Goal: Task Accomplishment & Management: Use online tool/utility

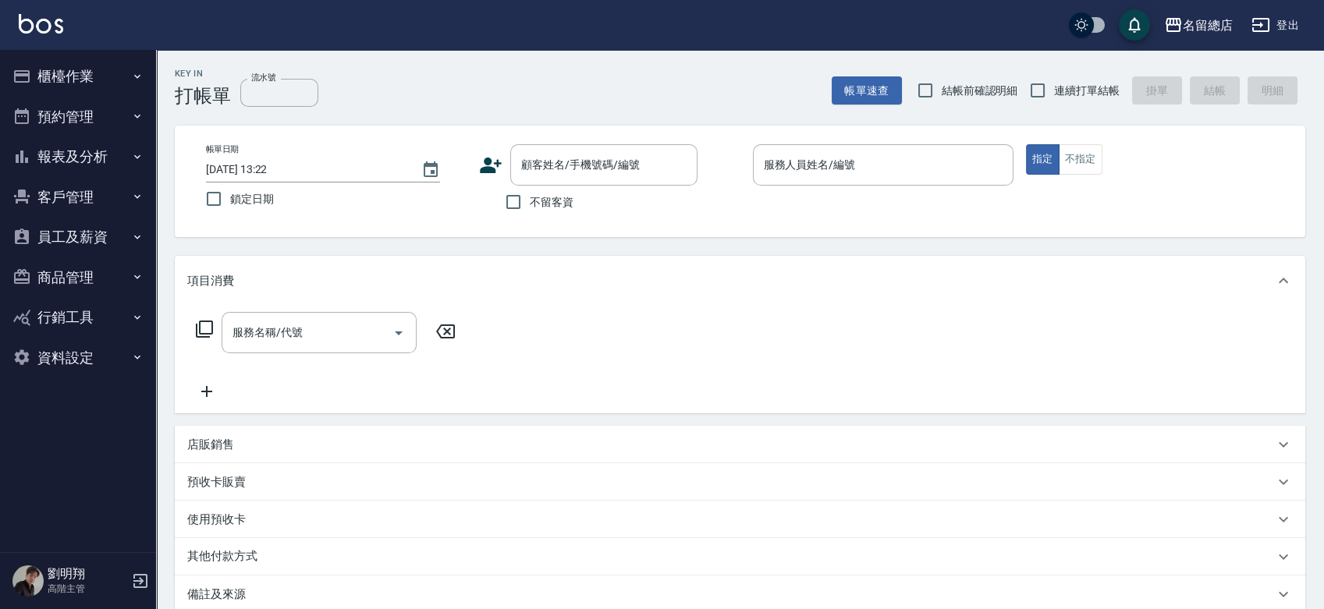
click at [129, 579] on div "劉明翔 高階主管" at bounding box center [78, 581] width 156 height 56
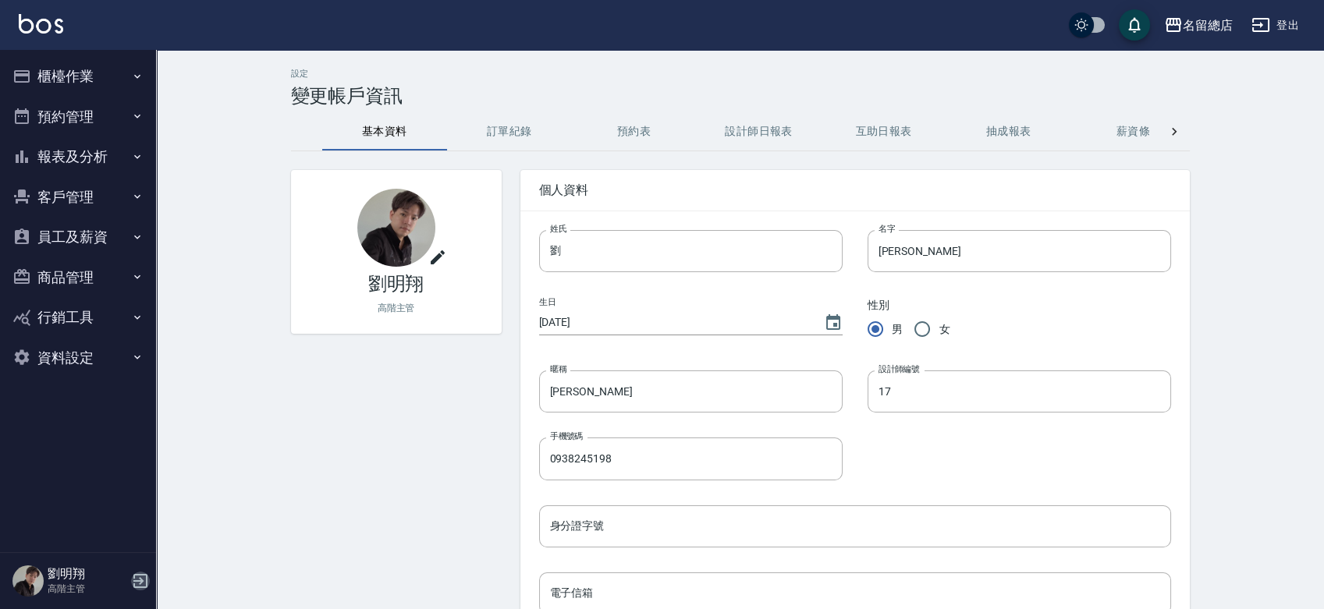
click at [133, 573] on icon "button" at bounding box center [140, 581] width 19 height 19
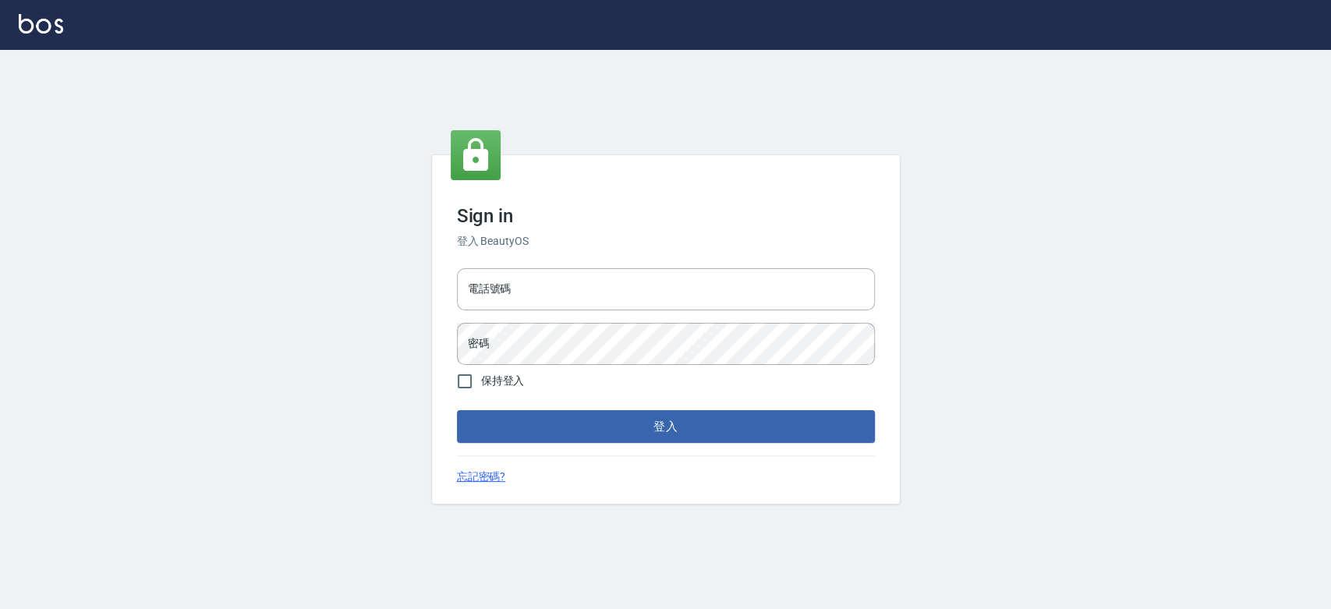
click at [647, 315] on div "電話號碼 電話號碼 密碼 密碼" at bounding box center [666, 316] width 431 height 109
click at [632, 298] on input "電話號碼" at bounding box center [666, 289] width 418 height 42
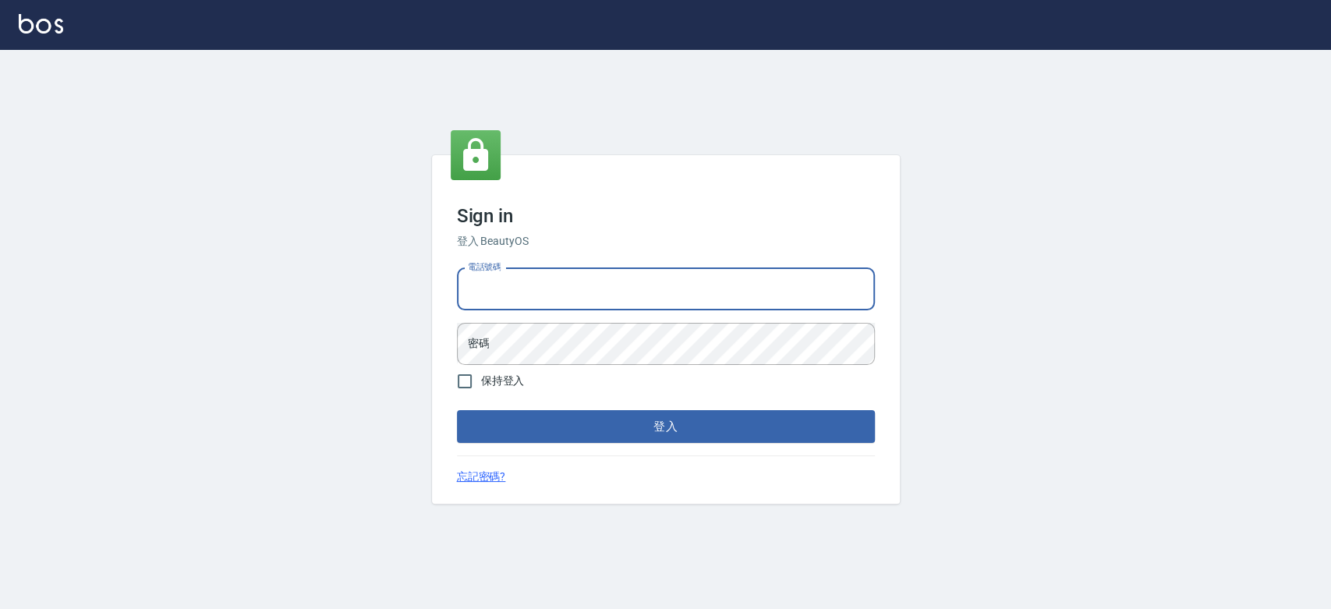
type input "0921342116"
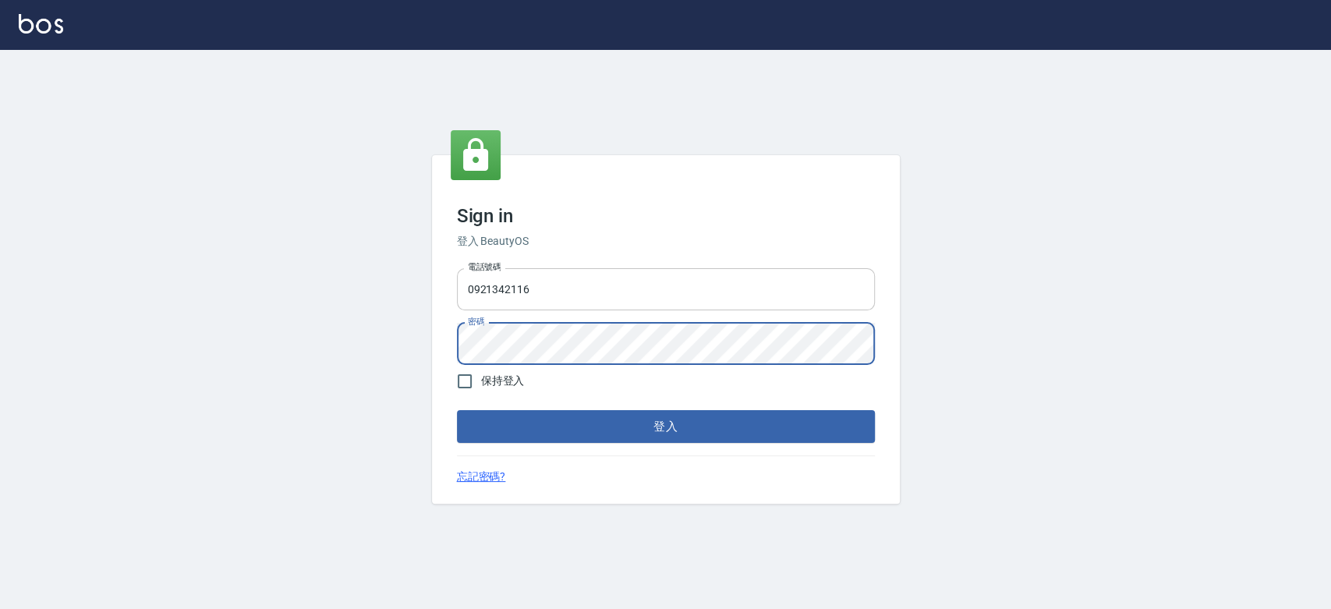
click at [457, 410] on button "登入" at bounding box center [666, 426] width 418 height 33
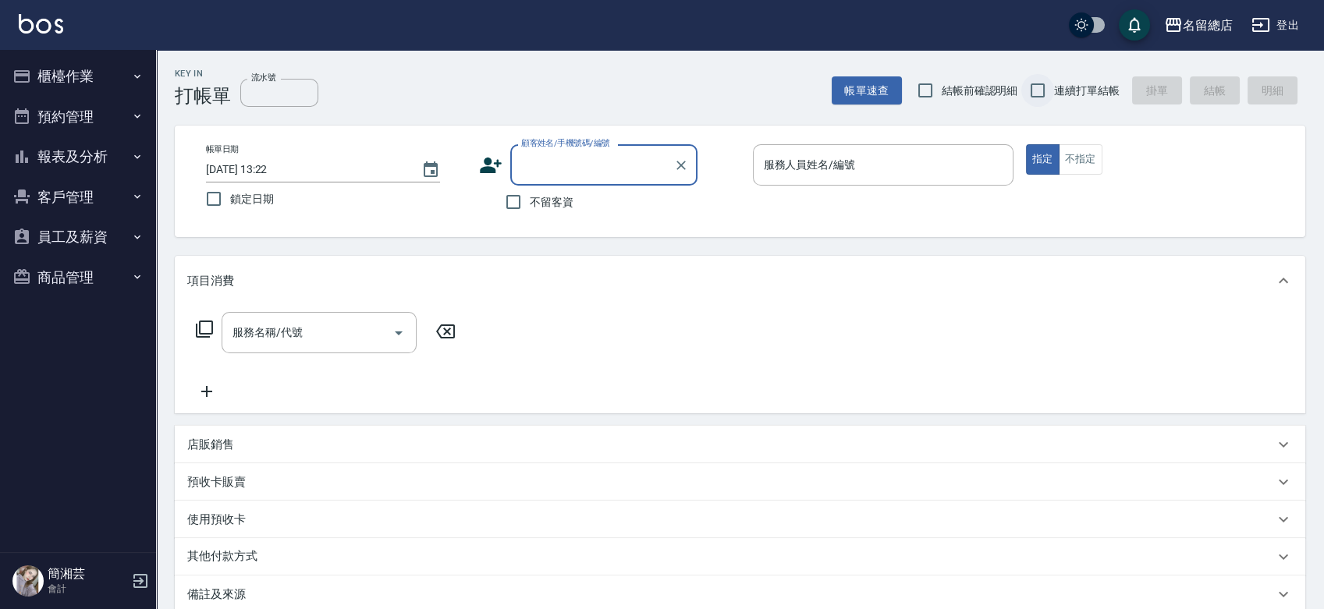
click at [1050, 89] on input "連續打單結帳" at bounding box center [1037, 90] width 33 height 33
checkbox input "true"
click at [530, 200] on span "不留客資" at bounding box center [552, 202] width 44 height 16
click at [530, 200] on input "不留客資" at bounding box center [513, 202] width 33 height 33
checkbox input "true"
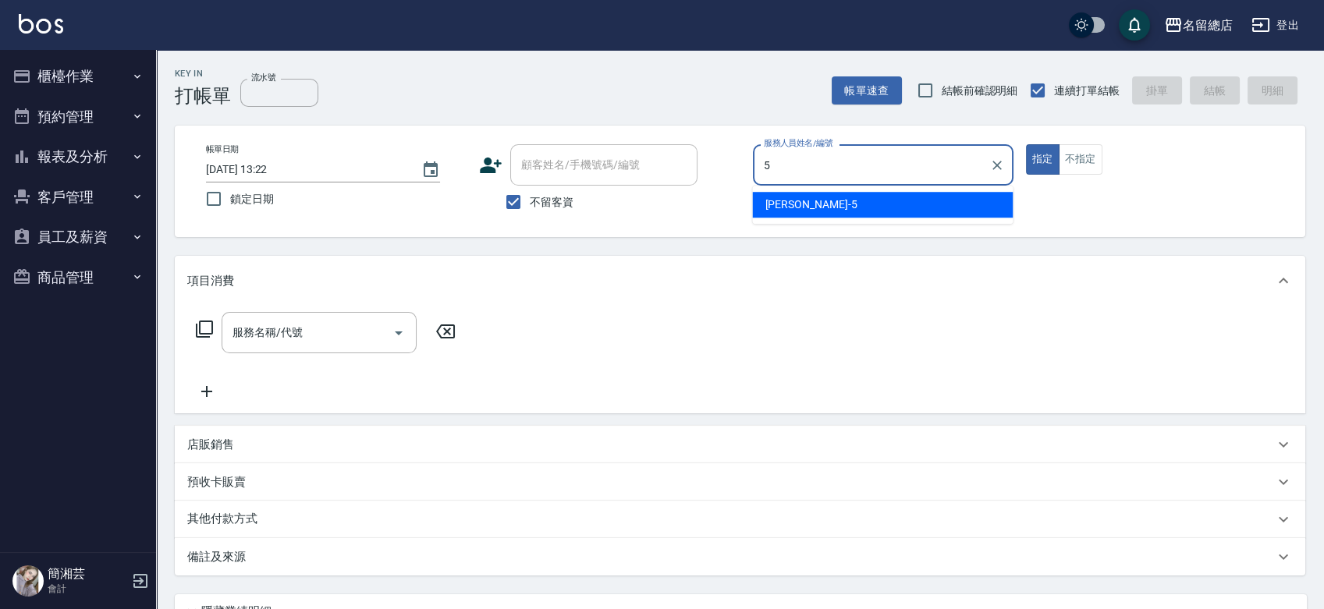
type input "[PERSON_NAME]-5"
type button "true"
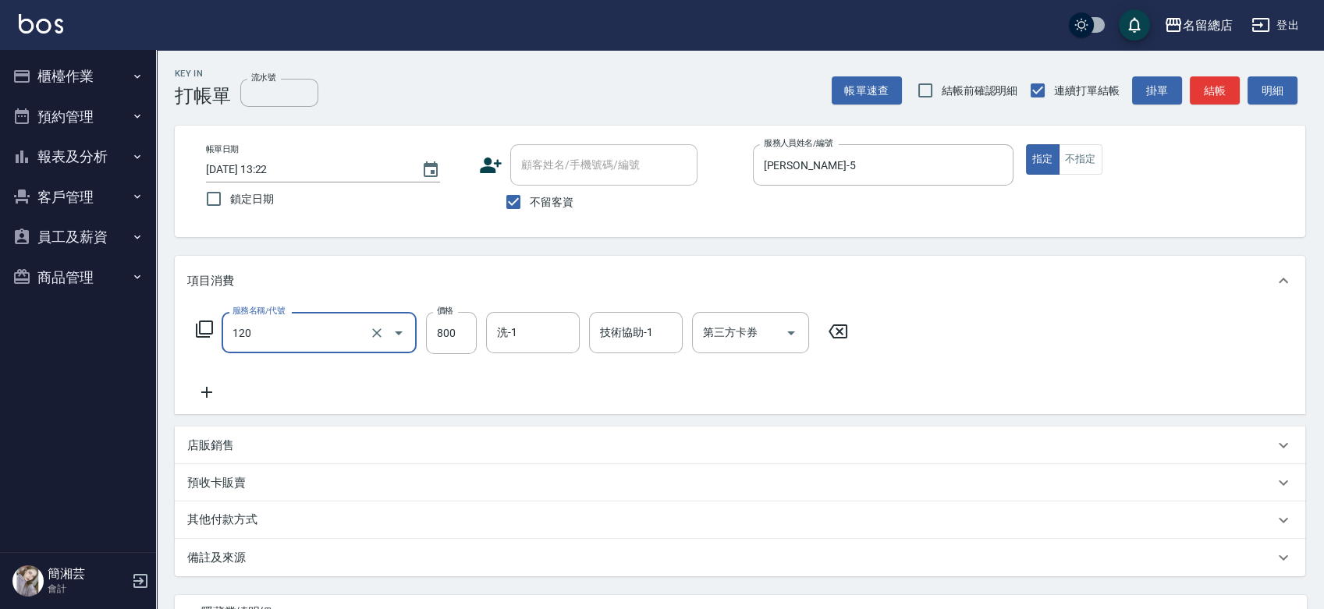
type input "自備頭皮(120)"
type input "799"
click at [260, 516] on p "其他付款方式" at bounding box center [226, 520] width 78 height 17
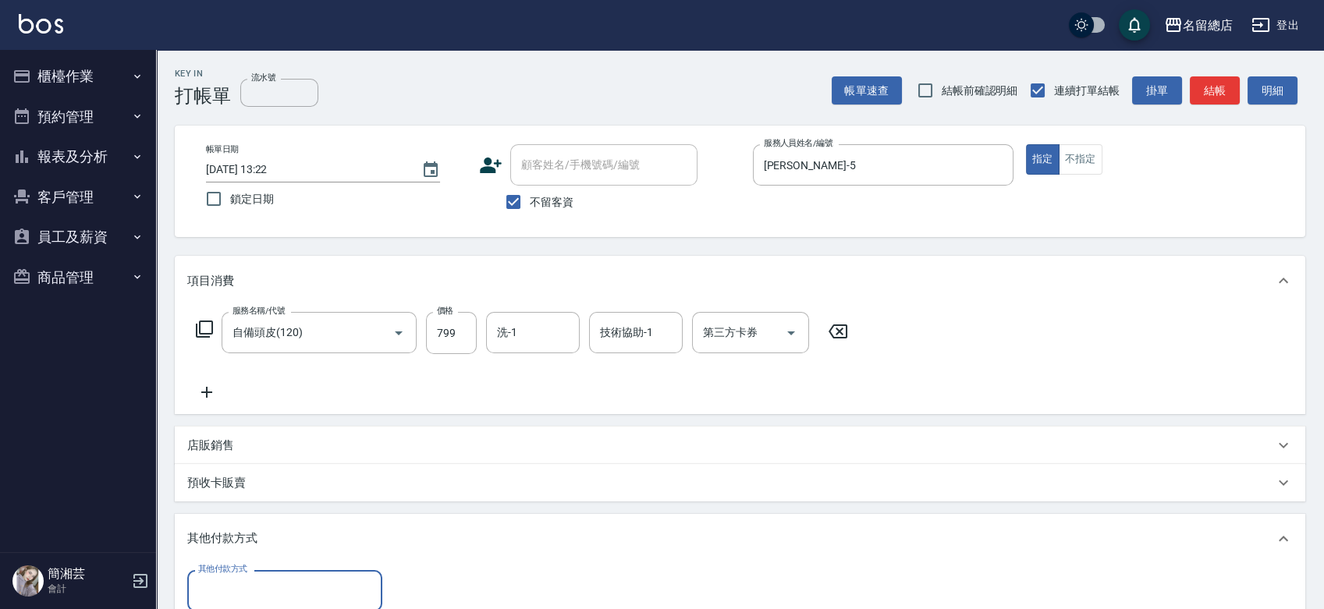
click at [289, 596] on input "其他付款方式" at bounding box center [284, 590] width 181 height 27
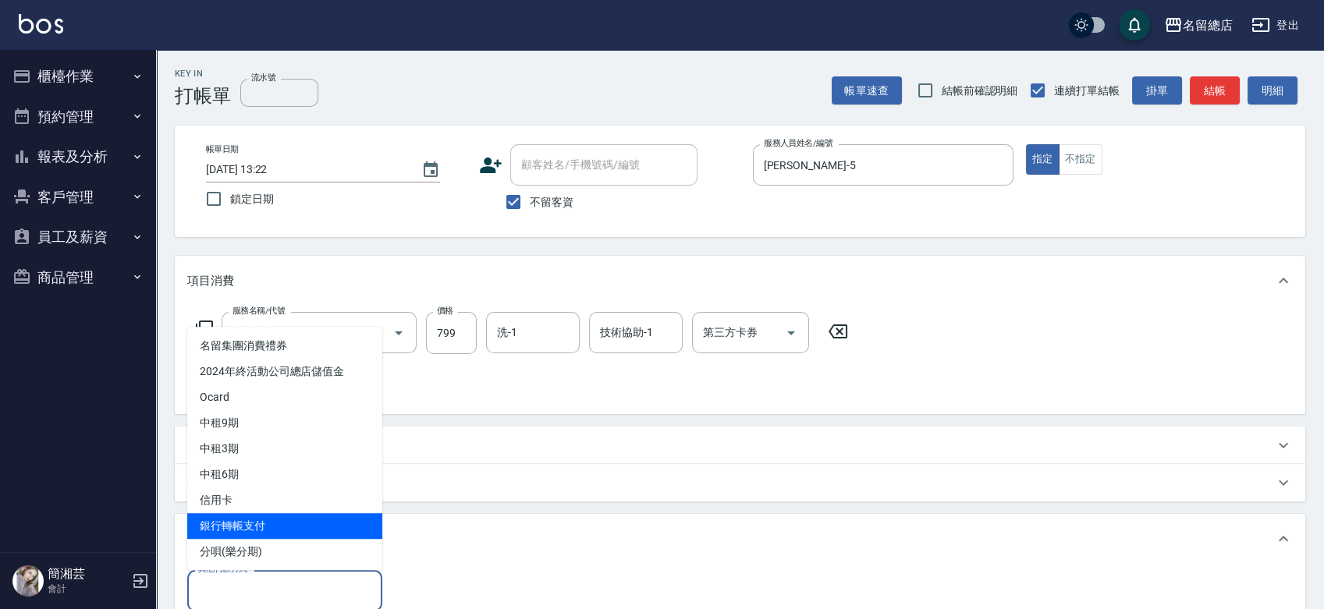
click at [293, 521] on span "銀行轉帳支付" at bounding box center [284, 526] width 195 height 26
type input "銀行轉帳支付"
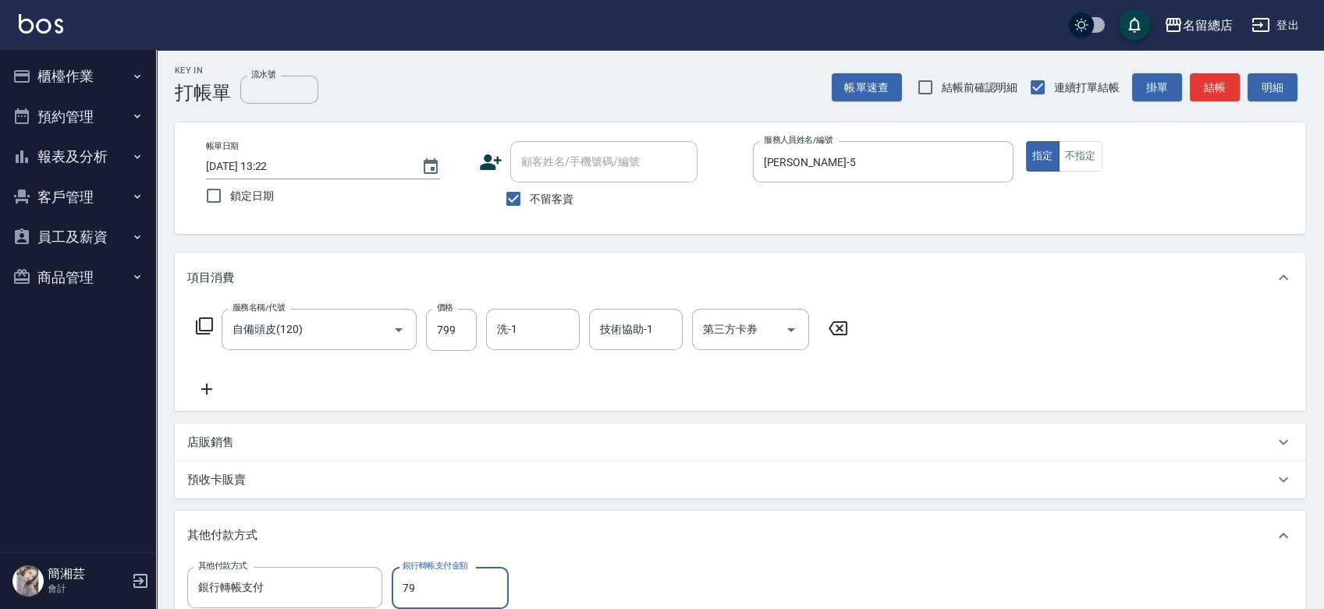
type input "799"
type input "[DATE] 13:23"
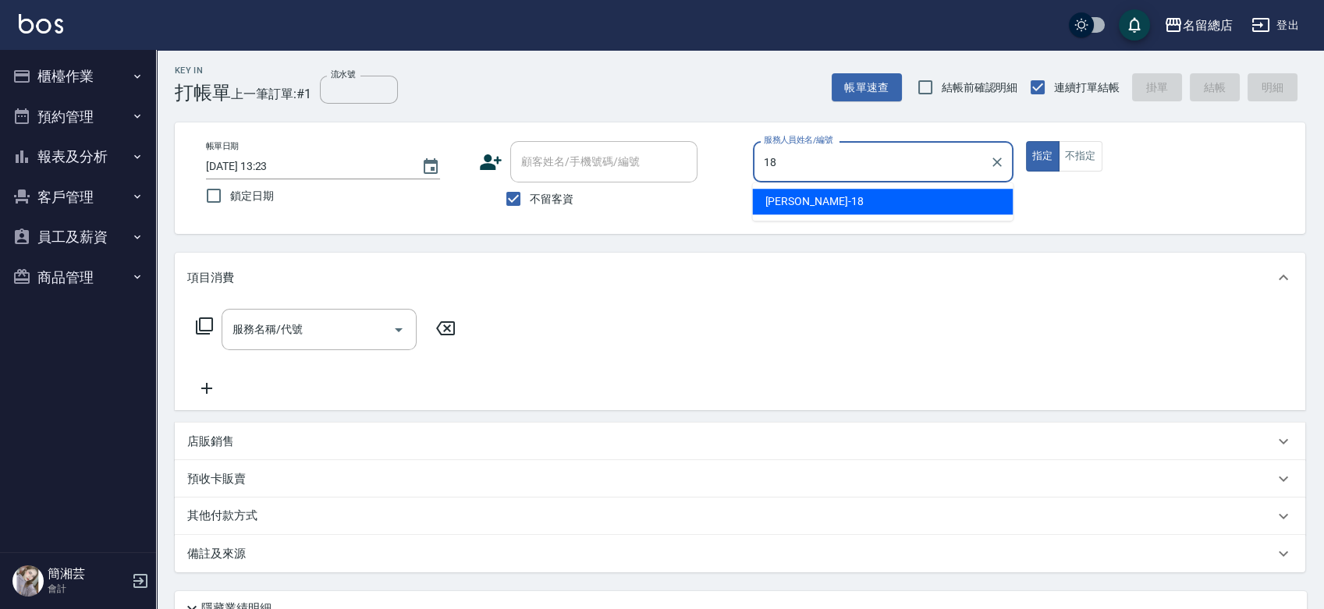
type input "[PERSON_NAME]-18"
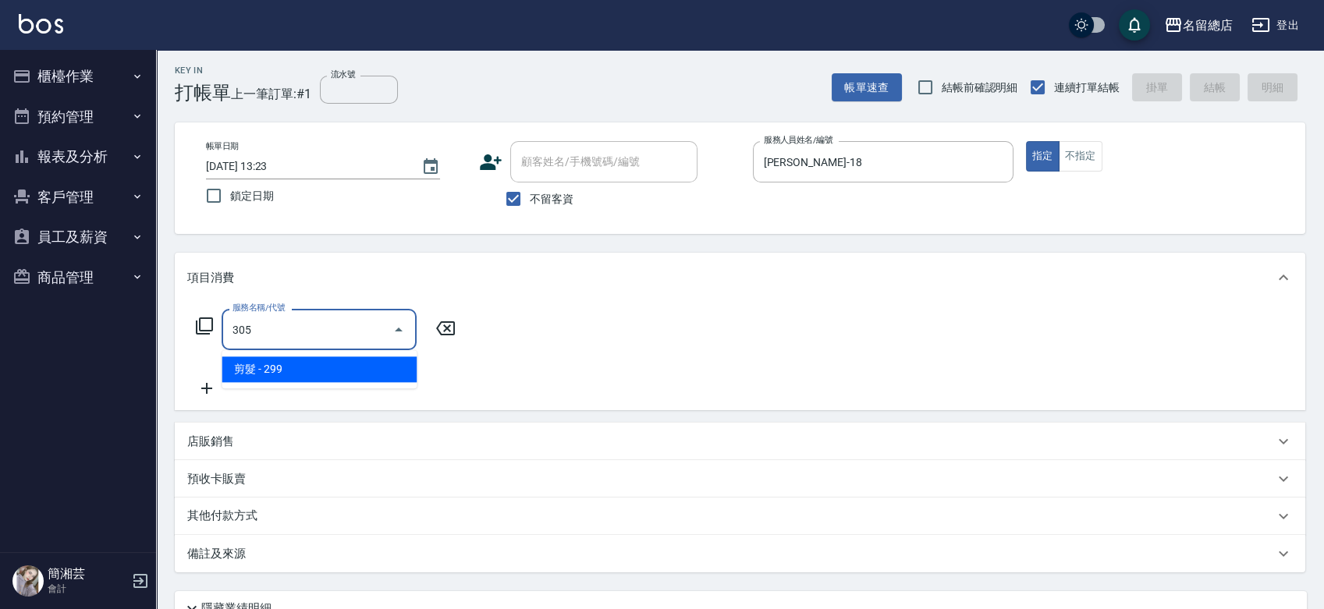
type input "剪髮(305)"
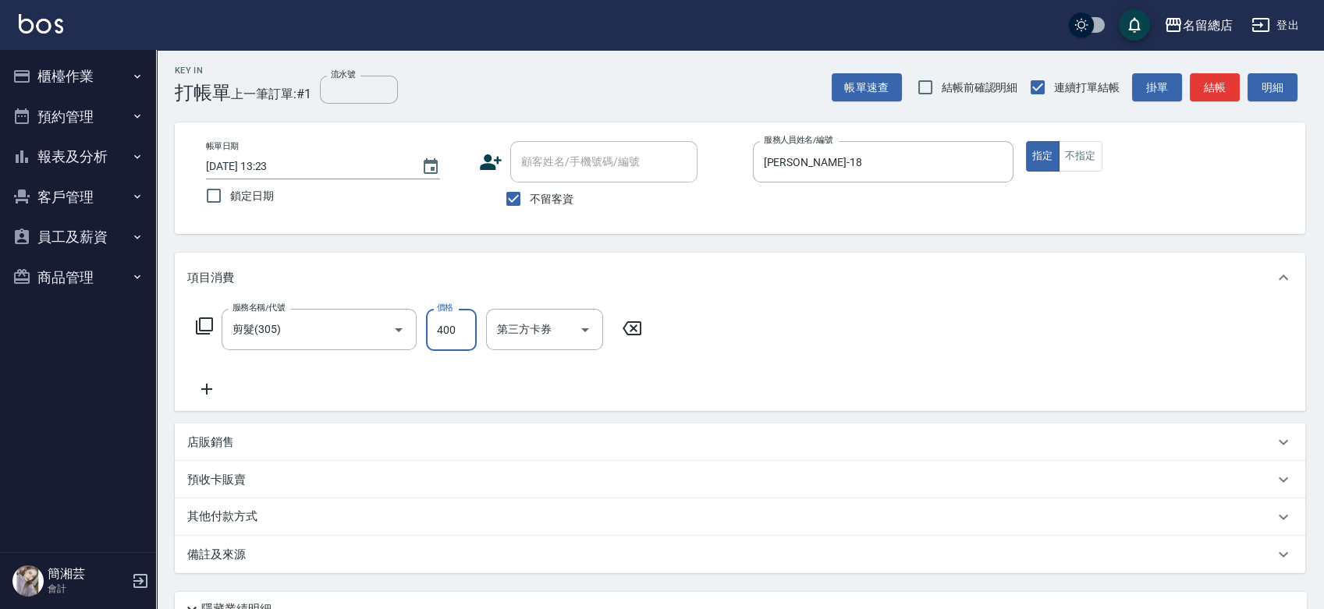
type input "400"
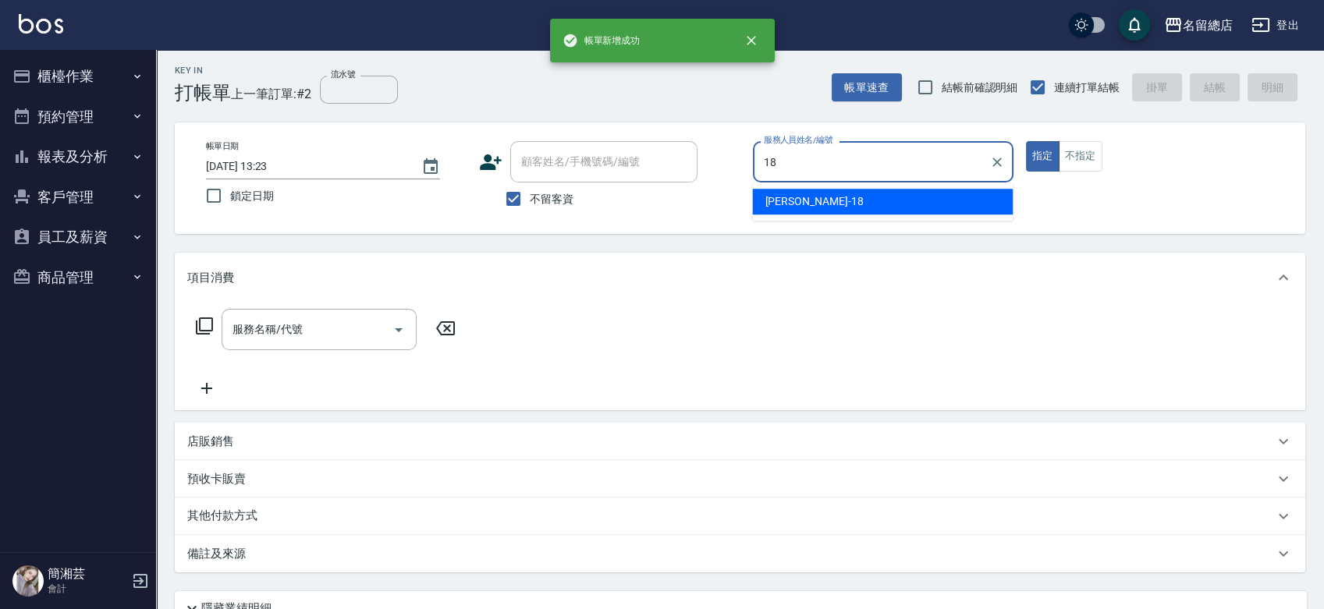
type input "[PERSON_NAME]-18"
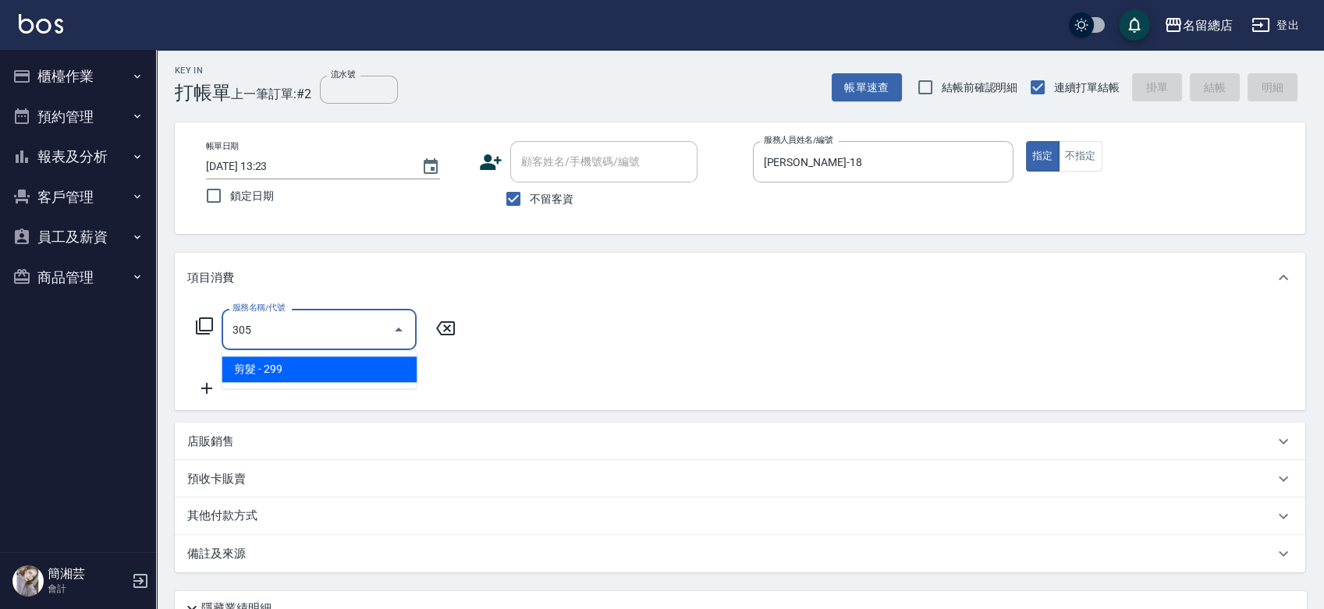
type input "剪髮(305)"
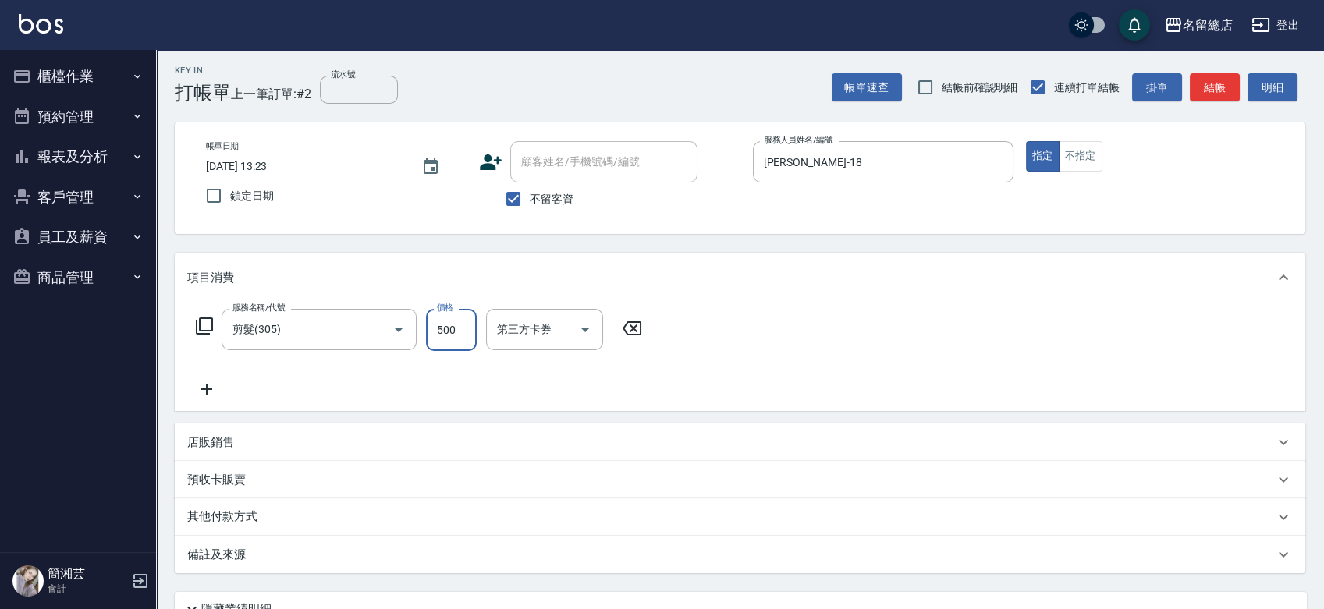
type input "500"
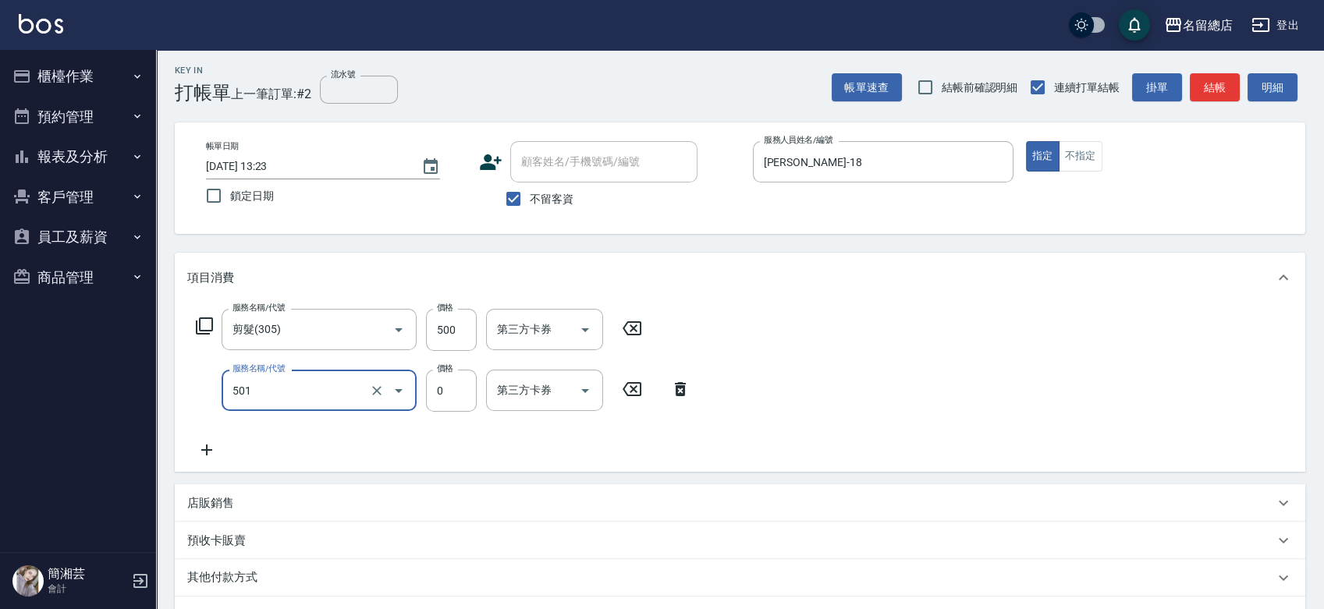
type input "2段蓋卡1300以上(501)"
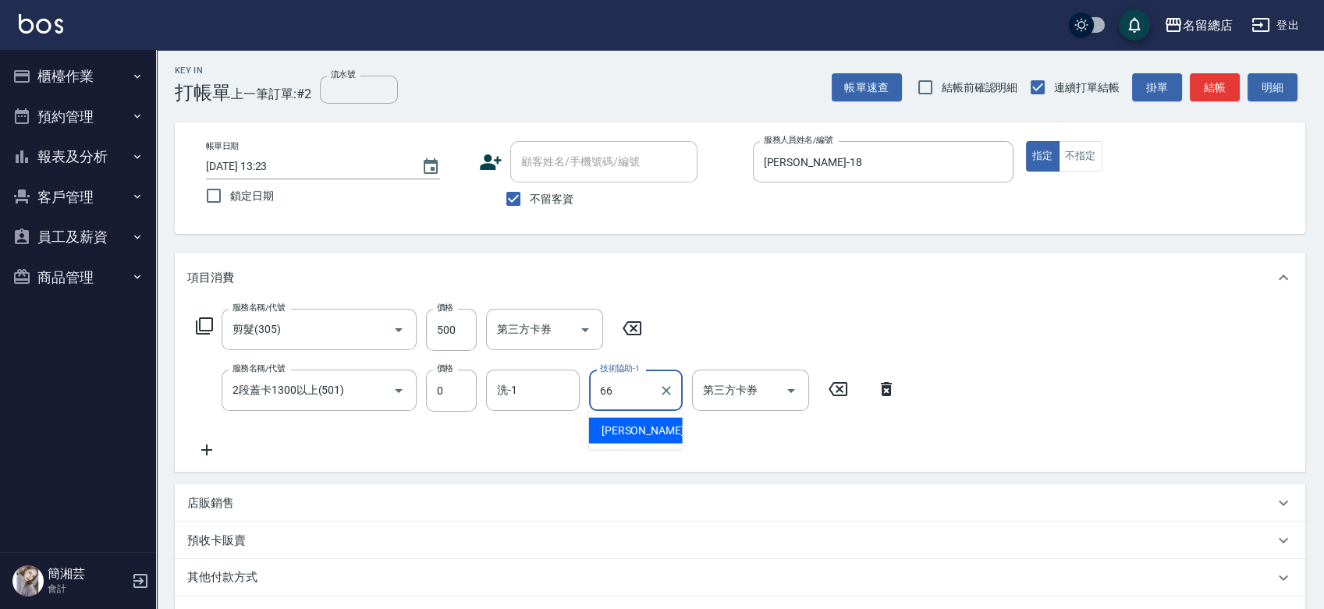
type input "[PERSON_NAME]-66"
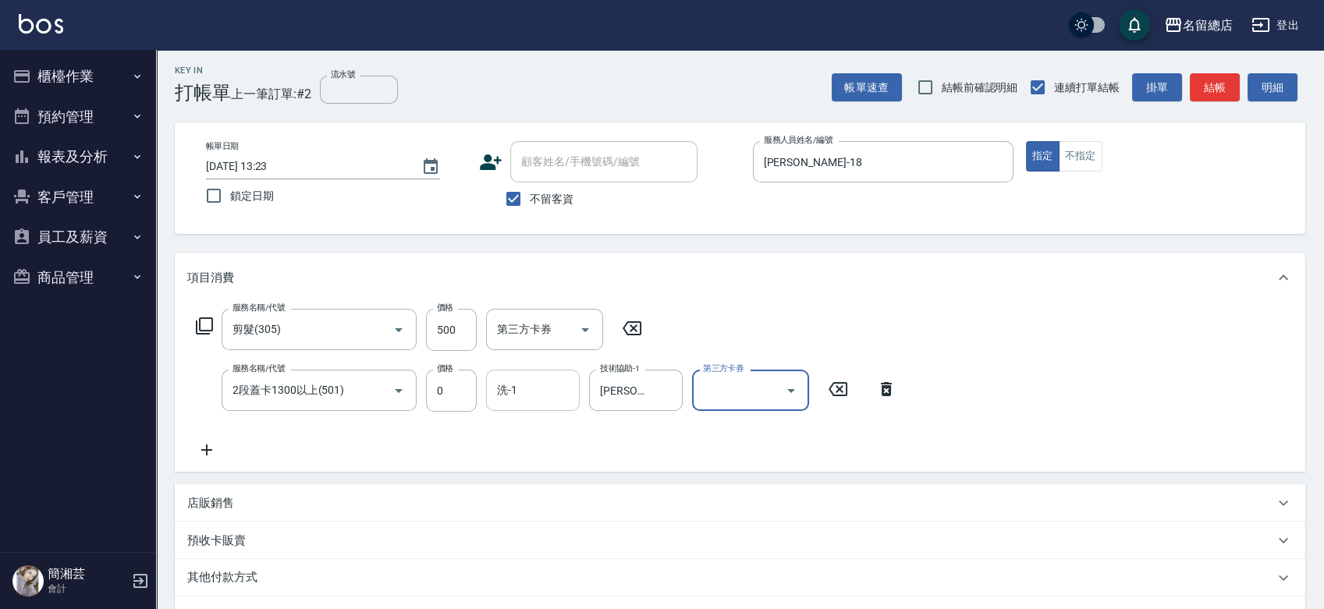
click at [525, 400] on input "洗-1" at bounding box center [533, 390] width 80 height 27
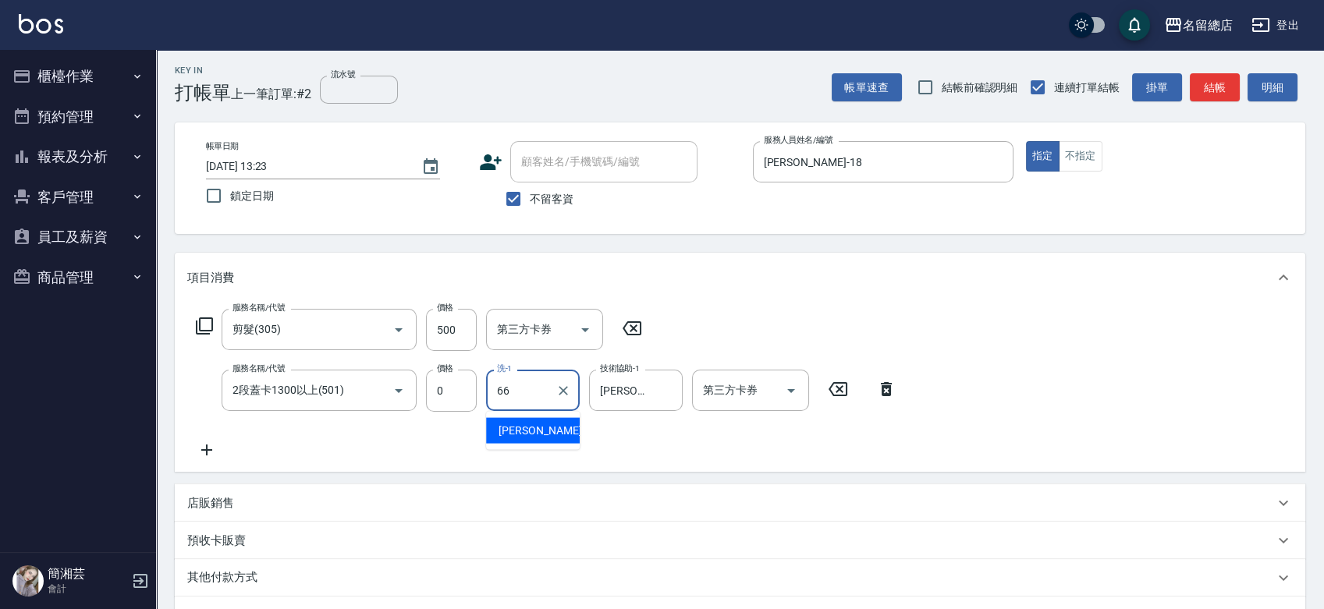
type input "[PERSON_NAME]-66"
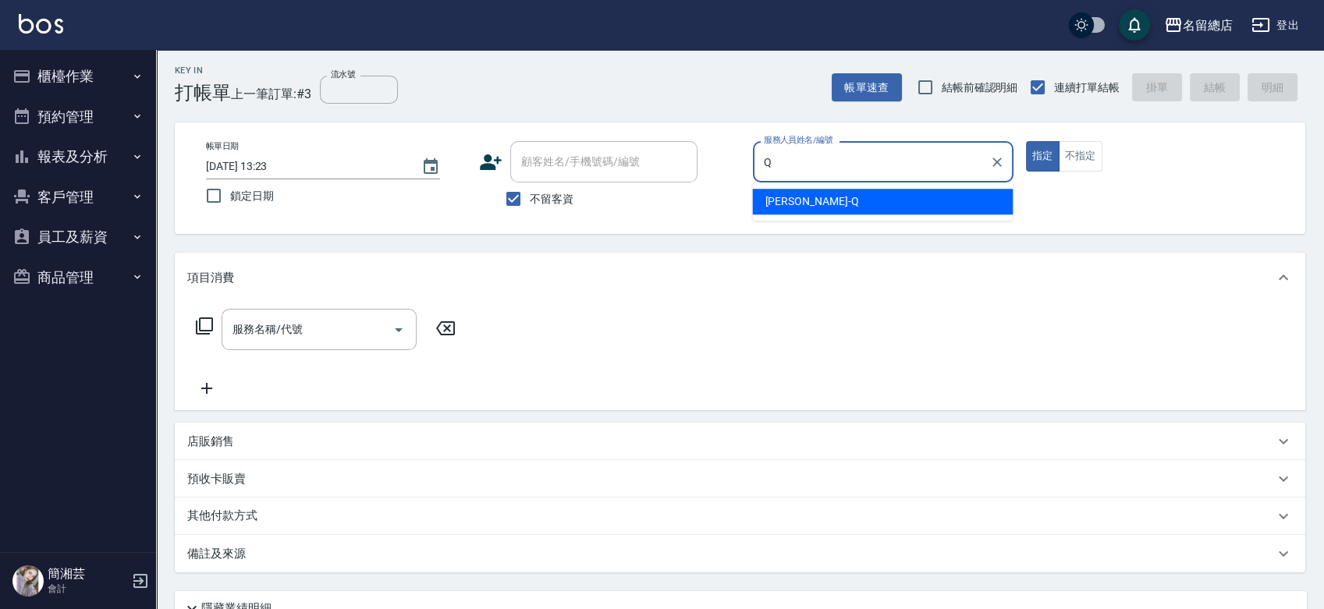
type input "[PERSON_NAME]"
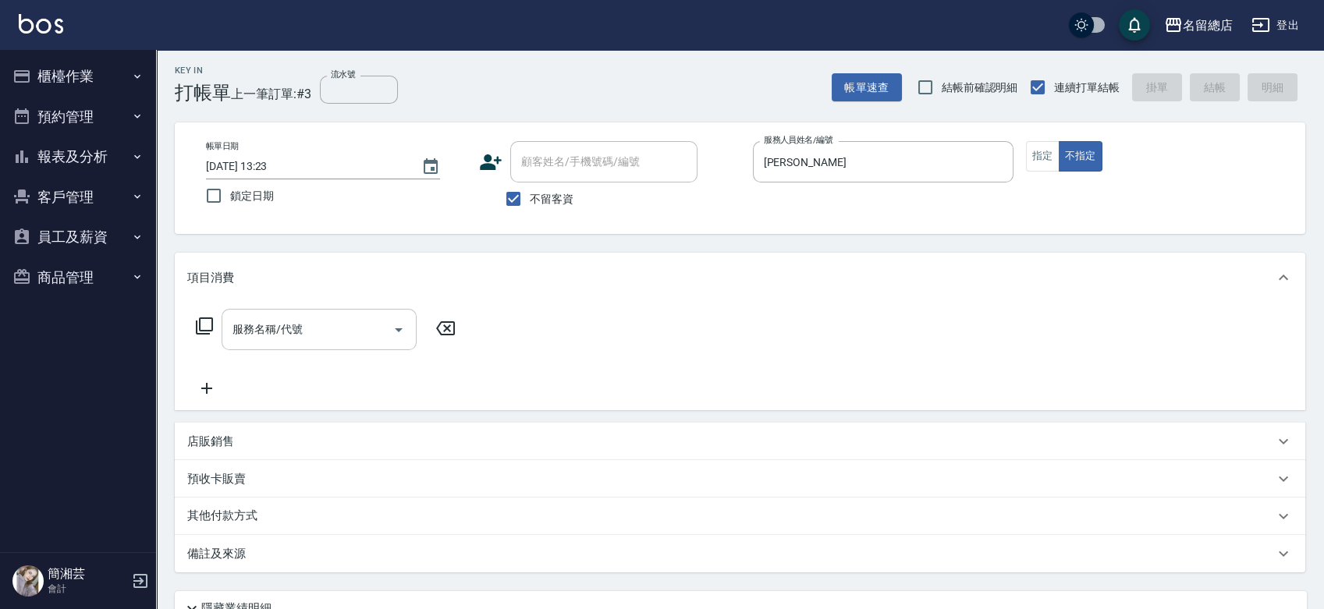
click at [349, 338] on input "服務名稱/代號" at bounding box center [308, 329] width 158 height 27
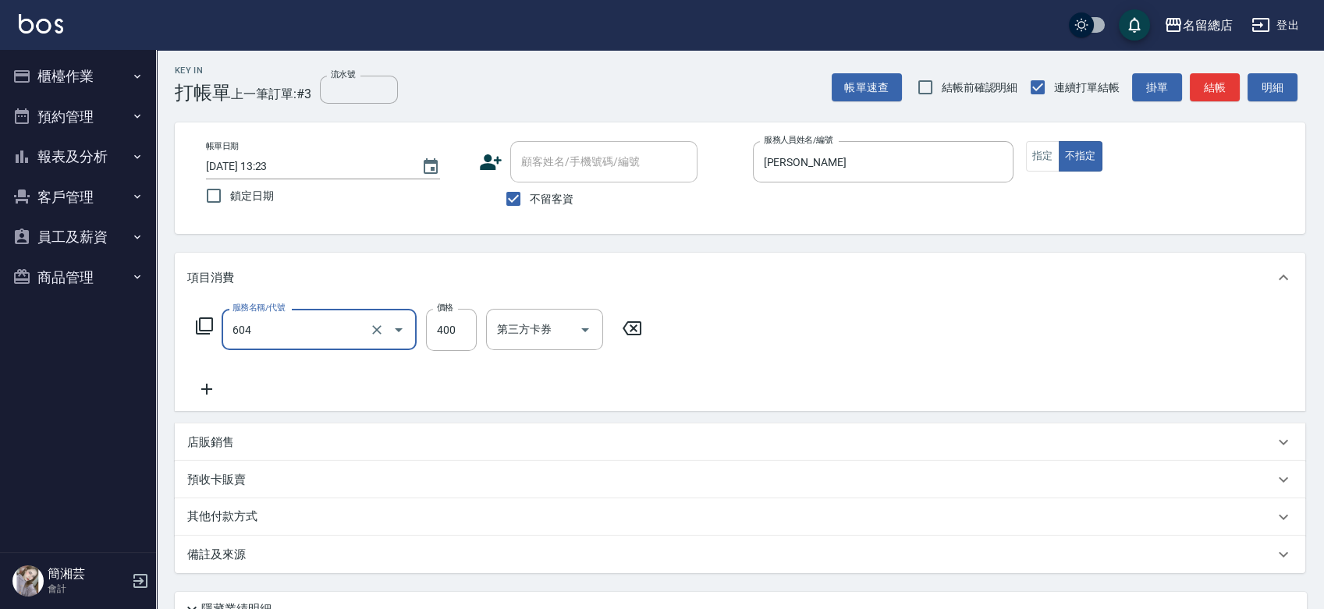
type input "健康洗髮(604)"
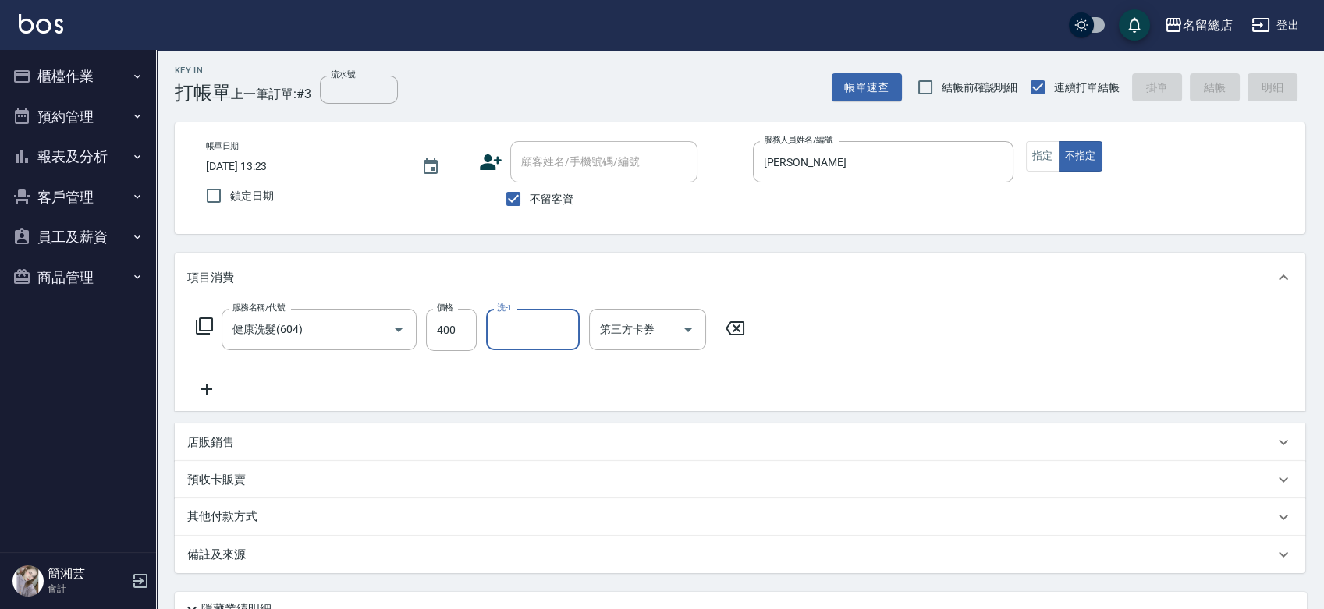
type input "[DATE] 13:24"
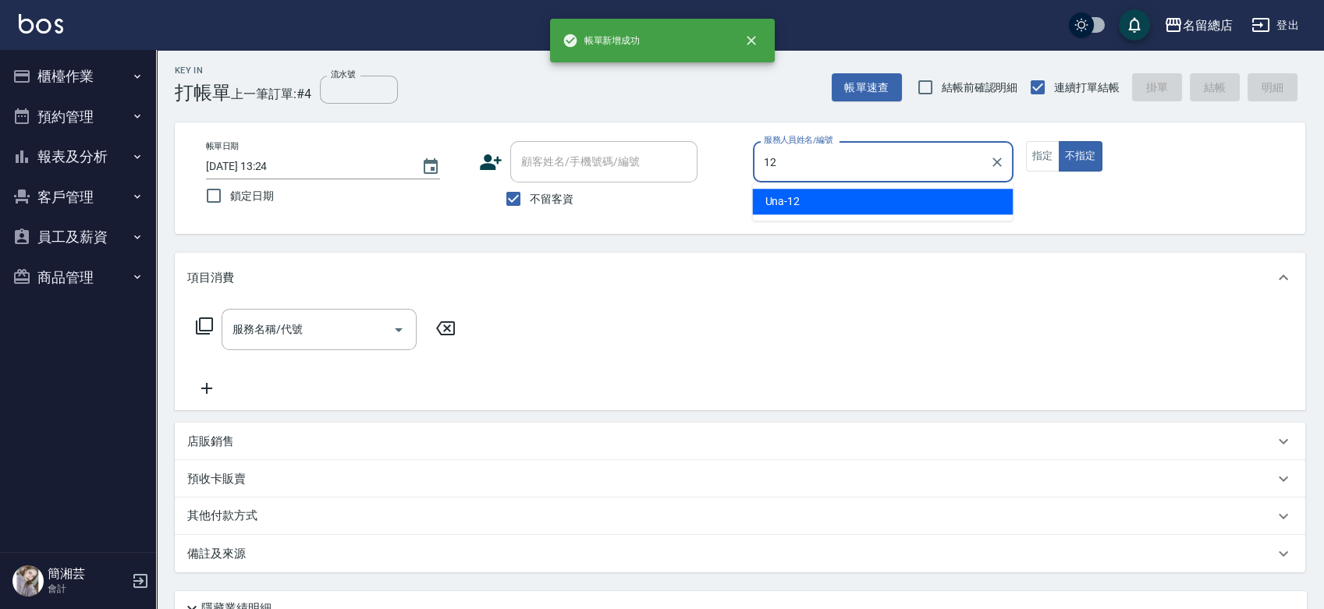
type input "Una-12"
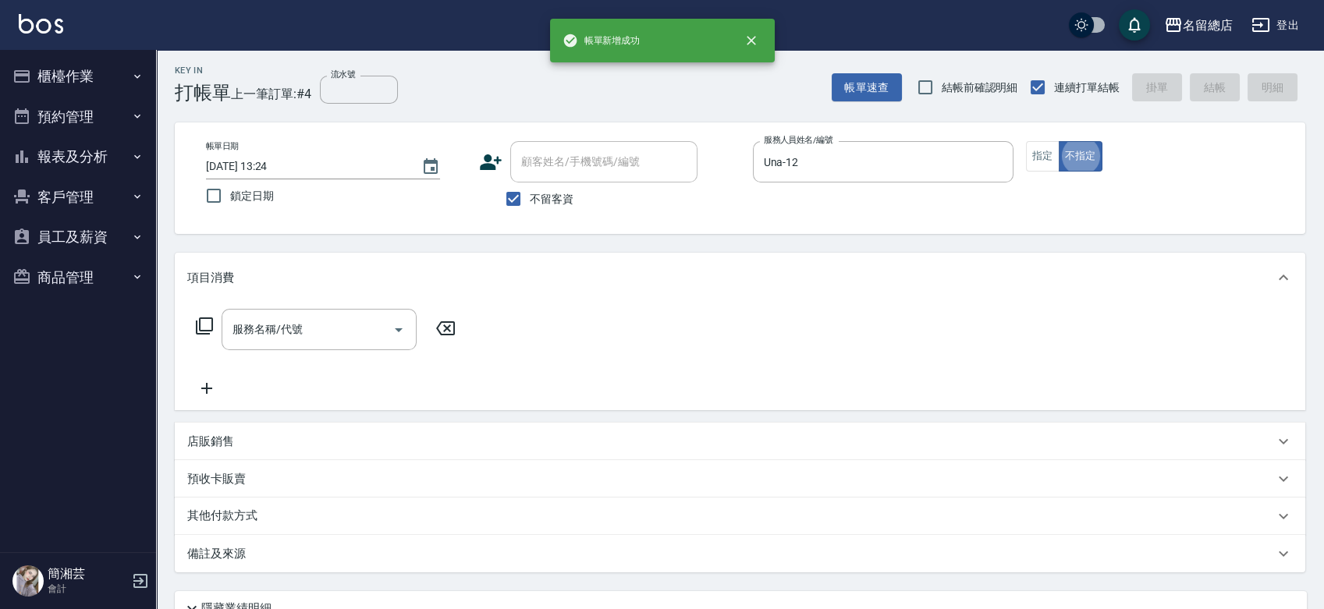
type button "false"
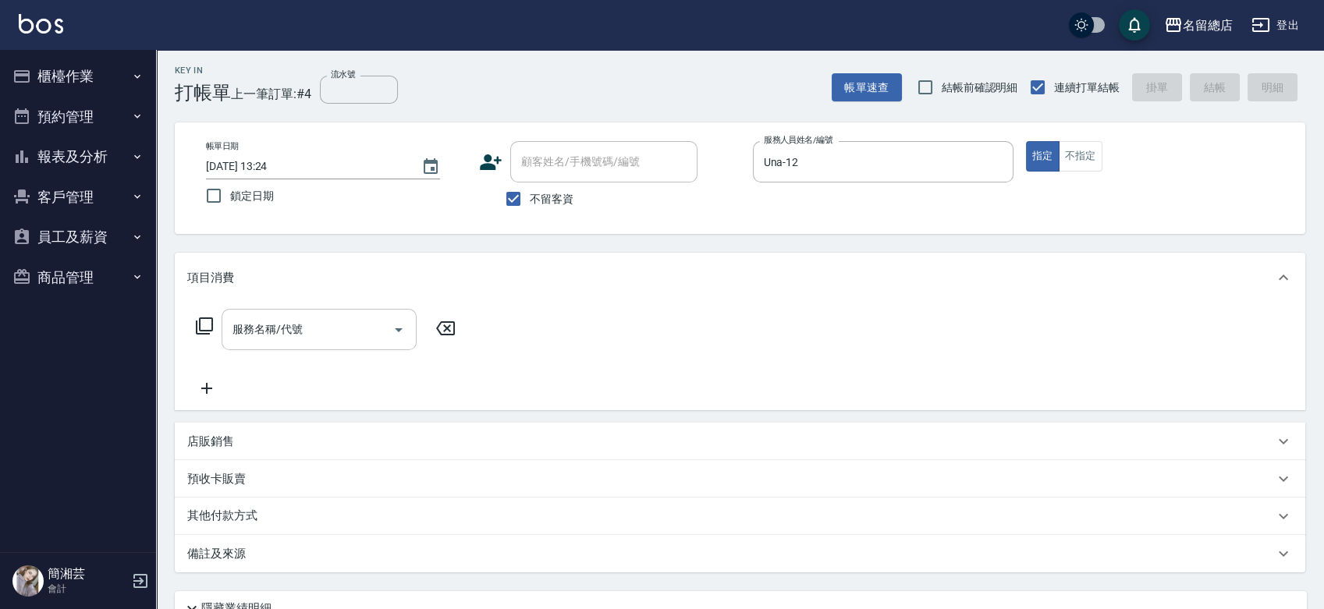
click at [312, 317] on input "服務名稱/代號" at bounding box center [308, 329] width 158 height 27
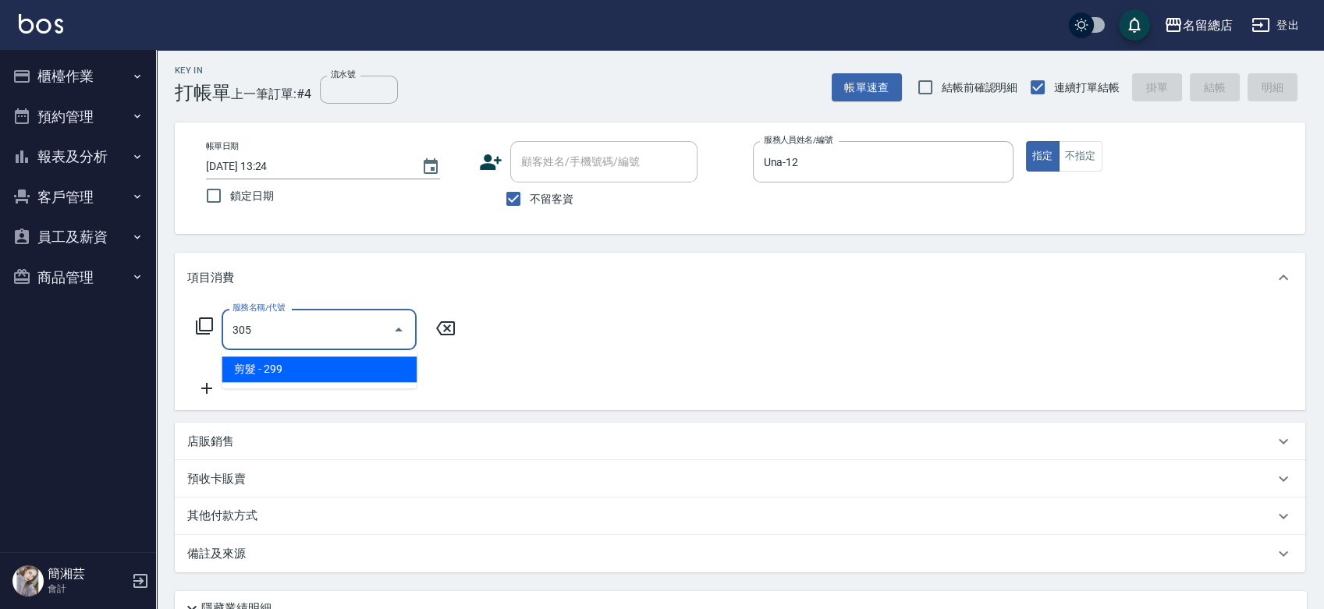
type input "剪髮(305)"
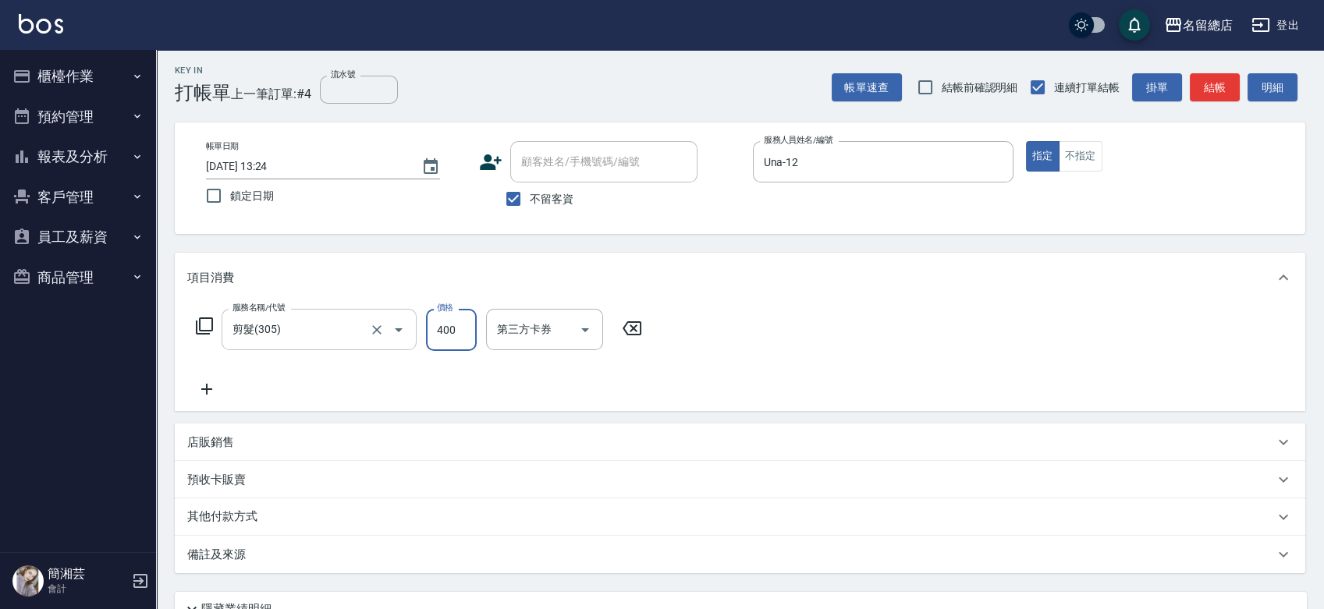
type input "400"
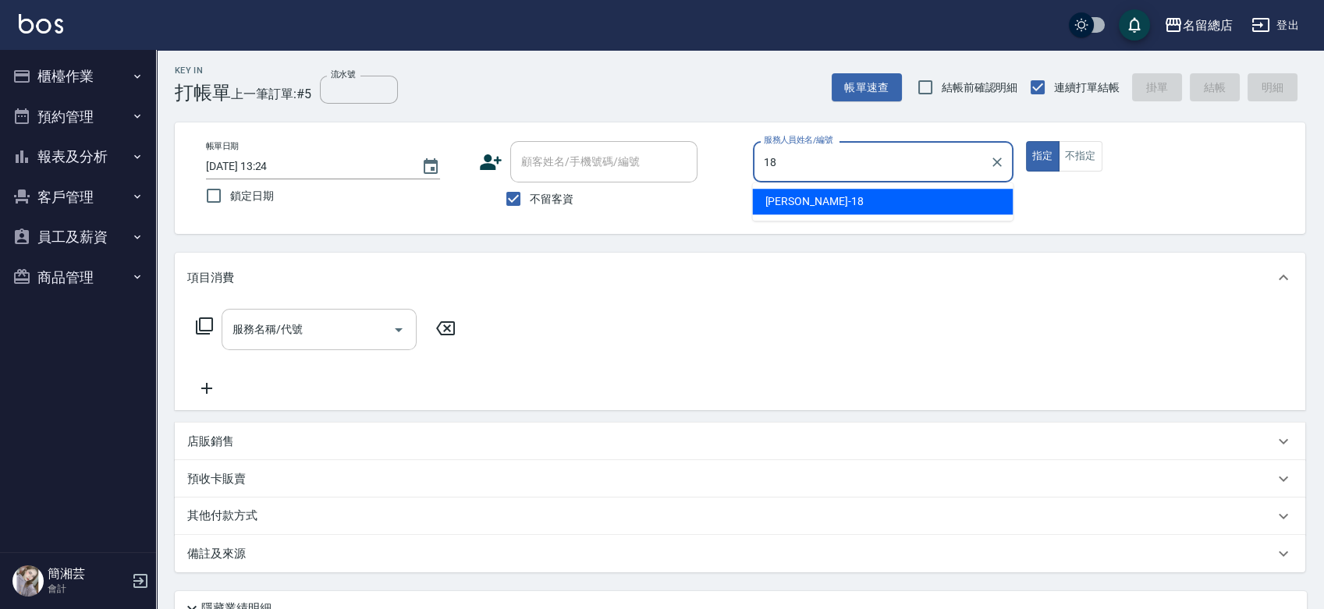
type input "[PERSON_NAME]-18"
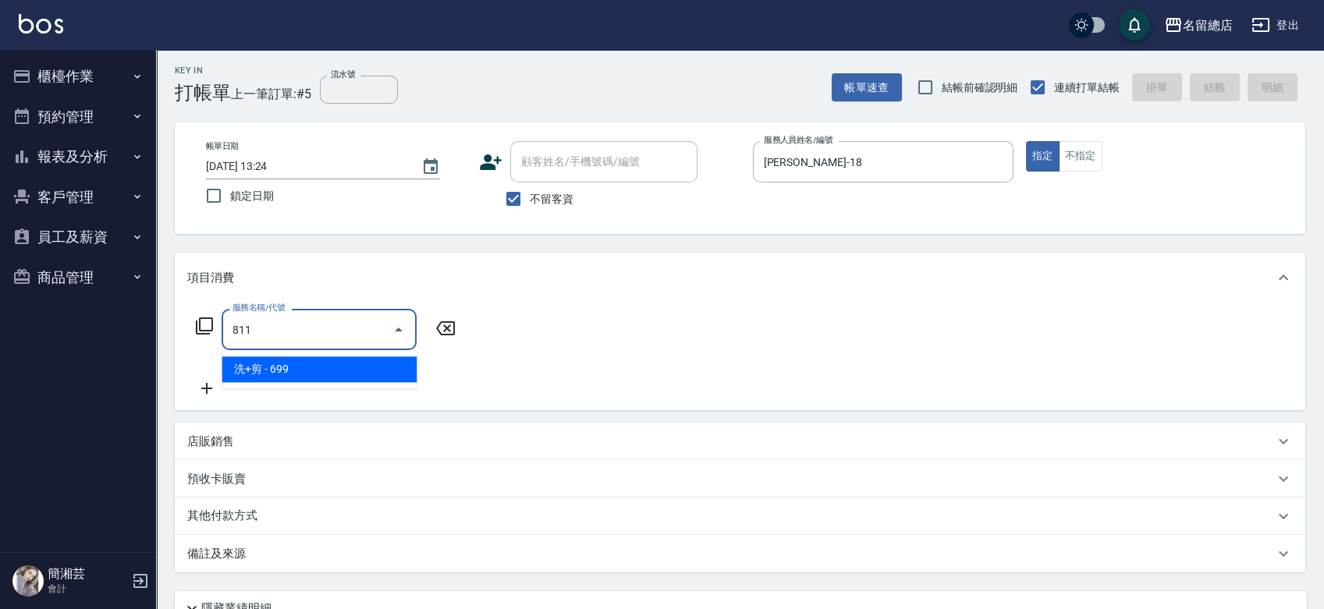
type input "洗+剪(811)"
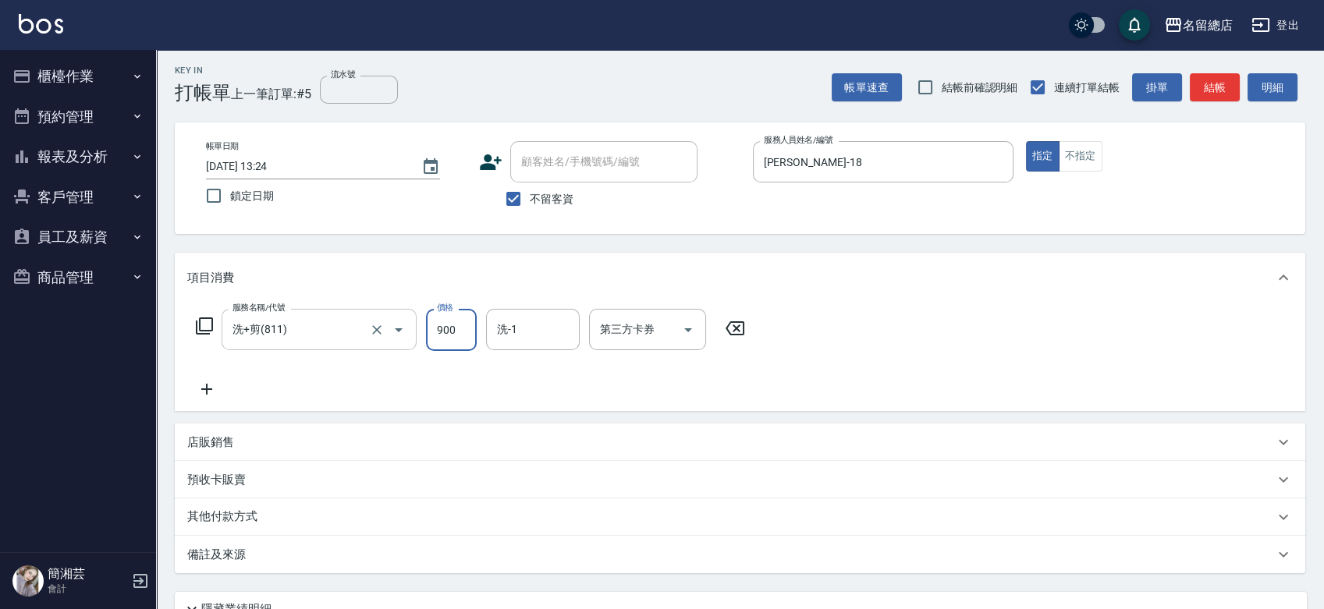
type input "900"
type input "[PERSON_NAME]-31"
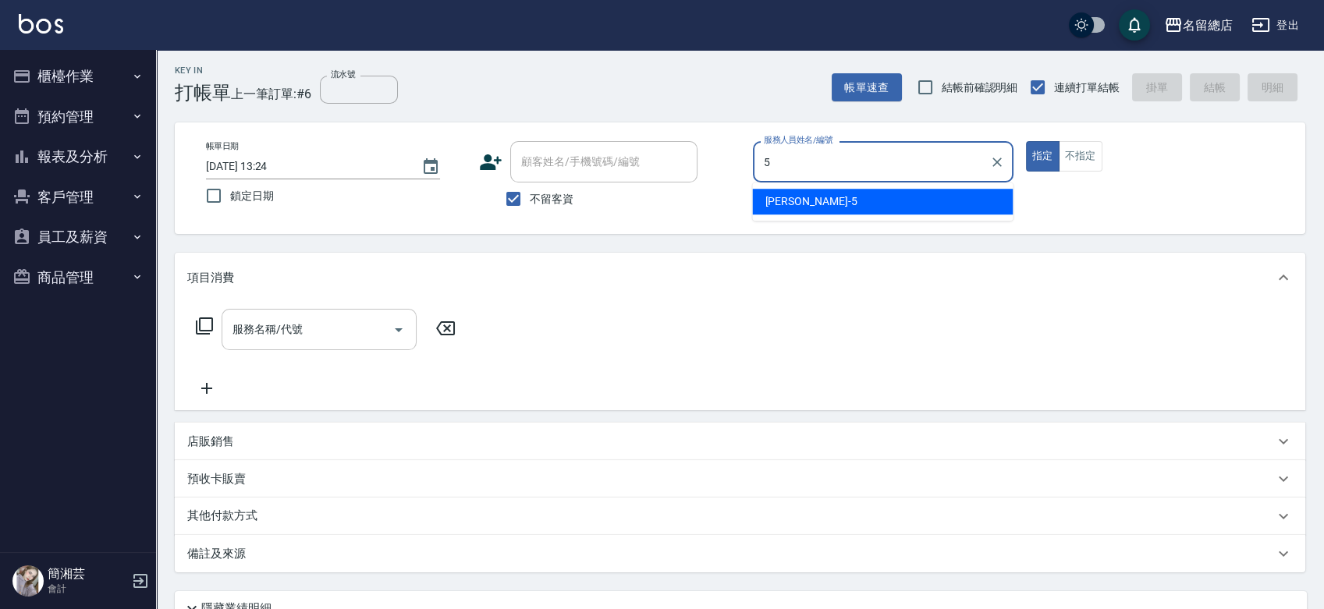
type input "[PERSON_NAME]-5"
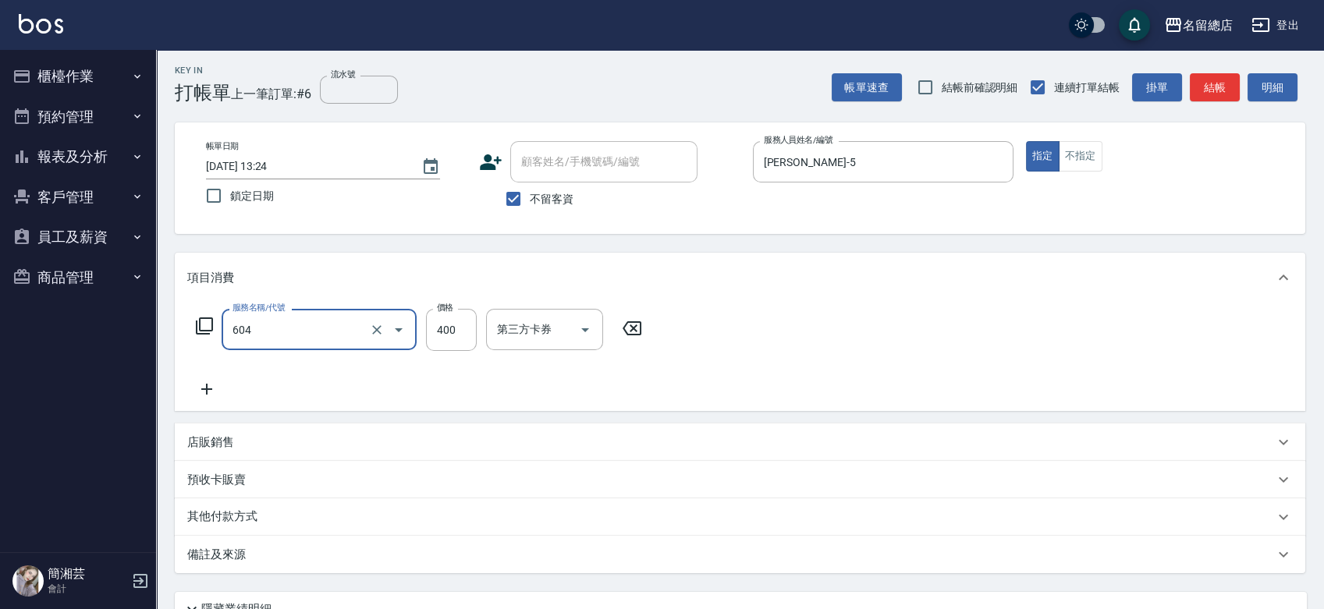
type input "健康洗髮(604)"
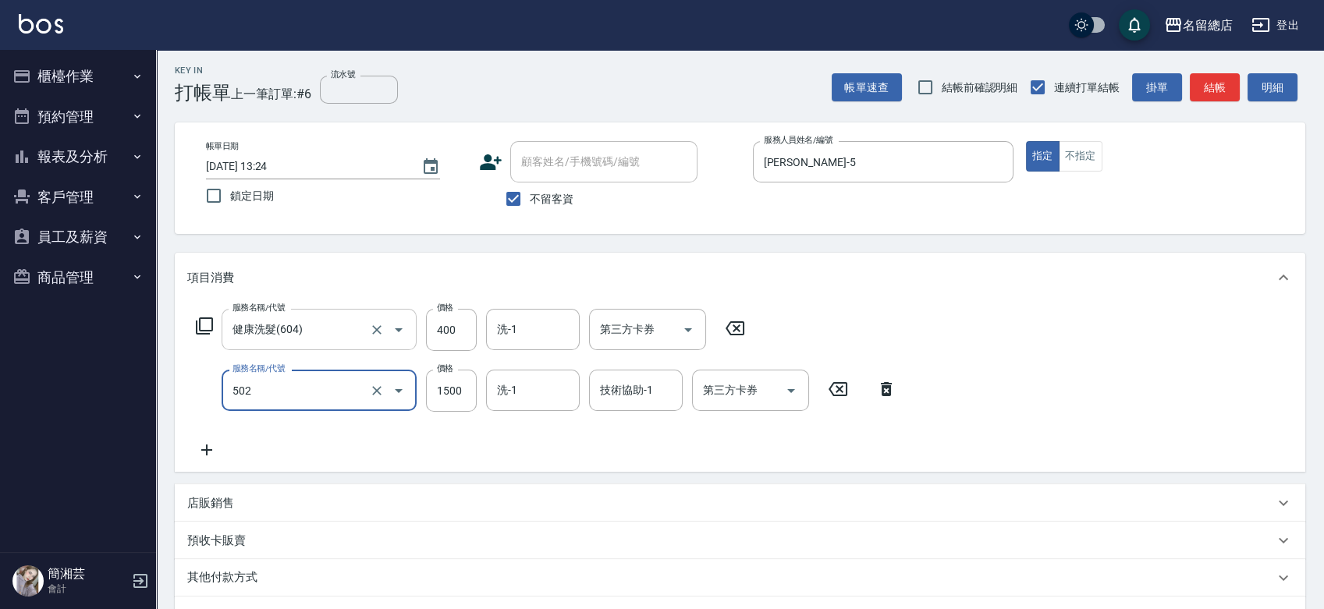
type input "染髮1500以上(502)"
type input "3000"
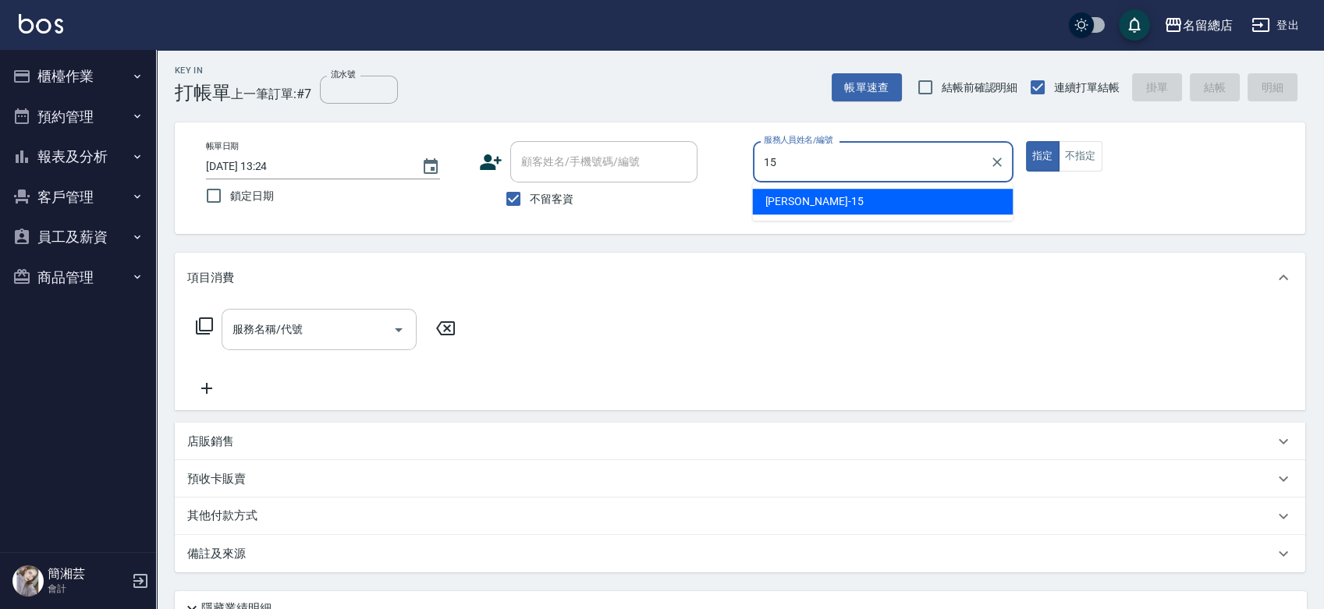
type input "[PERSON_NAME]-15"
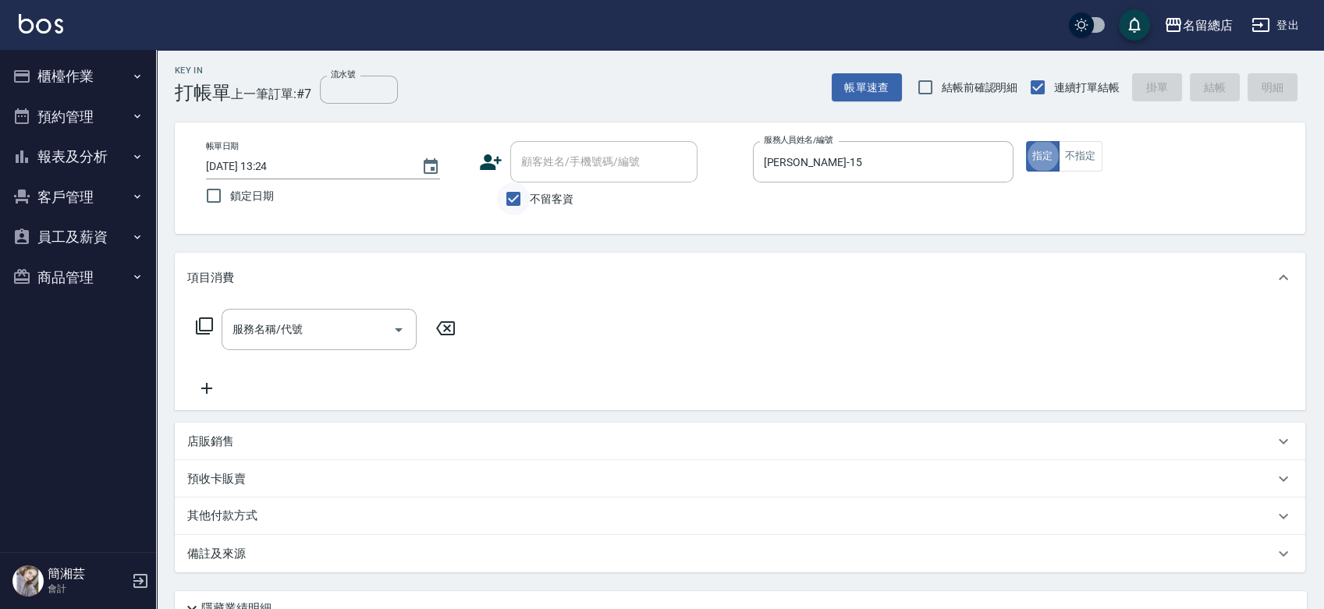
click at [509, 198] on input "不留客資" at bounding box center [513, 199] width 33 height 33
checkbox input "false"
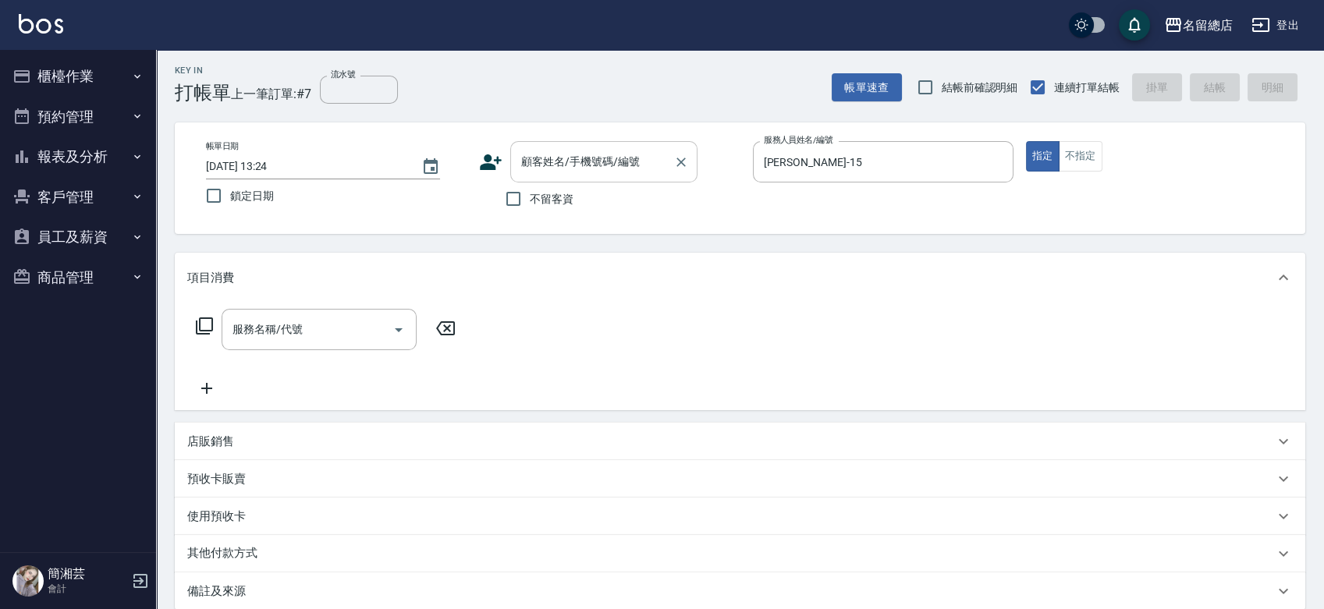
click at [562, 161] on input "顧客姓名/手機號碼/編號" at bounding box center [592, 161] width 150 height 27
type input "[PERSON_NAME]/0921182968/null"
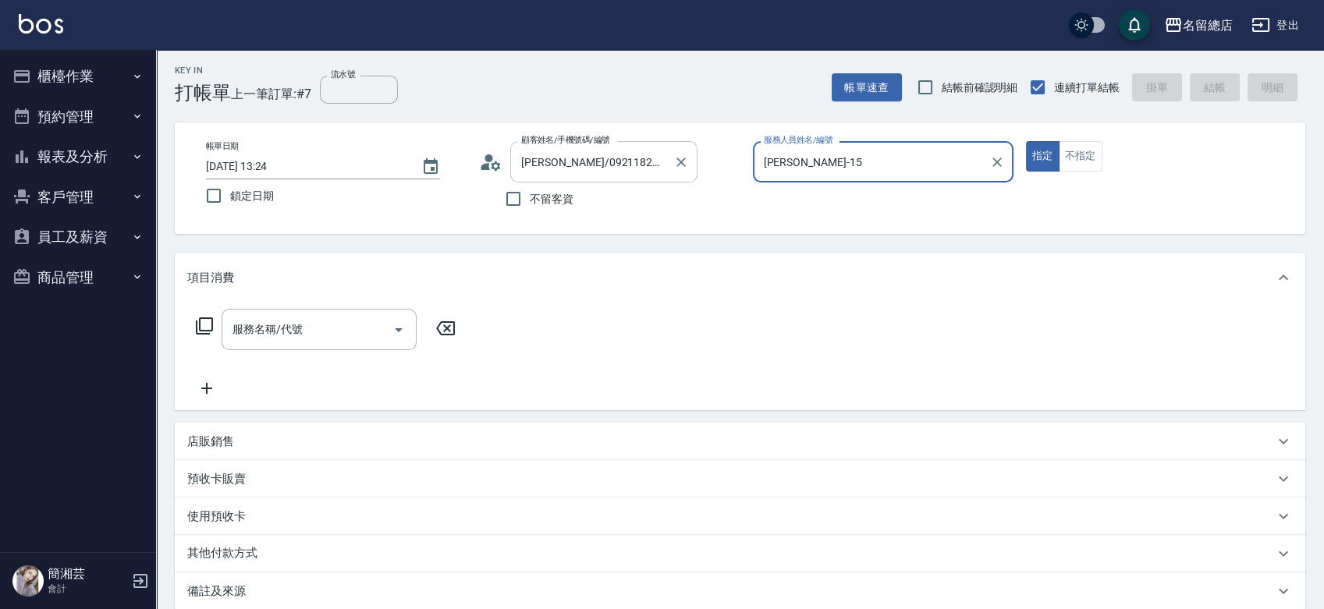
click at [1026, 141] on button "指定" at bounding box center [1043, 156] width 34 height 30
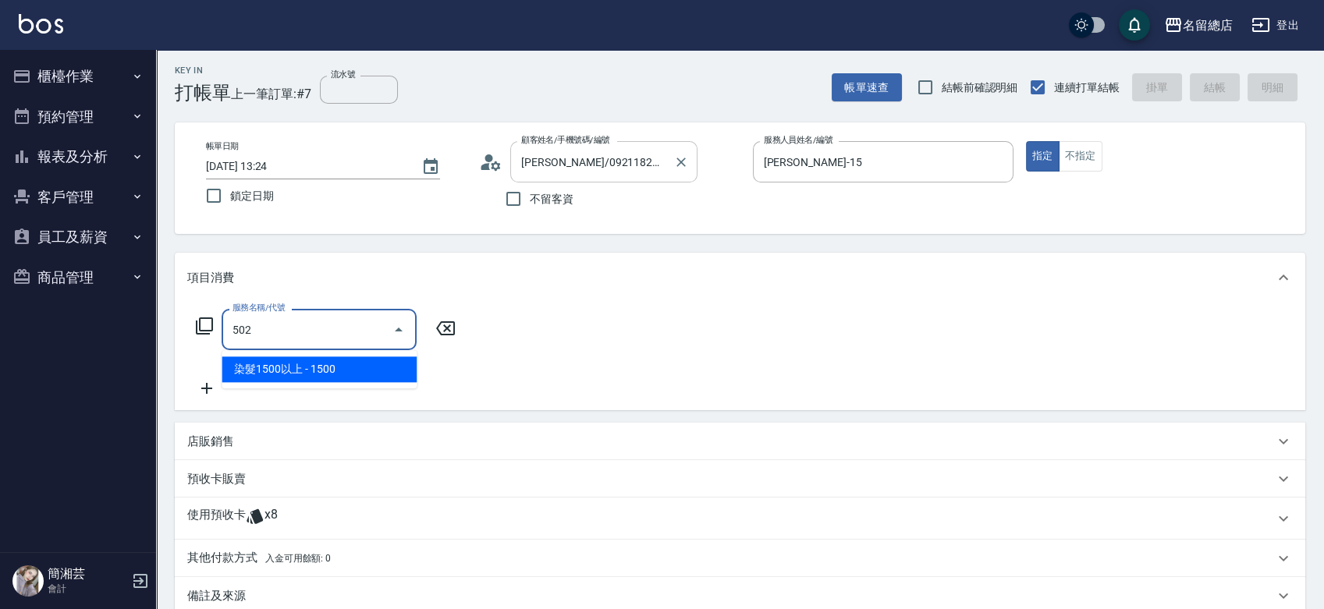
type input "染髮1500以上(502)"
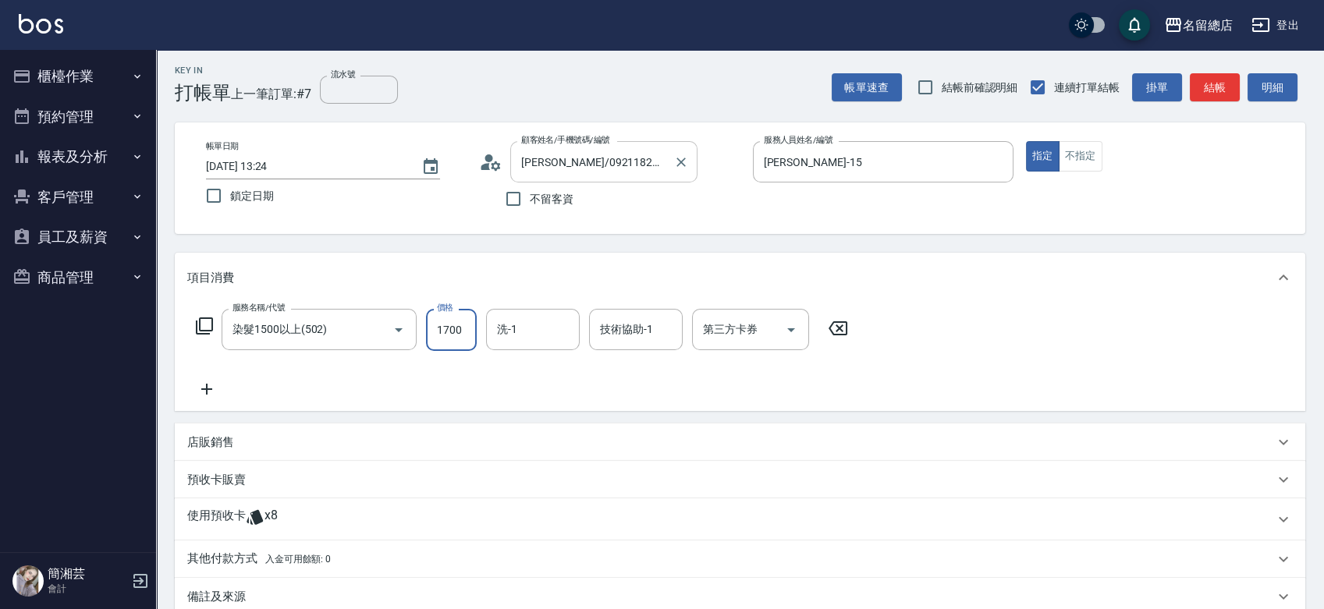
type input "1700"
type input "[PERSON_NAME]-36"
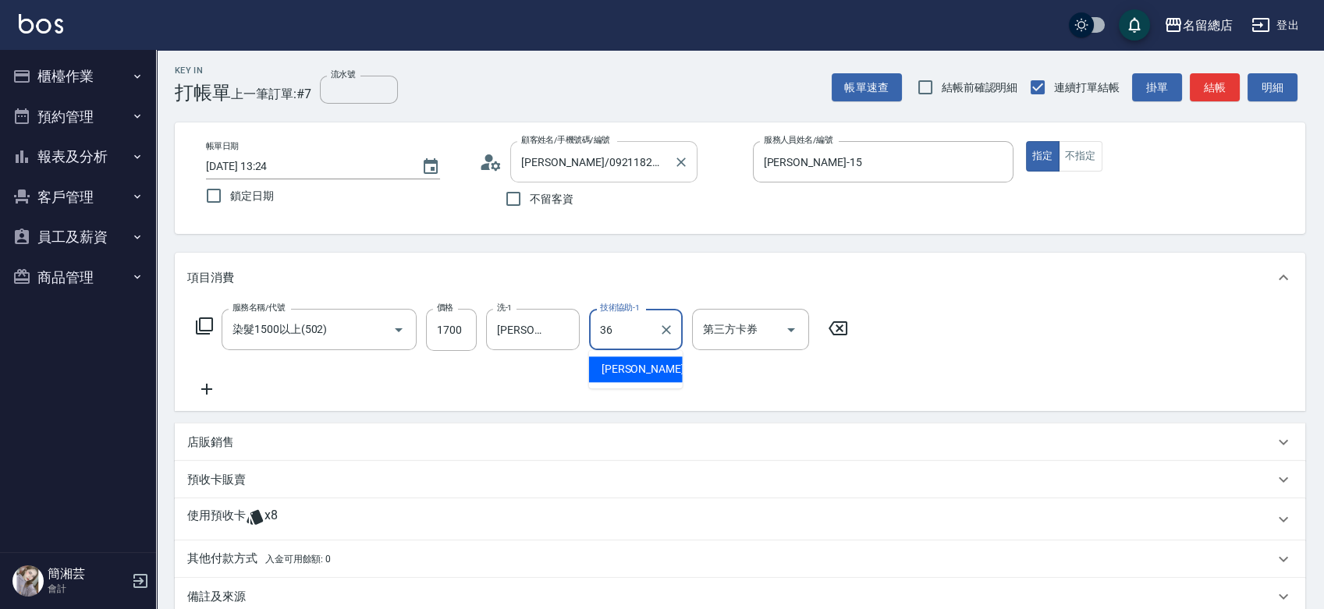
type input "[PERSON_NAME]-36"
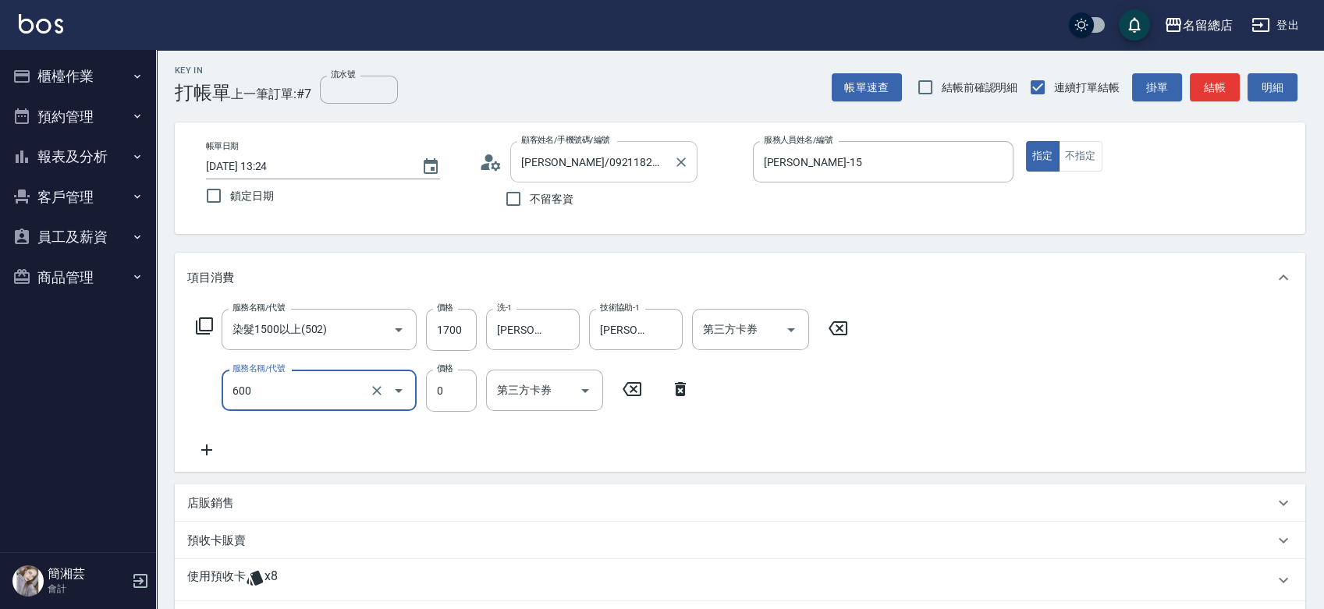
type input "洗髮(免費)(600)"
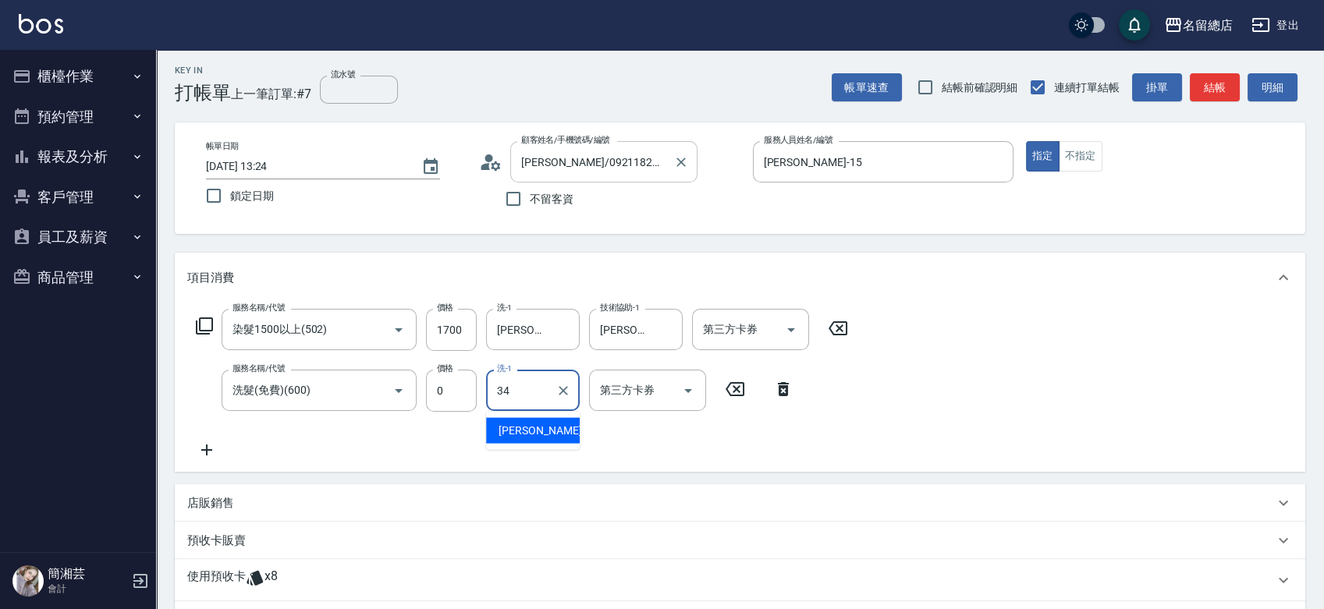
type input "[PERSON_NAME]-34"
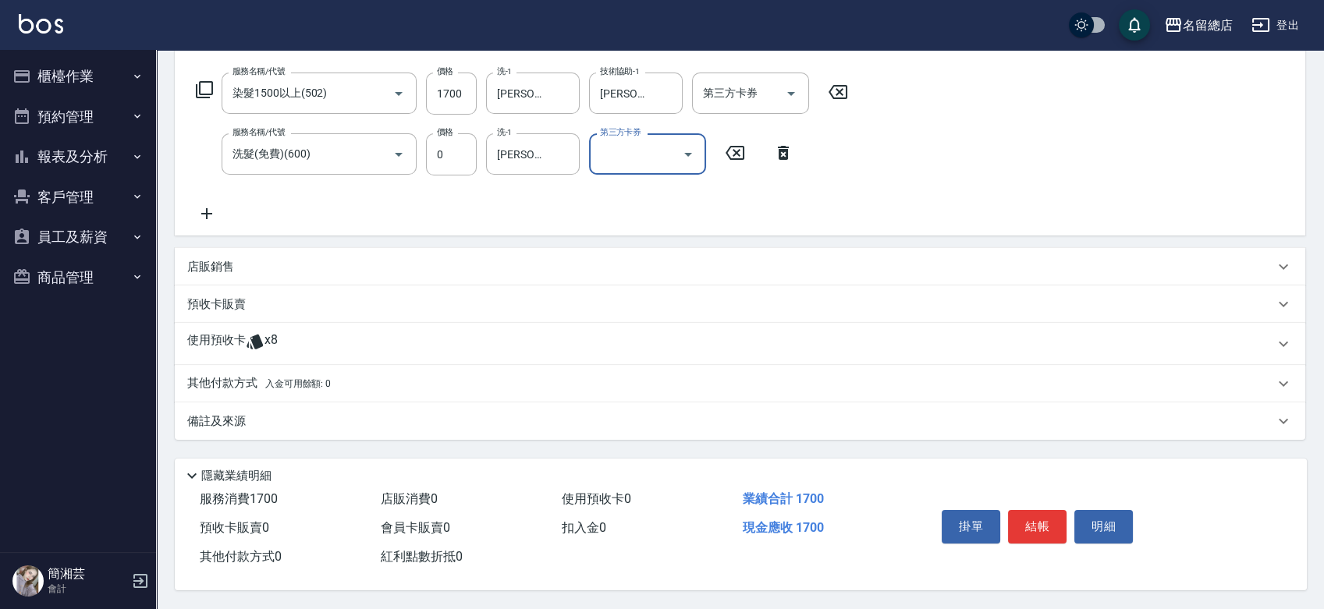
scroll to position [243, 0]
click at [316, 347] on div "使用預收卡 x8" at bounding box center [730, 343] width 1086 height 23
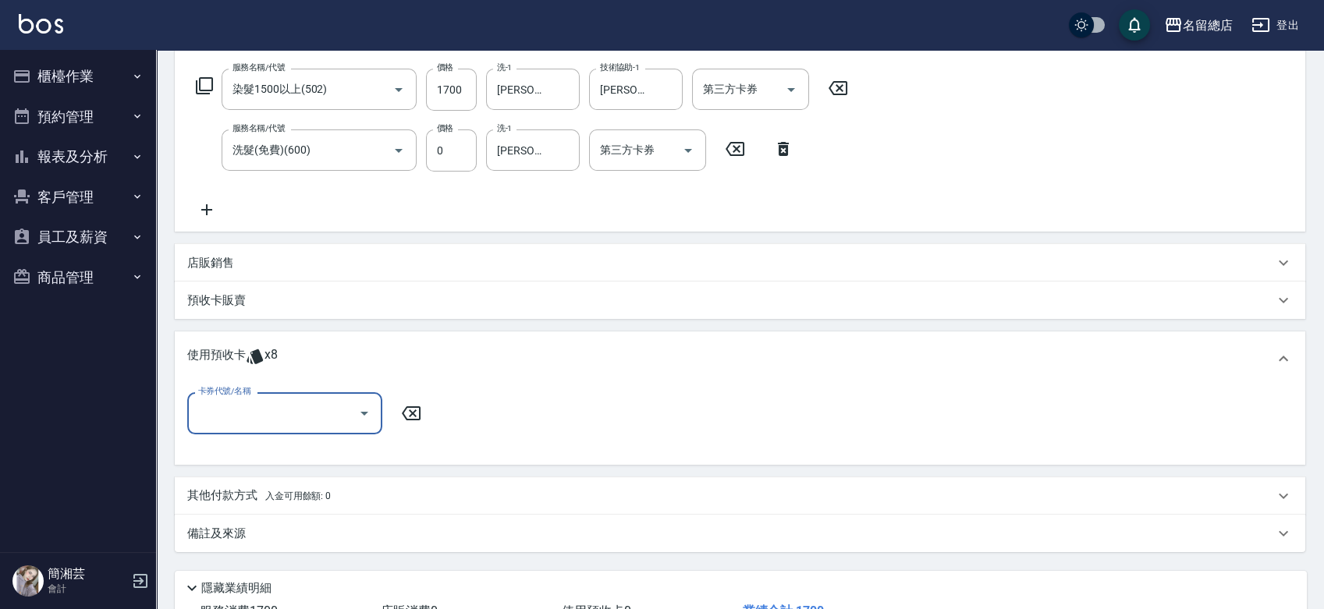
scroll to position [0, 0]
click at [234, 424] on input "卡券代號/名稱" at bounding box center [273, 412] width 158 height 27
drag, startPoint x: 291, startPoint y: 448, endPoint x: 314, endPoint y: 444, distance: 23.7
click at [292, 448] on div "洗髮卡 剩餘8張 317" at bounding box center [284, 453] width 195 height 26
type input "洗髮卡 317"
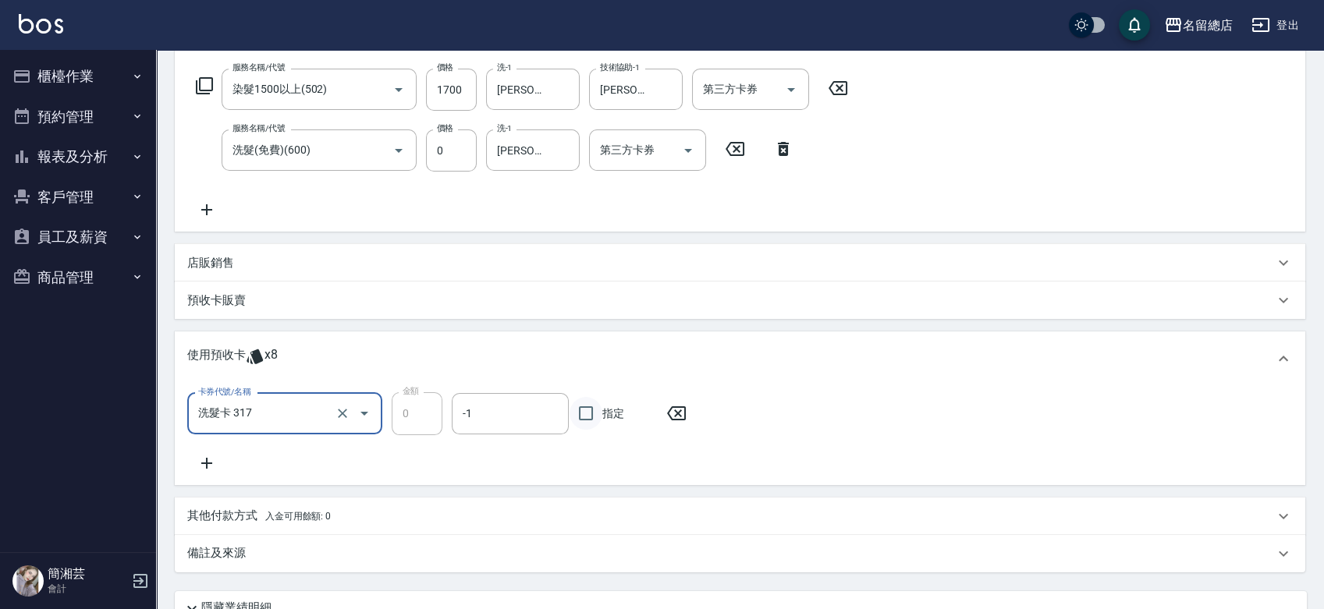
click at [597, 414] on input "指定" at bounding box center [585, 413] width 33 height 33
checkbox input "true"
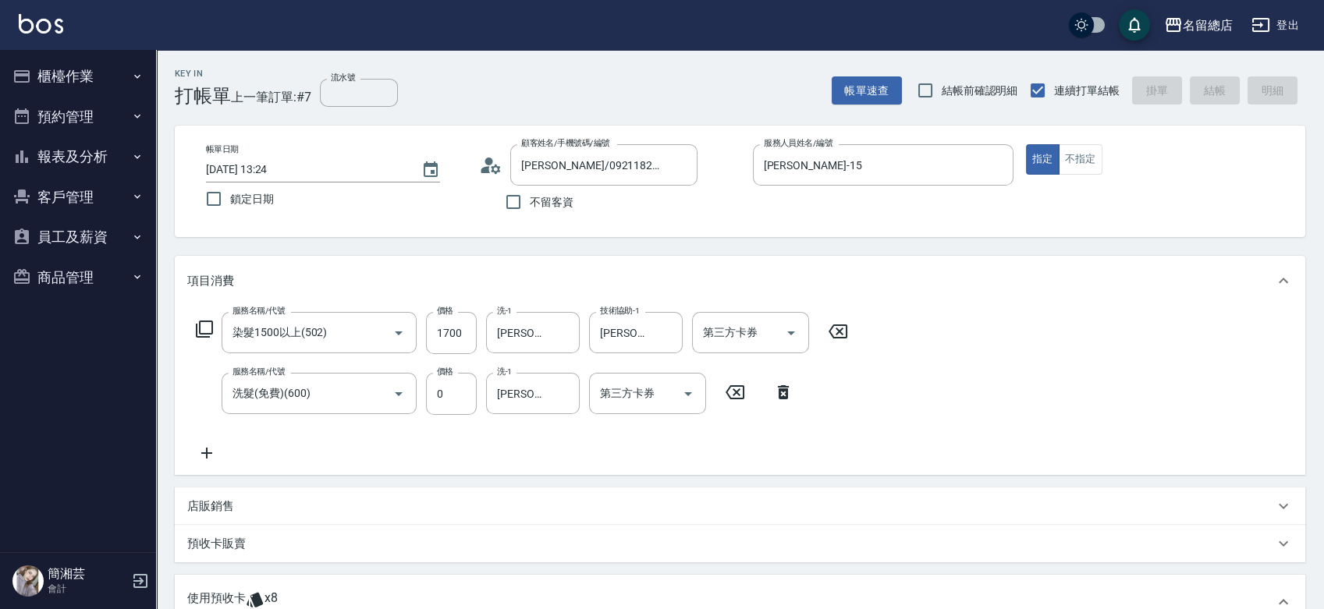
type input "[DATE] 13:25"
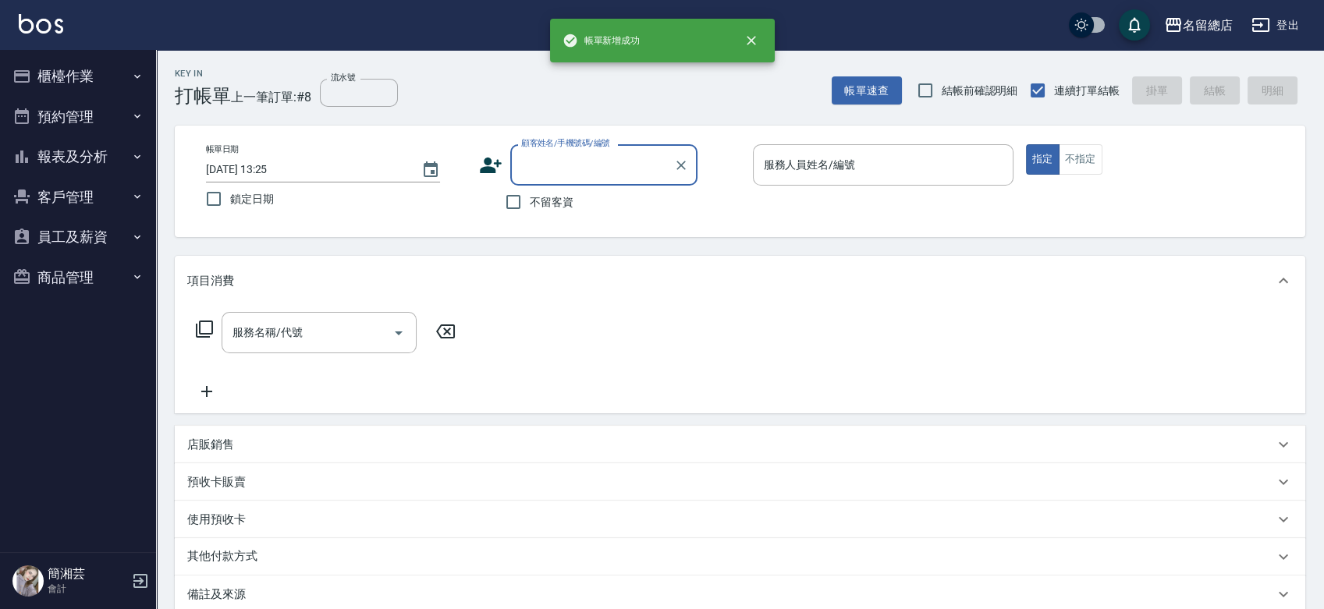
type input "4"
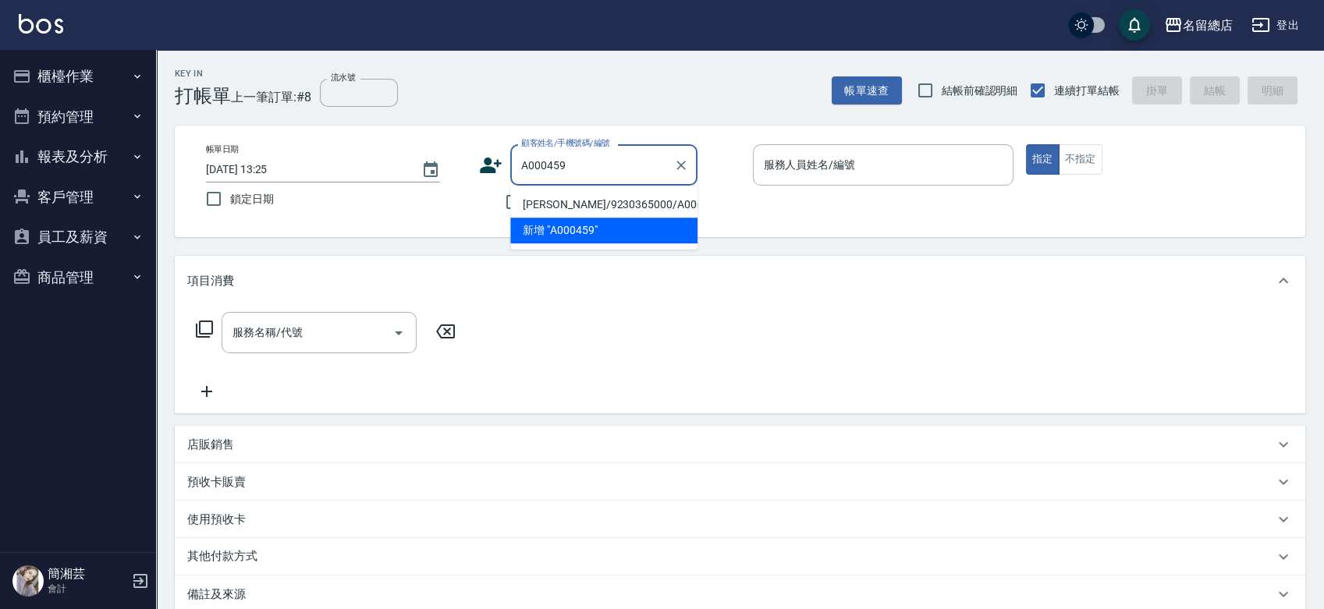
type input "[PERSON_NAME]/9230365000/A000459"
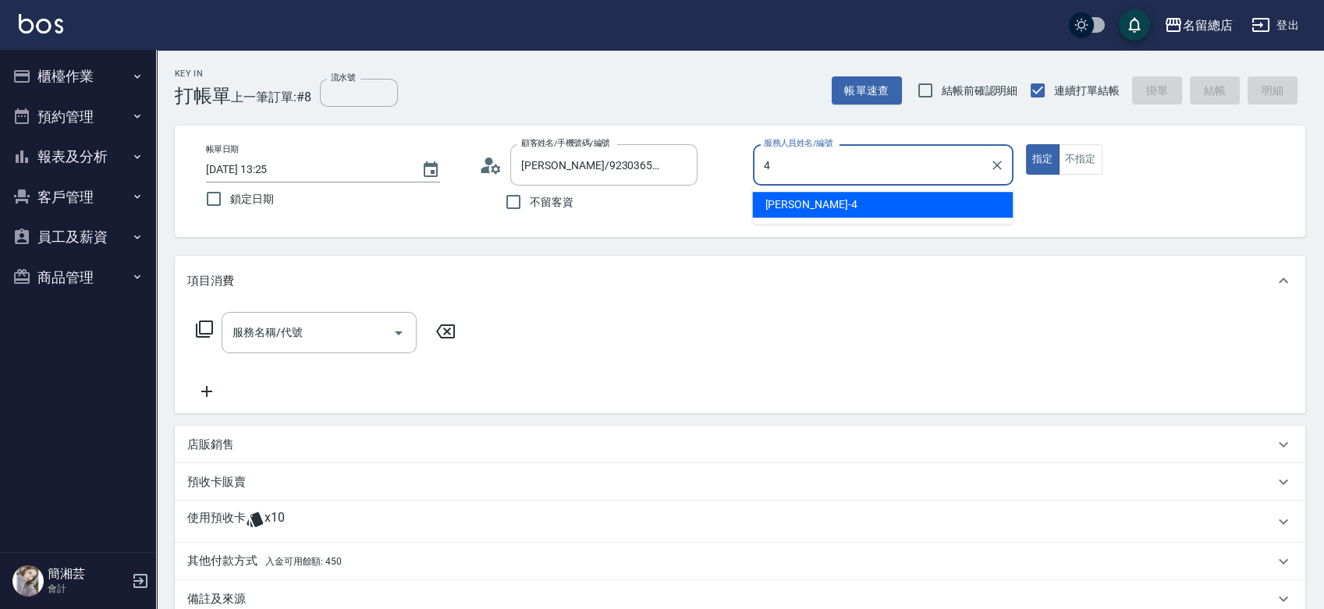
type input "[PERSON_NAME]-4"
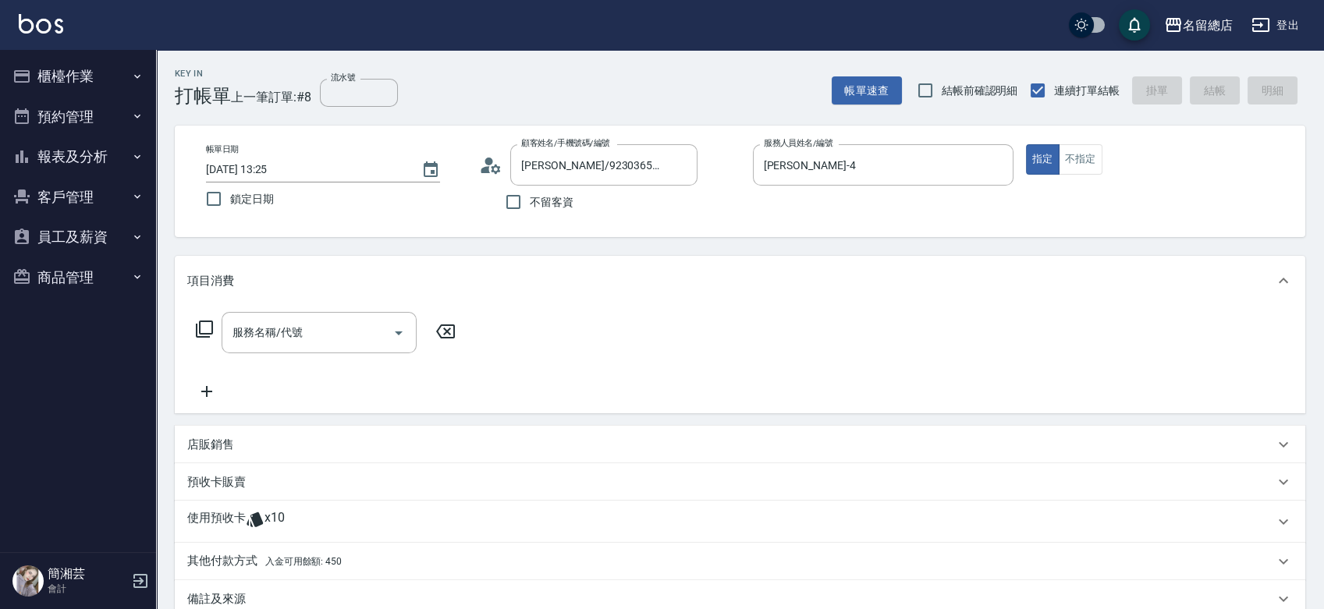
click at [272, 557] on span "入金可用餘額: 450" at bounding box center [303, 561] width 76 height 11
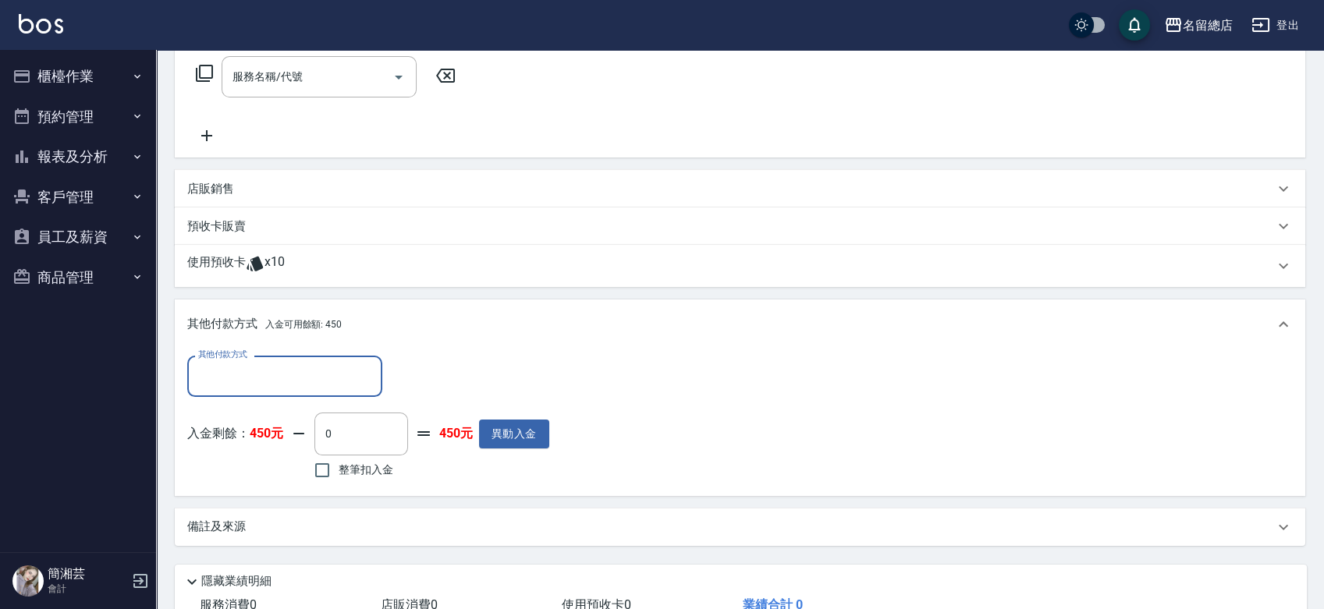
scroll to position [260, 0]
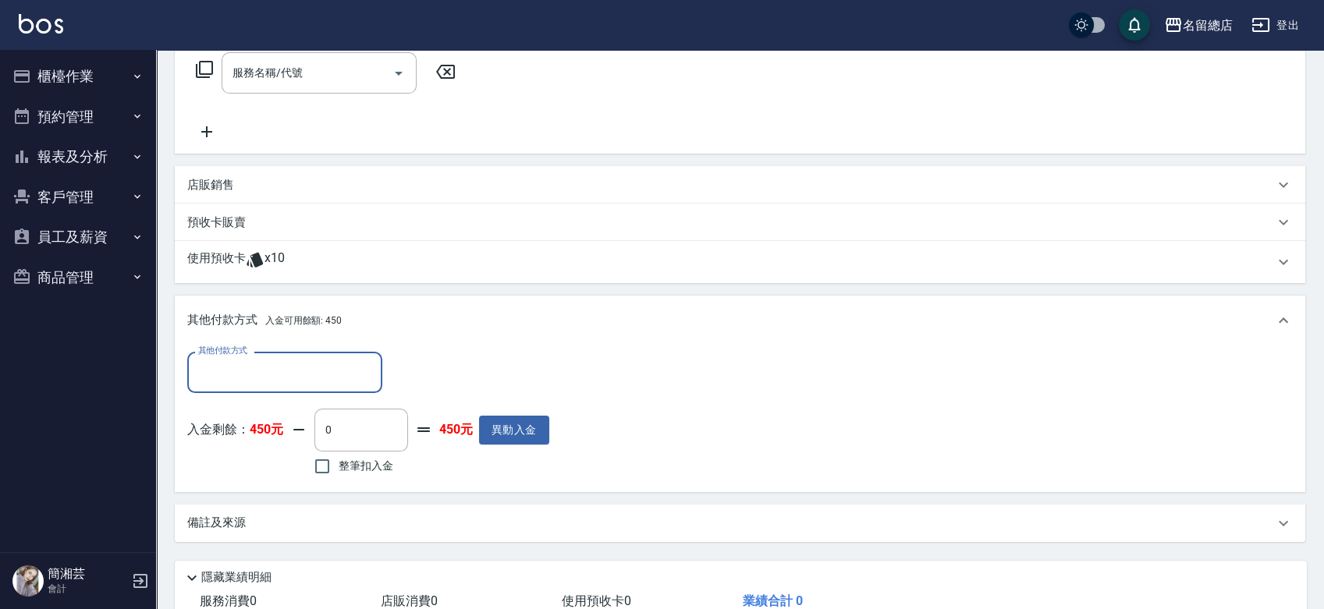
click at [257, 376] on input "其他付款方式" at bounding box center [284, 372] width 181 height 27
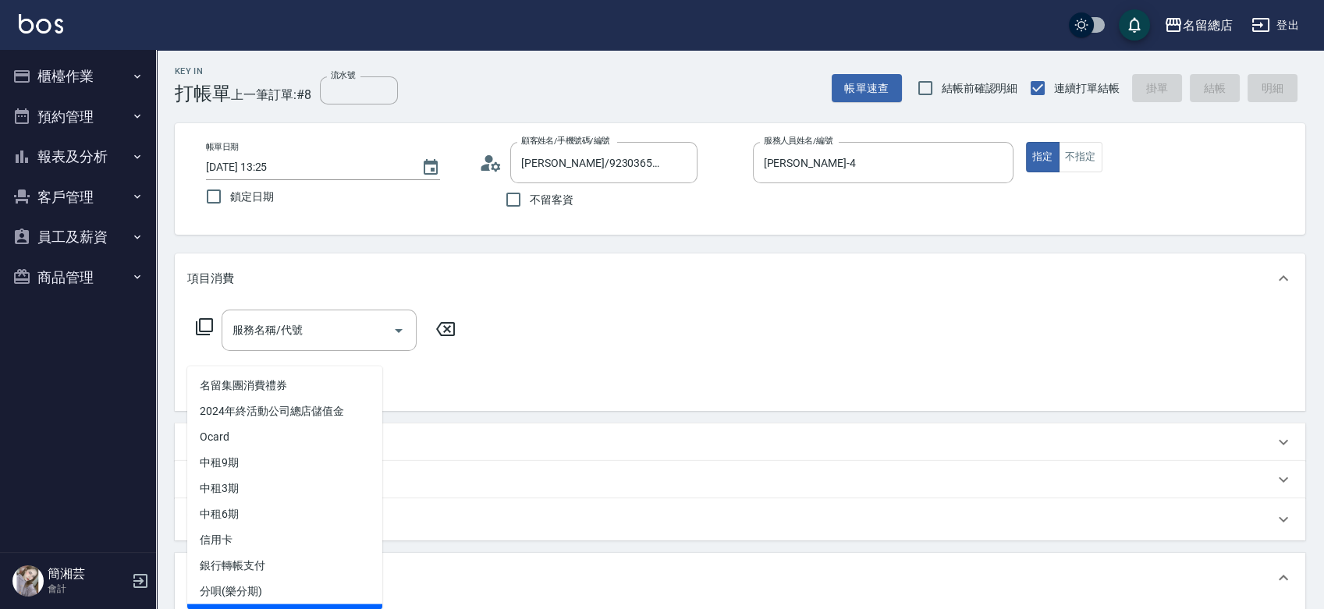
scroll to position [0, 0]
click at [725, 416] on div "項目消費 服務名稱/代號 服務名稱/代號 店販銷售 服務人員姓名/編號 服務人員姓名/編號 商品代號/名稱 商品代號/名稱 預收卡販賣 卡券名稱/代號 卡券名…" at bounding box center [740, 528] width 1130 height 545
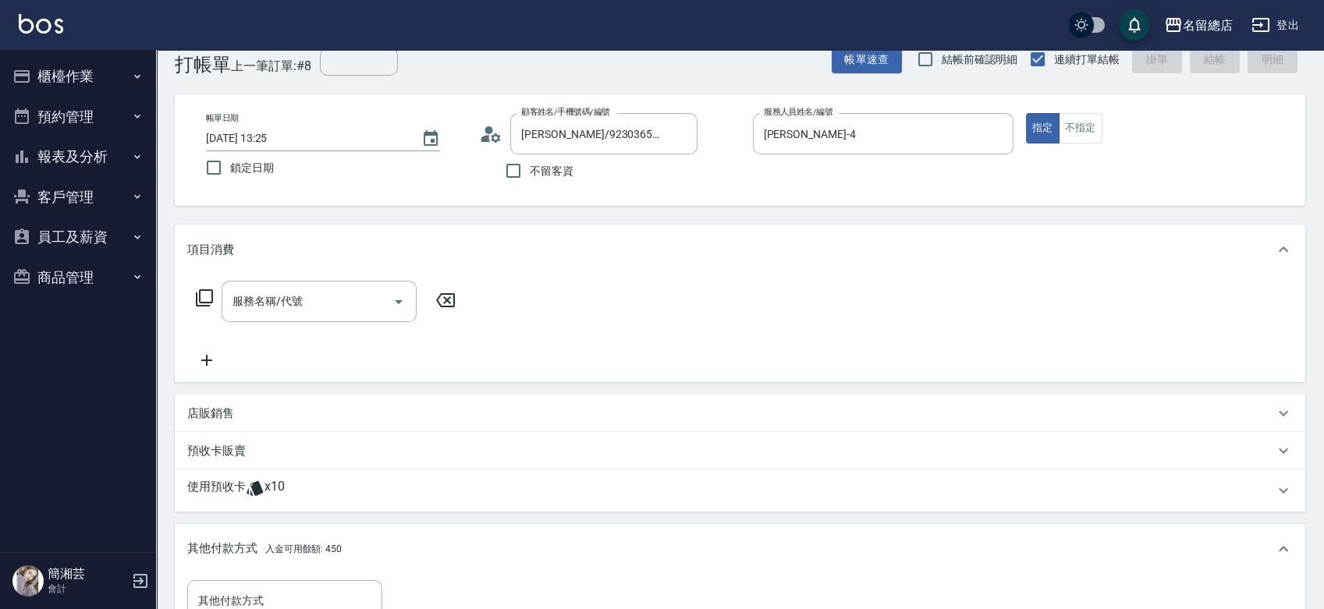
scroll to position [87, 0]
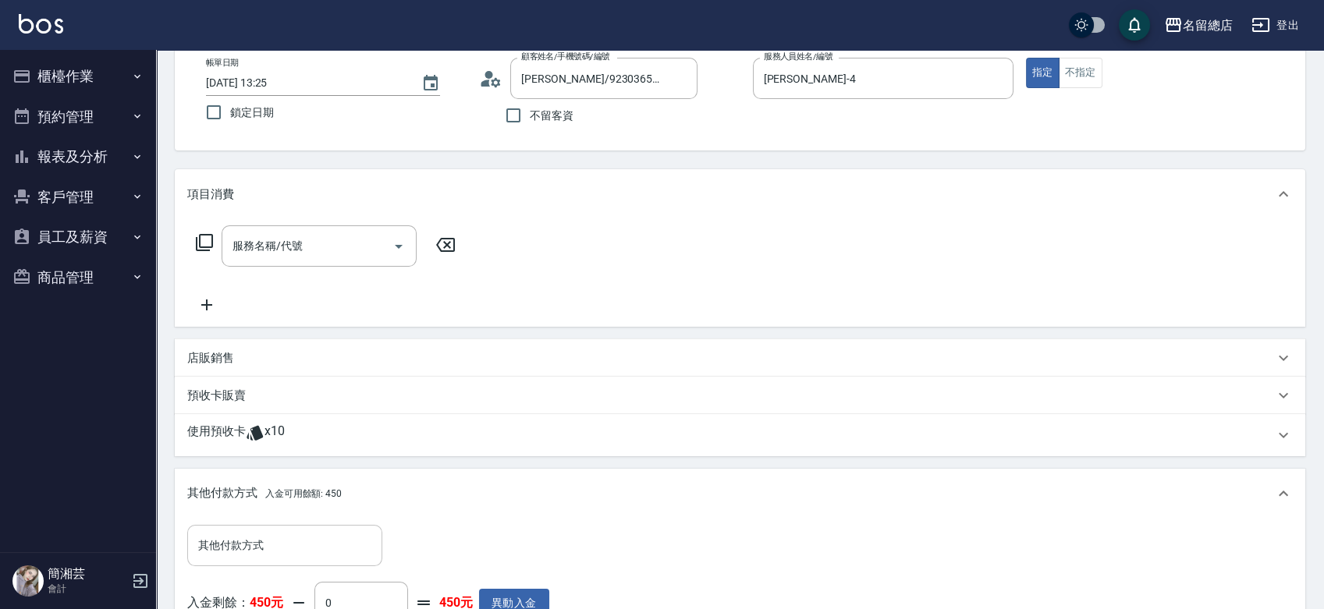
click at [315, 541] on input "其他付款方式" at bounding box center [284, 545] width 181 height 27
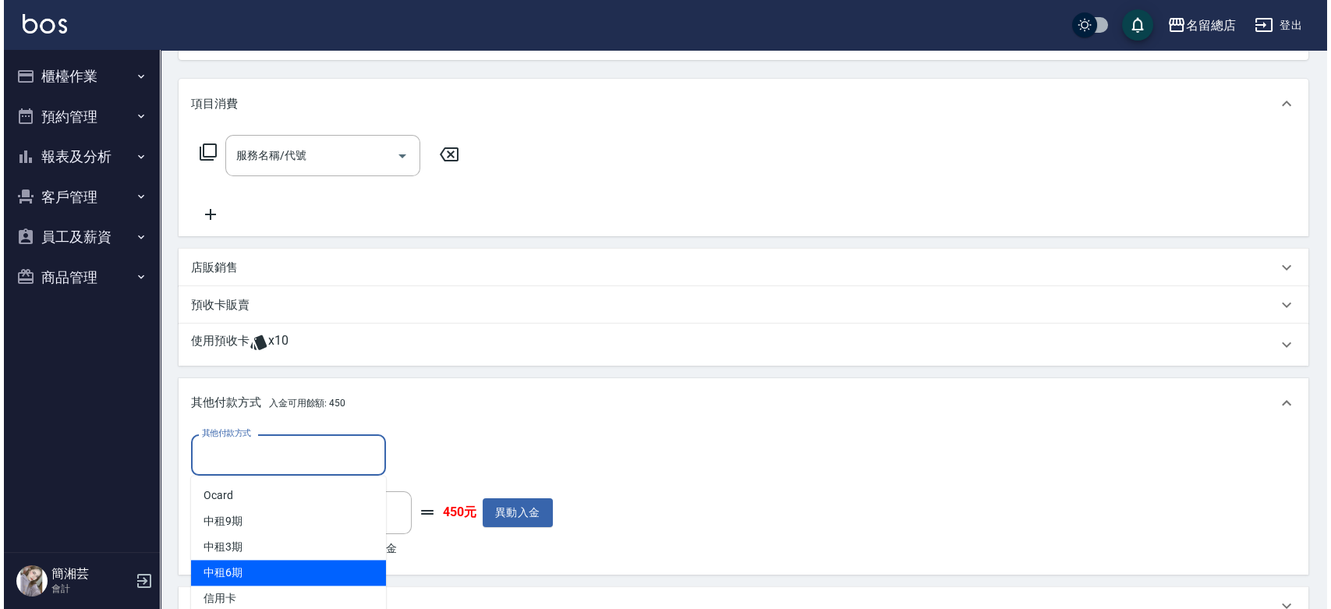
scroll to position [346, 0]
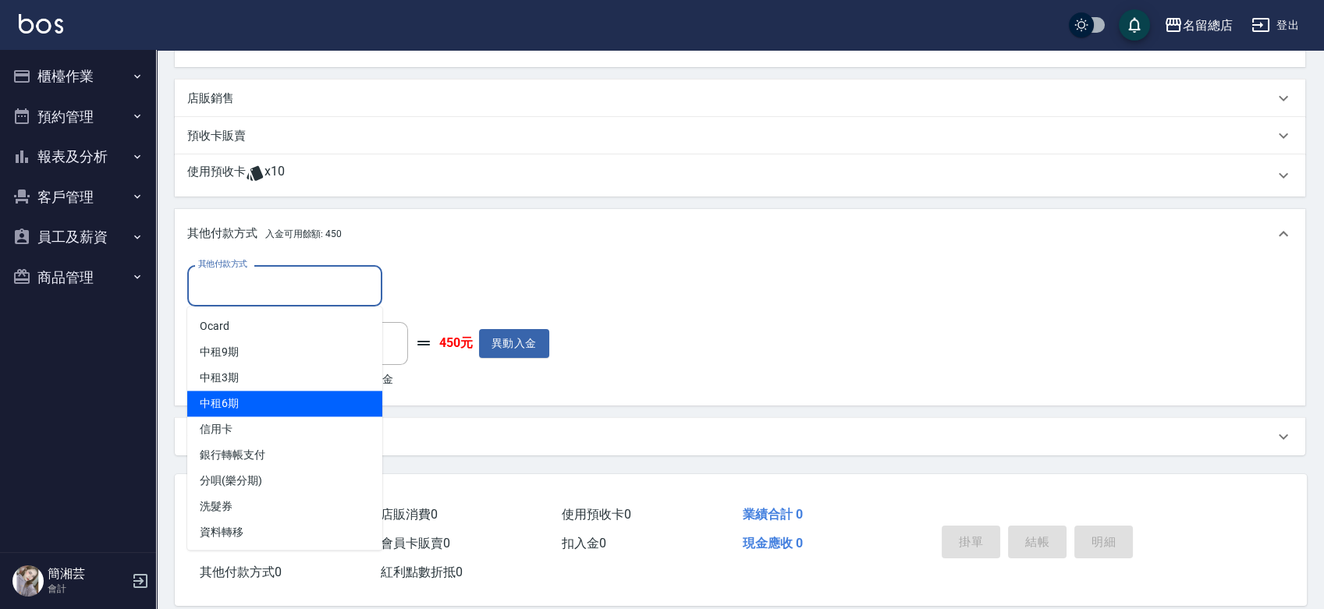
click at [647, 299] on div "其他付款方式 其他付款方式 入金剩餘： 450元 0 ​ 整筆扣入金 450元 異動入金" at bounding box center [739, 328] width 1105 height 127
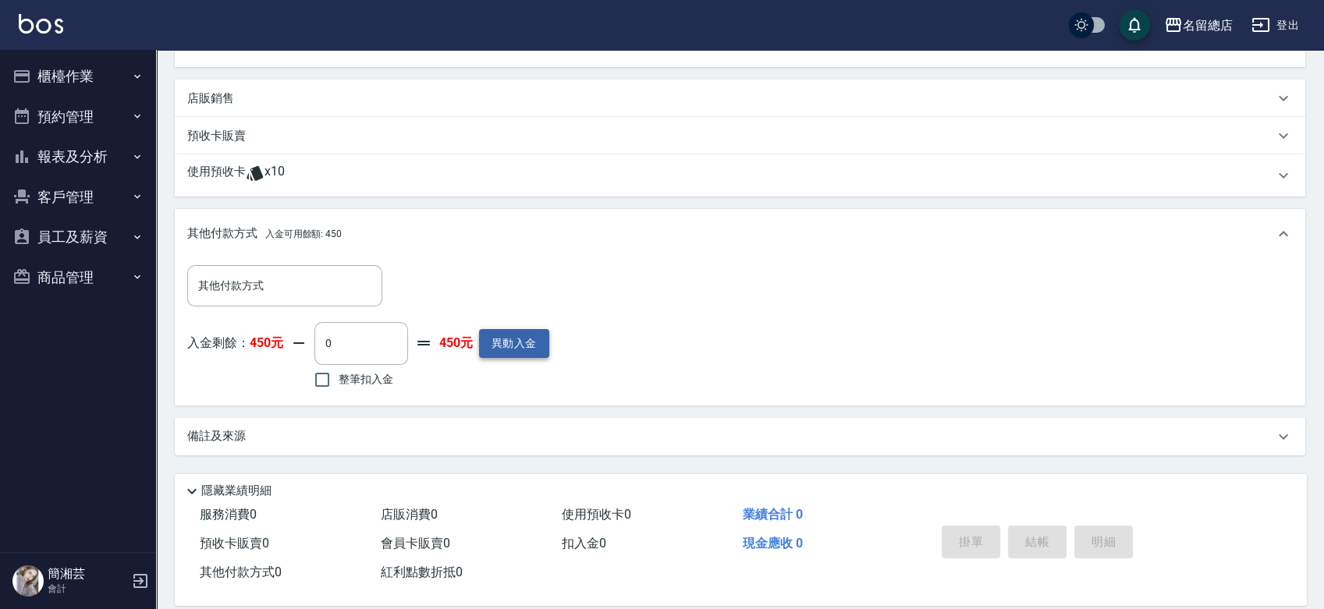
click at [530, 342] on button "異動入金" at bounding box center [514, 343] width 70 height 29
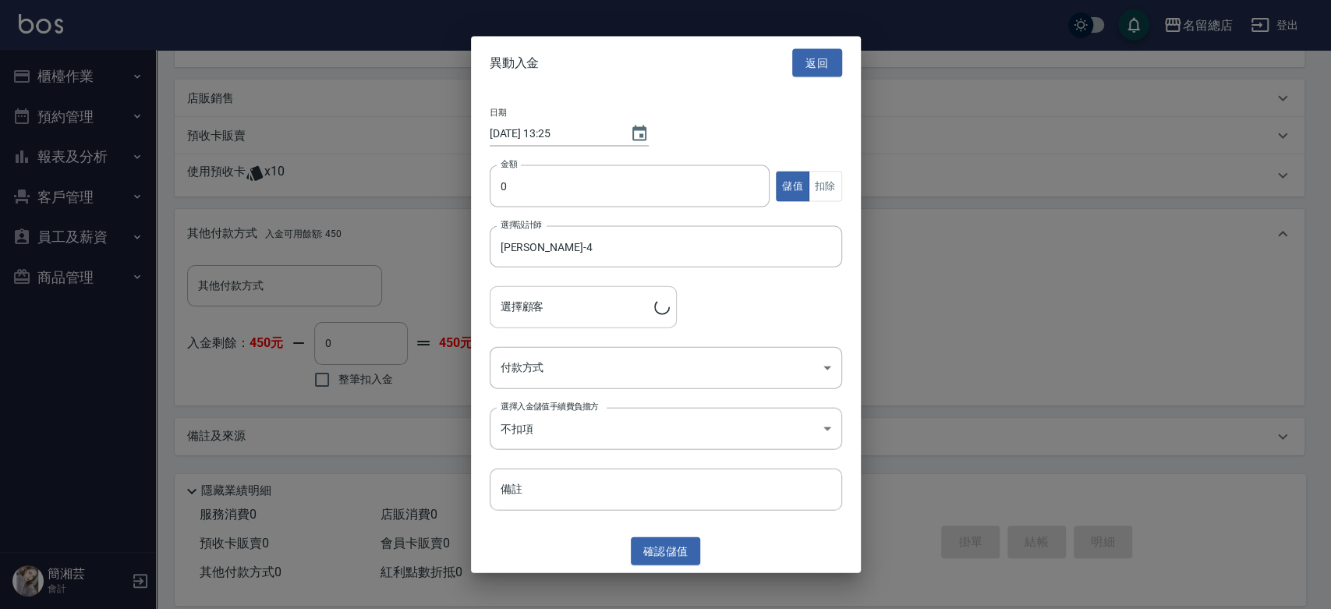
type input "[PERSON_NAME]/9230365000/A000459"
click at [629, 185] on input "0" at bounding box center [630, 186] width 281 height 42
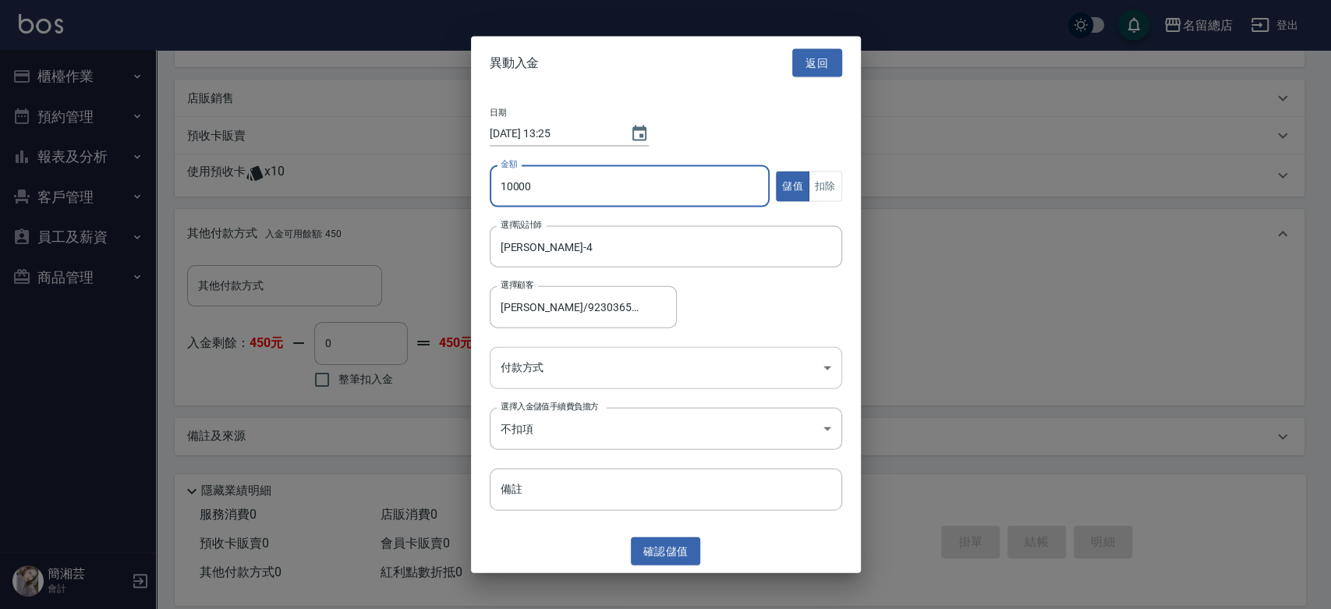
type input "10000"
click at [584, 367] on body "名留總店 登出 櫃檯作業 打帳單 帳單列表 掛單列表 現金收支登錄 材料自購登錄 每日結帳 掃碼打卡 預約管理 預約管理 單日預約紀錄 單週預約紀錄 報表及分…" at bounding box center [665, 139] width 1331 height 971
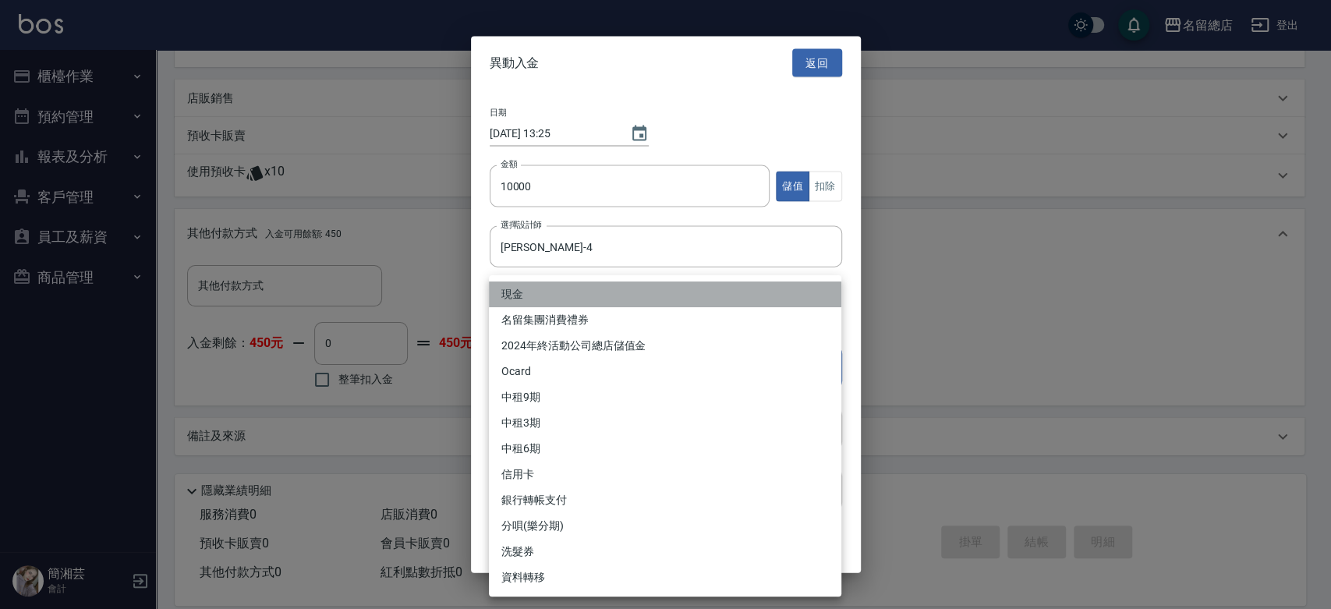
click at [576, 289] on li "現金" at bounding box center [665, 295] width 353 height 26
type input "現金"
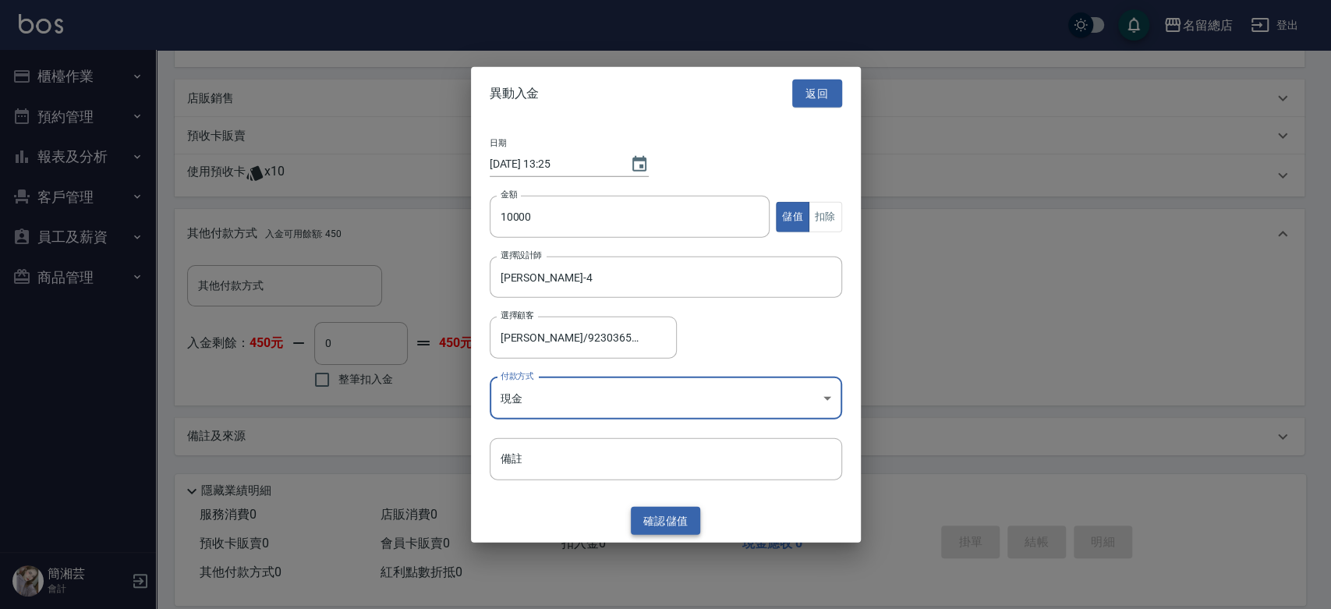
click at [656, 519] on button "確認 儲值" at bounding box center [666, 520] width 70 height 29
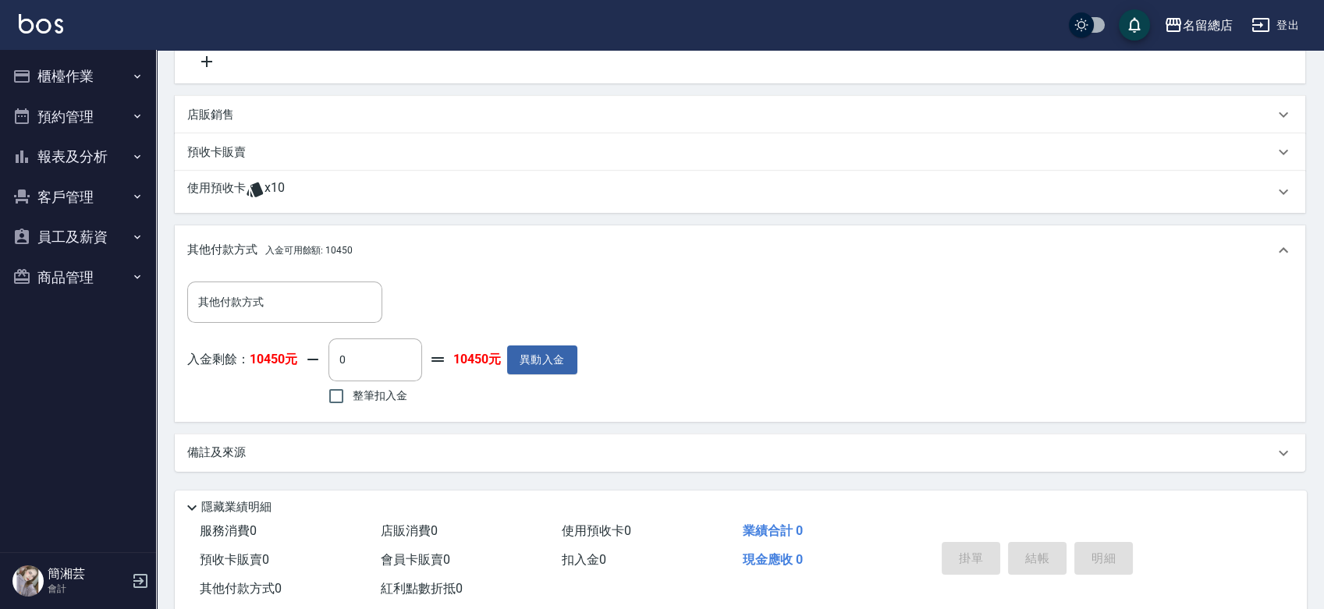
scroll to position [366, 0]
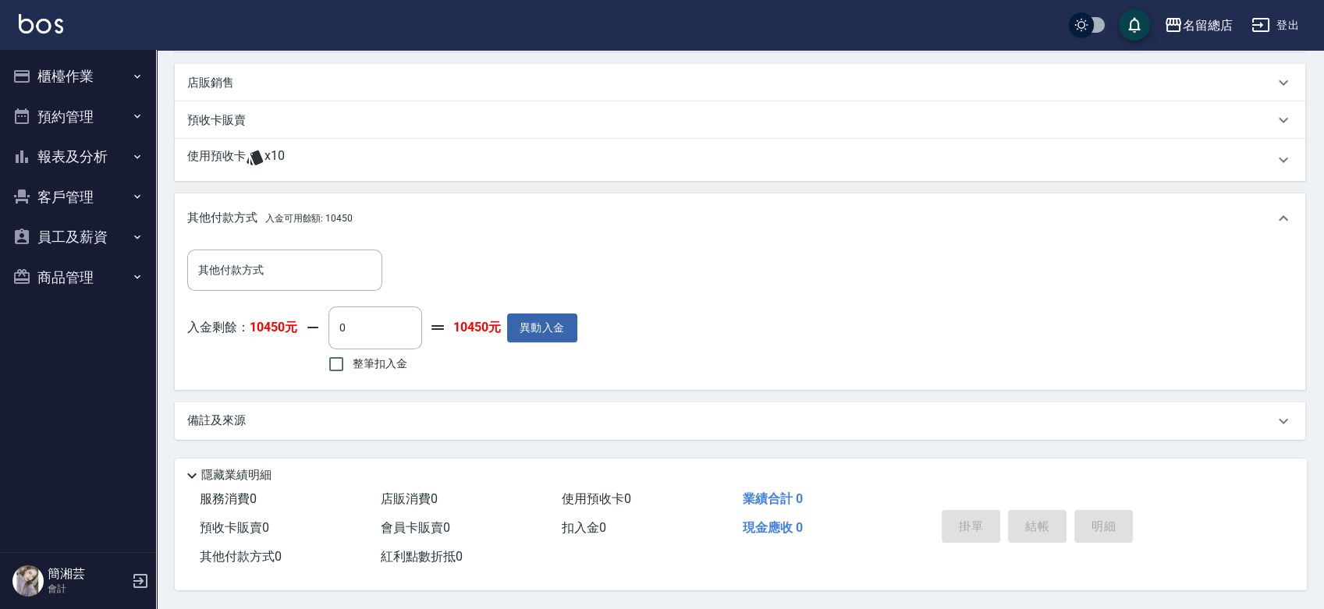
click at [989, 526] on div "掛單 結帳 明細" at bounding box center [1037, 528] width 204 height 49
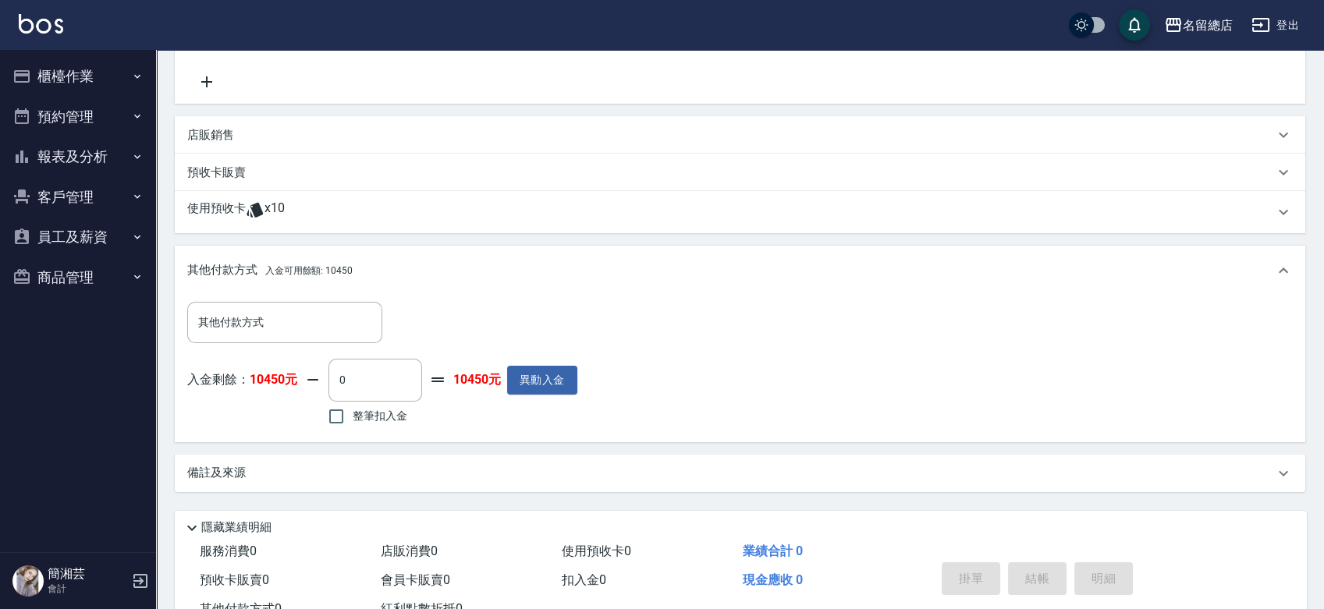
scroll to position [279, 0]
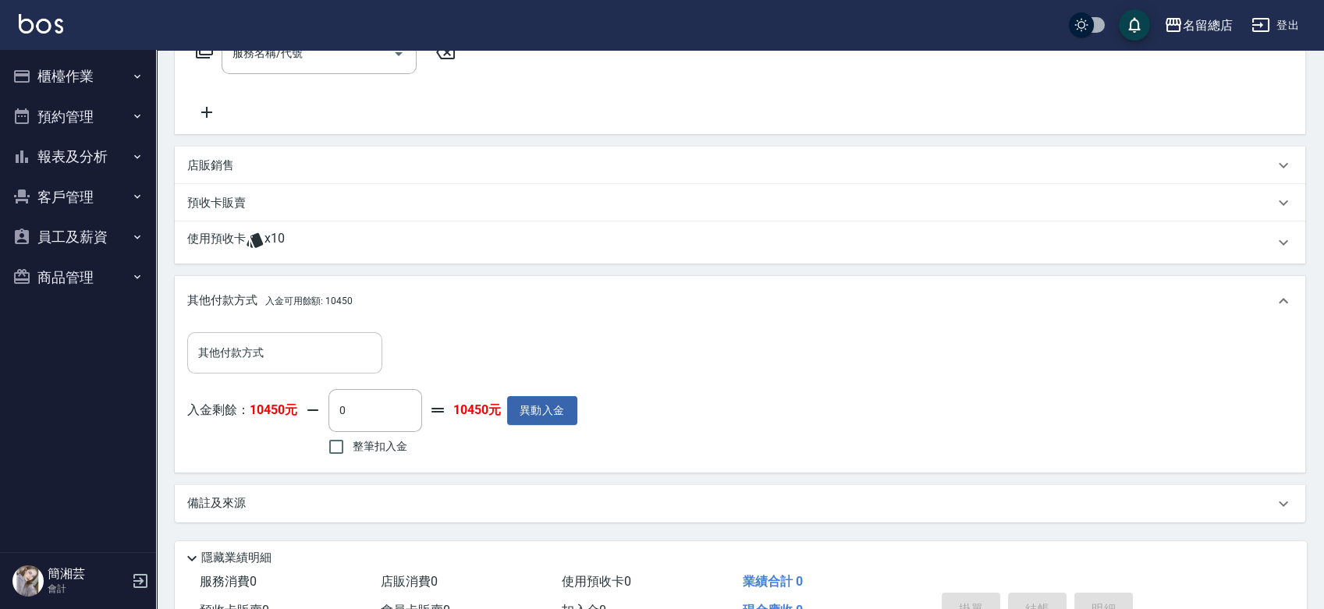
click at [303, 356] on input "其他付款方式" at bounding box center [284, 352] width 181 height 27
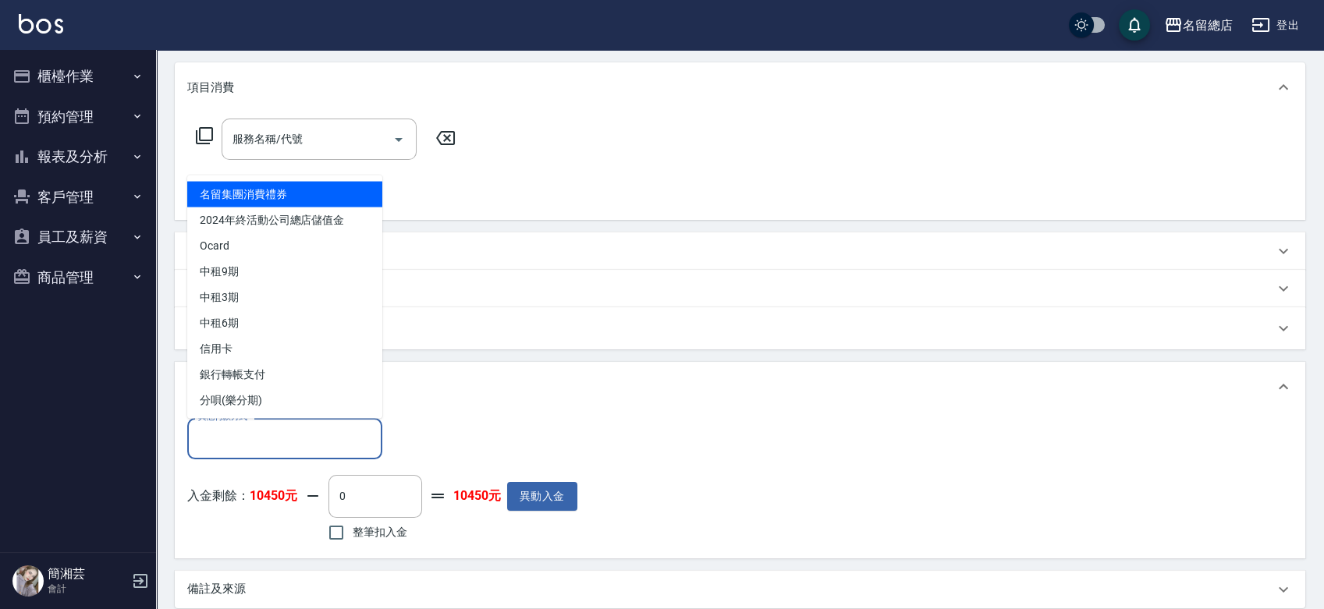
scroll to position [193, 0]
click at [581, 261] on div "店販銷售" at bounding box center [740, 251] width 1130 height 37
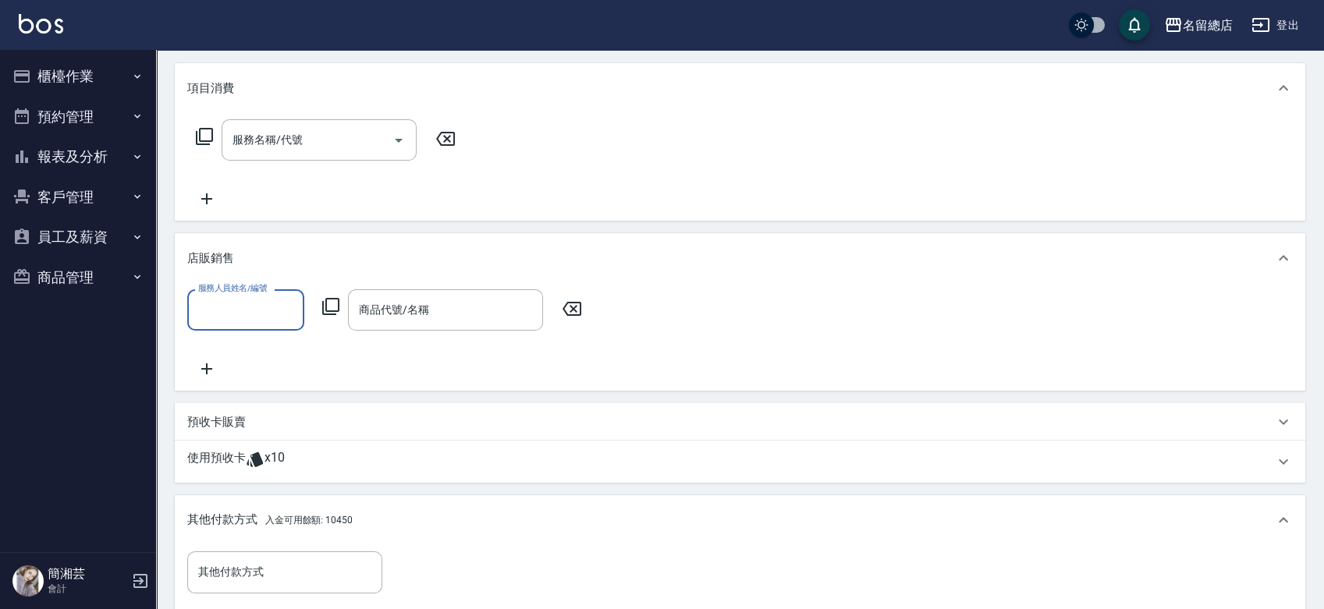
scroll to position [106, 0]
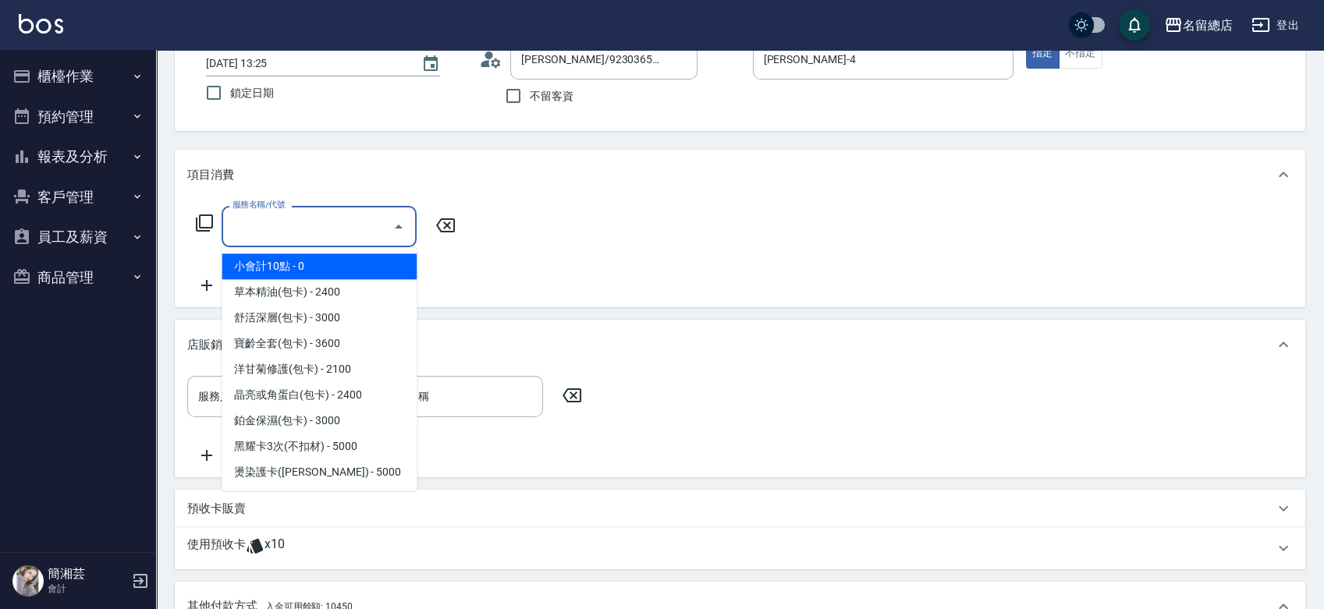
click at [270, 230] on input "服務名稱/代號" at bounding box center [308, 226] width 158 height 27
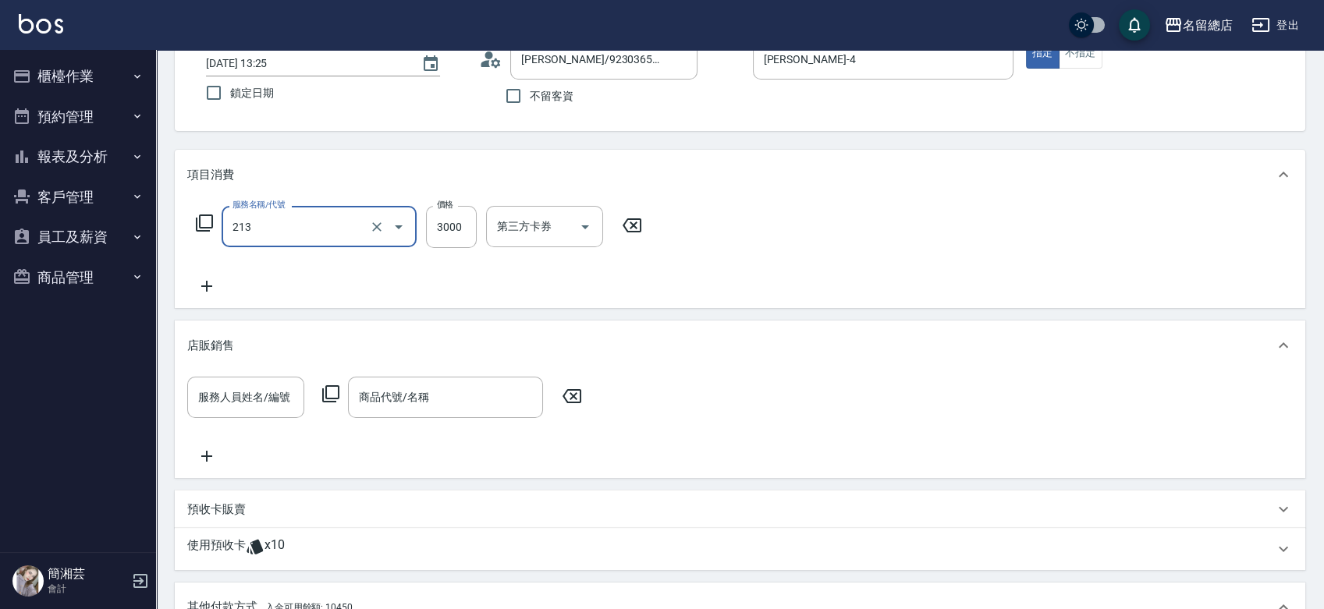
type input "陶溫3000以上(213)"
type input "2800"
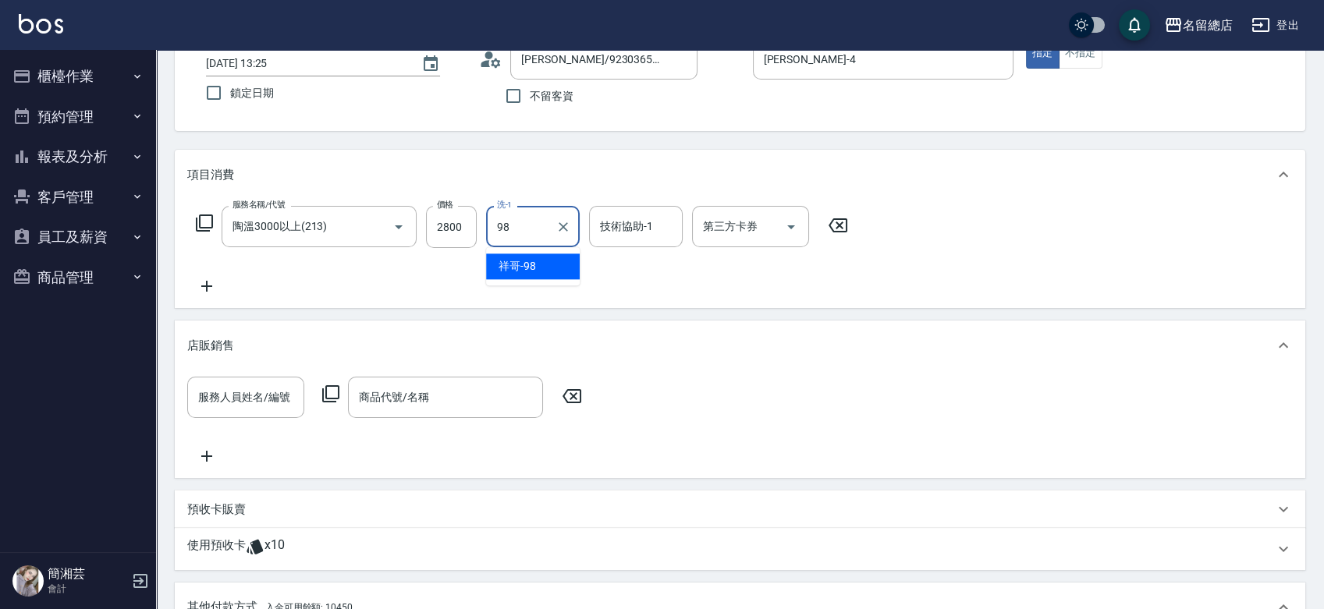
type input "祥哥-98"
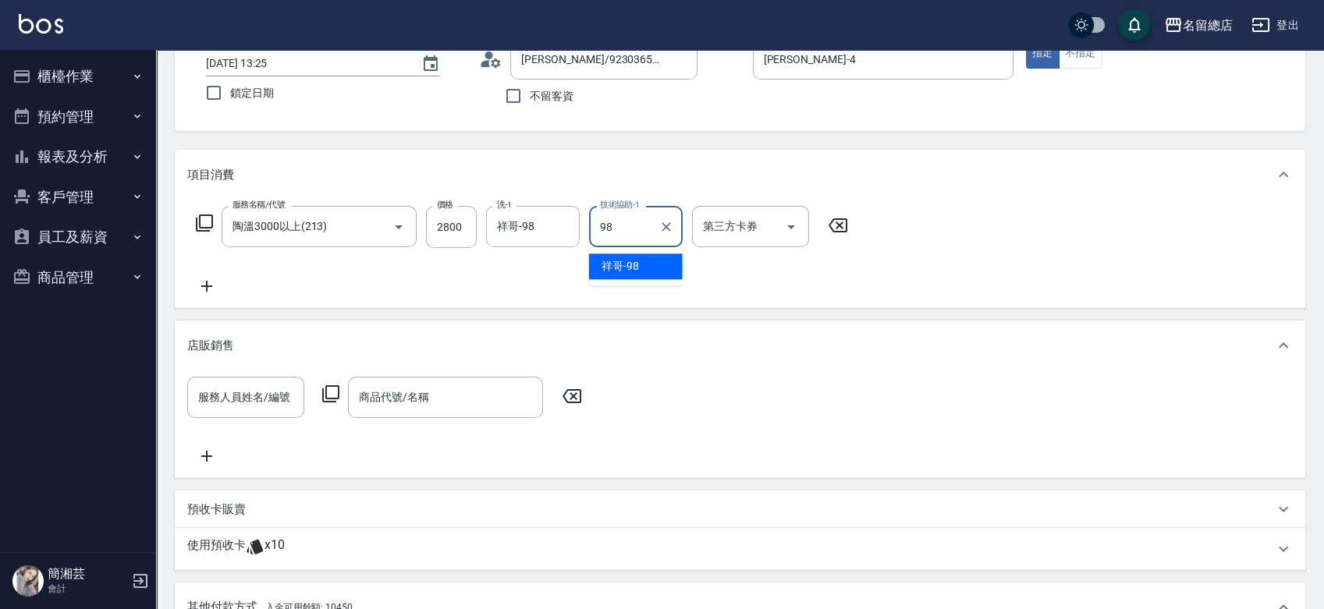
type input "祥哥-98"
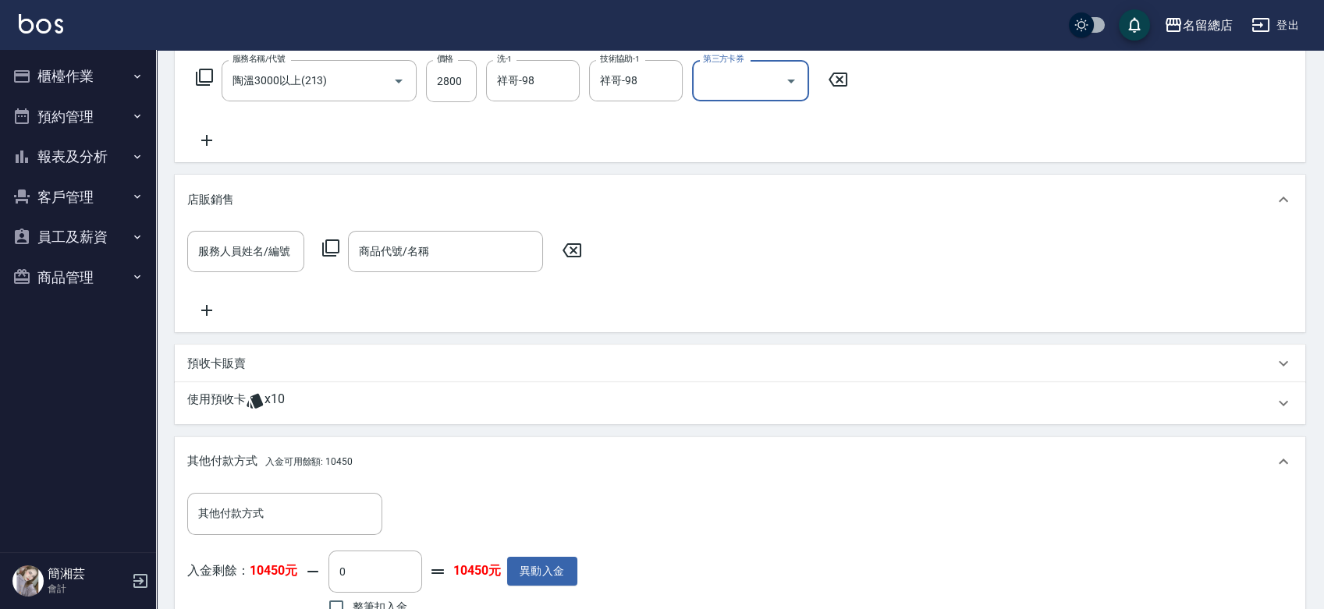
scroll to position [279, 0]
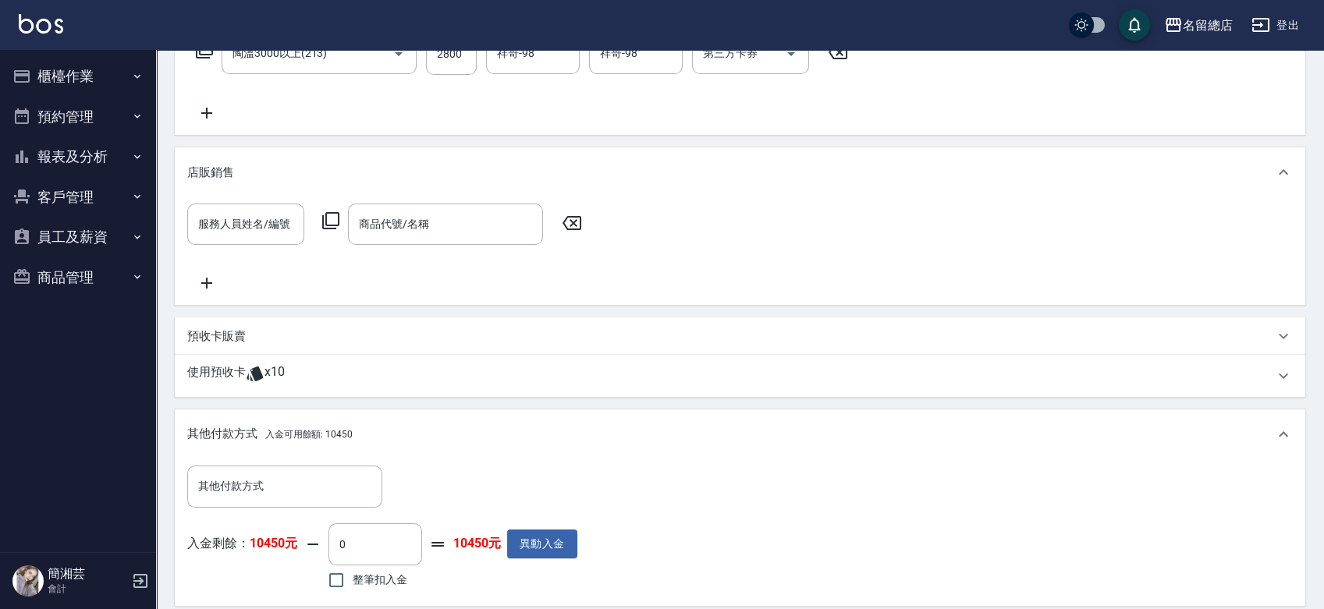
click at [320, 375] on div "使用預收卡 x10" at bounding box center [730, 375] width 1086 height 23
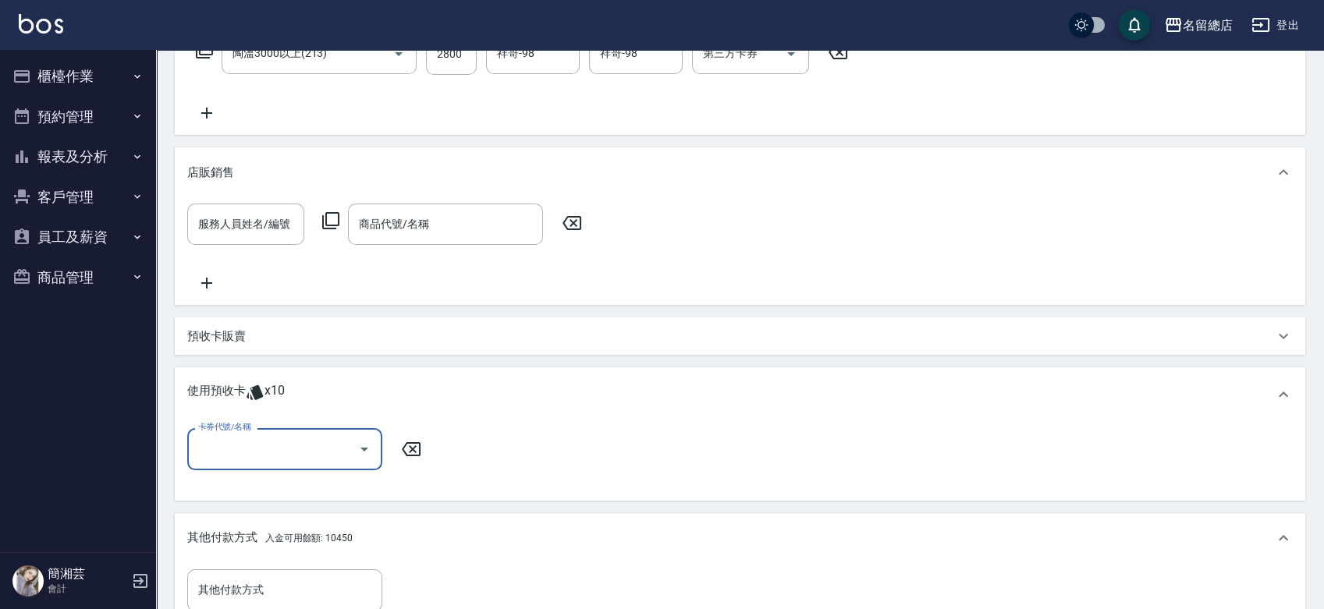
scroll to position [0, 0]
click at [310, 448] on input "卡券代號/名稱" at bounding box center [273, 448] width 158 height 27
click at [643, 438] on div "卡券代號/名稱 卡券代號/名稱" at bounding box center [739, 458] width 1105 height 60
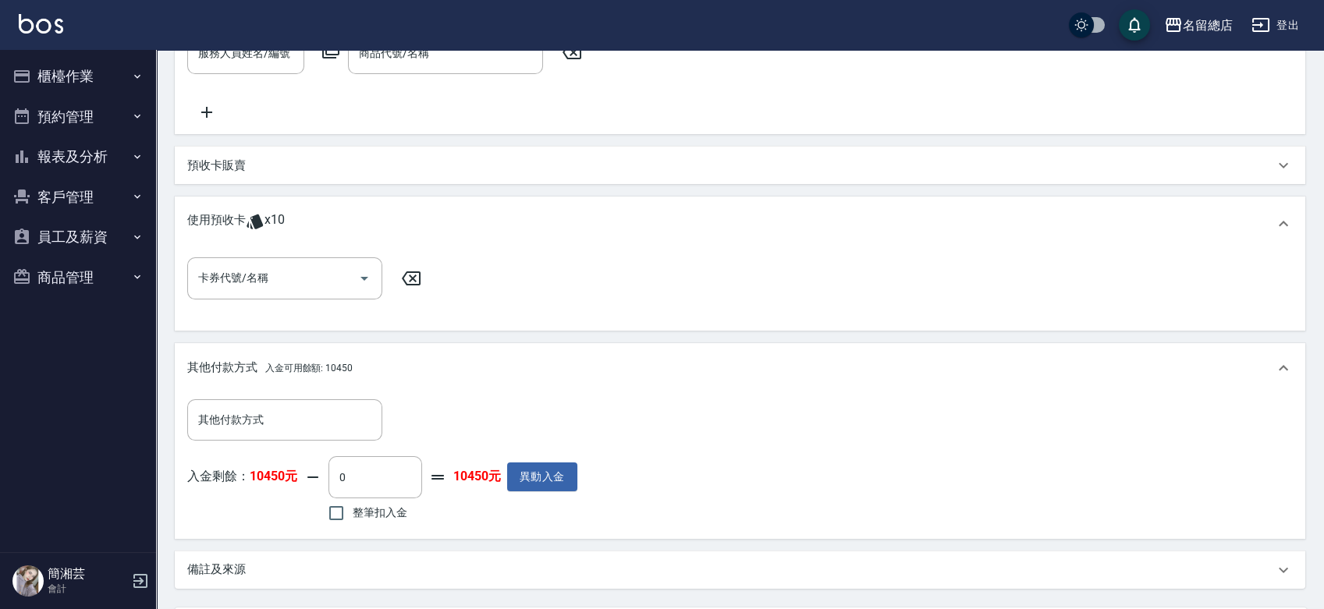
scroll to position [452, 0]
click at [338, 515] on input "整筆扣入金" at bounding box center [336, 510] width 33 height 33
checkbox input "true"
type input "2800"
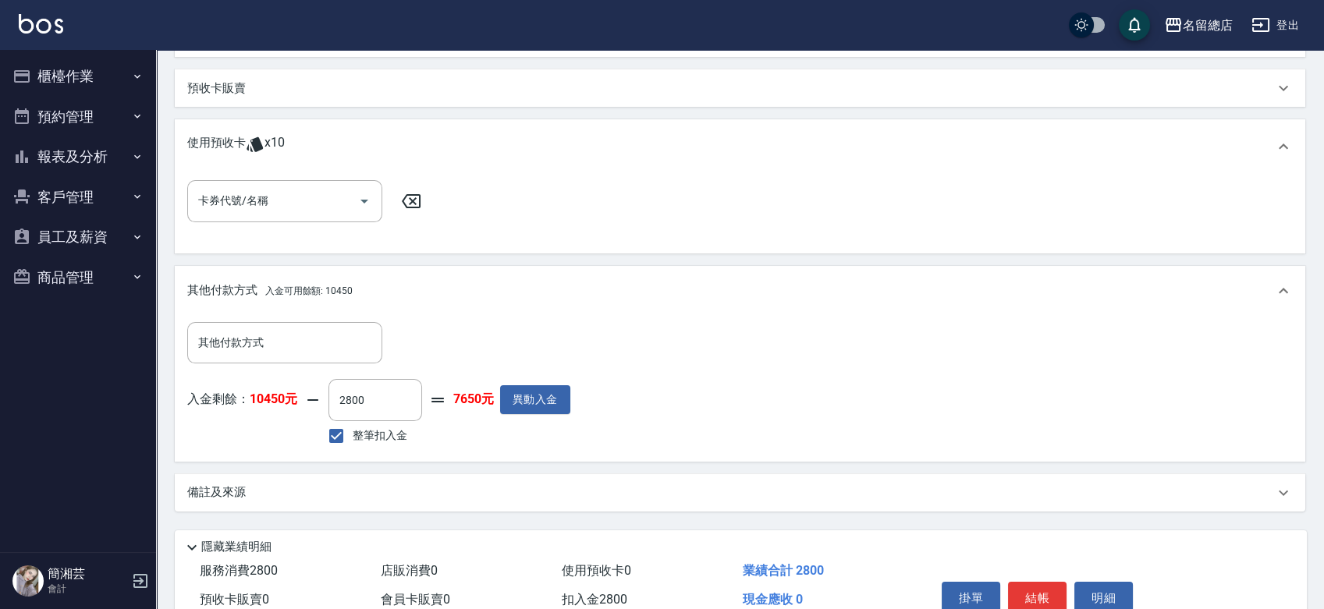
scroll to position [603, 0]
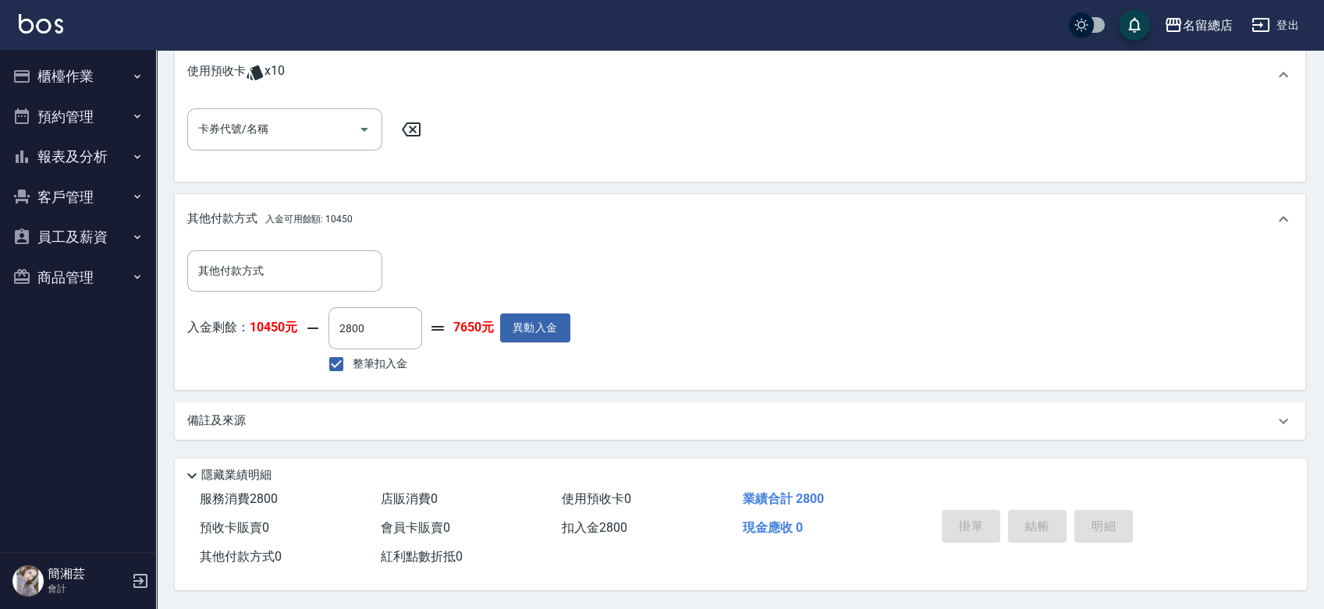
type input "[DATE] 13:26"
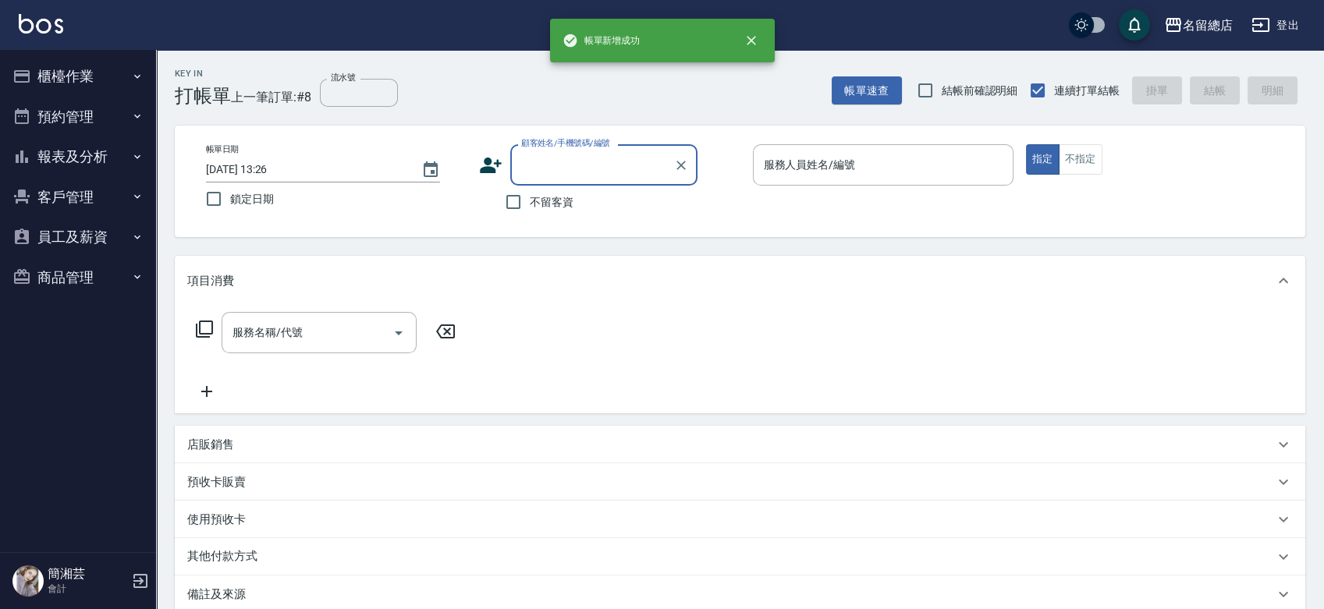
scroll to position [0, 0]
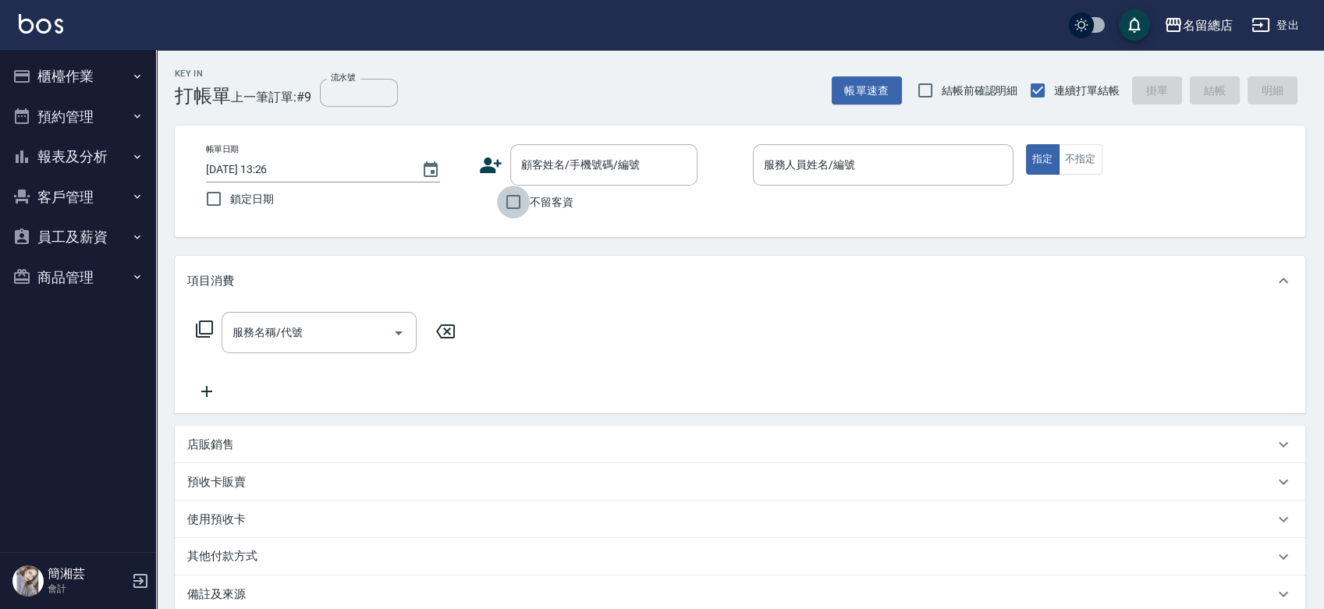
click at [524, 206] on input "不留客資" at bounding box center [513, 202] width 33 height 33
checkbox input "true"
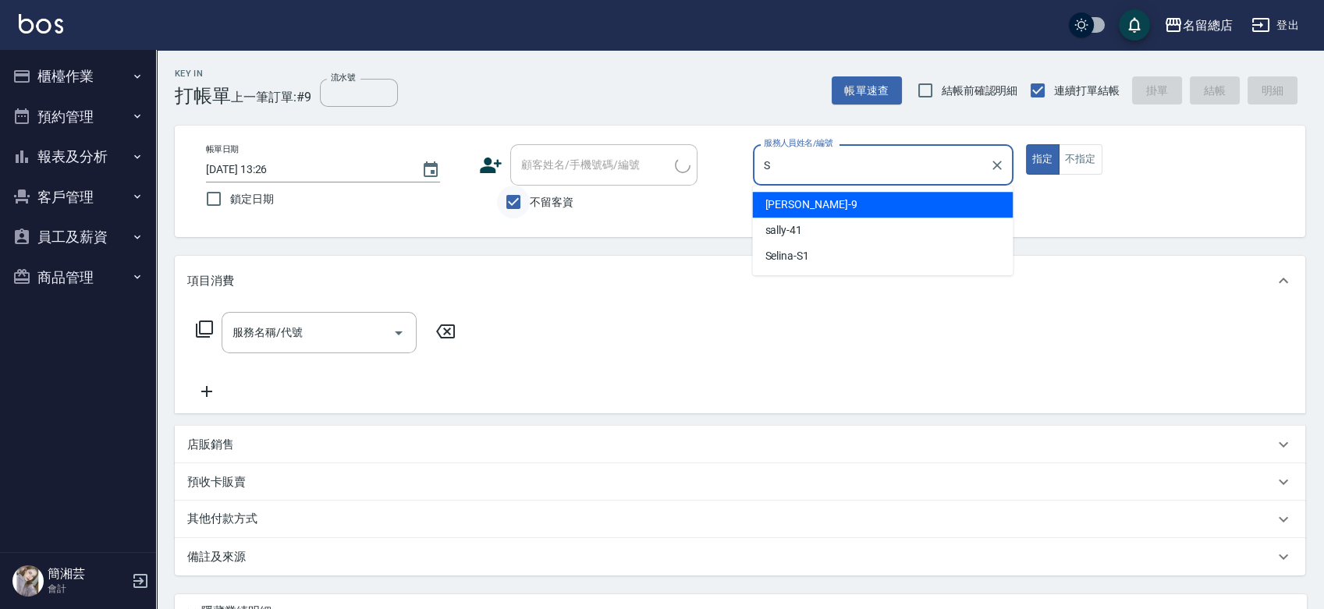
type input "S1"
type input "[PERSON_NAME]/0921889889/"
type input "Selina-S1"
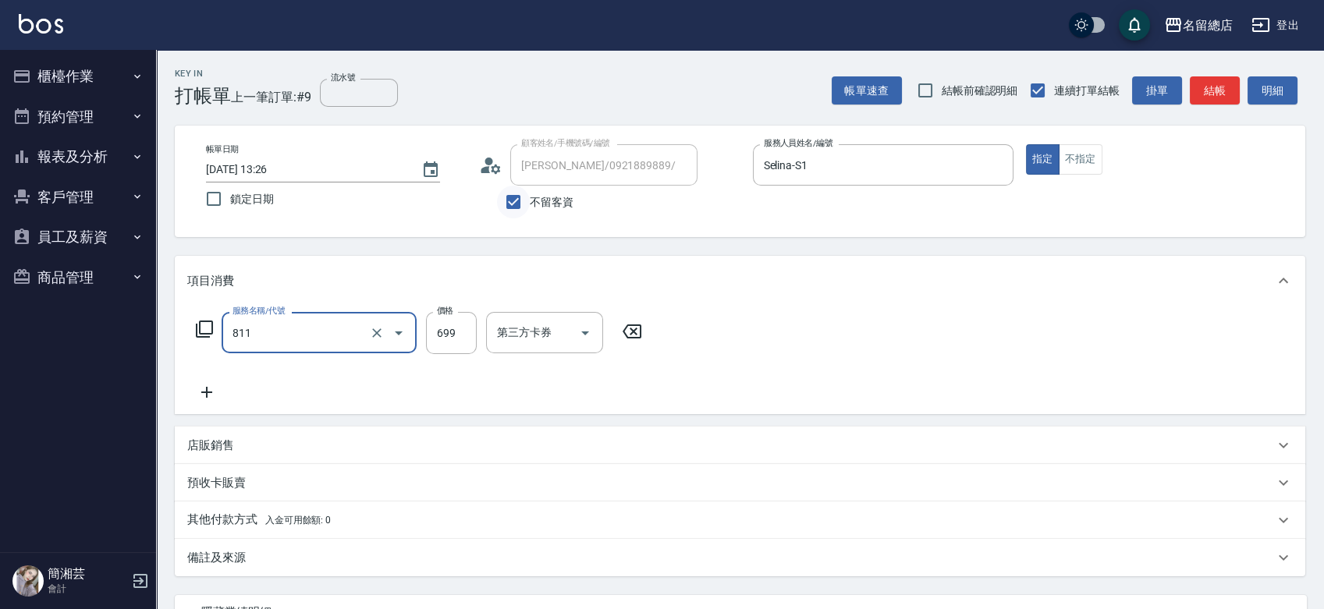
type input "洗+剪(811)"
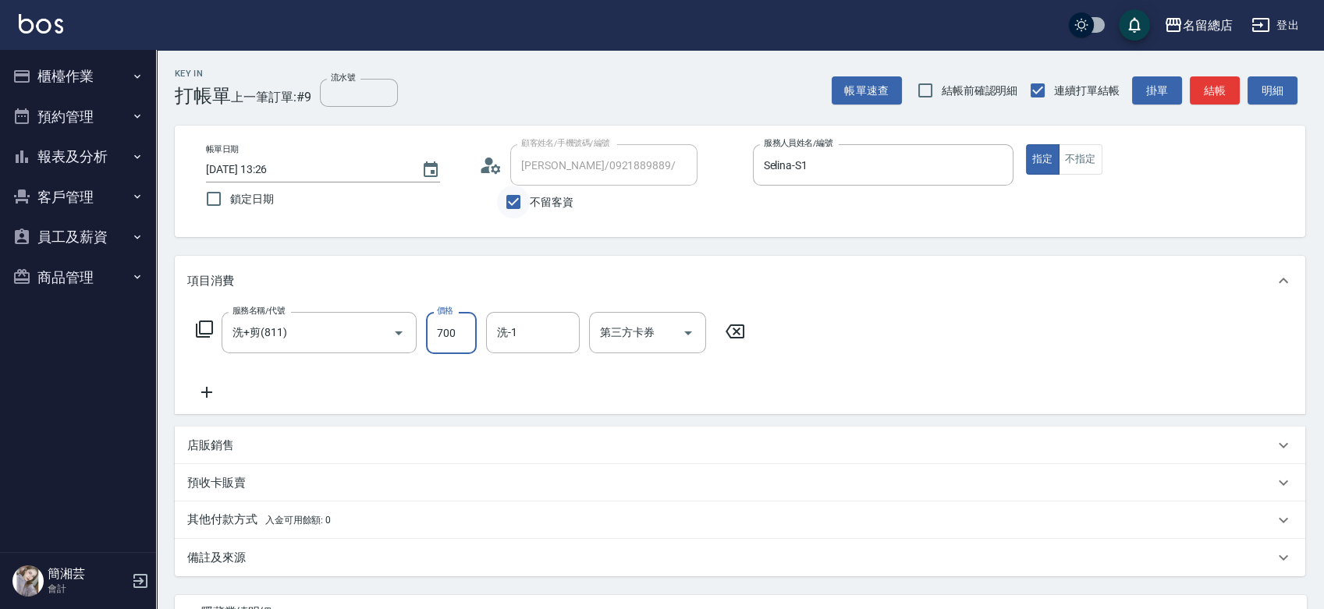
type input "700"
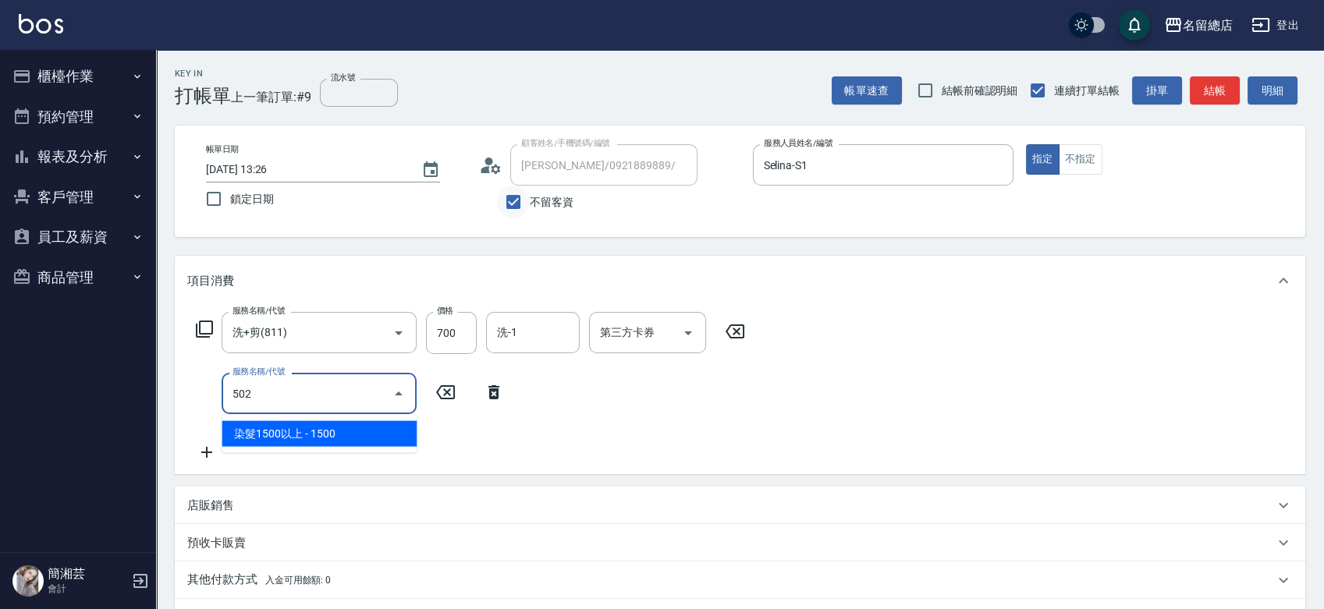
type input "染髮1500以上(502)"
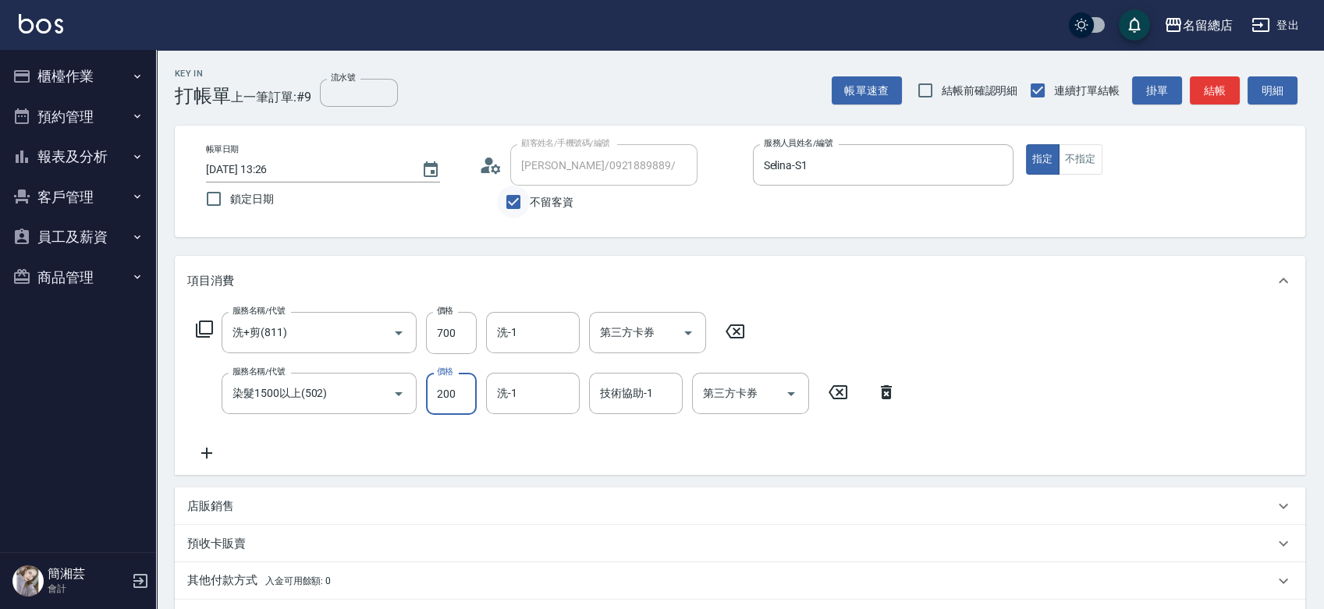
type input "2000"
type input "[DATE] 13:27"
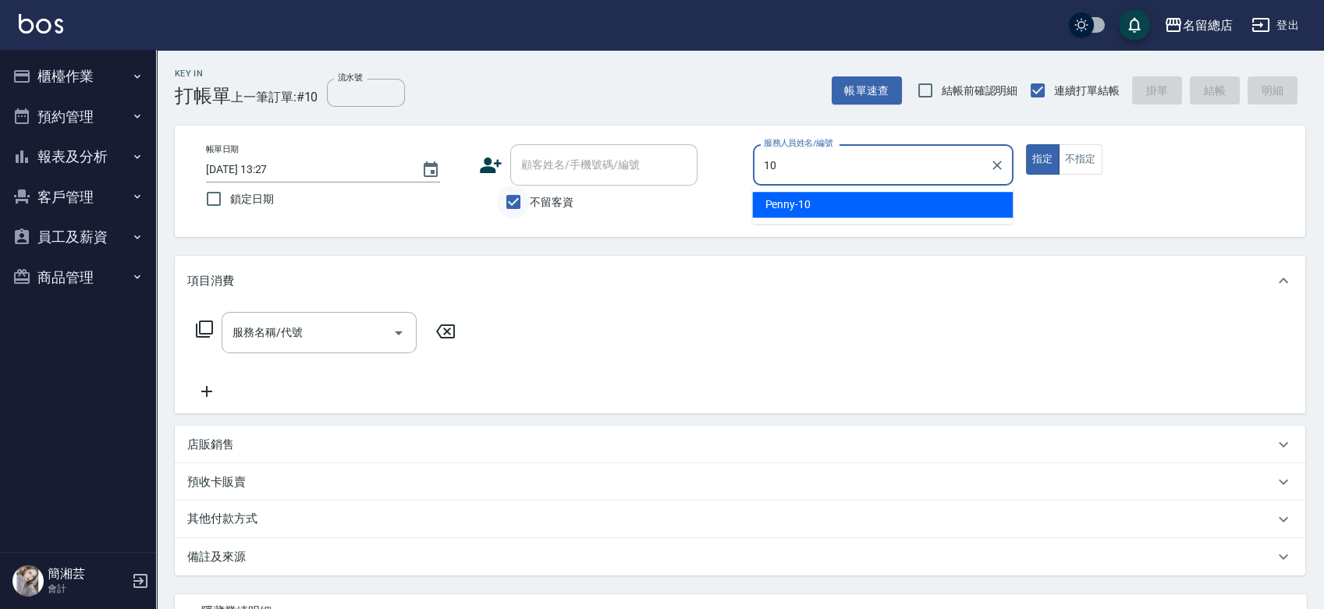
type input "Penny-10"
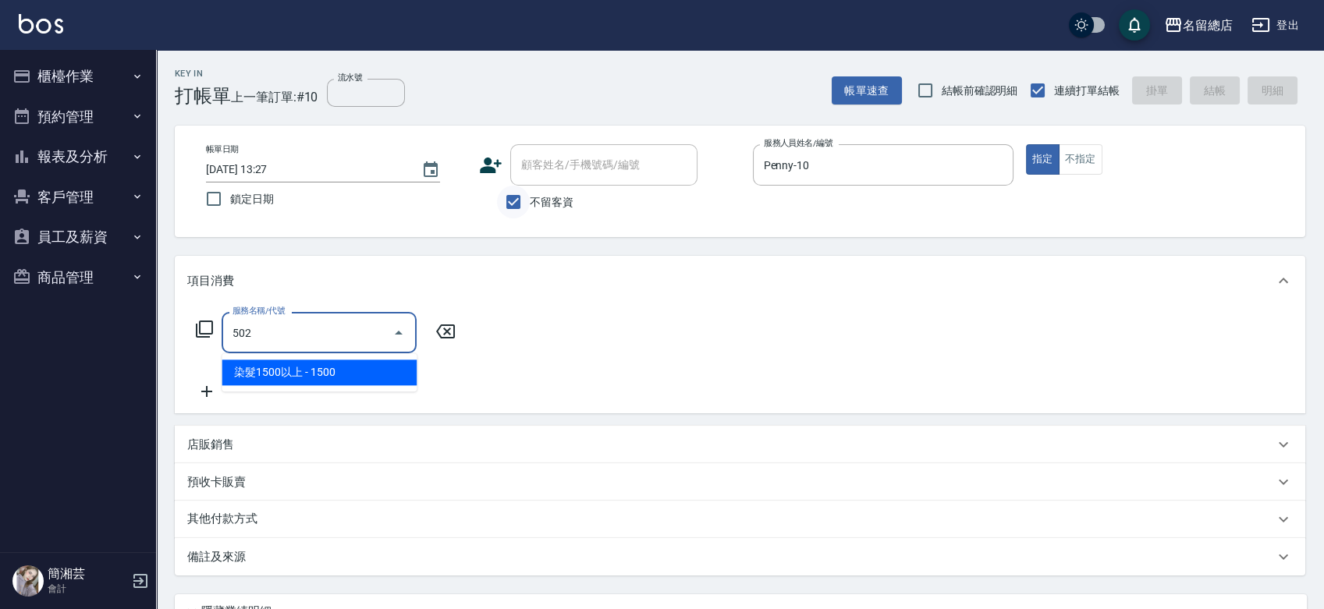
type input "染髮1500以上(502)"
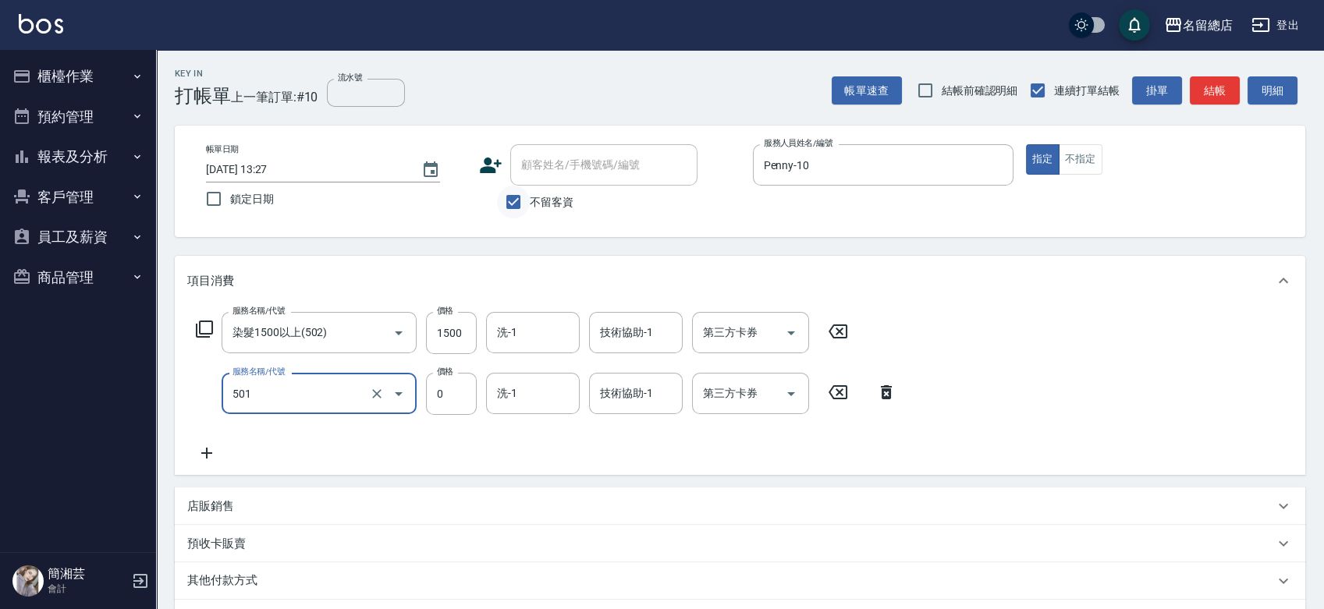
type input "2段蓋卡1300以上(501)"
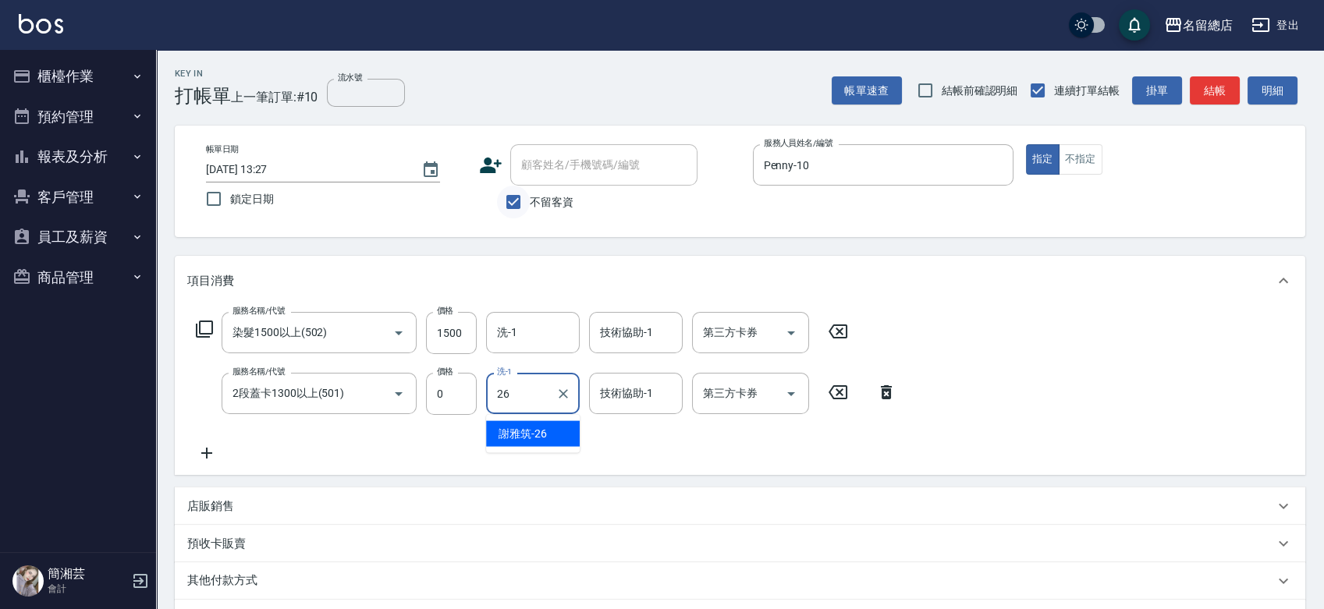
type input "[PERSON_NAME]-26"
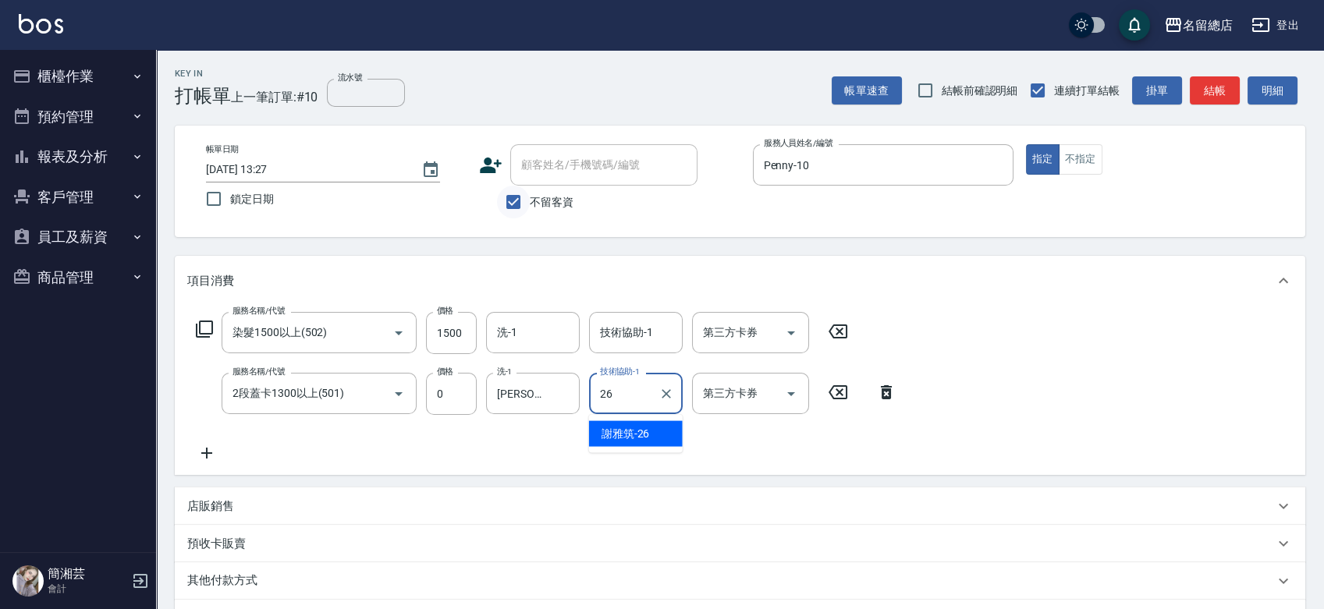
type input "[PERSON_NAME]-26"
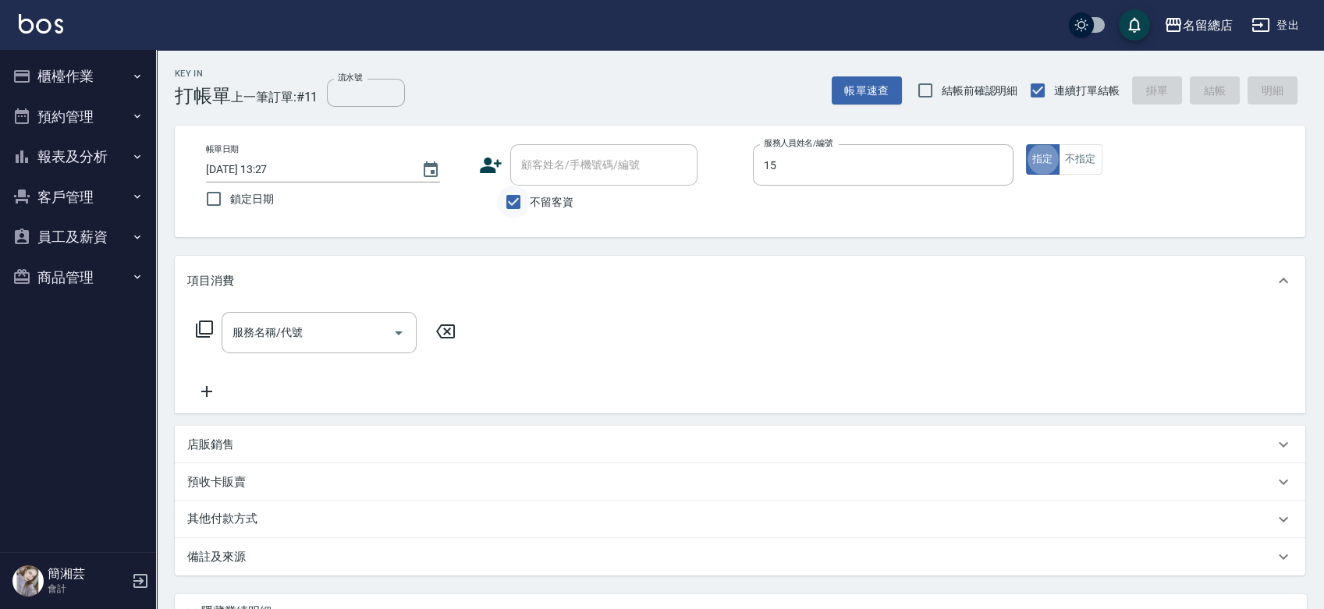
type input "[PERSON_NAME]-15"
click at [515, 192] on input "不留客資" at bounding box center [513, 202] width 33 height 33
checkbox input "false"
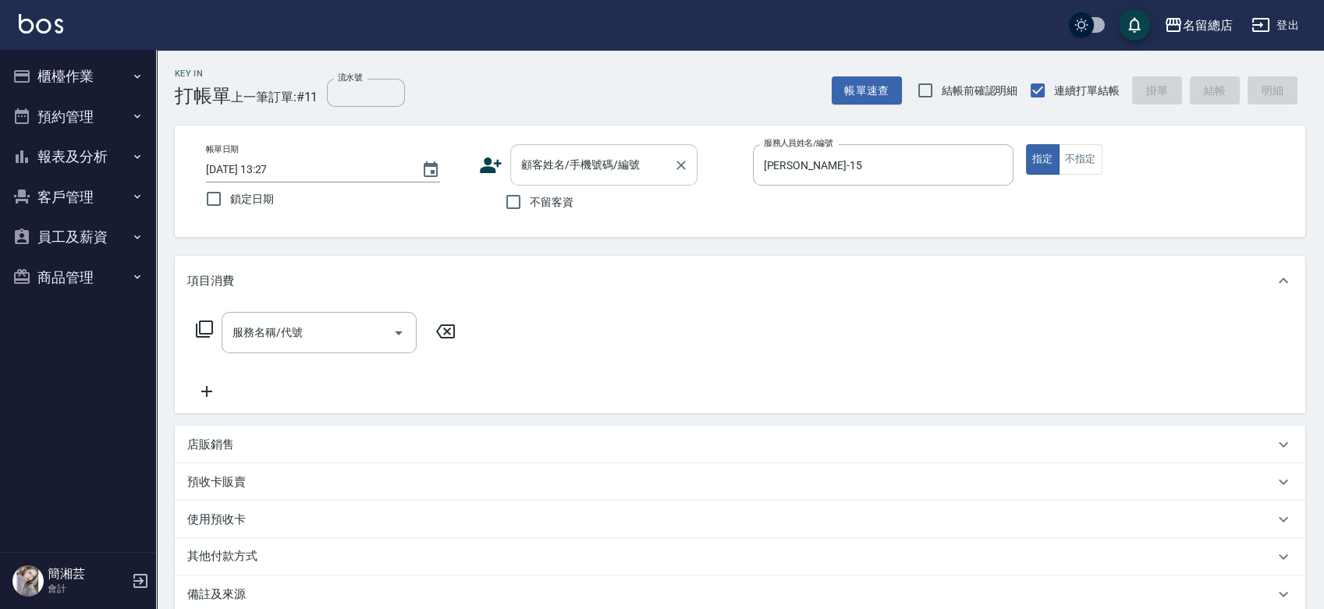
click at [525, 161] on input "顧客姓名/手機號碼/編號" at bounding box center [592, 164] width 150 height 27
type input "[PERSON_NAME]/0918792018/null"
click at [1026, 144] on button "指定" at bounding box center [1043, 159] width 34 height 30
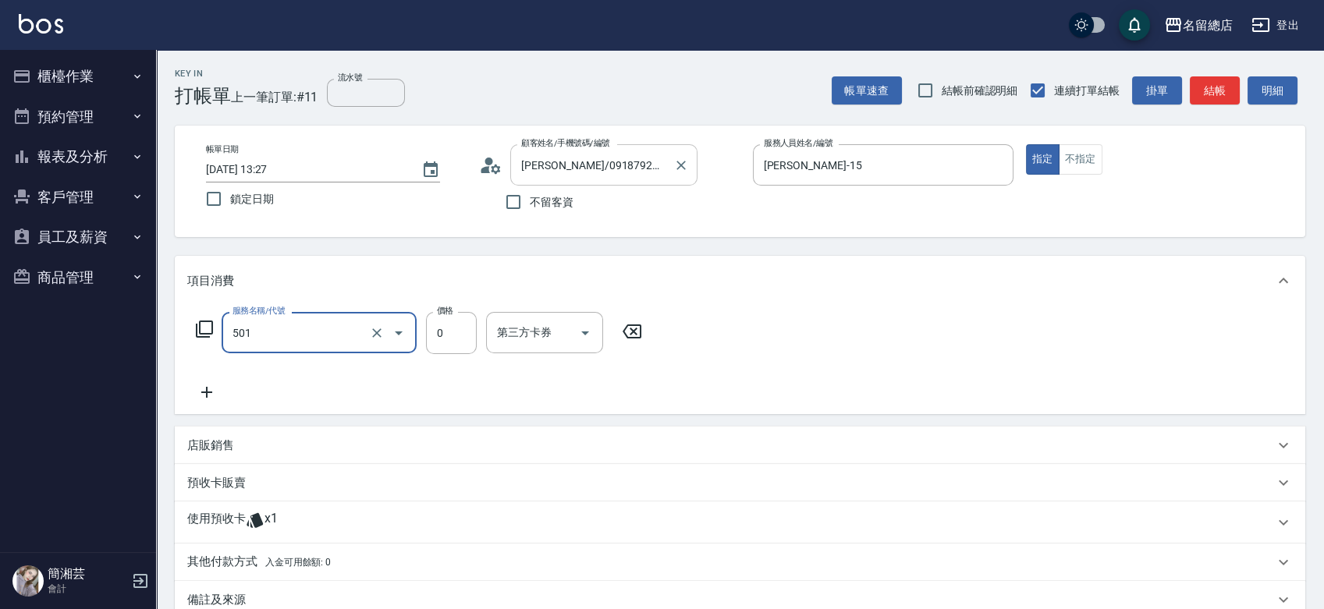
type input "2段蓋卡1300以上(501)"
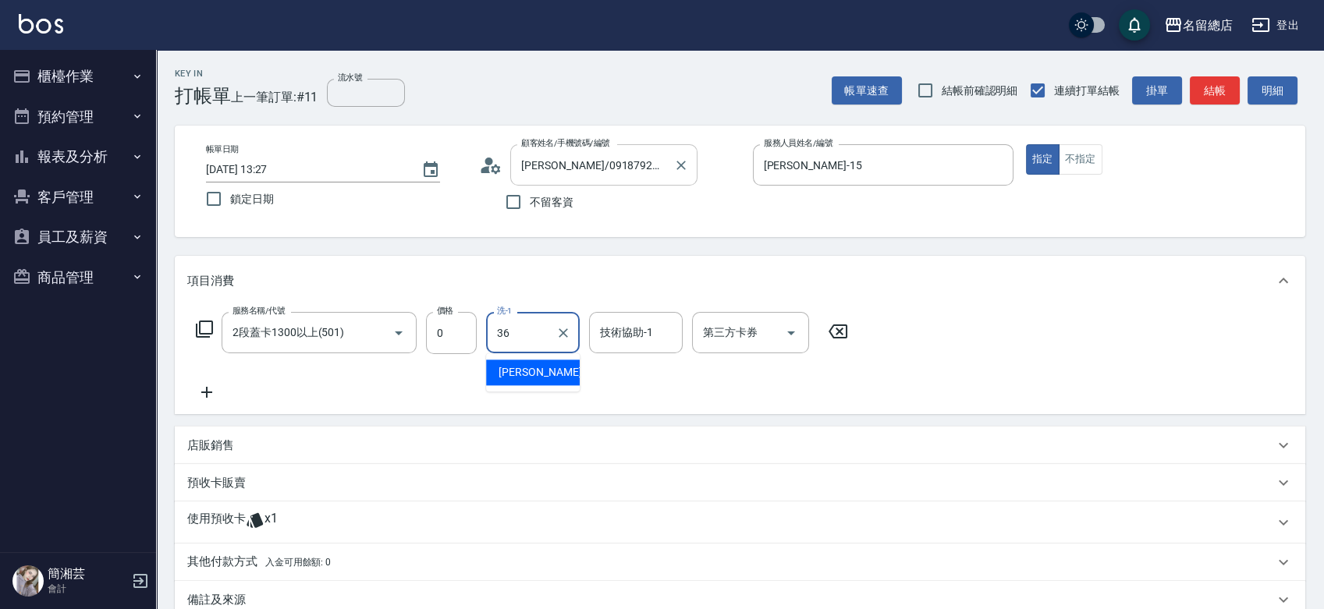
type input "[PERSON_NAME]-36"
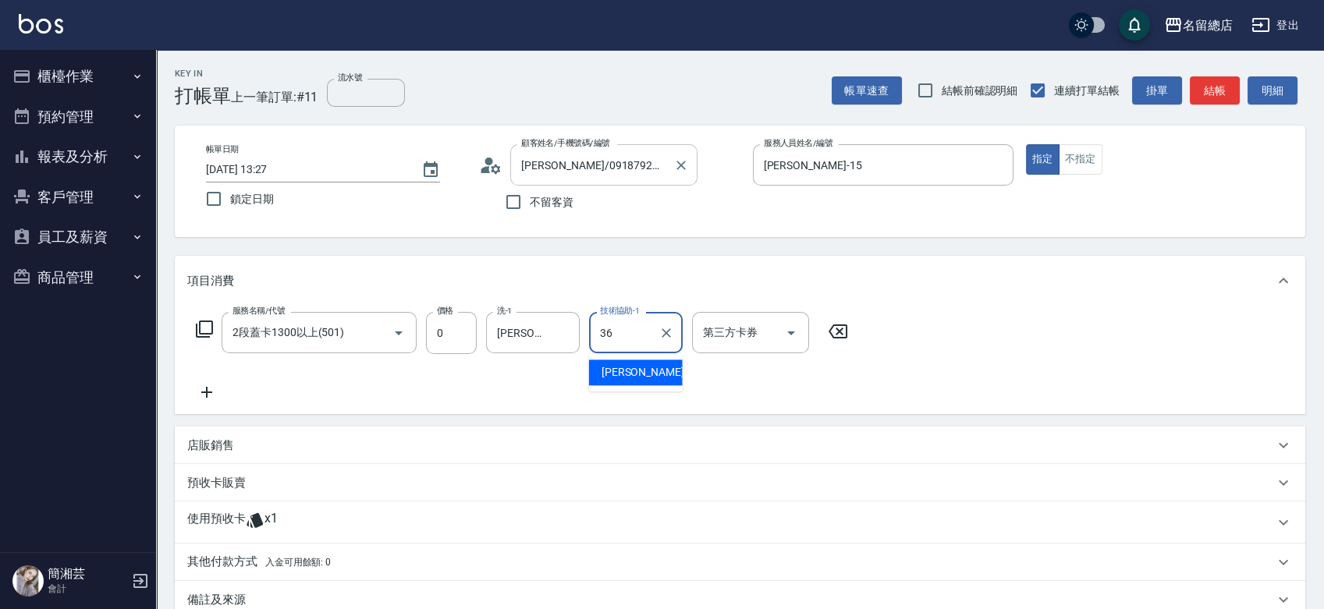
type input "[PERSON_NAME]-36"
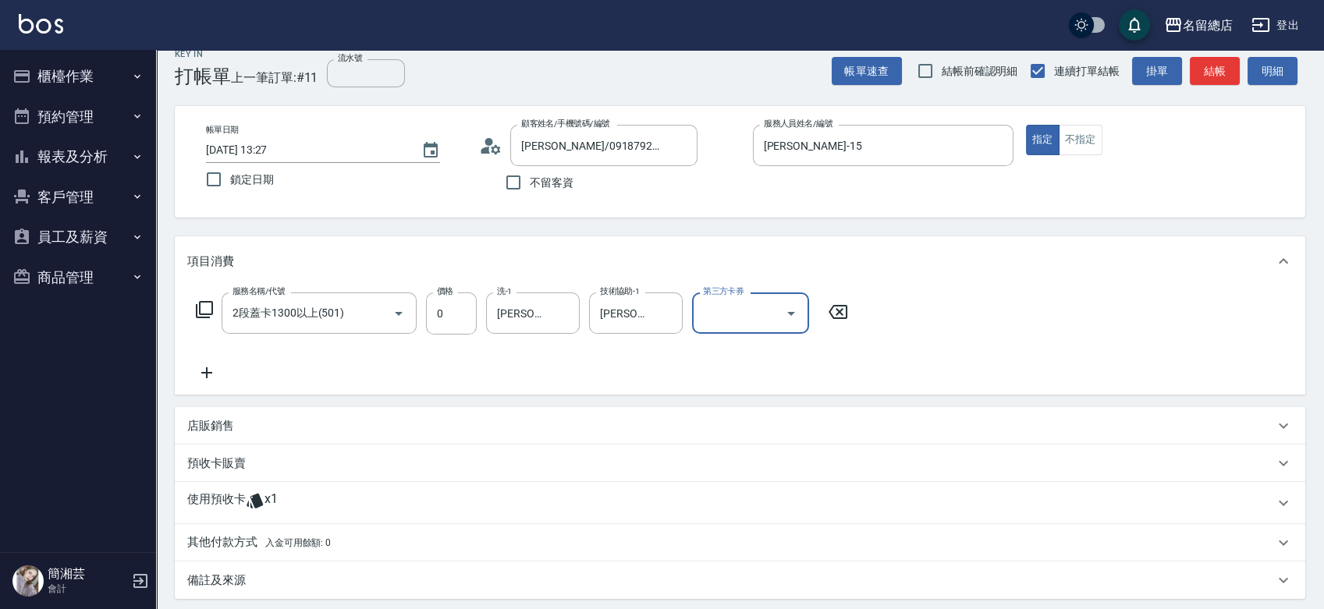
scroll to position [87, 0]
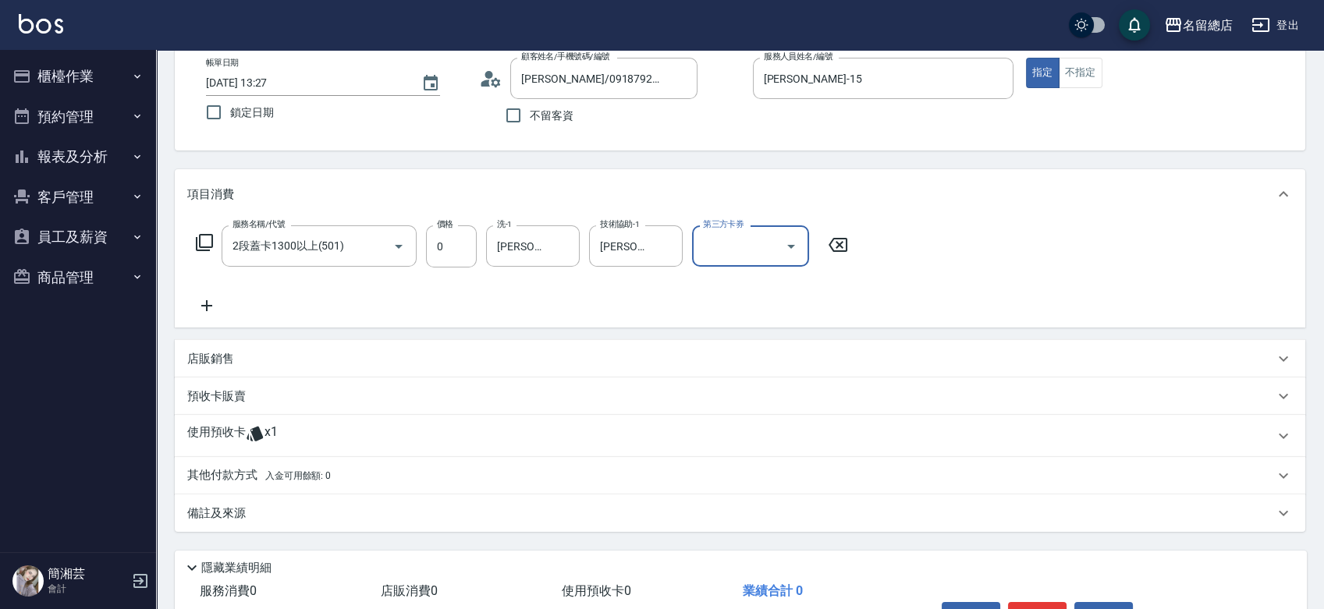
click at [261, 438] on icon at bounding box center [254, 434] width 16 height 15
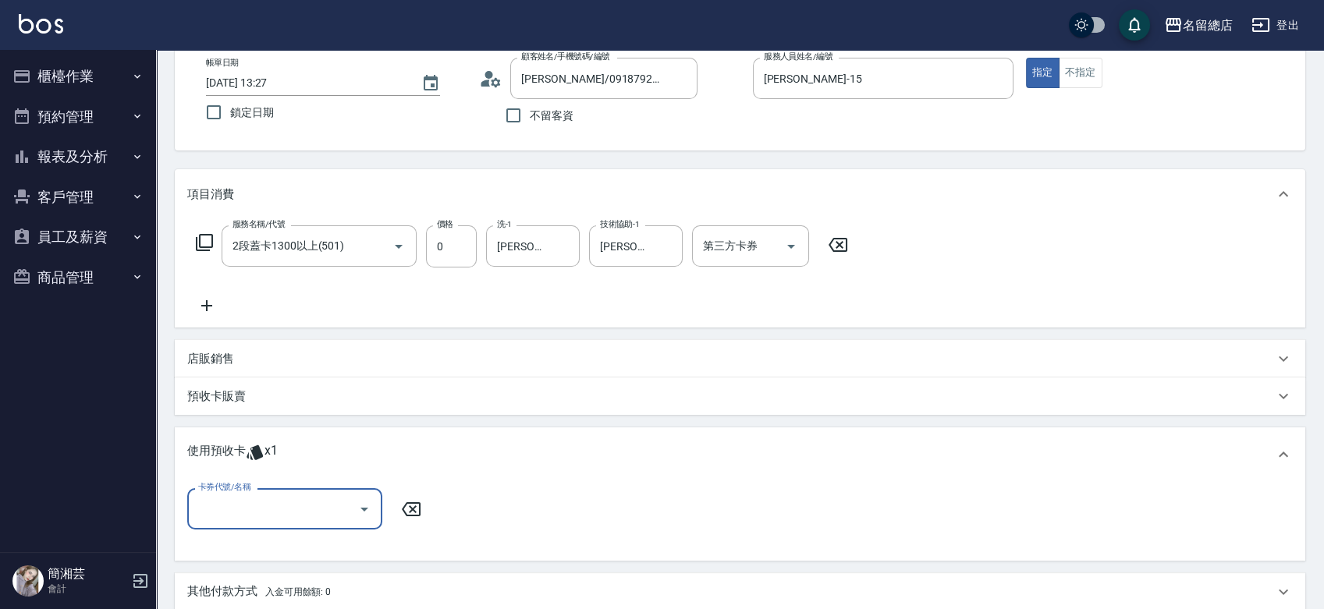
scroll to position [0, 0]
click at [273, 494] on div "卡券代號/名稱" at bounding box center [284, 508] width 195 height 41
click at [310, 542] on div "二段自備卡 剩餘1張 9077" at bounding box center [284, 549] width 195 height 26
type input "二段自備卡 9077"
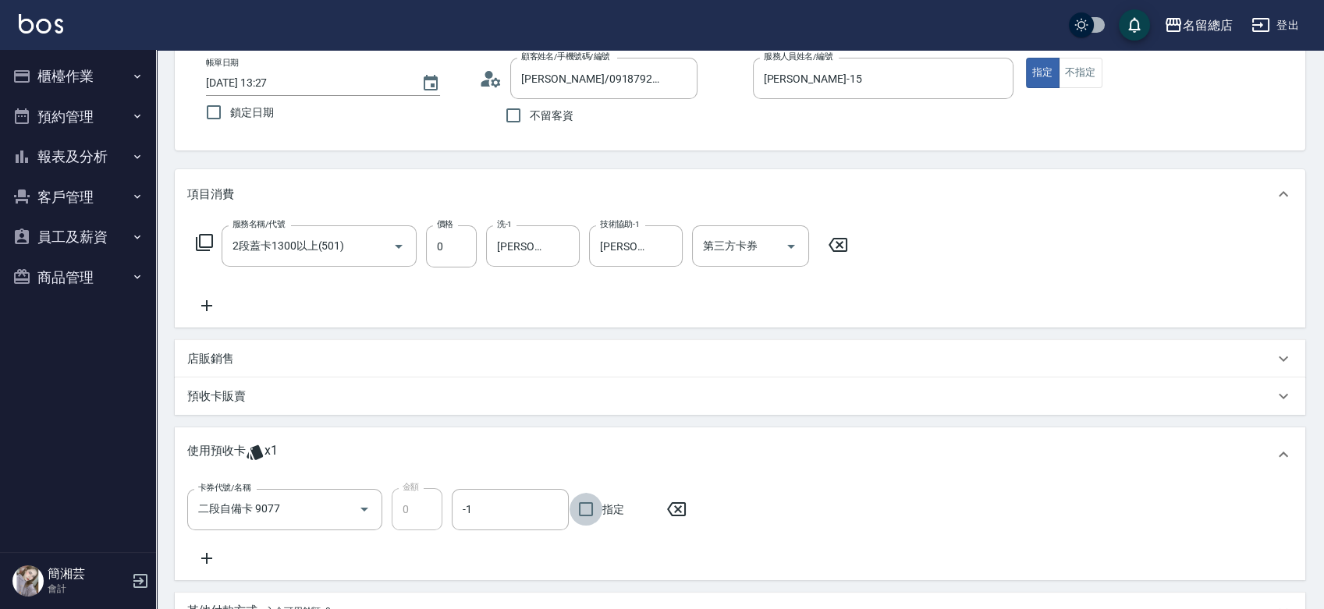
click at [591, 512] on input "指定" at bounding box center [585, 509] width 33 height 33
checkbox input "true"
click at [268, 387] on div "預收卡販賣" at bounding box center [740, 395] width 1130 height 37
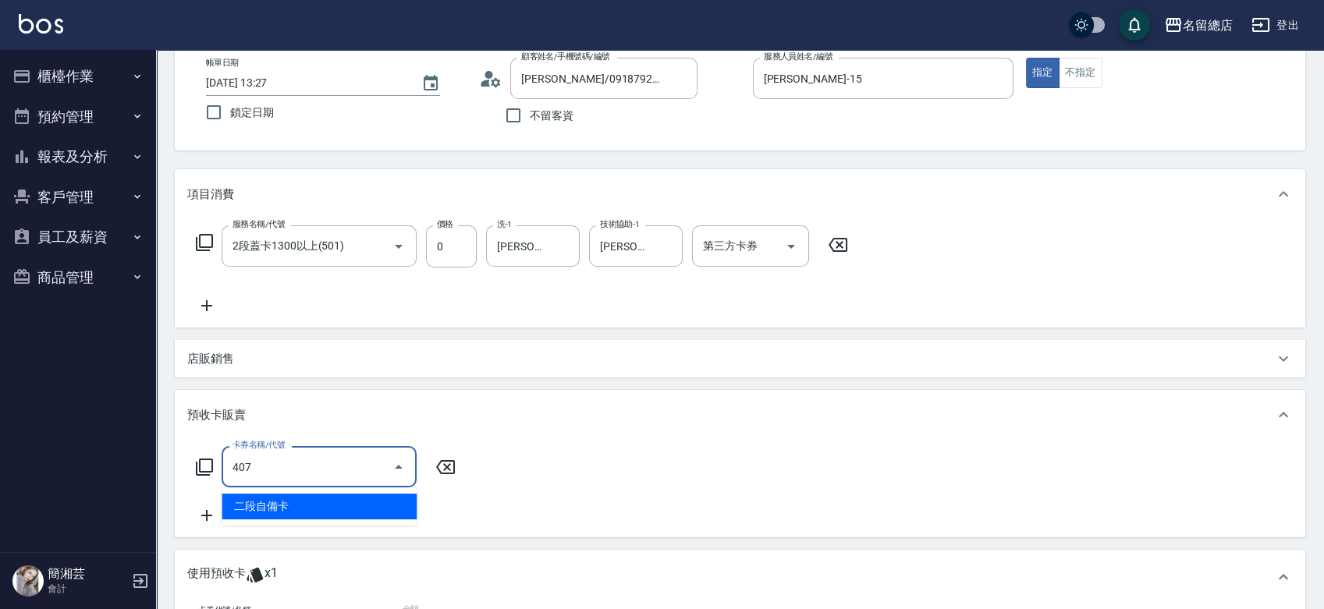
type input "二段自備卡(407)"
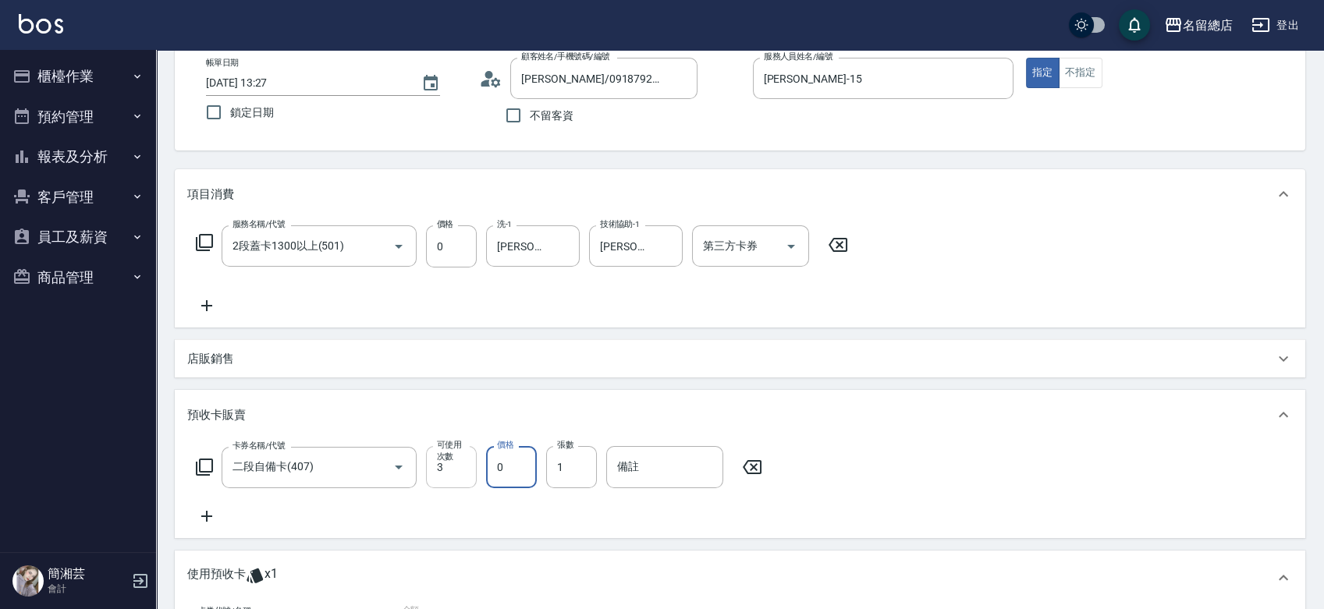
click at [453, 477] on input "3" at bounding box center [451, 467] width 51 height 42
type input "4"
type input "3400"
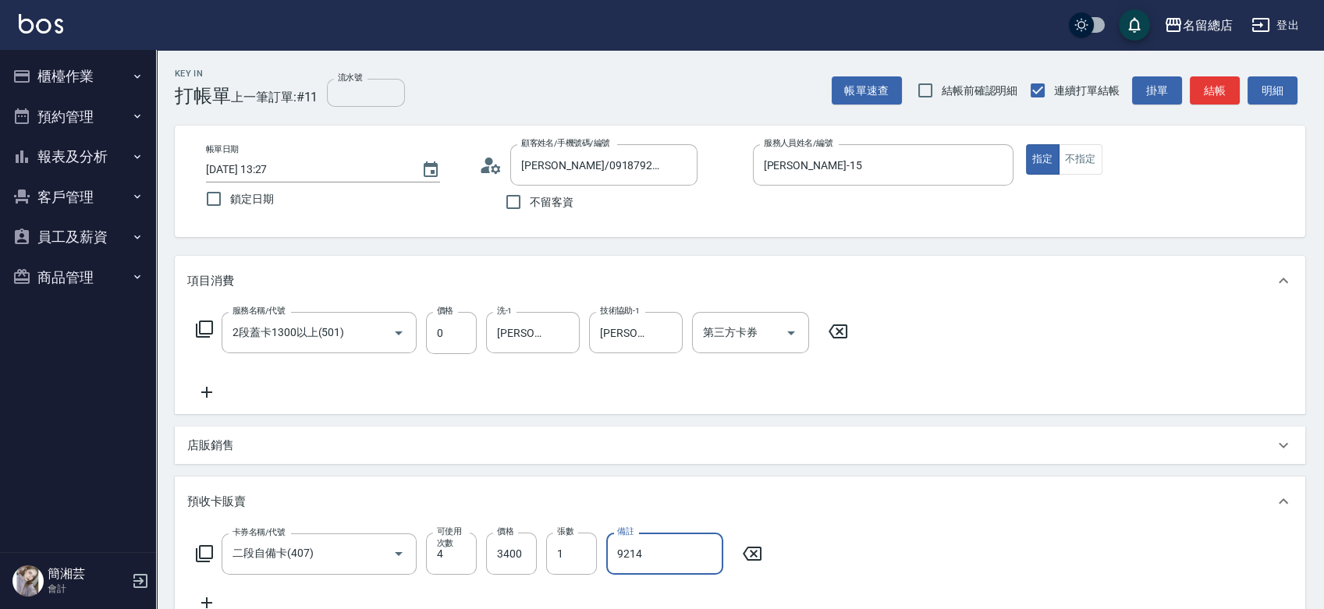
type input "9214"
click at [385, 92] on input "流水號" at bounding box center [366, 93] width 78 height 28
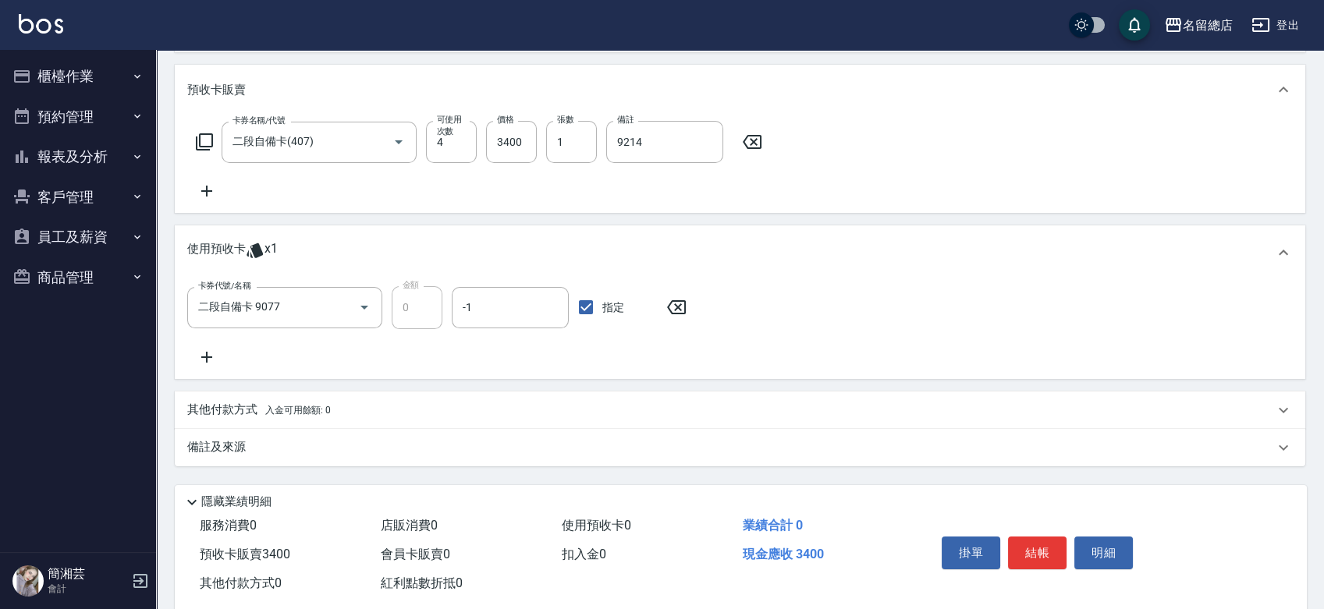
scroll to position [442, 0]
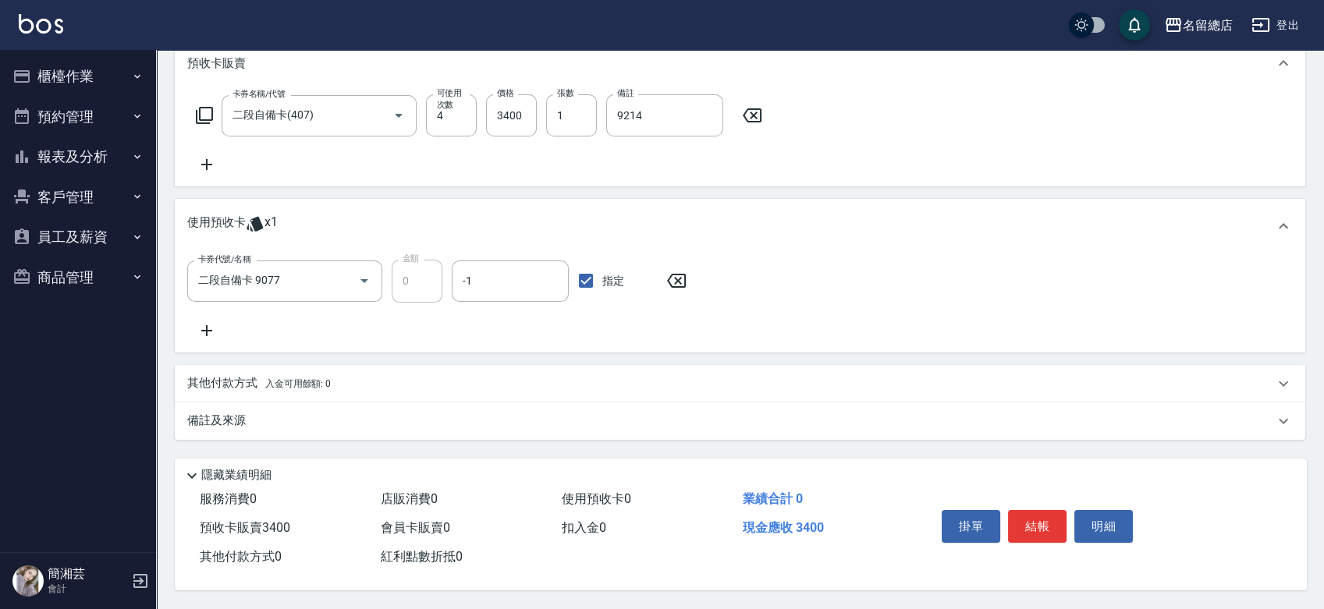
type input "9214"
click at [292, 378] on span "入金可用餘額: 0" at bounding box center [298, 383] width 66 height 11
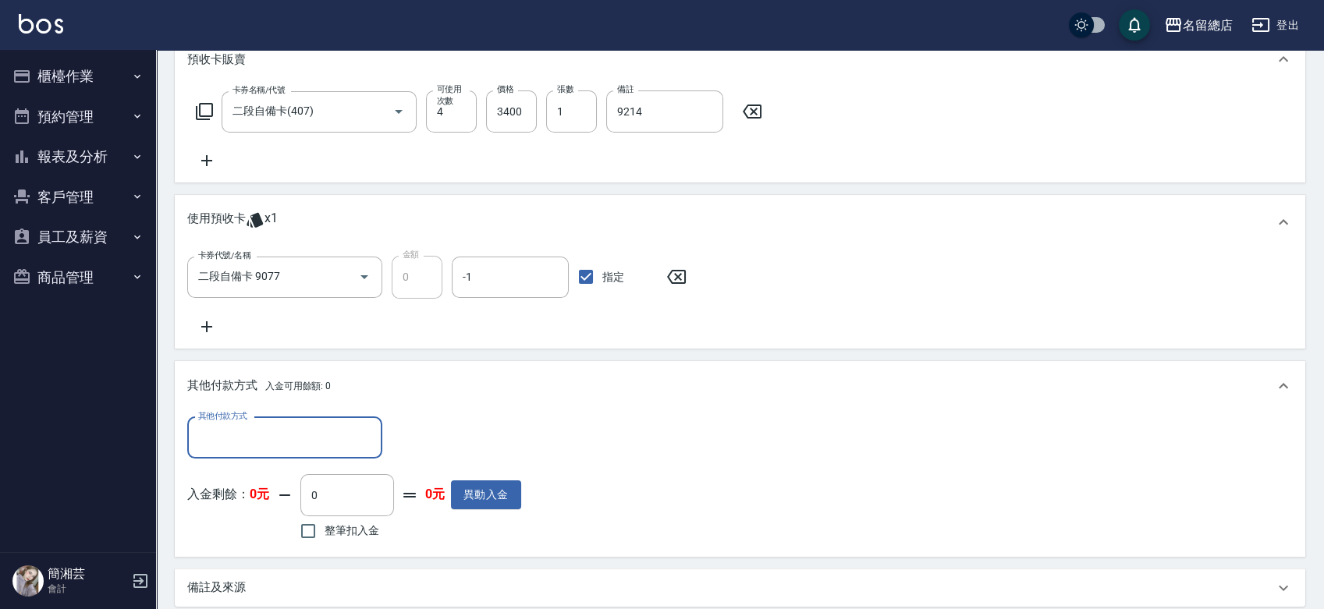
scroll to position [0, 0]
click at [265, 429] on input "其他付款方式" at bounding box center [284, 437] width 181 height 27
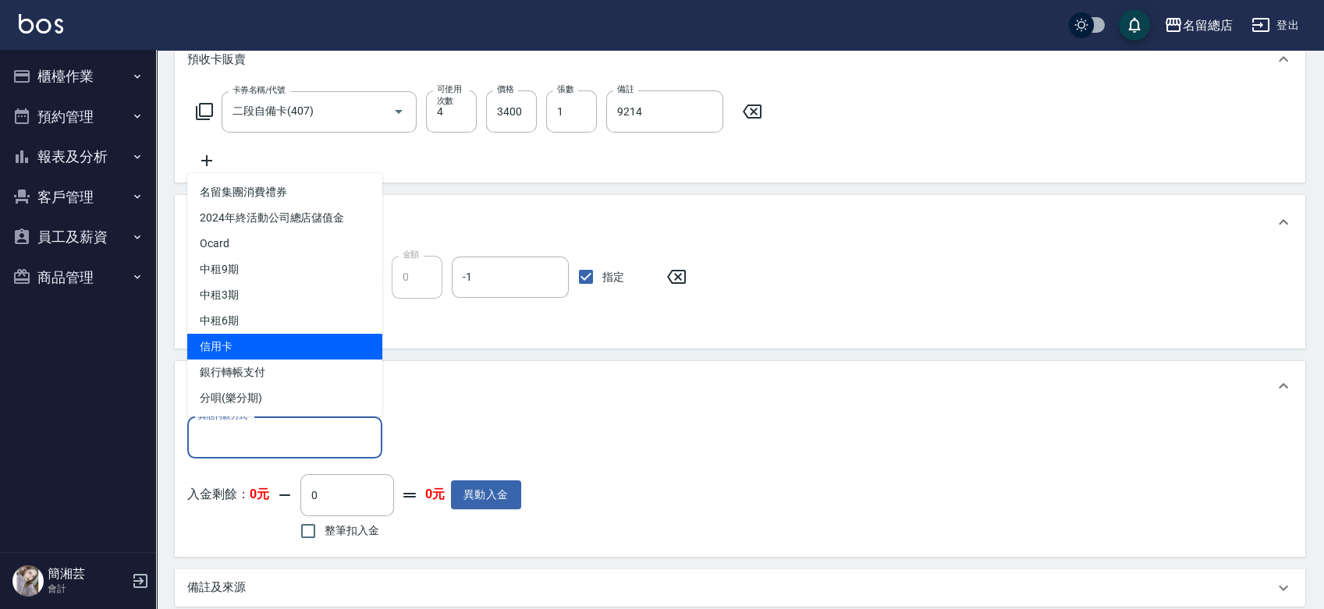
click at [288, 342] on span "信用卡" at bounding box center [284, 347] width 195 height 26
type input "信用卡"
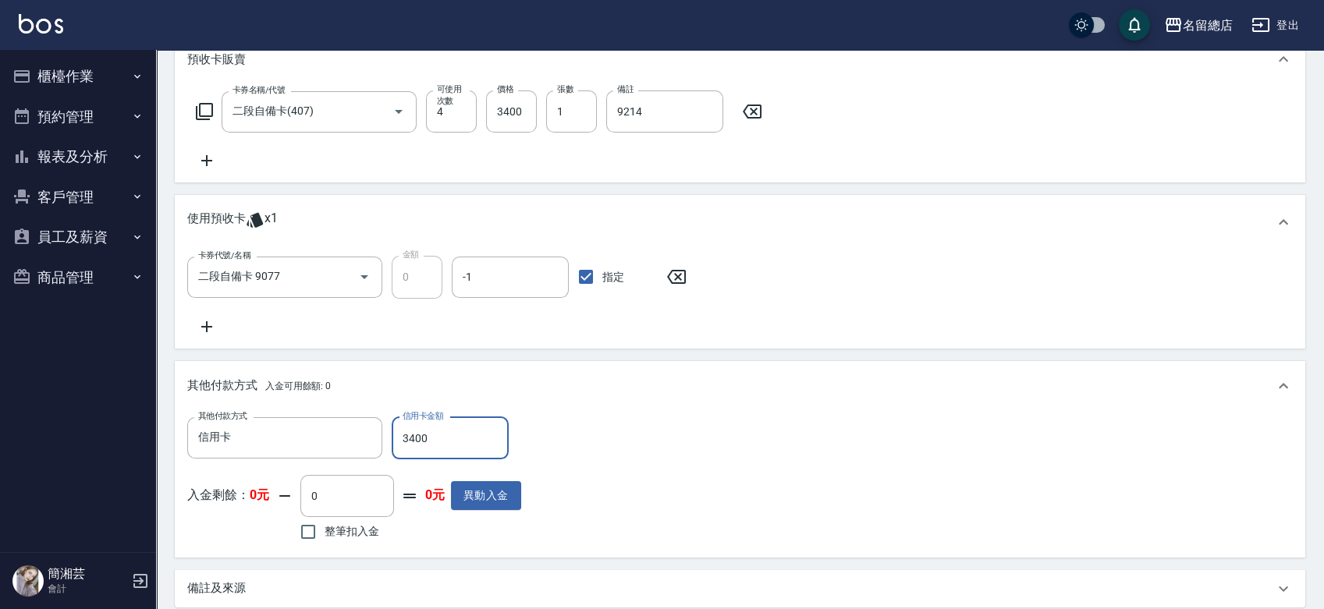
type input "3400"
type input "[DATE] 13:29"
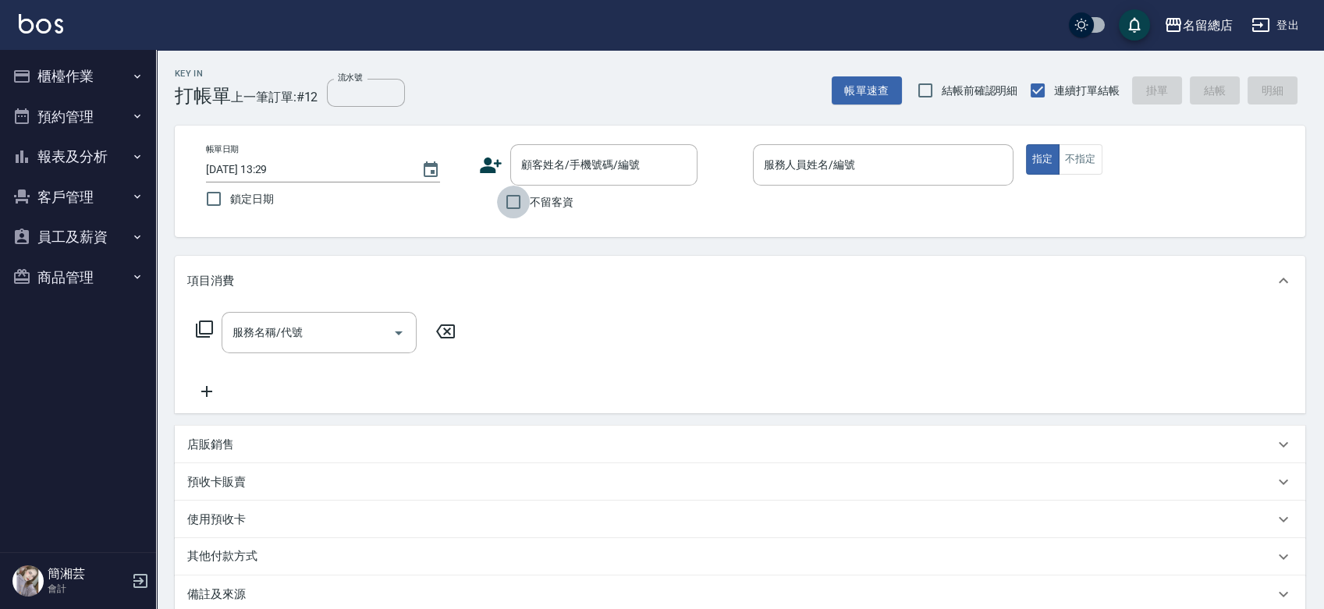
click at [518, 201] on input "不留客資" at bounding box center [513, 202] width 33 height 33
checkbox input "true"
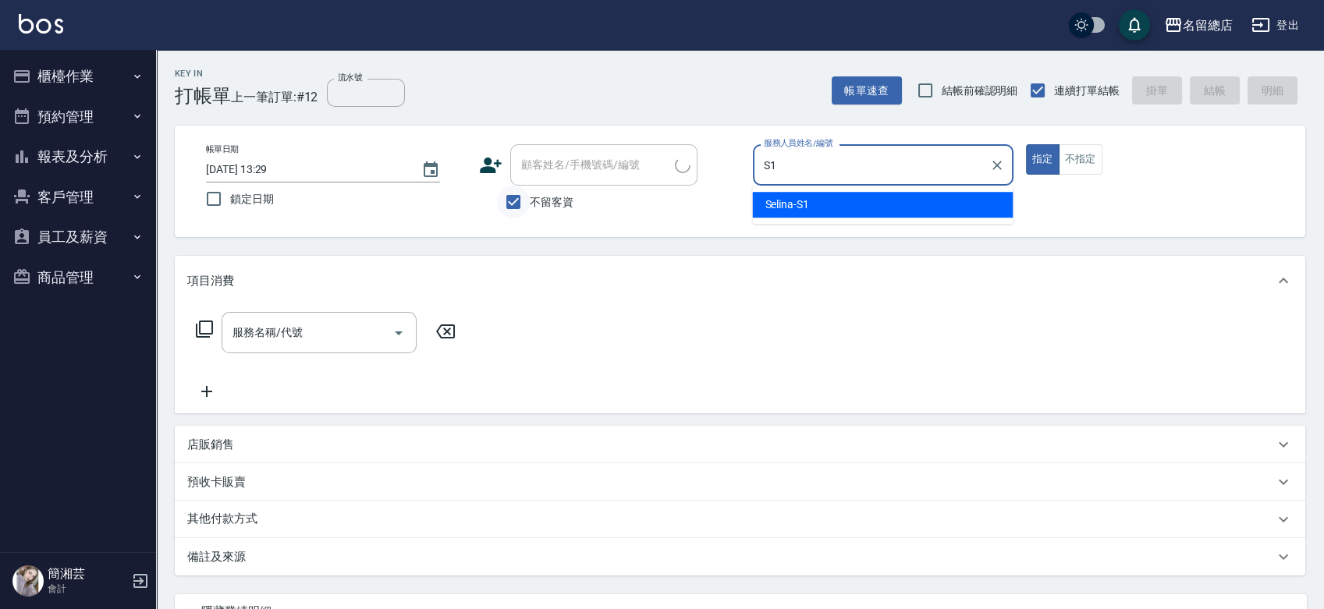
type input "Selina-S1"
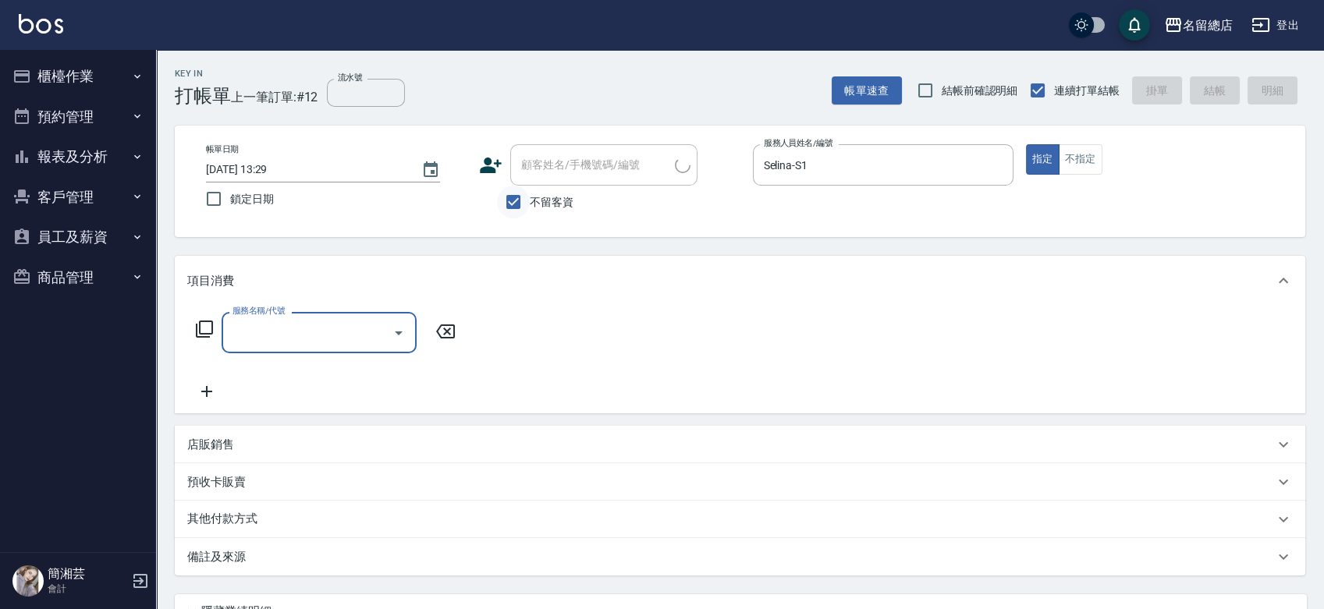
type input "[PERSON_NAME]/0921889889/"
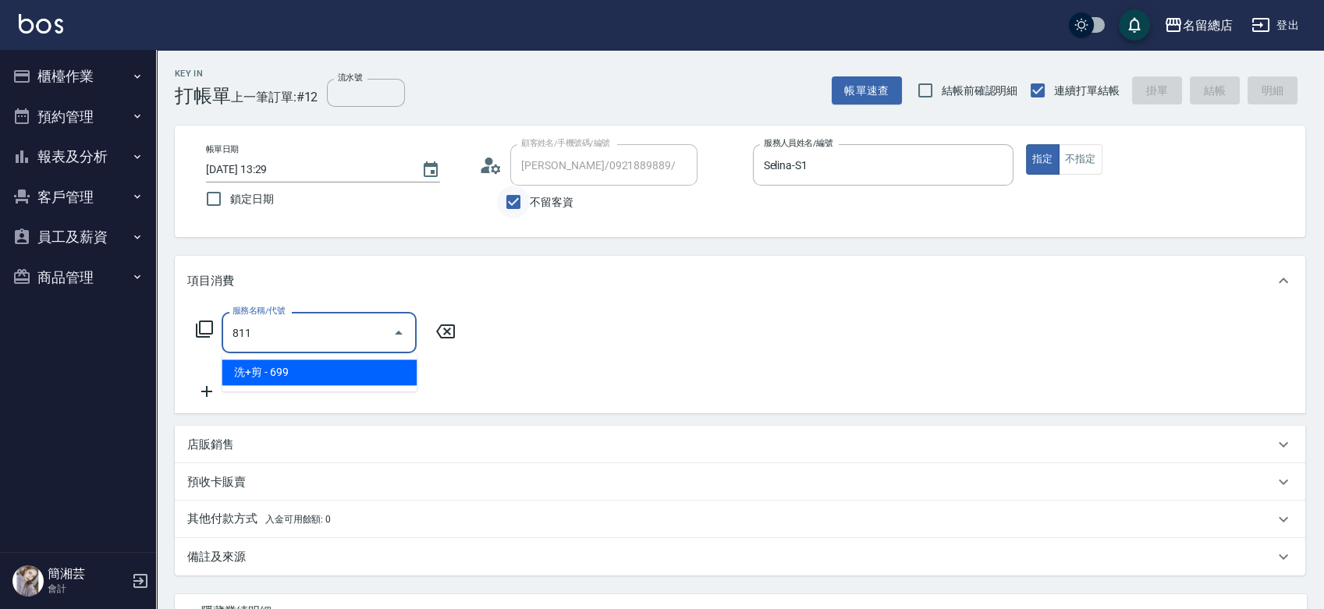
type input "洗+剪(811)"
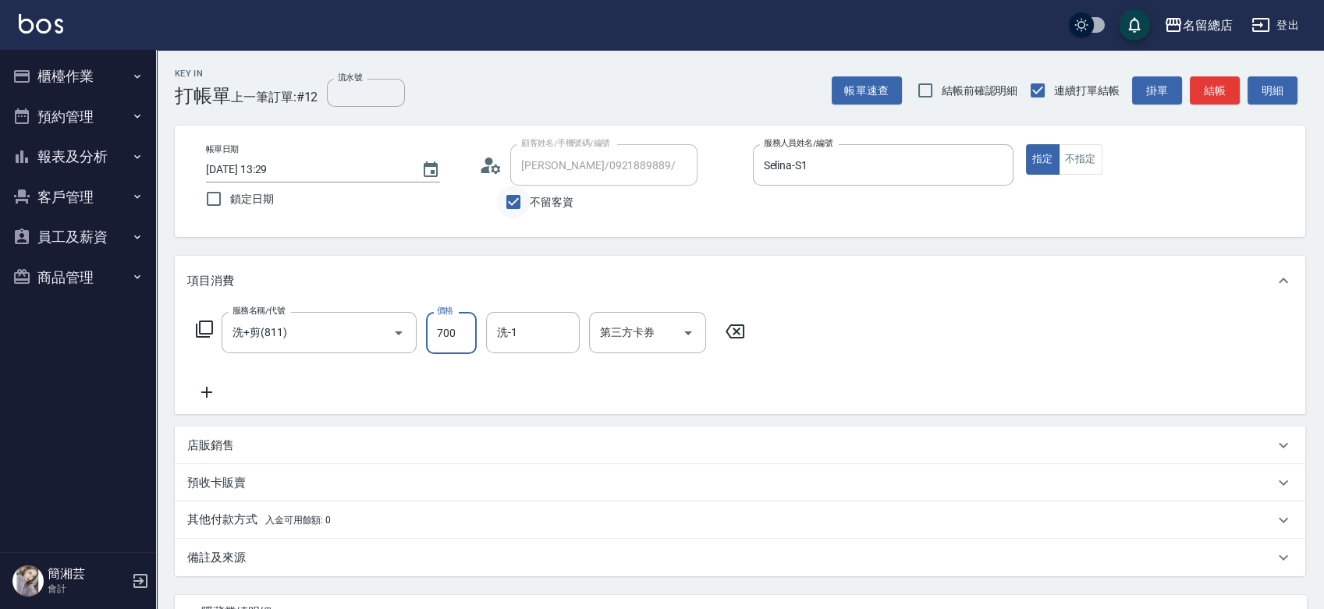
type input "700"
type input "[PERSON_NAME]-41"
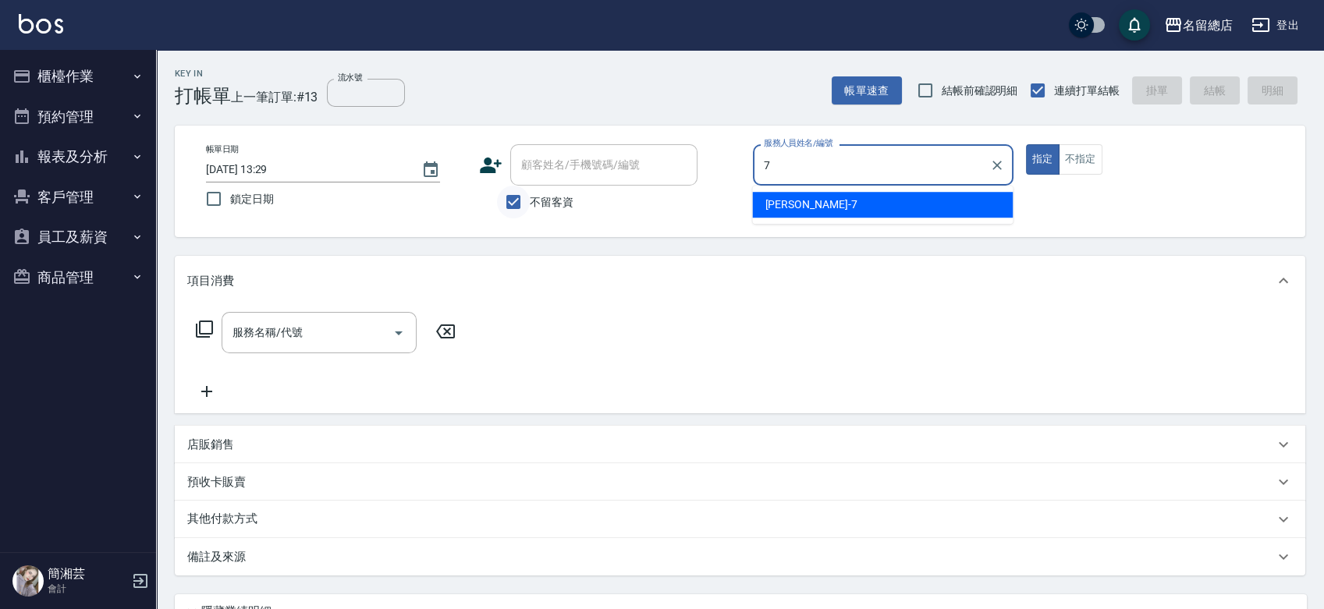
type input "Mick-7"
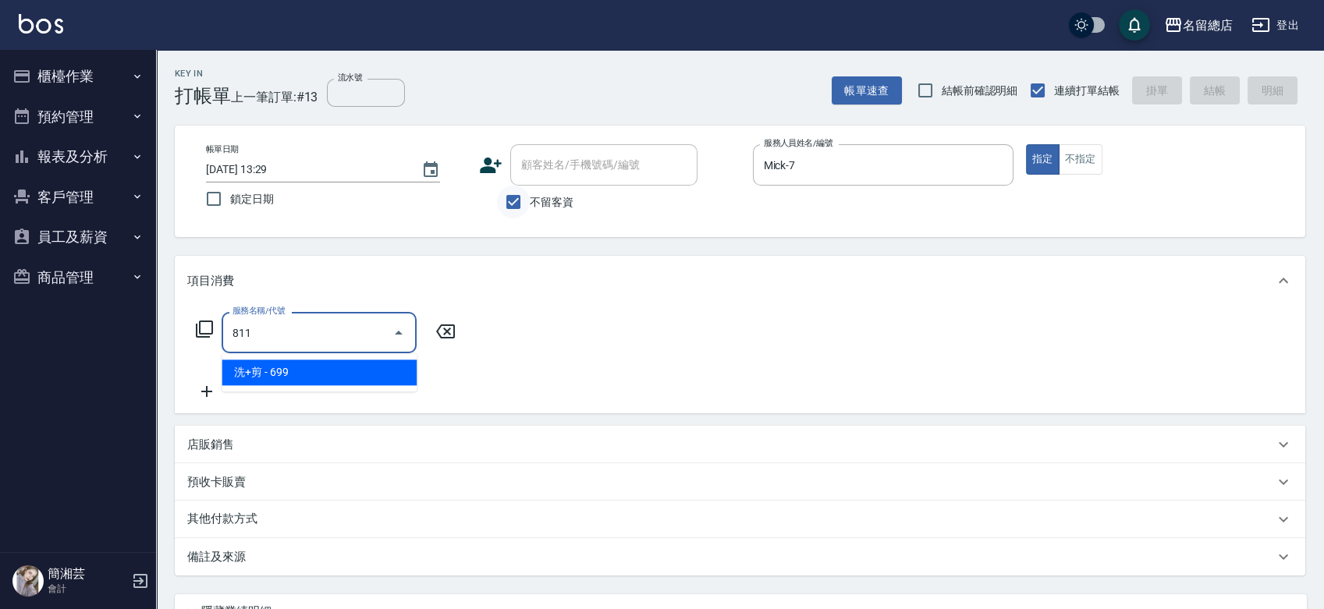
type input "洗+剪(811)"
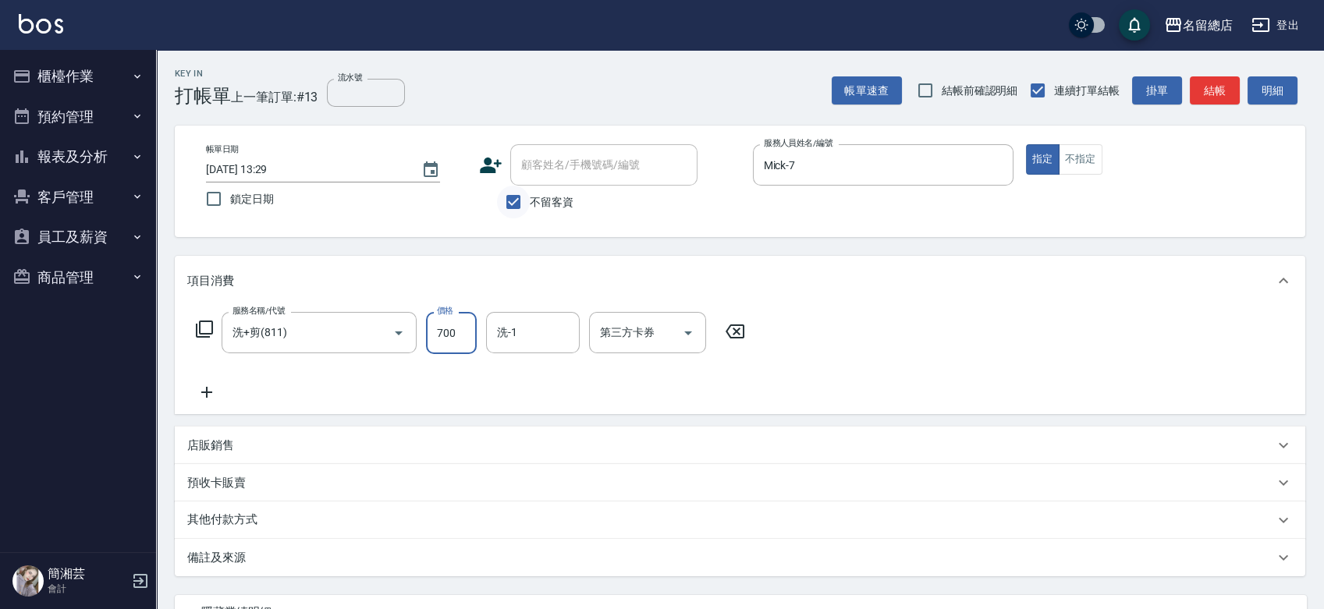
type input "700"
type input "[PERSON_NAME]-34"
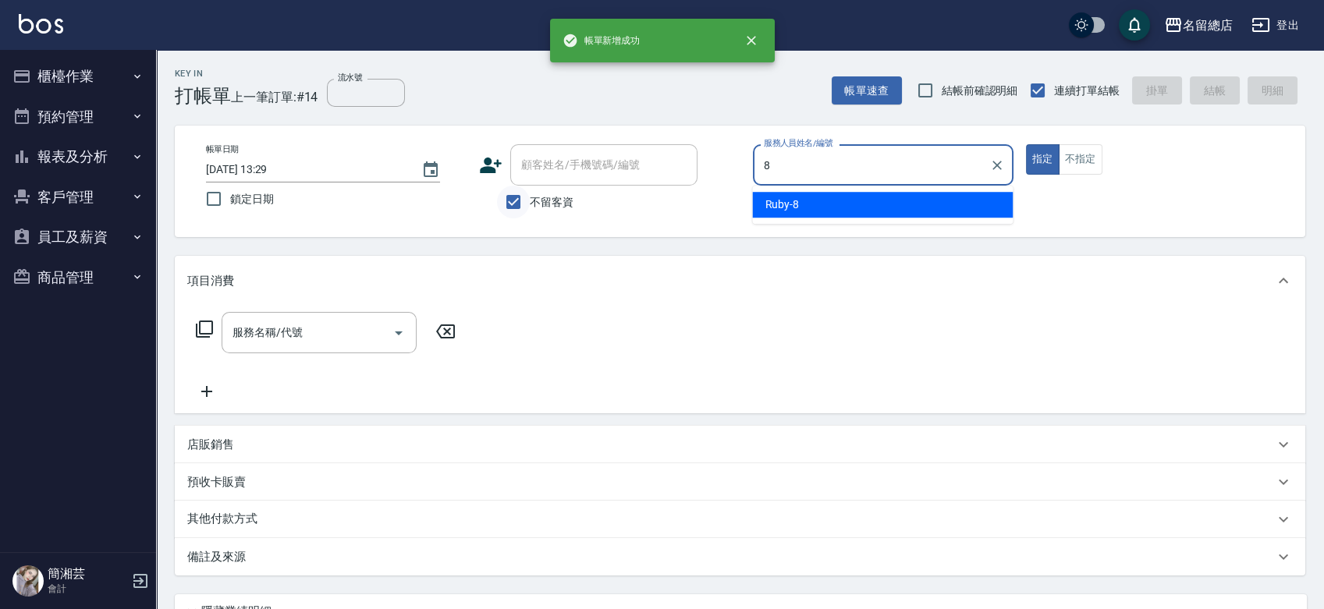
type input "Ruby-8"
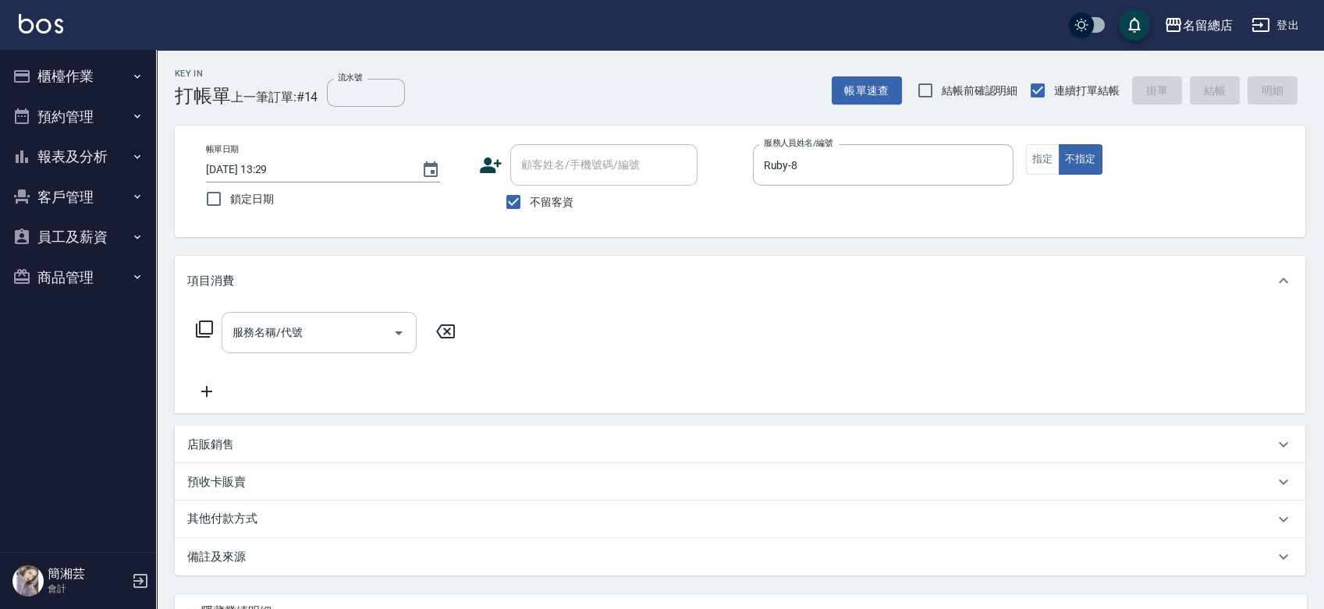
click at [337, 321] on input "服務名稱/代號" at bounding box center [308, 332] width 158 height 27
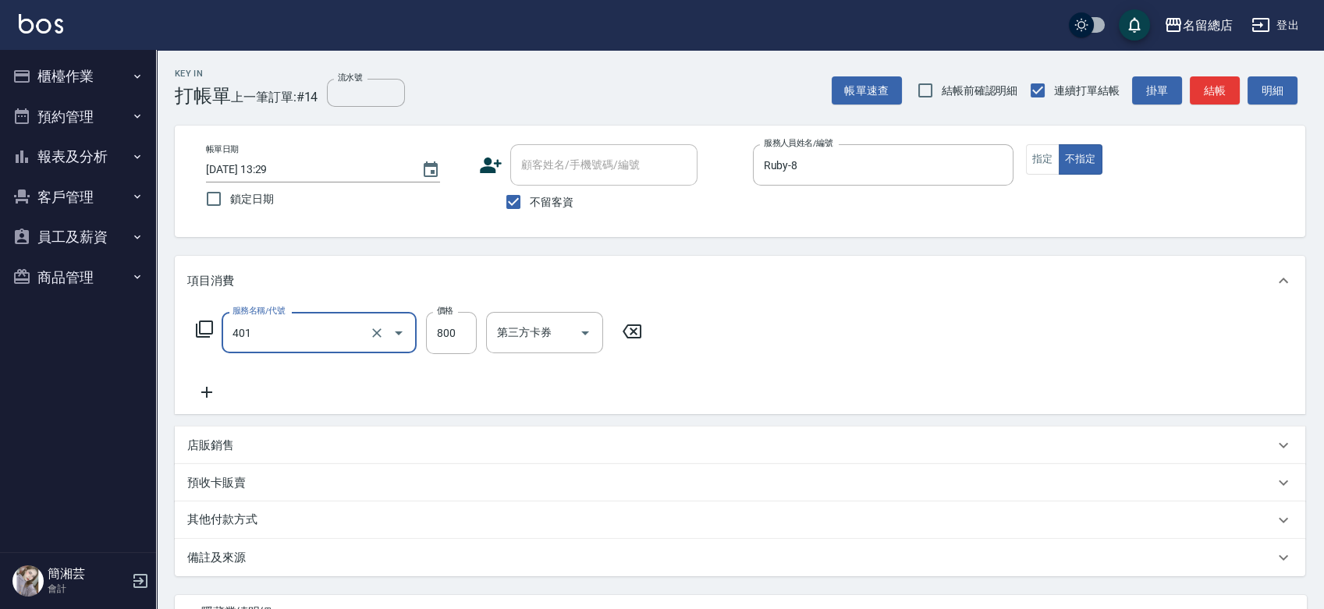
type input "自備護髮(401)"
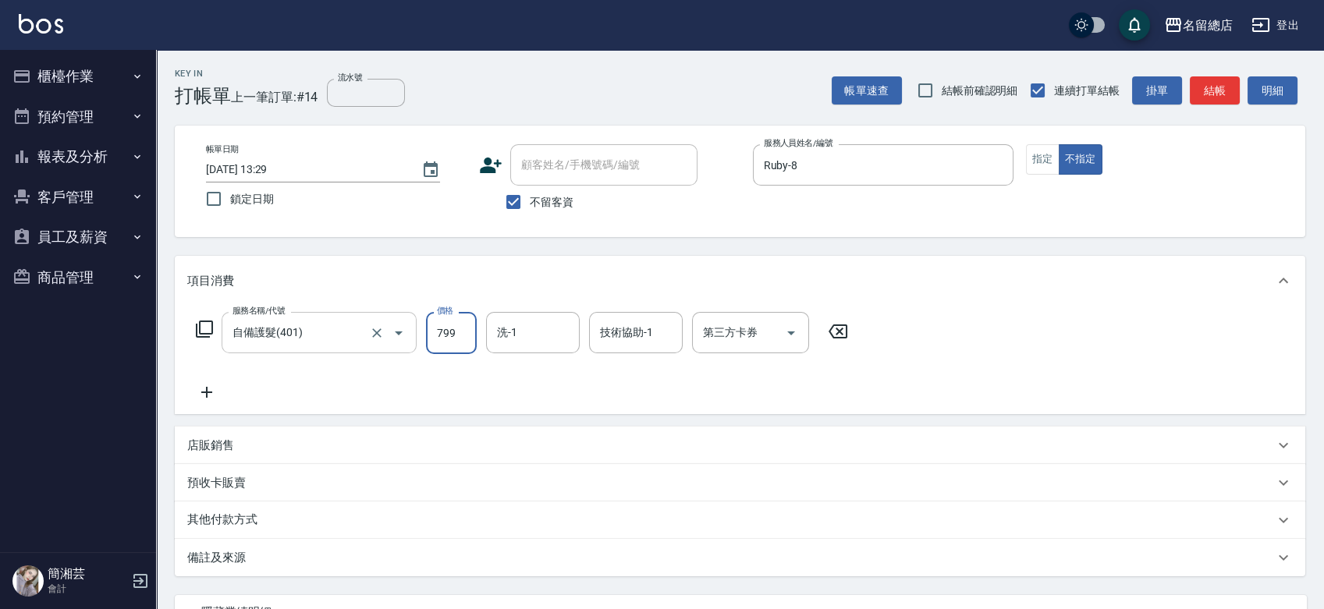
type input "799"
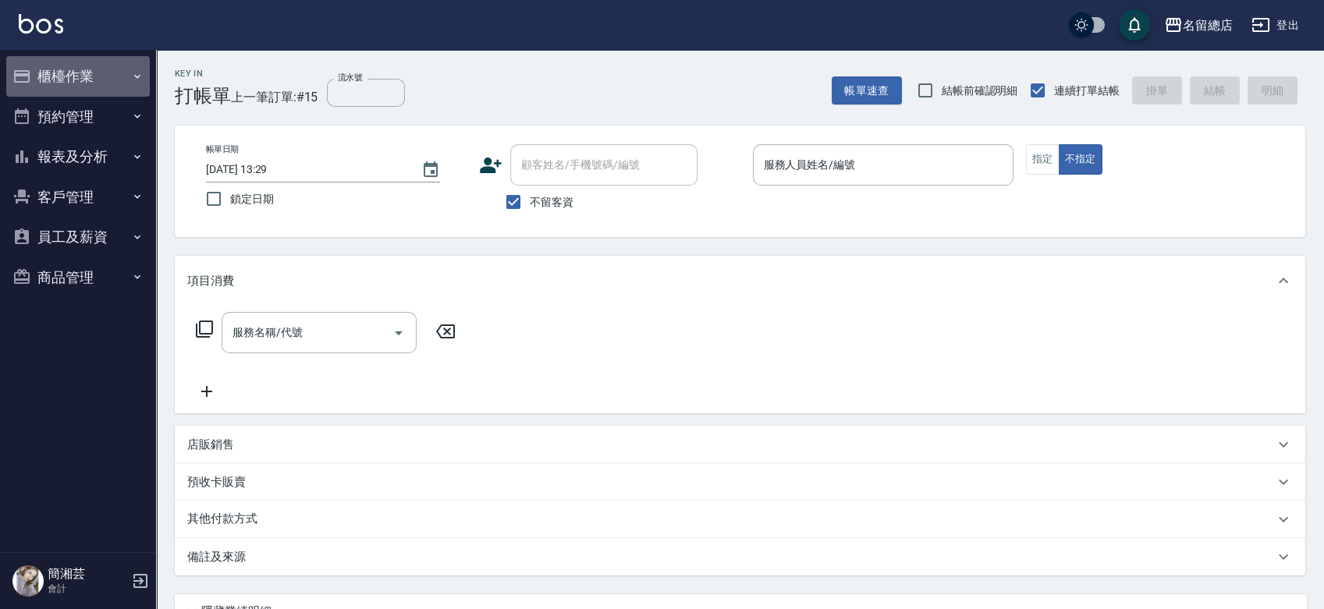
click at [92, 89] on button "櫃檯作業" at bounding box center [78, 76] width 144 height 41
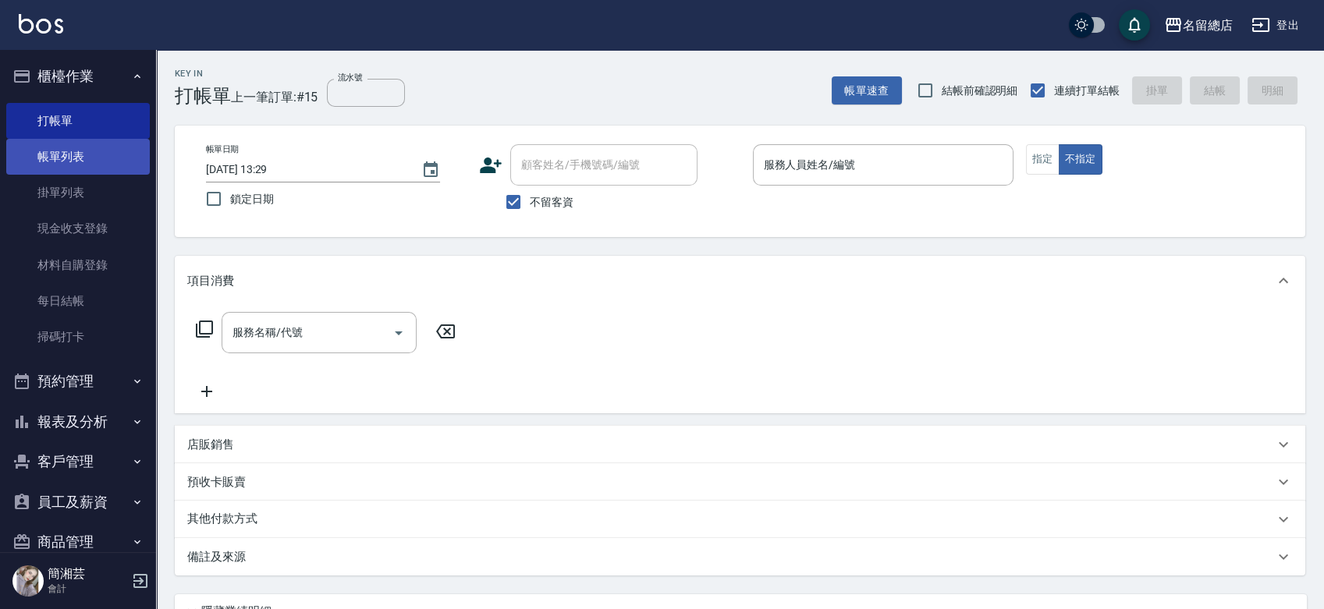
click at [73, 154] on link "帳單列表" at bounding box center [78, 157] width 144 height 36
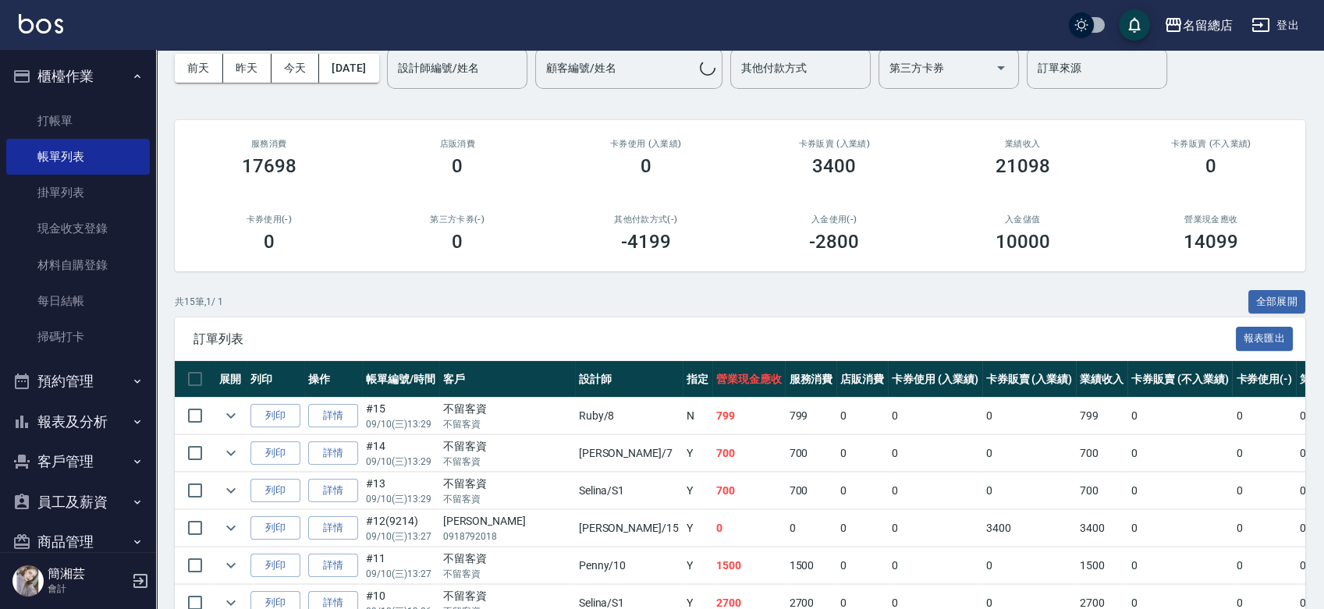
scroll to position [173, 0]
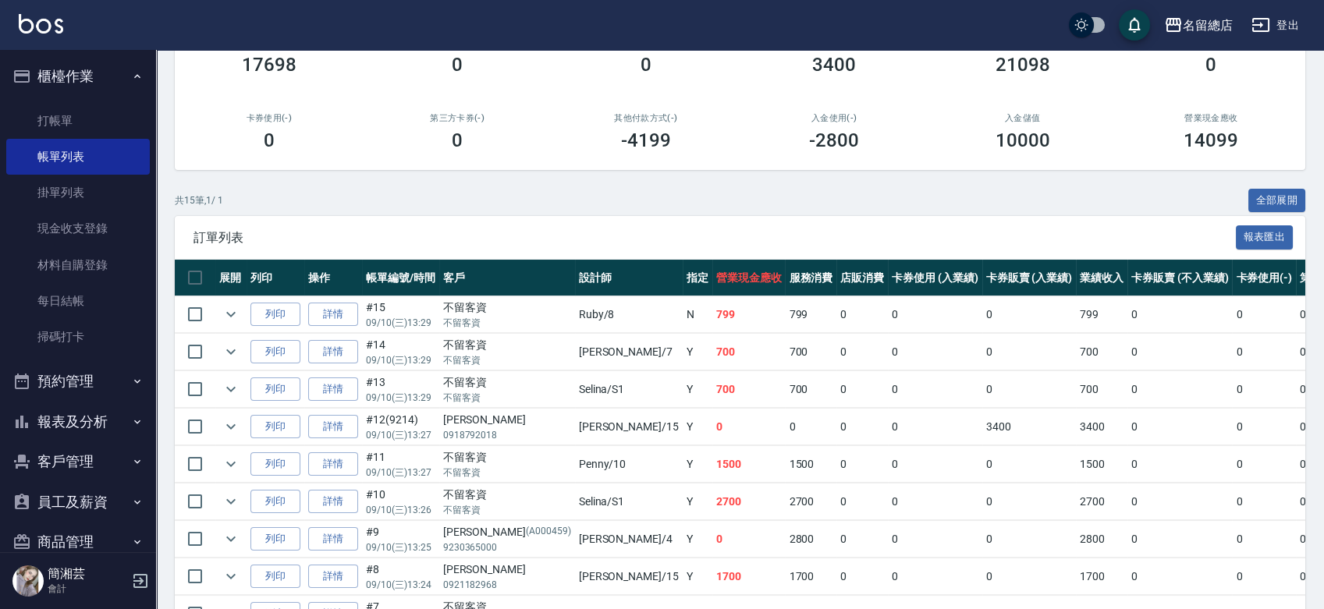
click at [334, 356] on link "詳情" at bounding box center [333, 352] width 50 height 24
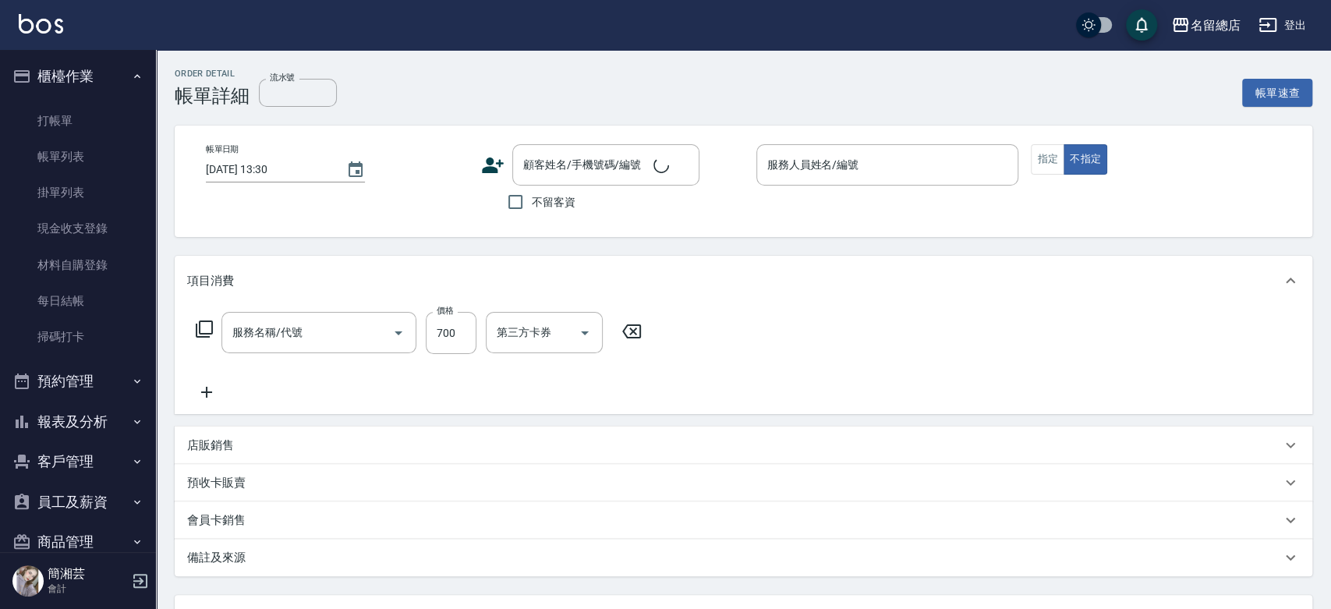
type input "[DATE] 13:29"
checkbox input "true"
type input "Mick-7"
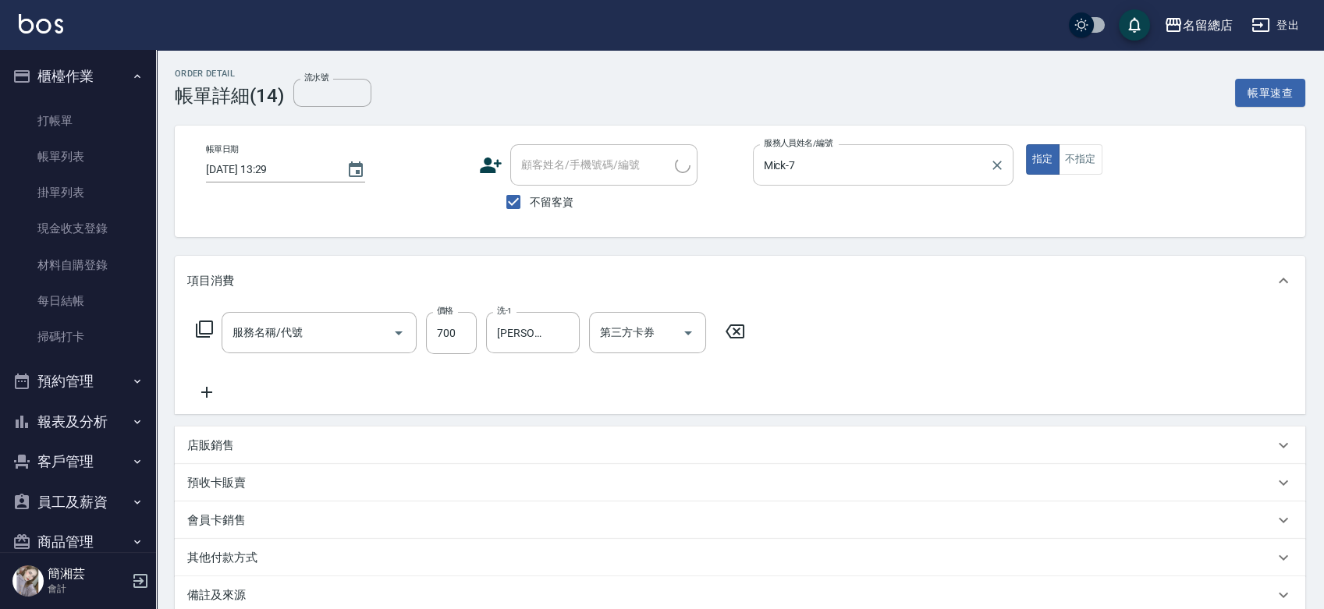
type input "洗+剪(811)"
click at [1002, 164] on icon "Clear" at bounding box center [997, 166] width 16 height 16
click at [729, 324] on icon at bounding box center [734, 331] width 39 height 19
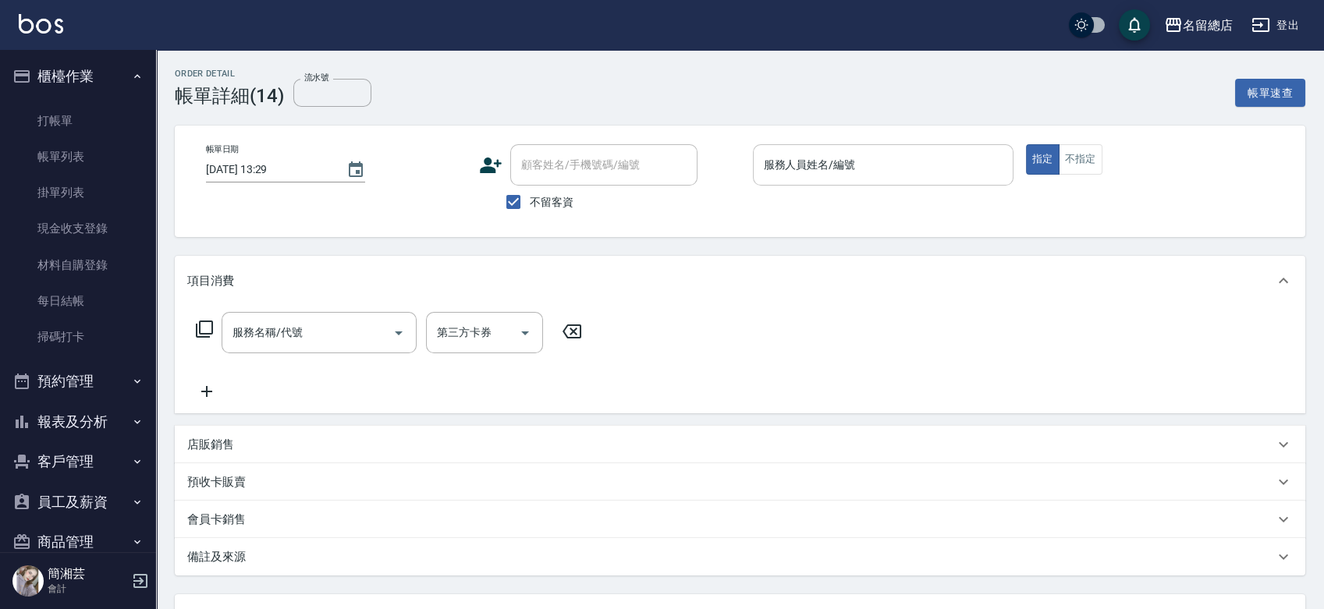
drag, startPoint x: 798, startPoint y: 186, endPoint x: 793, endPoint y: 179, distance: 8.4
click at [797, 186] on div "服務人員姓名/編號 服務人員姓名/編號" at bounding box center [883, 181] width 260 height 74
click at [792, 168] on input "服務人員姓名/編號" at bounding box center [883, 164] width 246 height 27
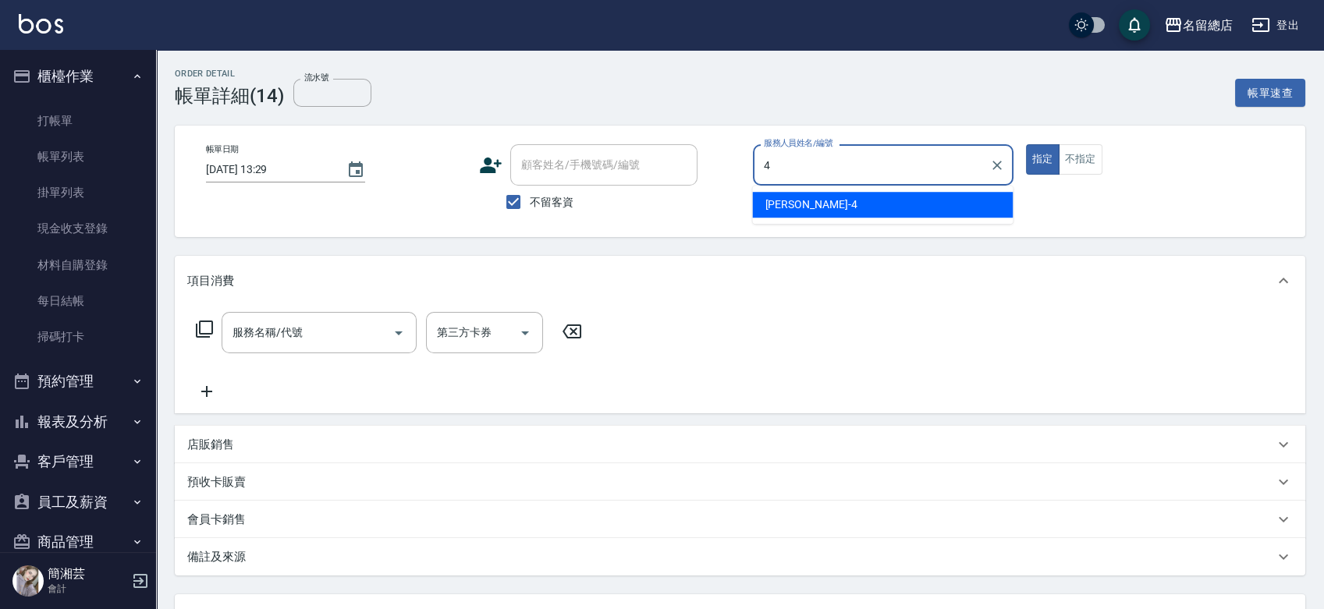
type input "[PERSON_NAME]-4"
type button "true"
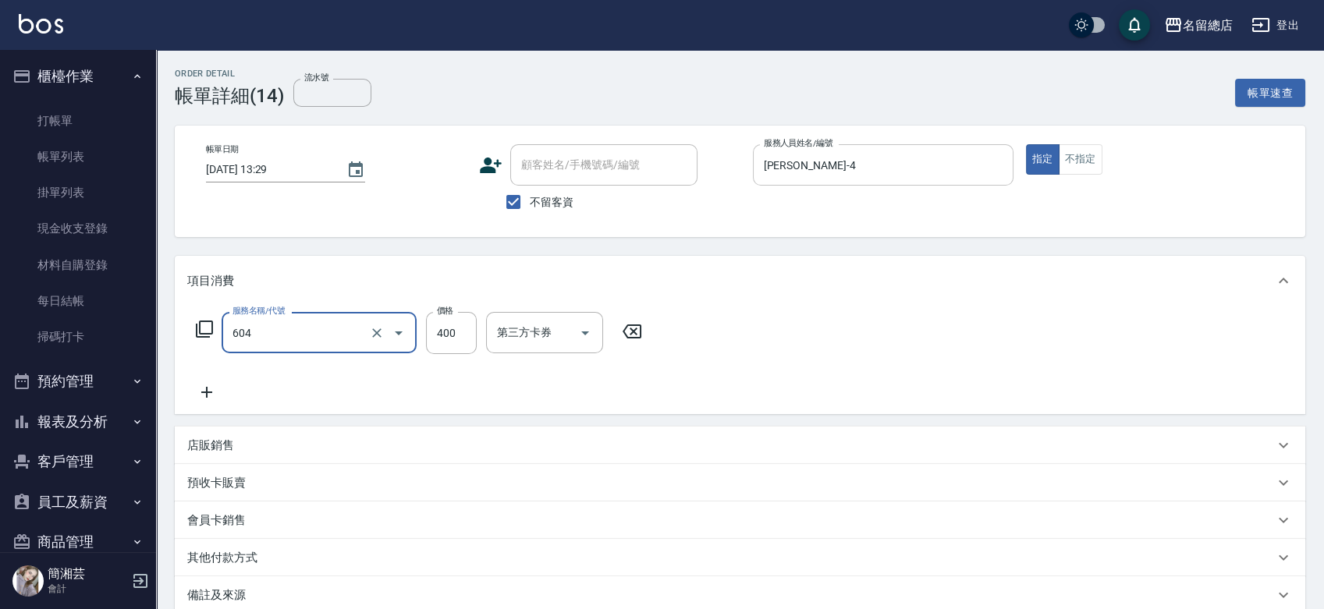
type input "健康洗髮(604)"
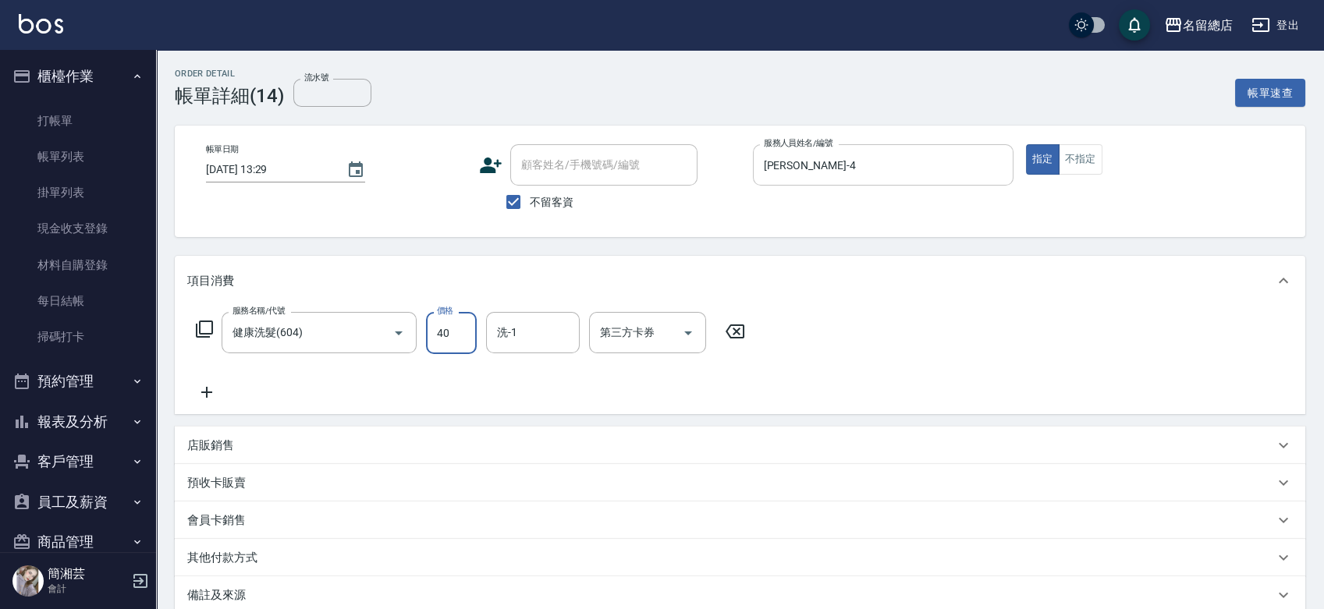
type input "400"
type input "[PERSON_NAME]-25"
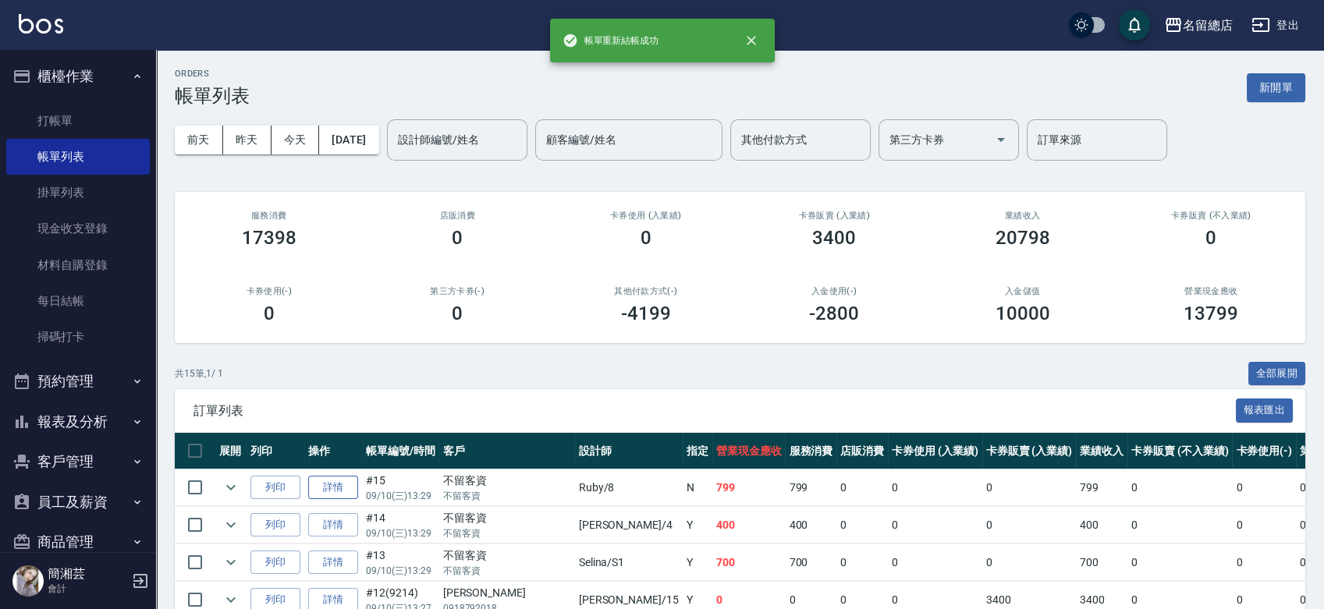
click at [346, 496] on link "詳情" at bounding box center [333, 488] width 50 height 24
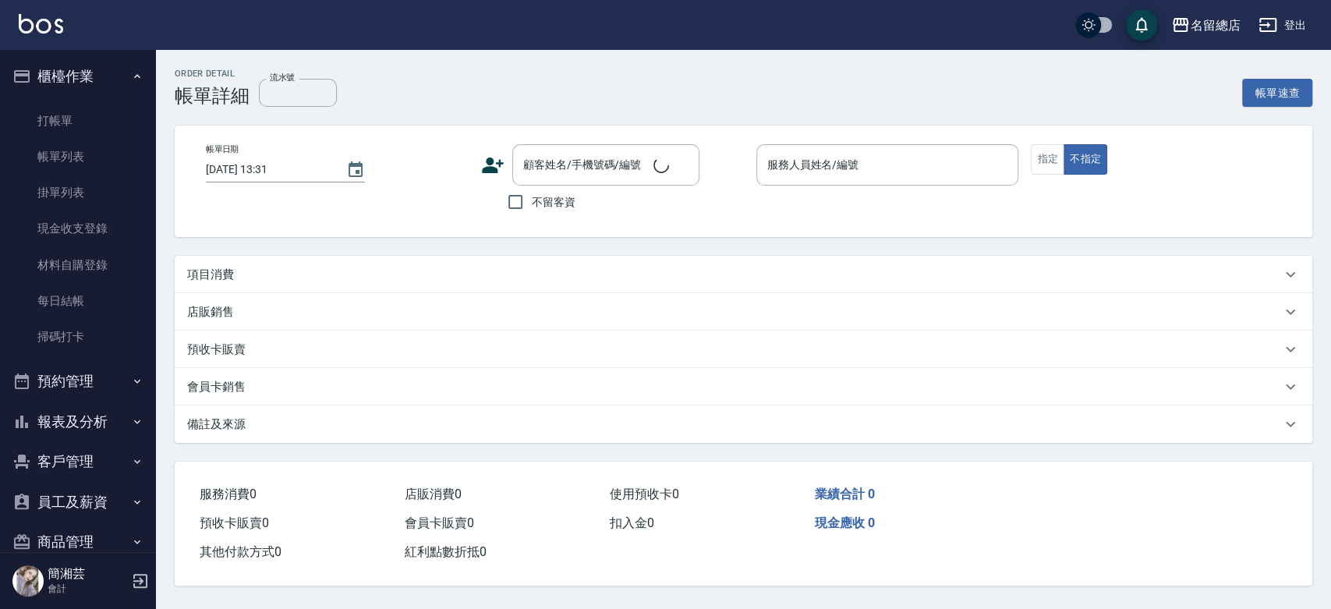
type input "[DATE] 13:29"
checkbox input "true"
type input "Ruby-8"
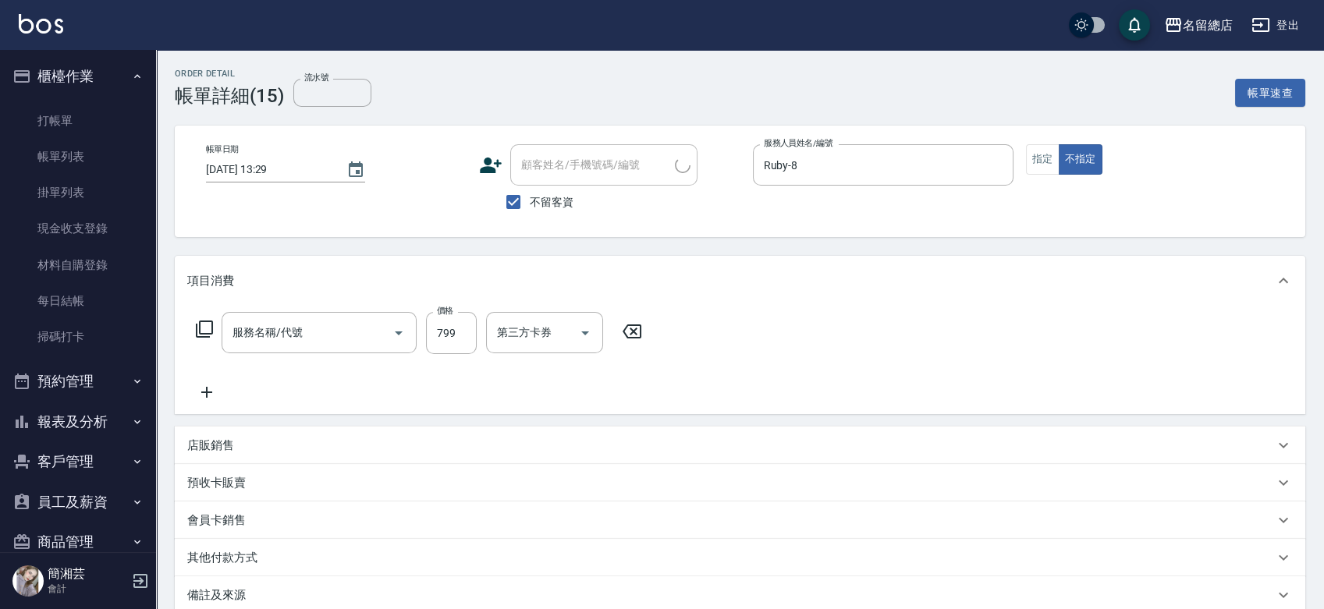
type input "自備護髮(401)"
click at [1000, 164] on icon "Clear" at bounding box center [997, 166] width 16 height 16
click at [840, 329] on icon at bounding box center [837, 331] width 39 height 19
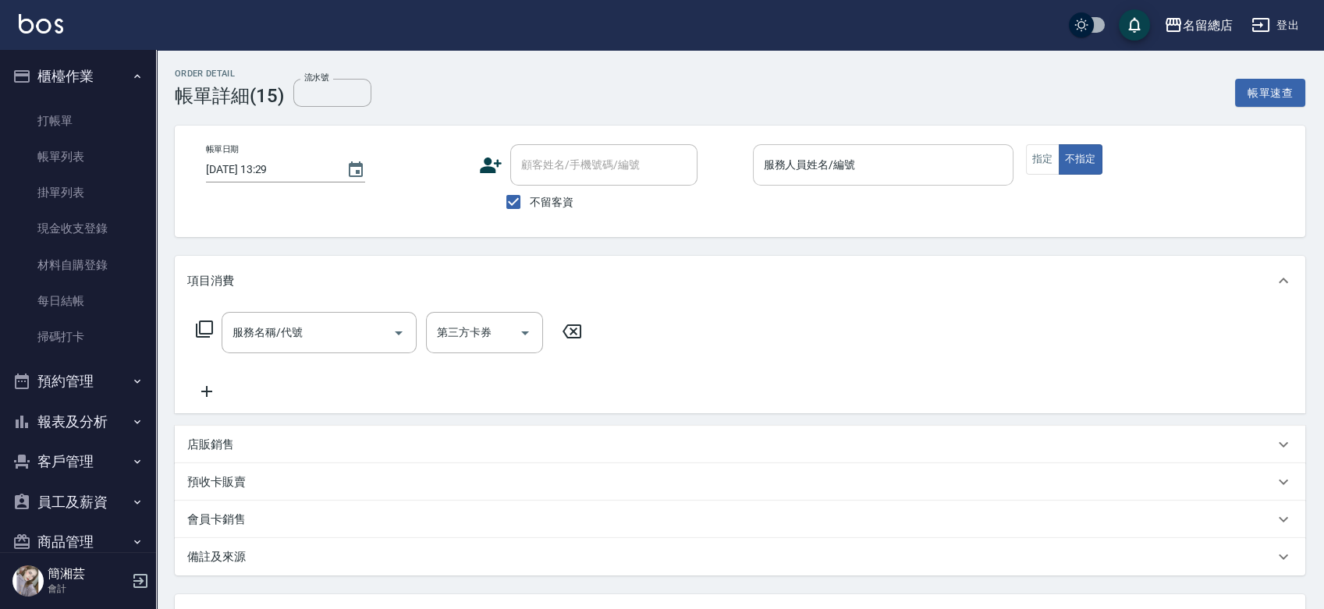
click at [818, 183] on div "服務人員姓名/編號" at bounding box center [883, 164] width 260 height 41
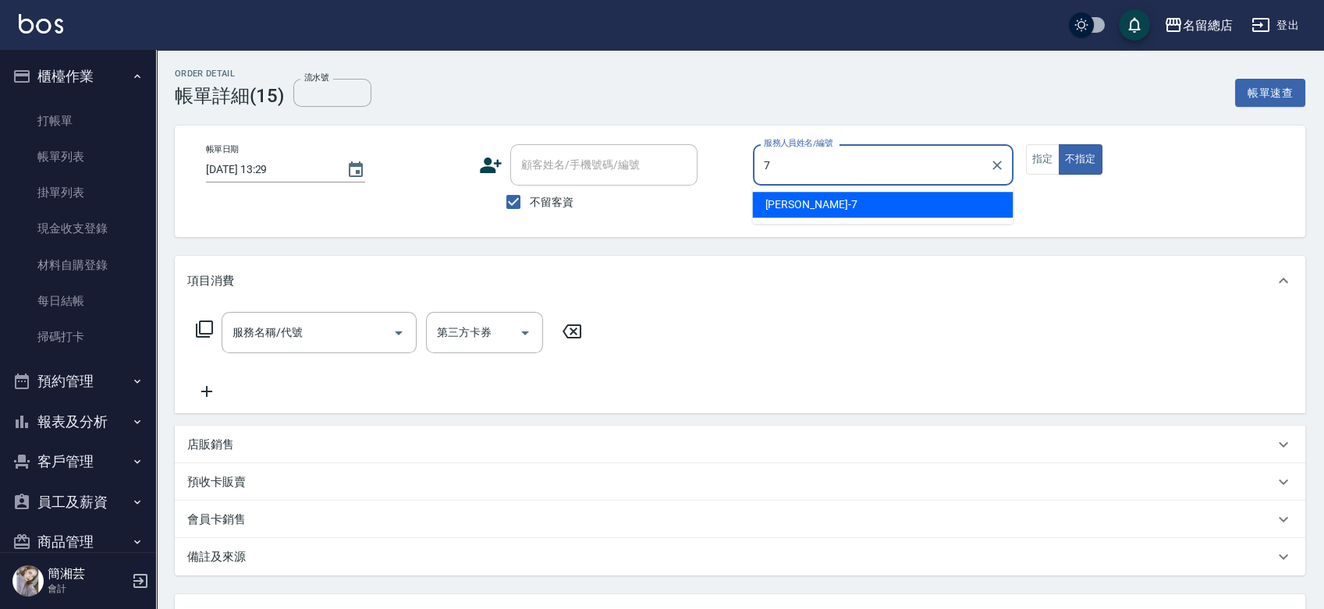
type input "Mick-7"
type button "false"
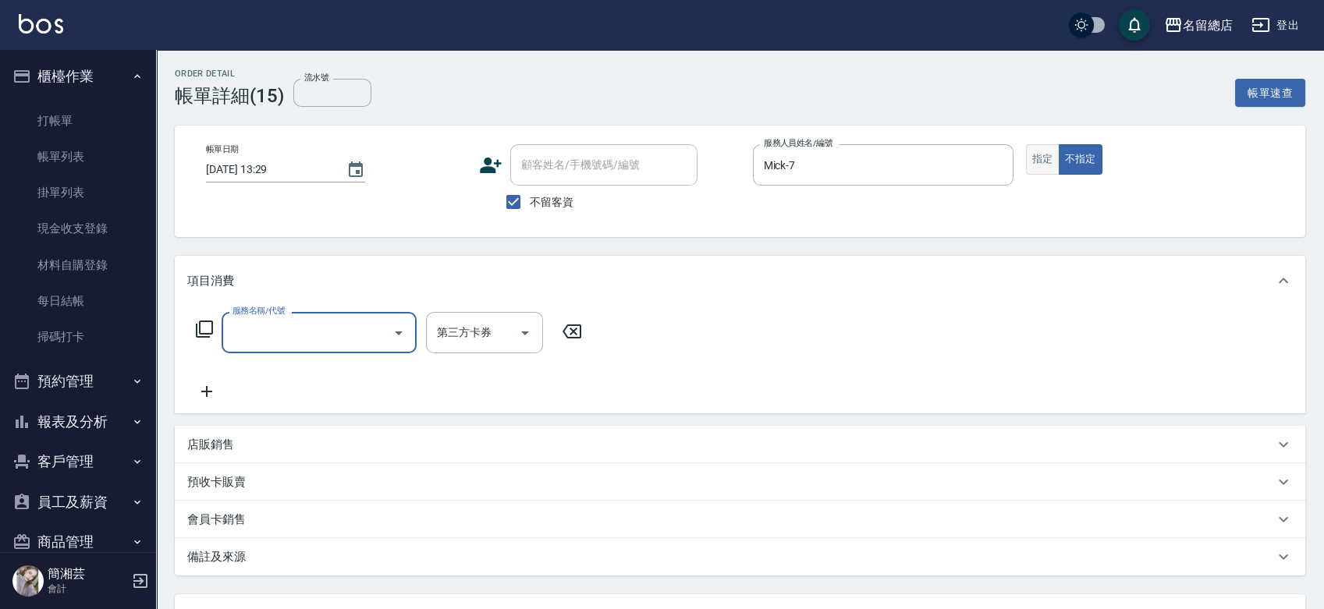
click at [1046, 158] on button "指定" at bounding box center [1043, 159] width 34 height 30
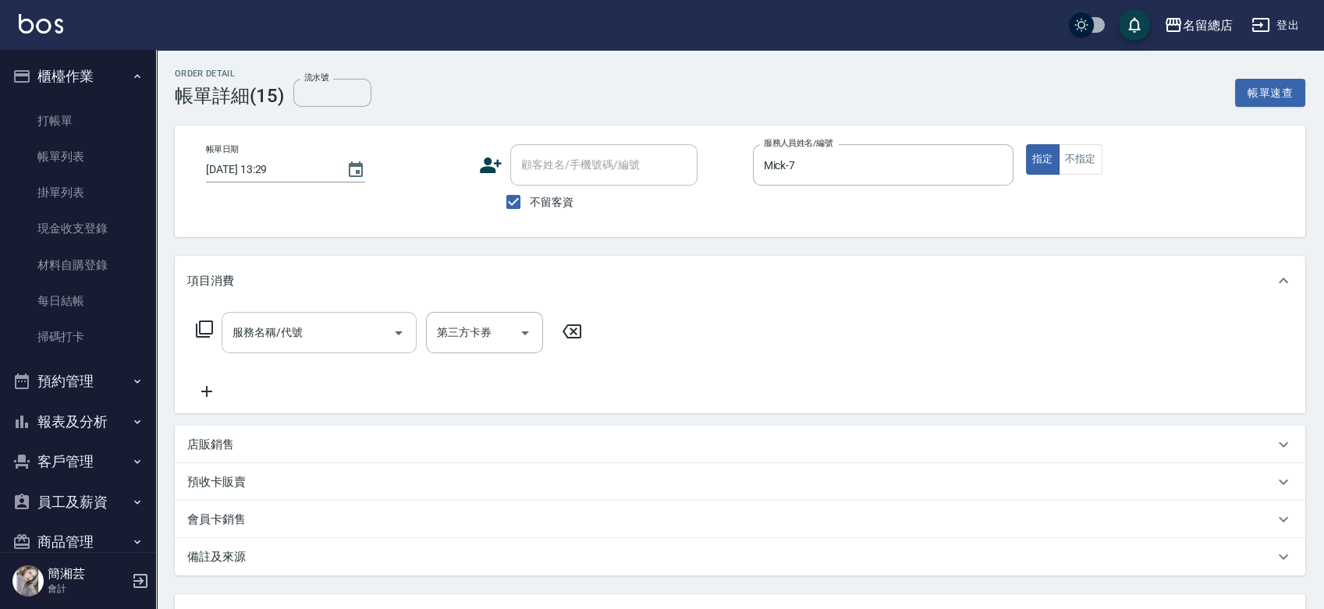
click at [282, 328] on input "服務名稱/代號" at bounding box center [308, 332] width 158 height 27
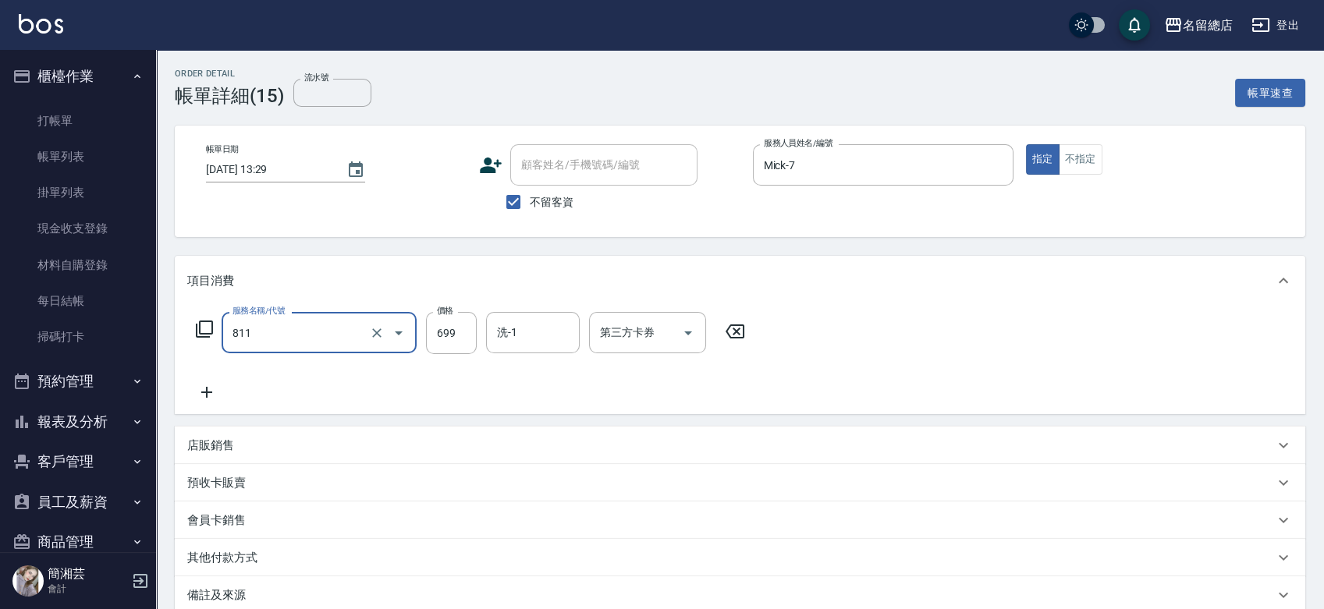
type input "洗+剪(811)"
type input "700"
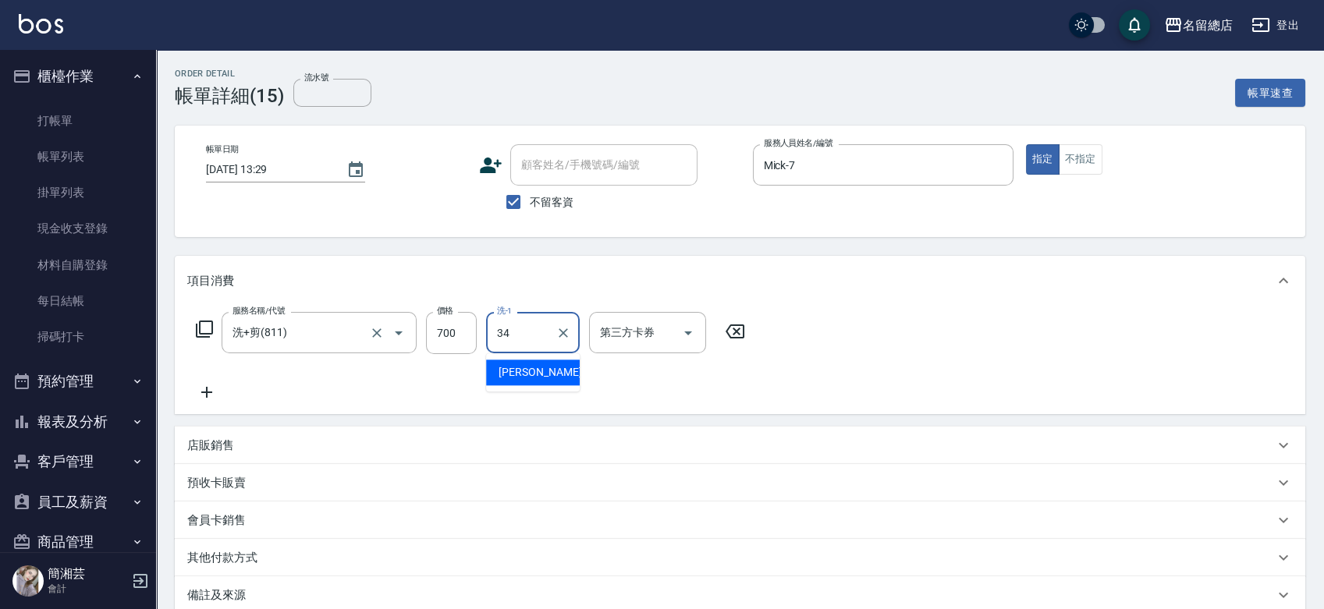
type input "[PERSON_NAME]-34"
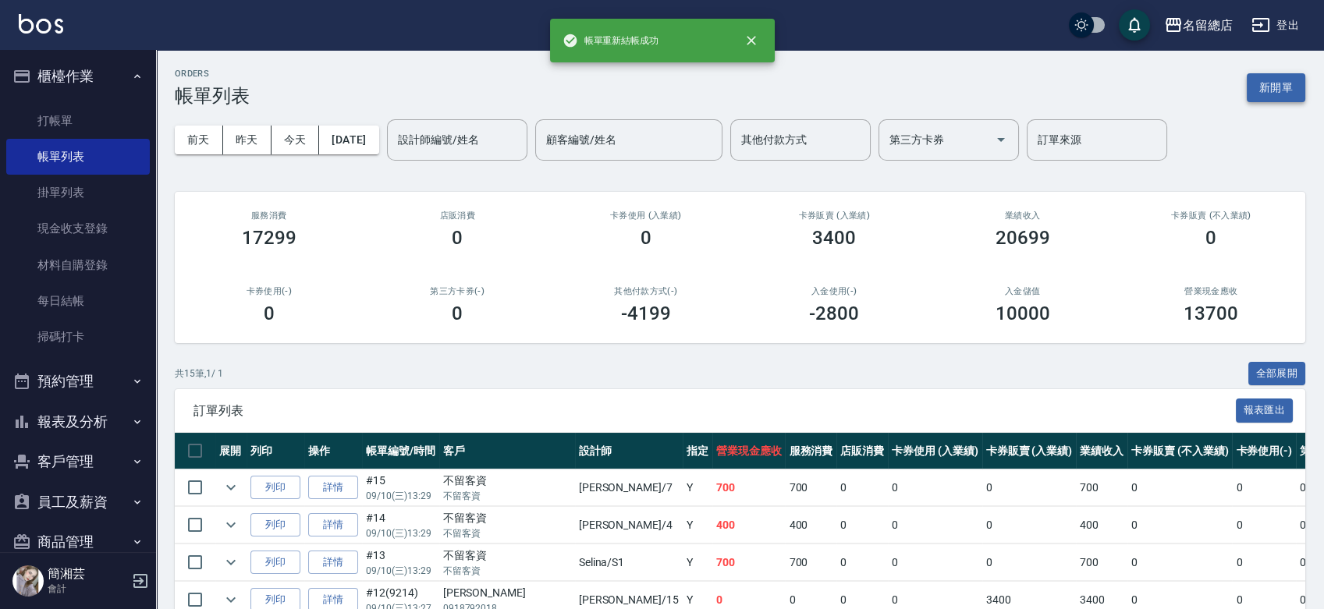
click at [1281, 80] on button "新開單" at bounding box center [1275, 87] width 58 height 29
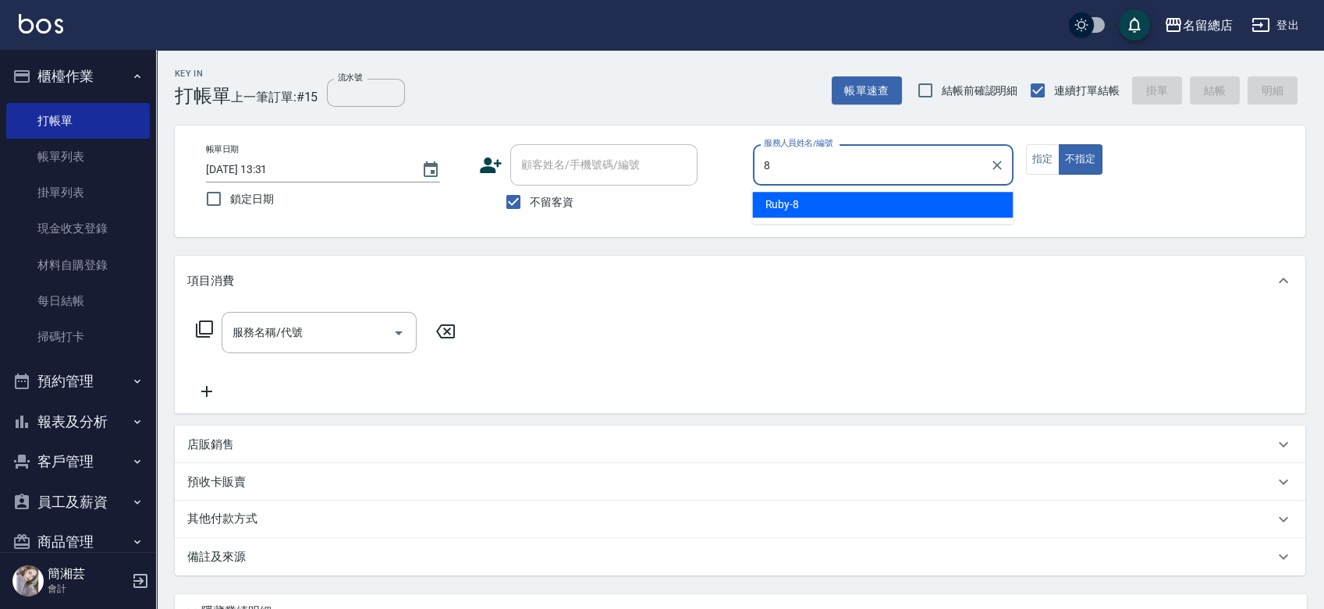
type input "Ruby-8"
type button "false"
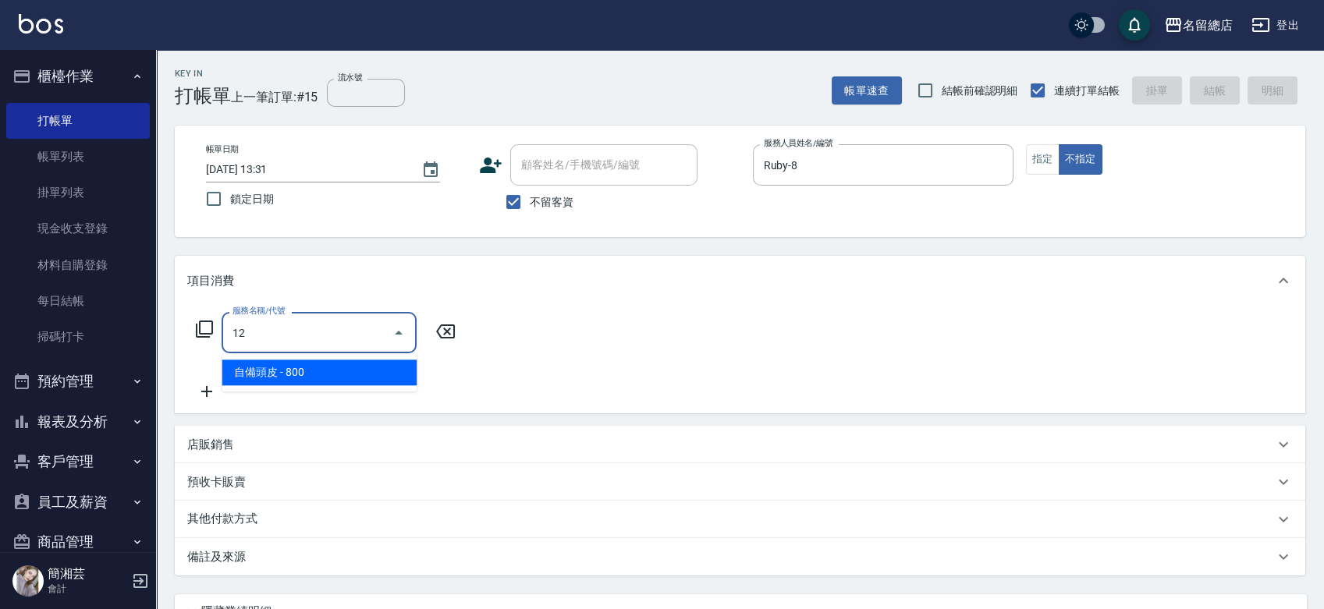
type input "1"
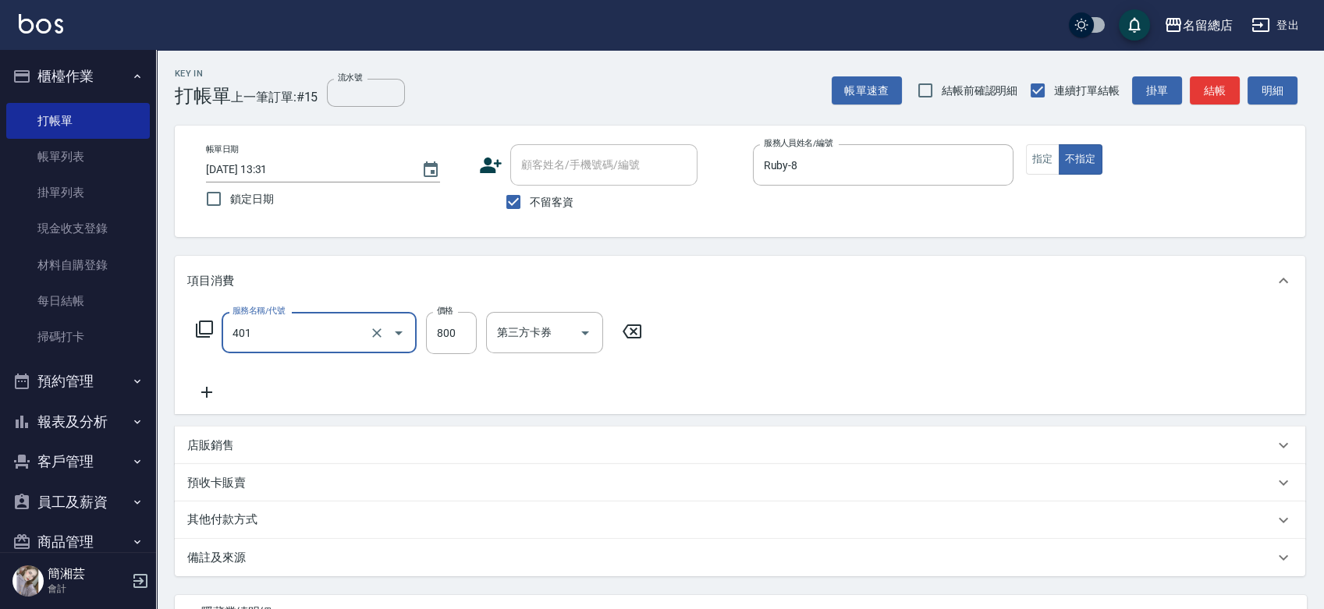
type input "自備護髮(401)"
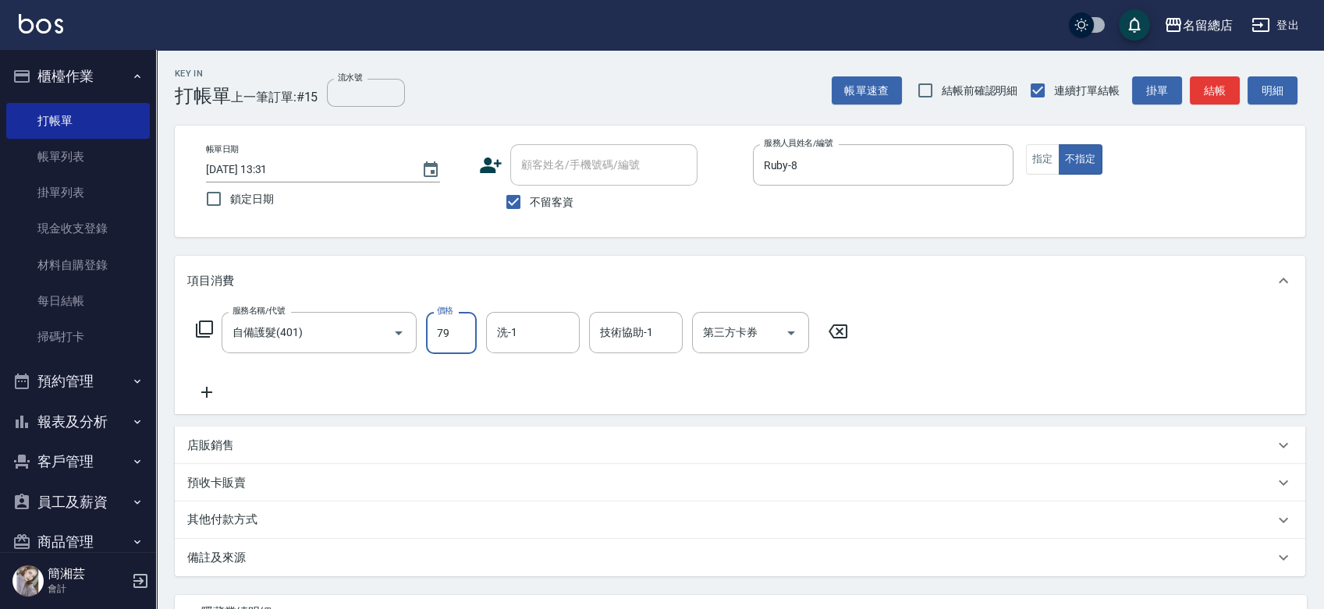
type input "799"
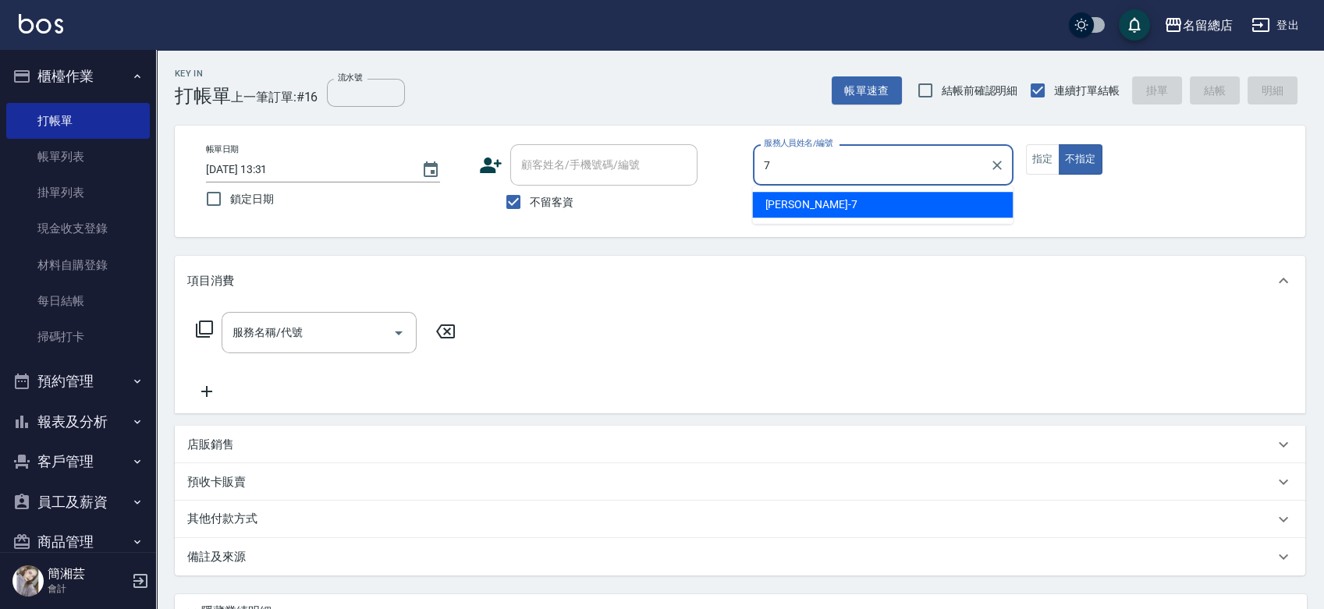
type input "Mick-7"
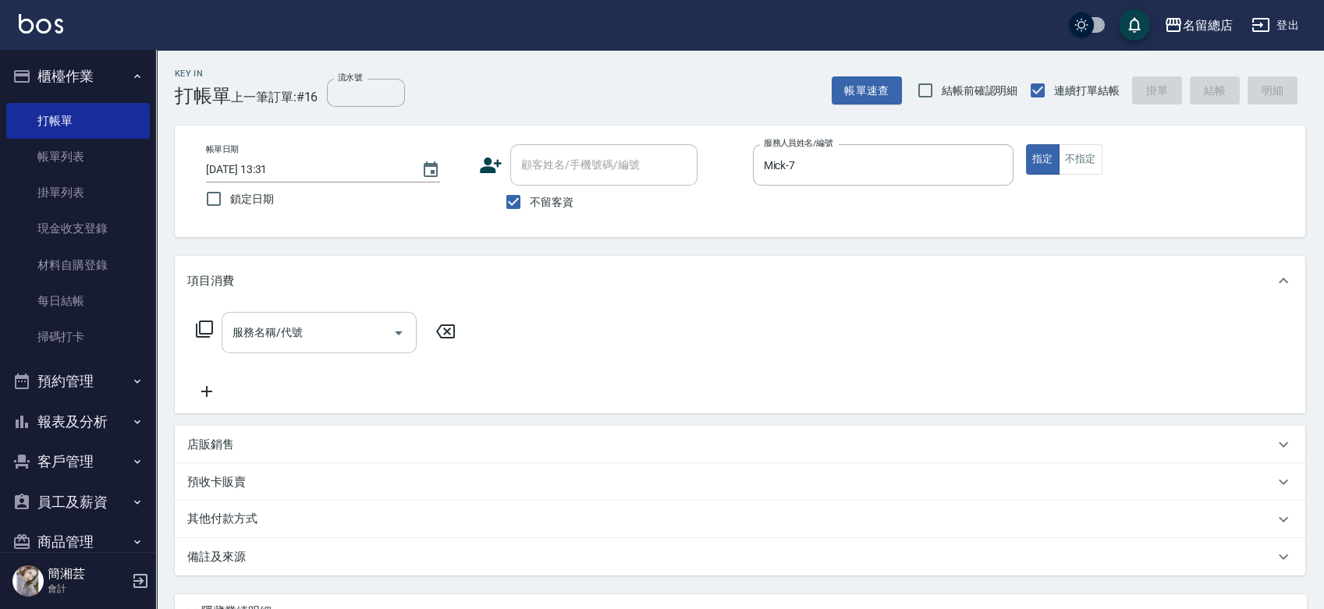
click at [307, 331] on input "服務名稱/代號" at bounding box center [308, 332] width 158 height 27
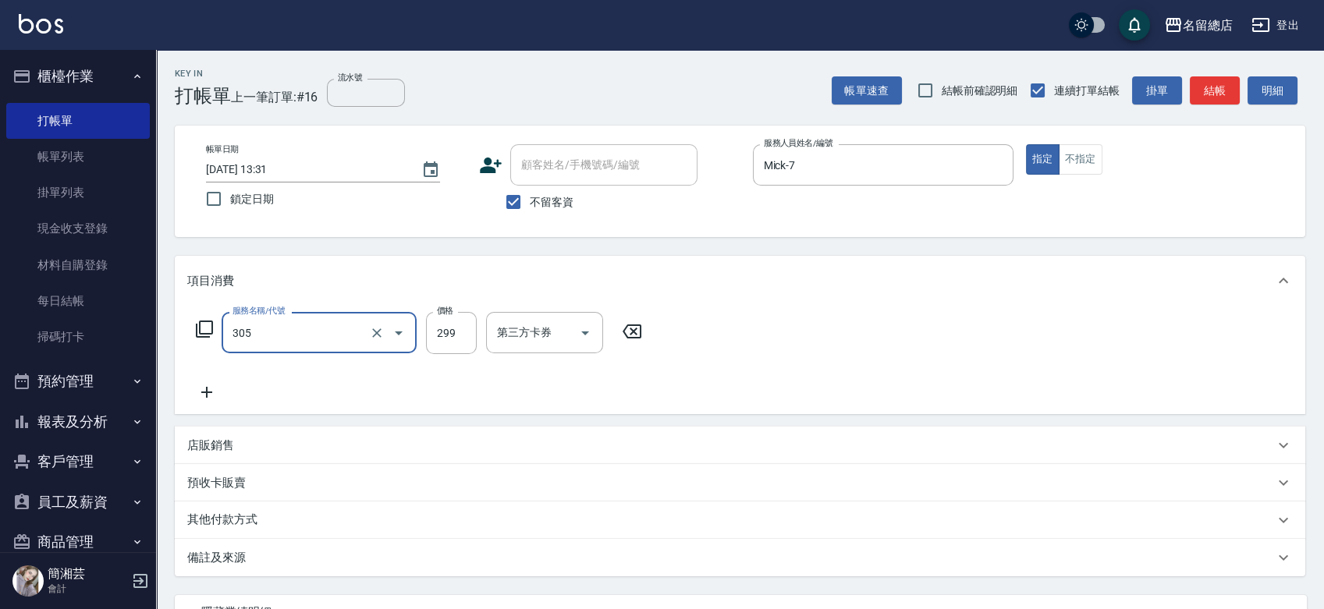
type input "剪髮(305)"
type input "500"
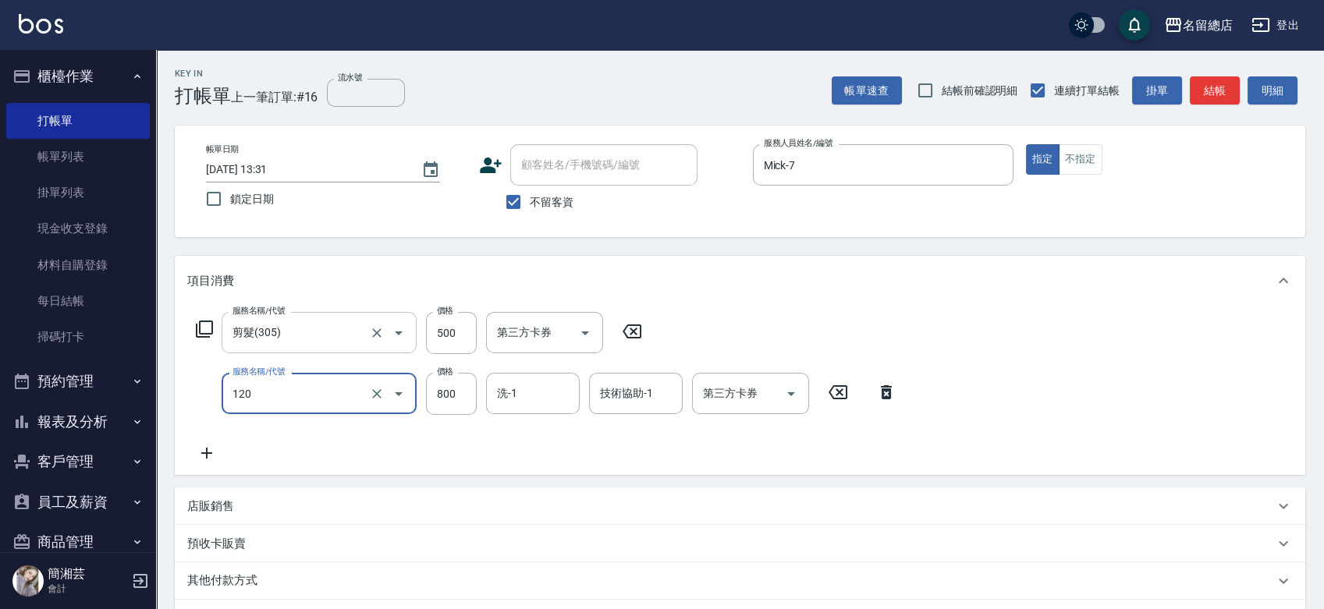
type input "自備頭皮(120)"
type input "1099"
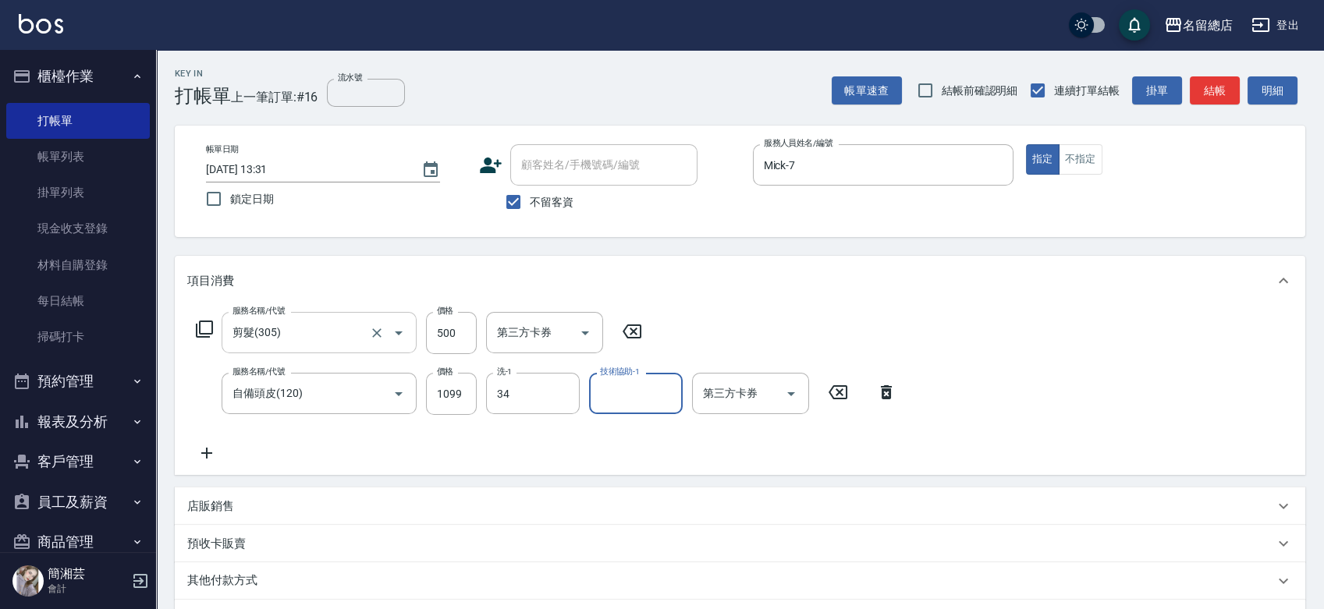
type input "[PERSON_NAME]-34"
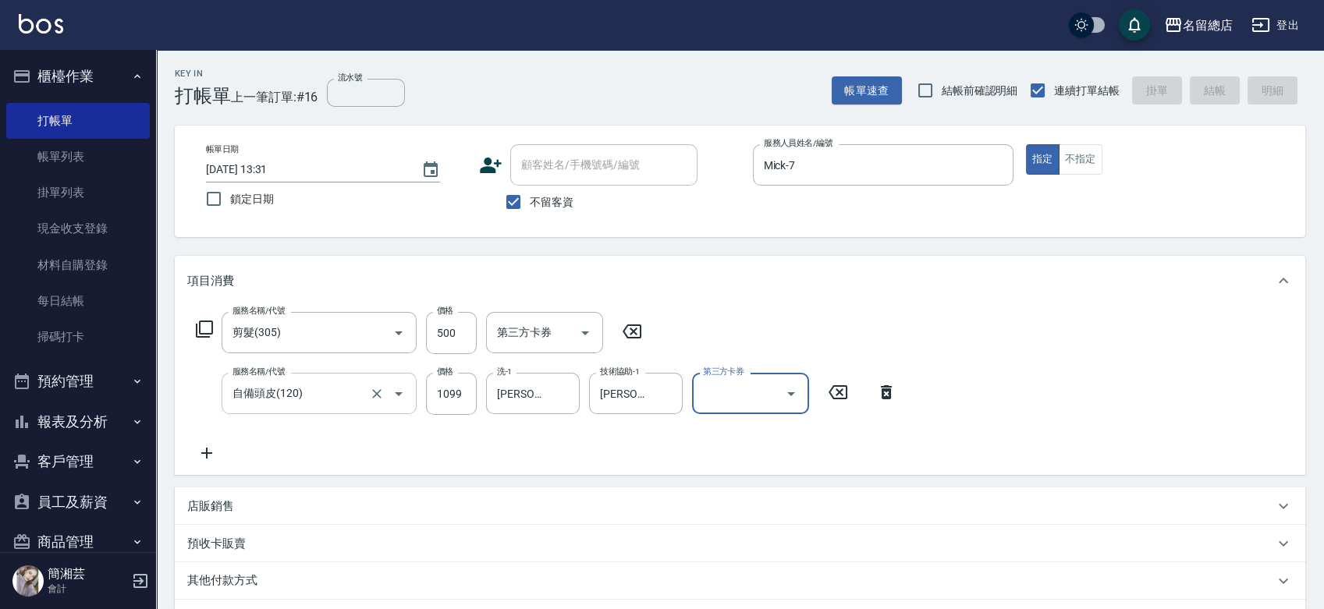
type input "[DATE] 13:35"
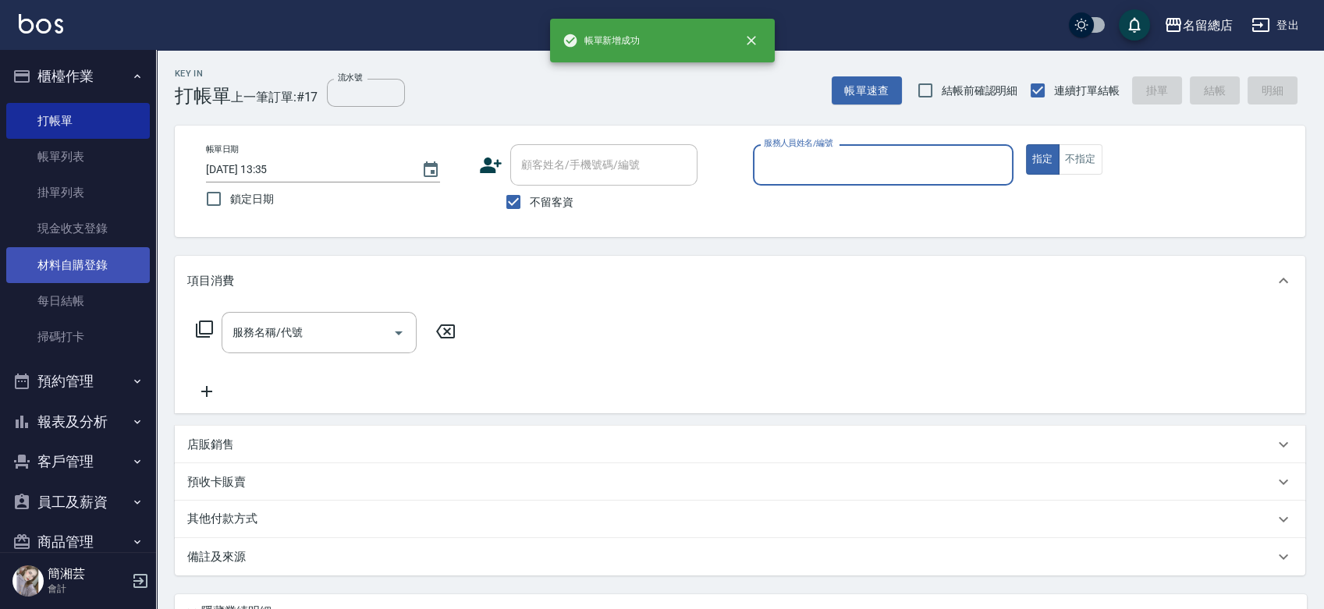
click at [81, 267] on link "材料自購登錄" at bounding box center [78, 265] width 144 height 36
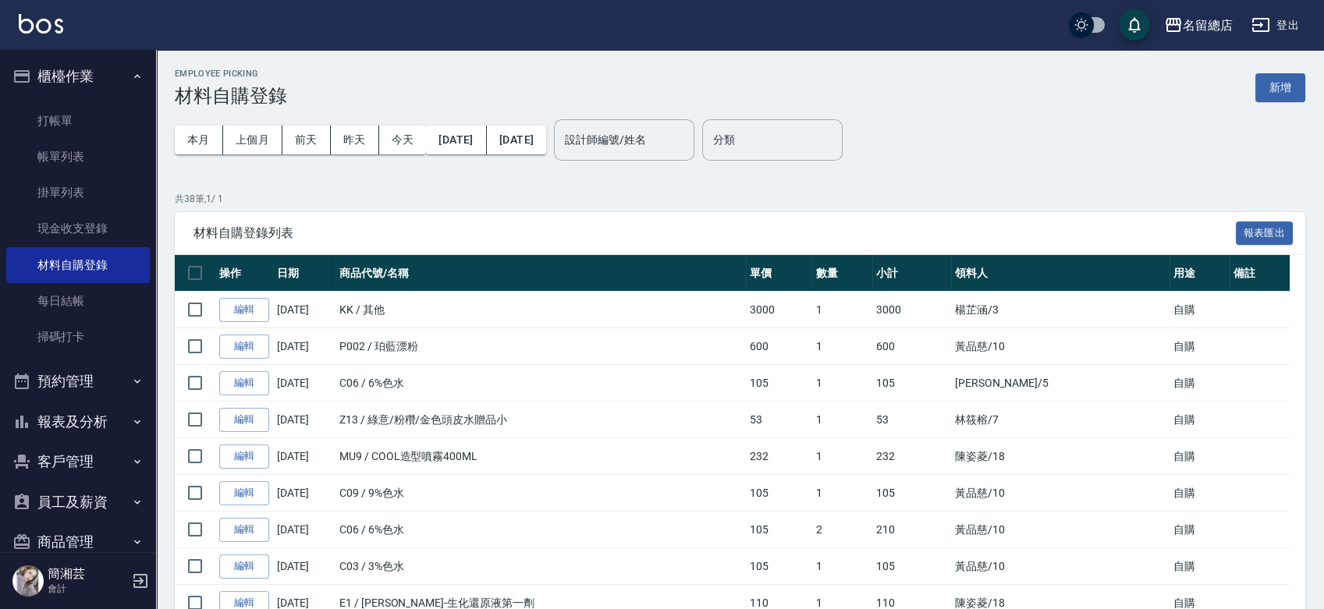
click at [1298, 86] on button "新增" at bounding box center [1280, 87] width 50 height 29
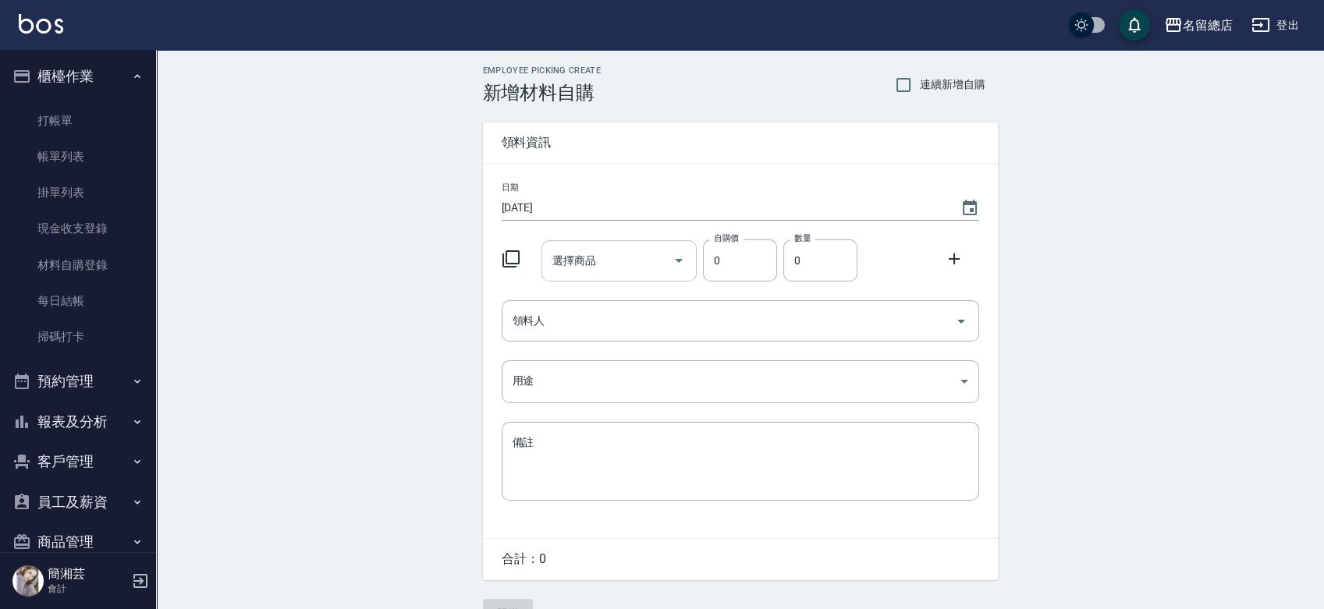
click at [611, 251] on input "選擇商品" at bounding box center [607, 260] width 118 height 27
type input "綠意/粉穳/金色頭皮水贈品小"
type input "53"
type input "1"
click at [618, 306] on div "領料人" at bounding box center [739, 320] width 477 height 41
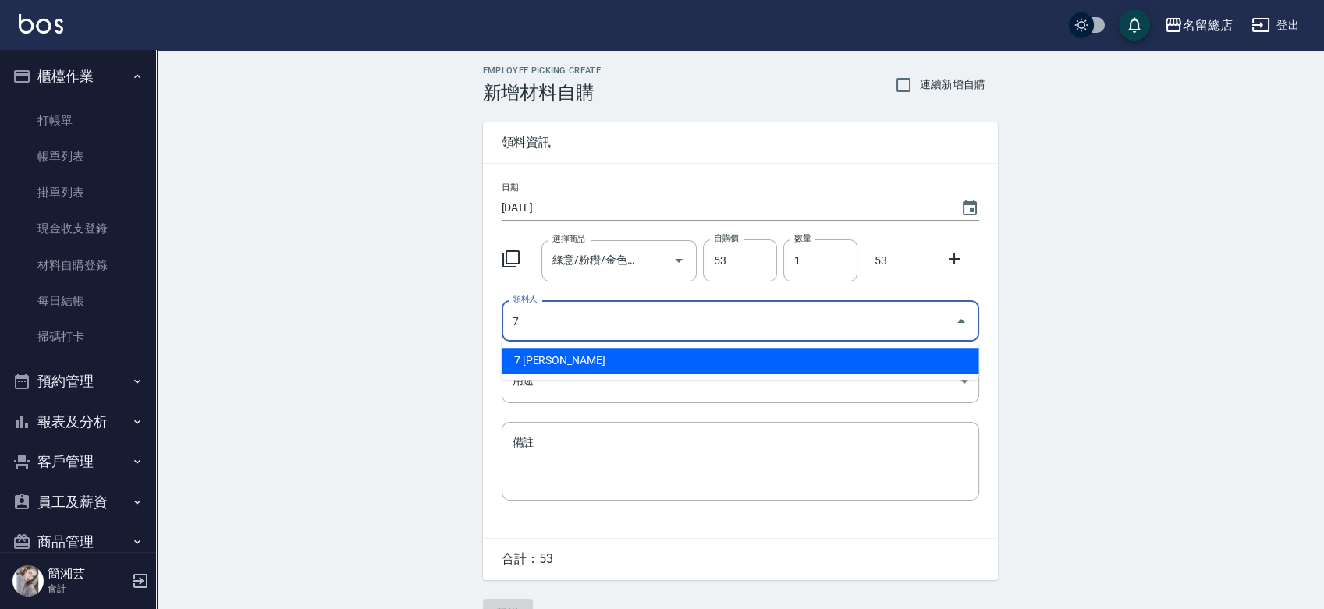
type input "7 [PERSON_NAME]"
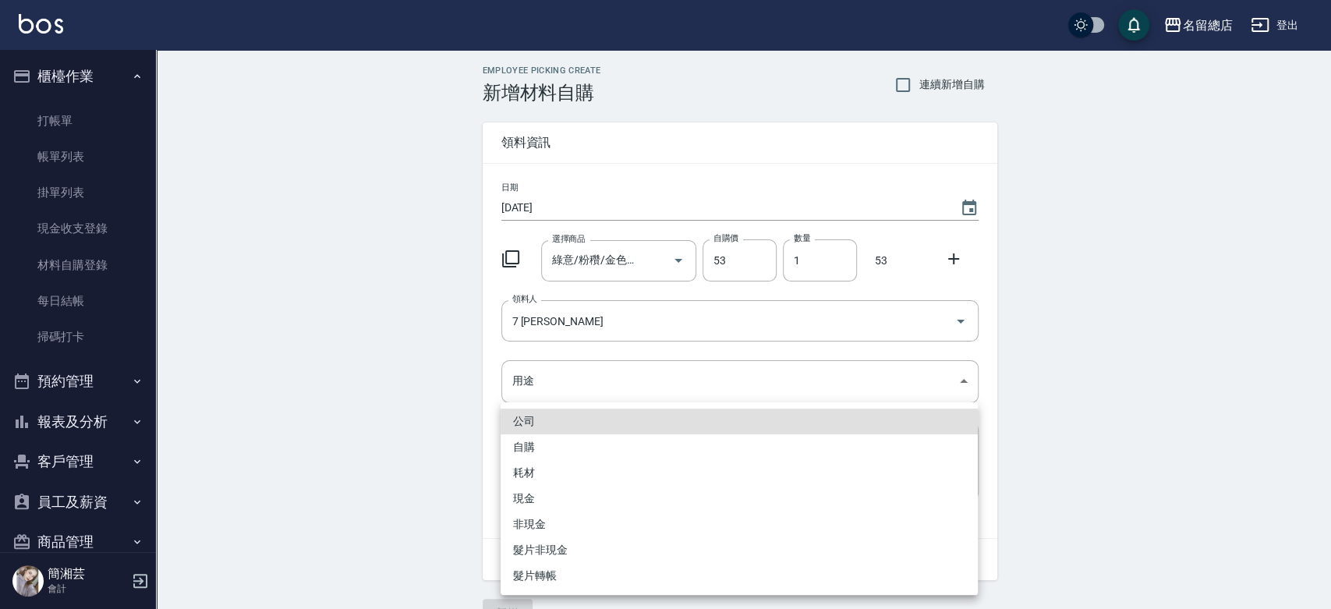
click at [564, 441] on li "自購" at bounding box center [739, 447] width 477 height 26
type input "自購"
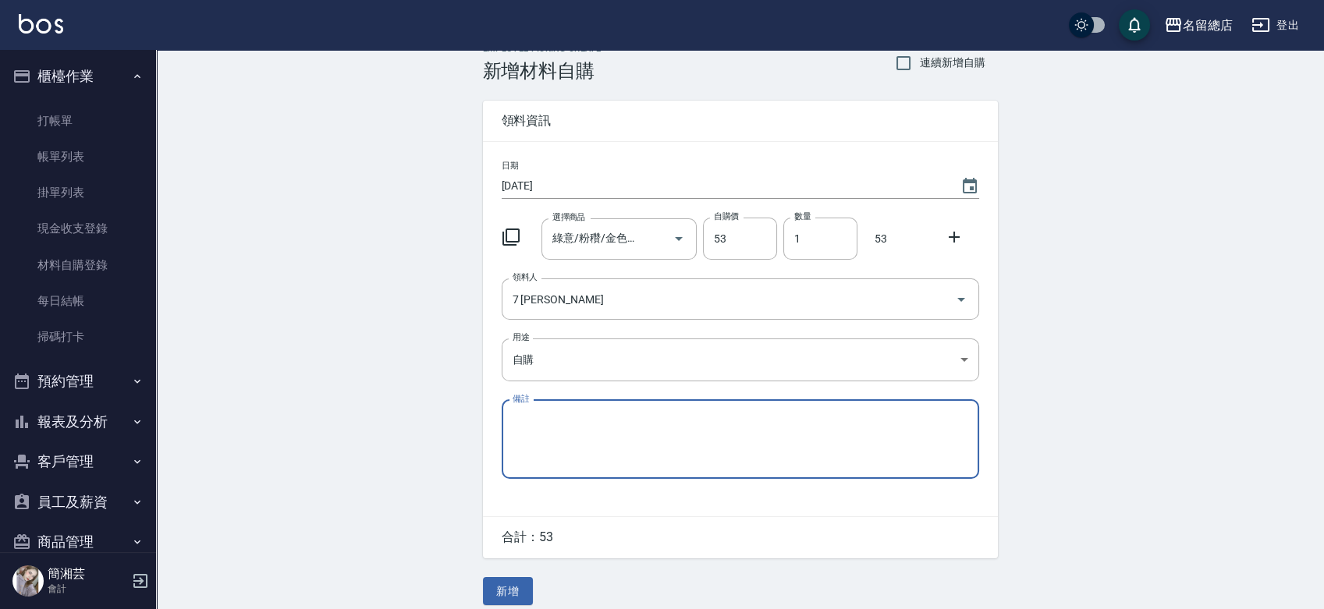
scroll to position [34, 0]
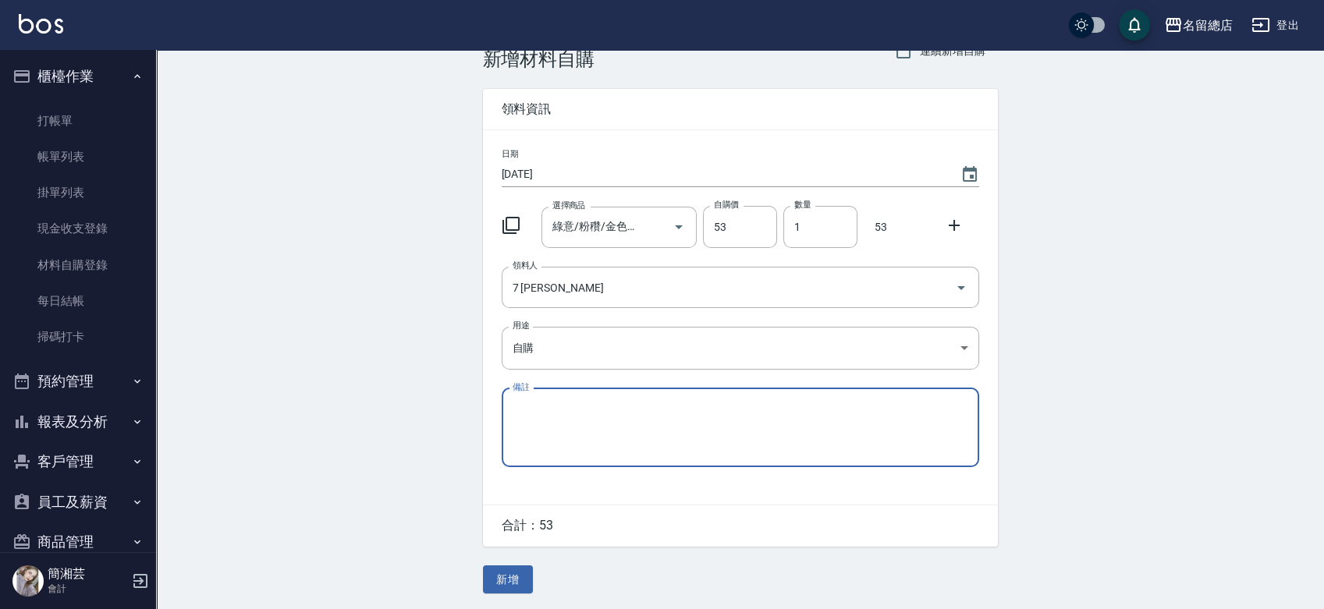
click at [504, 567] on button "新增" at bounding box center [508, 579] width 50 height 29
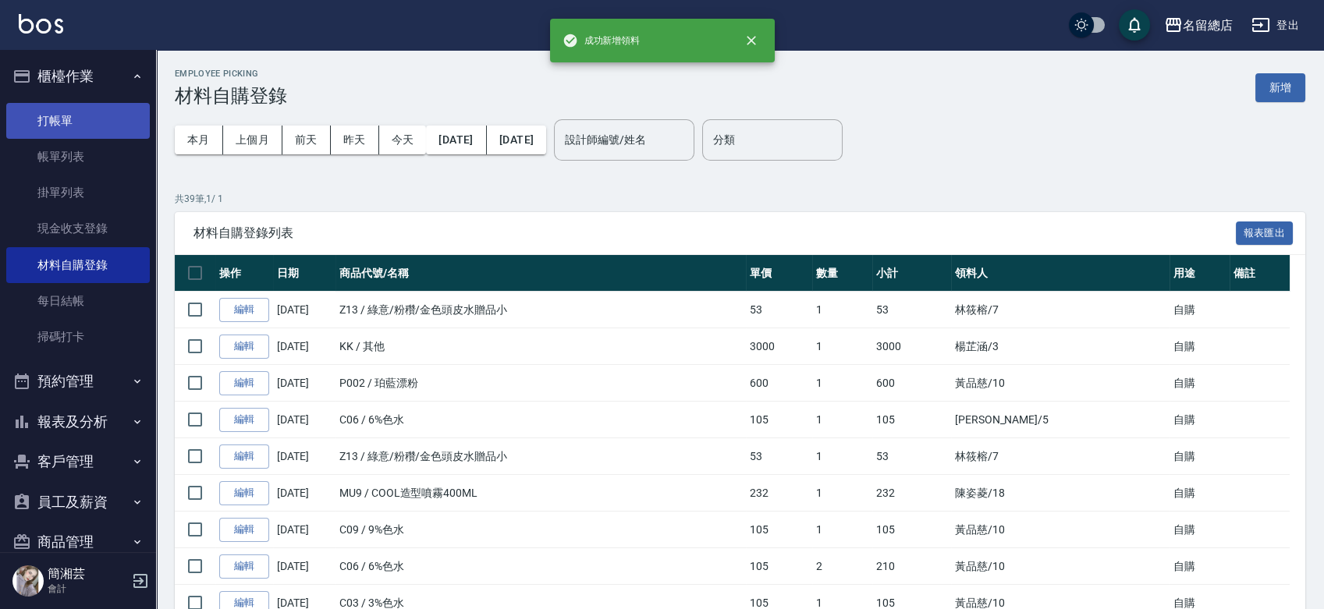
click at [81, 124] on link "打帳單" at bounding box center [78, 121] width 144 height 36
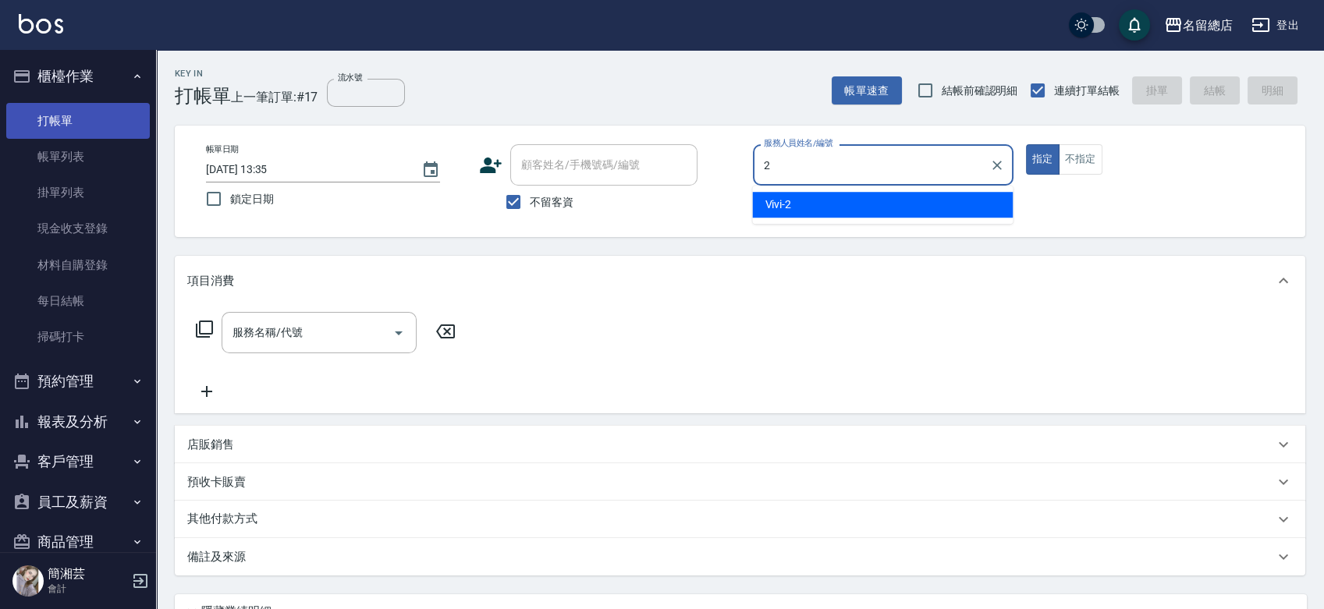
type input "Vivi-2"
type button "true"
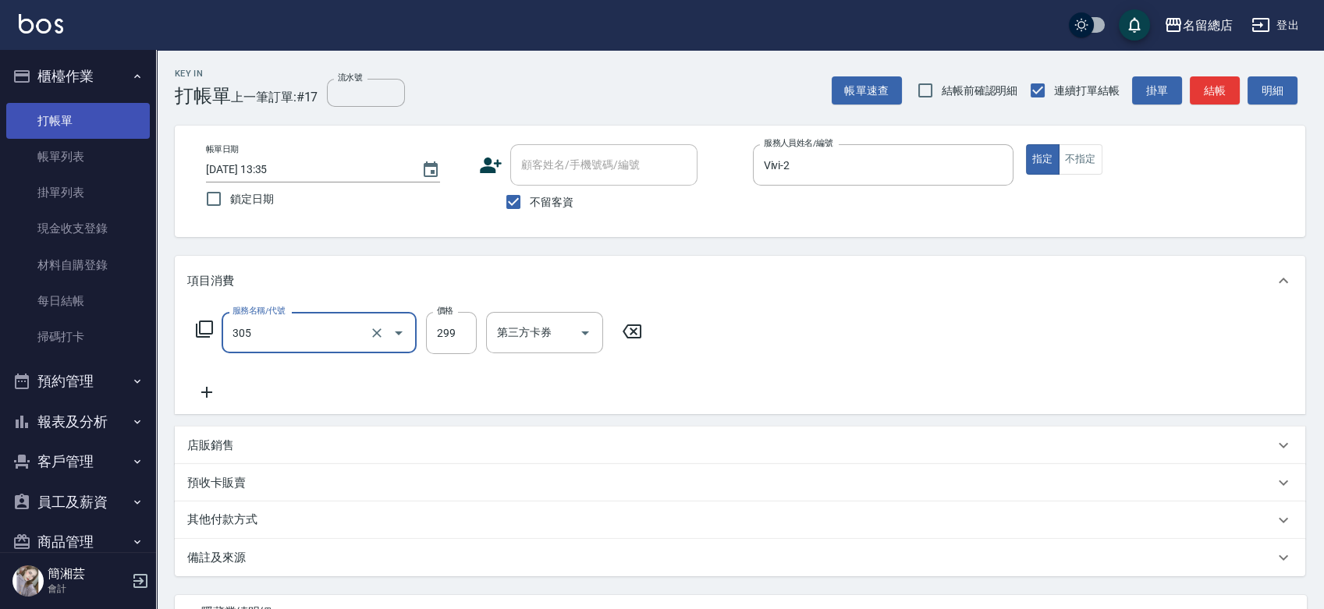
type input "剪髮(305)"
type input "500"
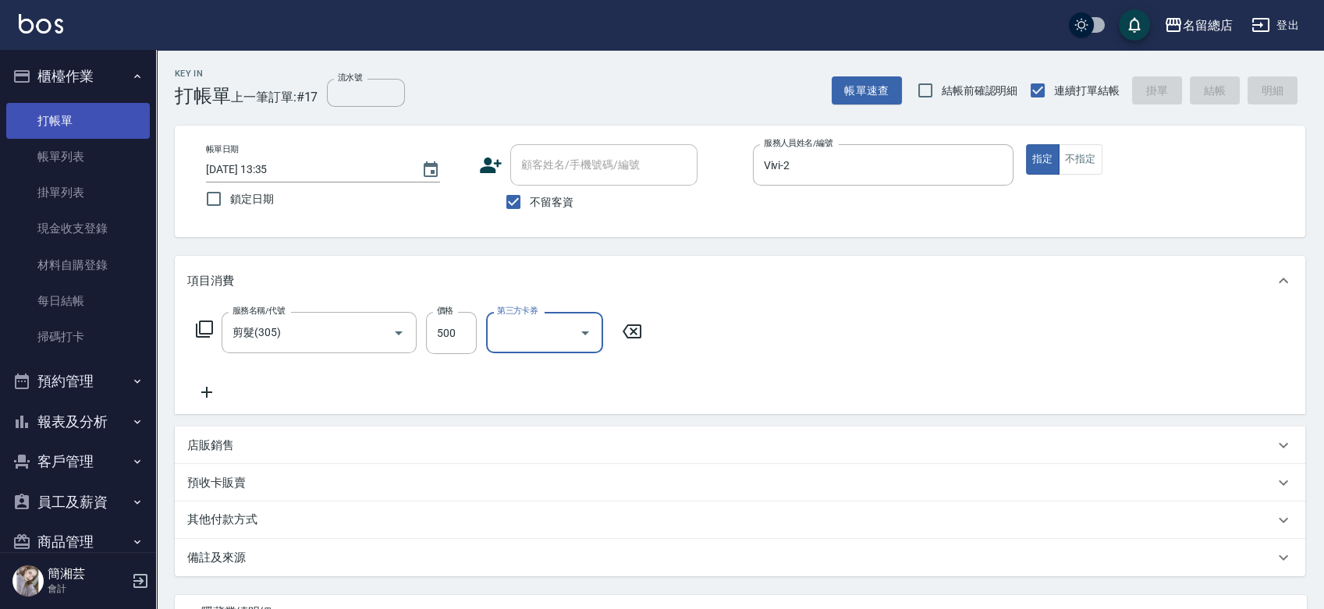
type input "[DATE] 13:36"
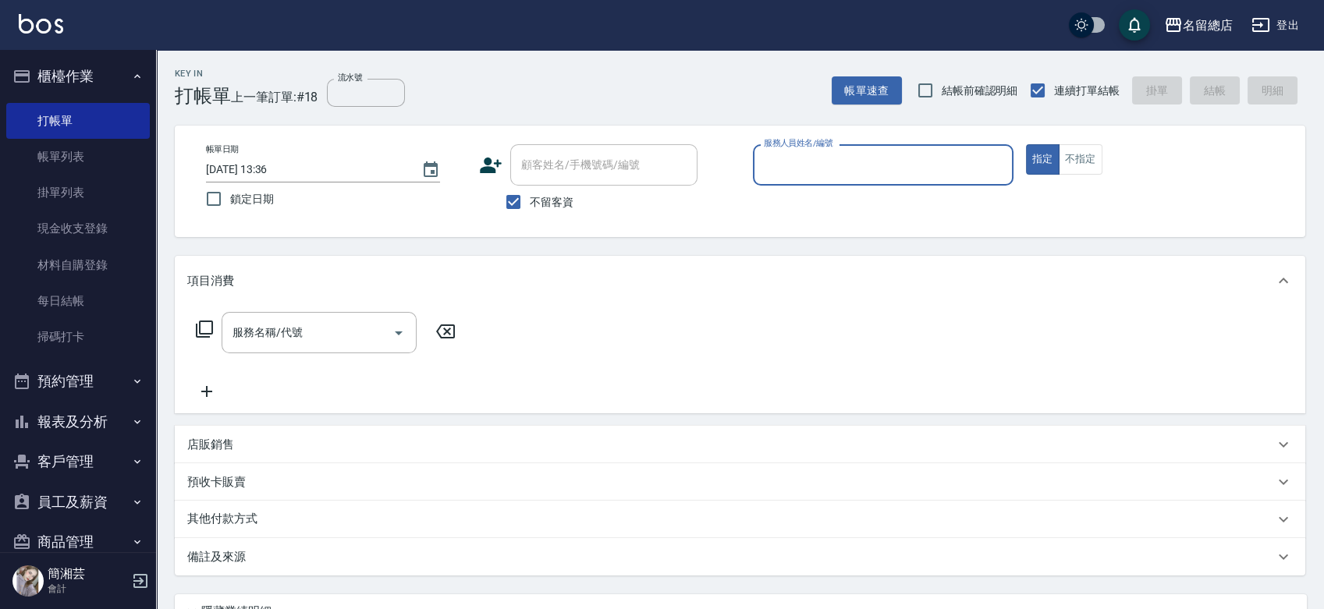
drag, startPoint x: 508, startPoint y: 196, endPoint x: 558, endPoint y: 159, distance: 62.6
click at [509, 196] on input "不留客資" at bounding box center [513, 202] width 33 height 33
checkbox input "false"
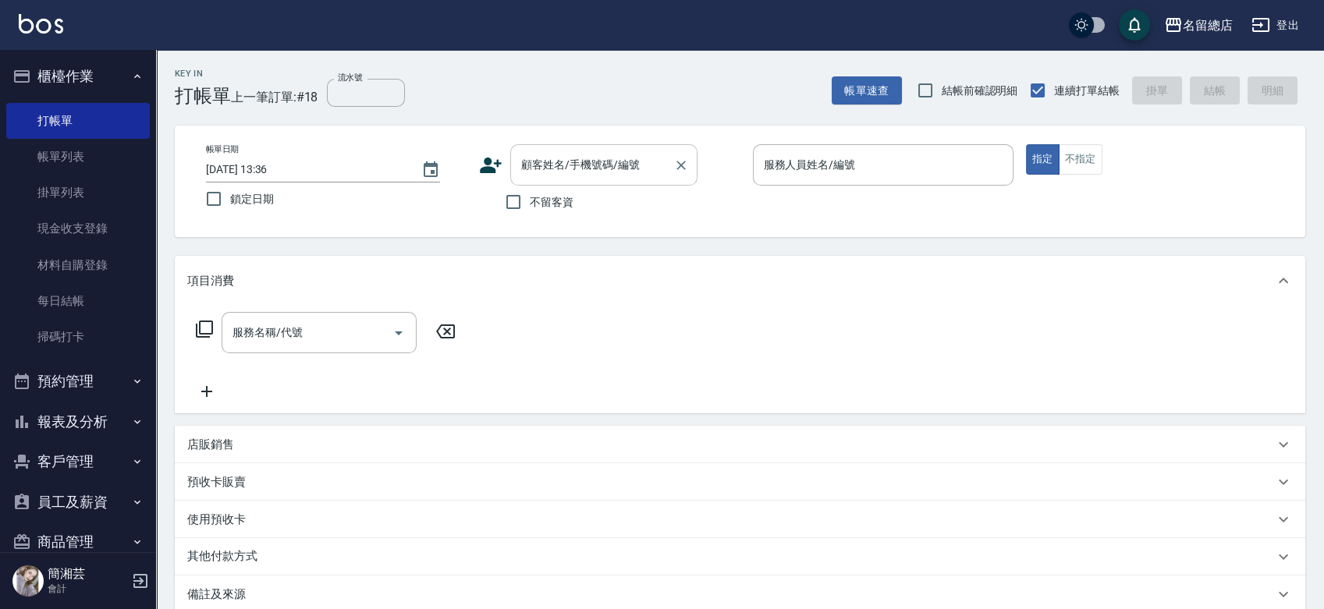
click at [562, 163] on input "顧客姓名/手機號碼/編號" at bounding box center [592, 164] width 150 height 27
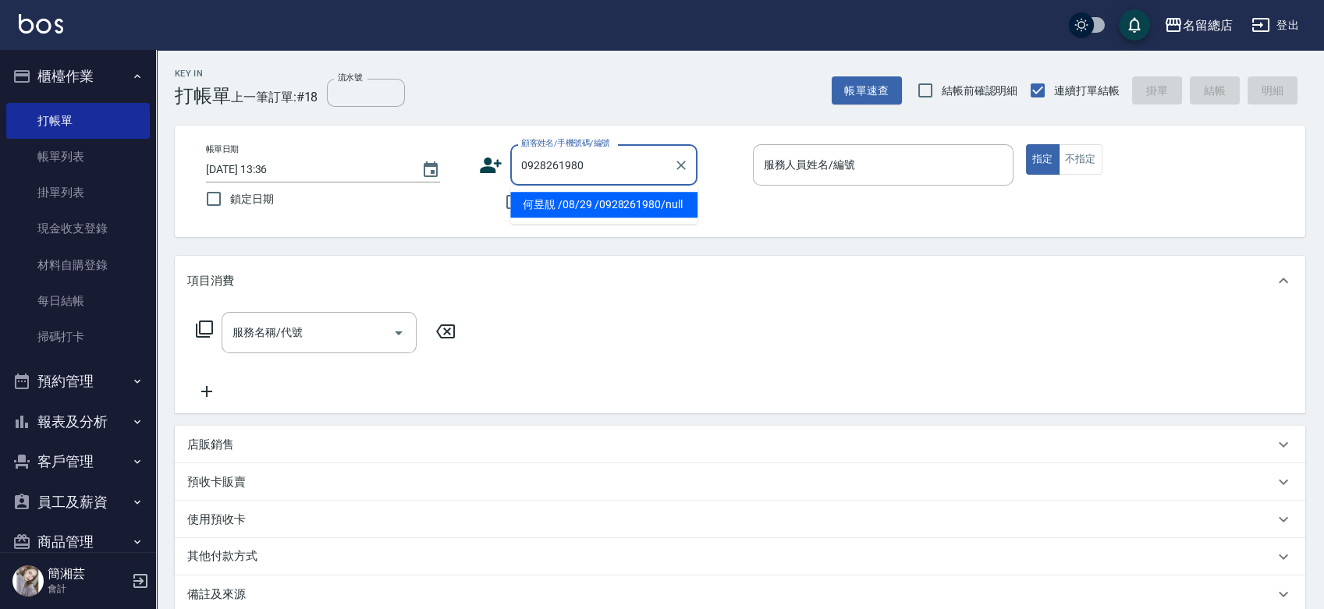
type input "何昱靚 /08/29 /0928261980/null"
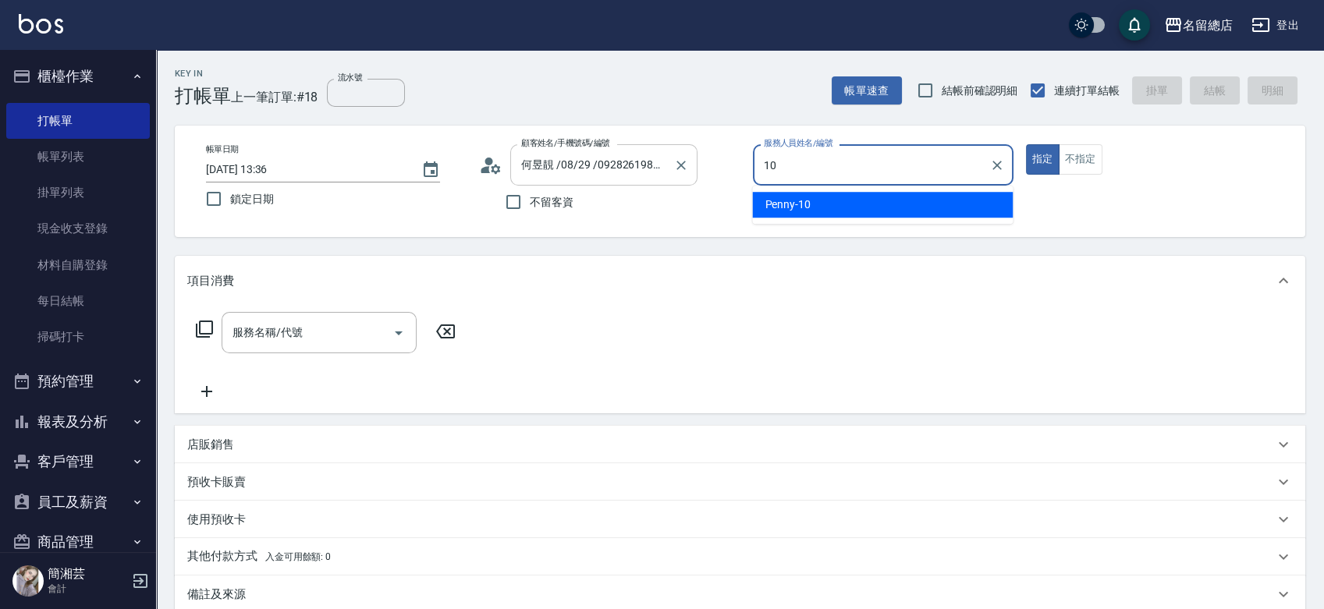
type input "Penny-10"
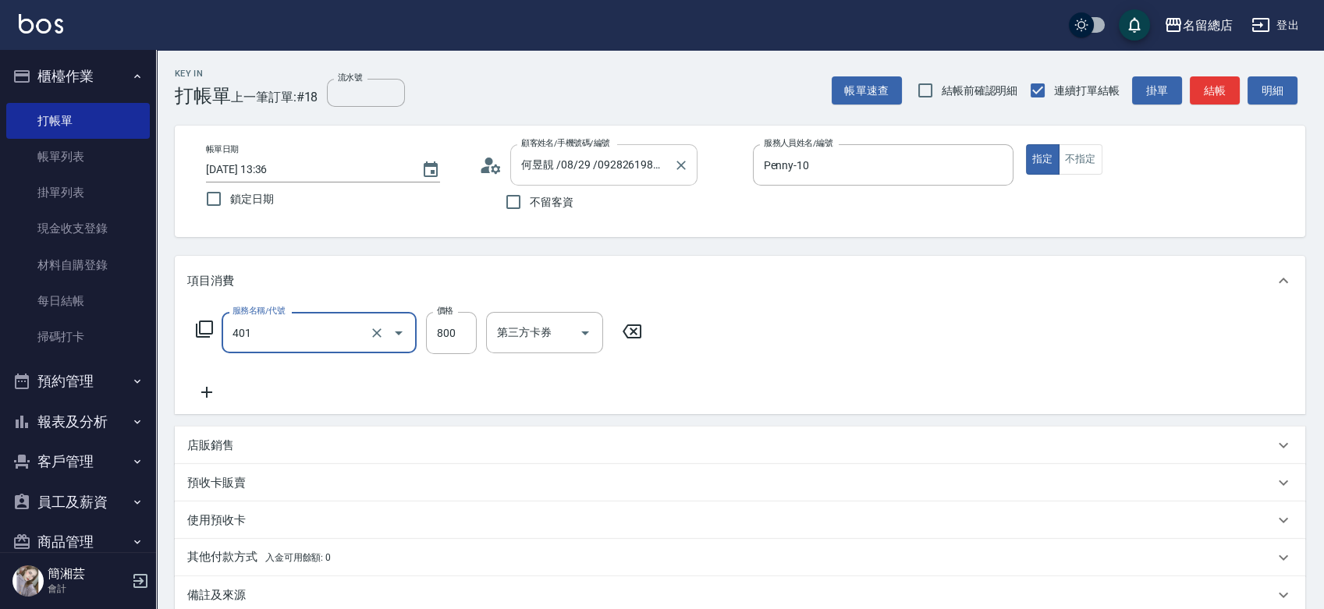
type input "自備護髮(401)"
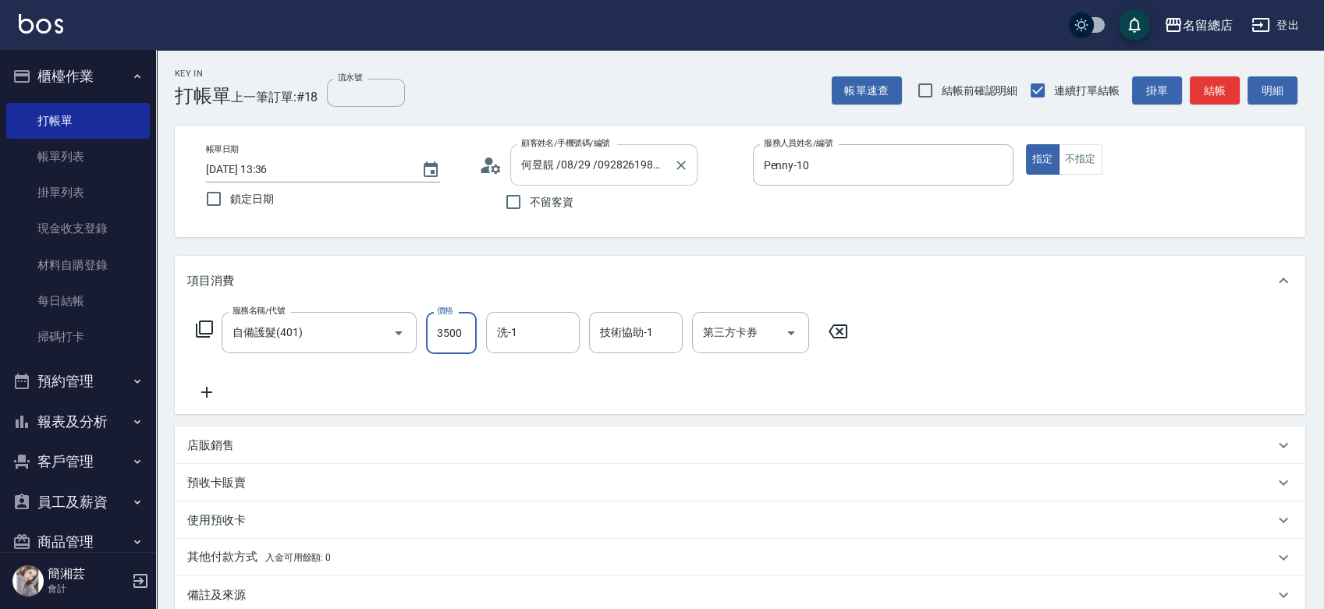
type input "3500"
type input "263"
click at [532, 329] on input "洗-1" at bounding box center [533, 332] width 80 height 27
type input "[PERSON_NAME]-26"
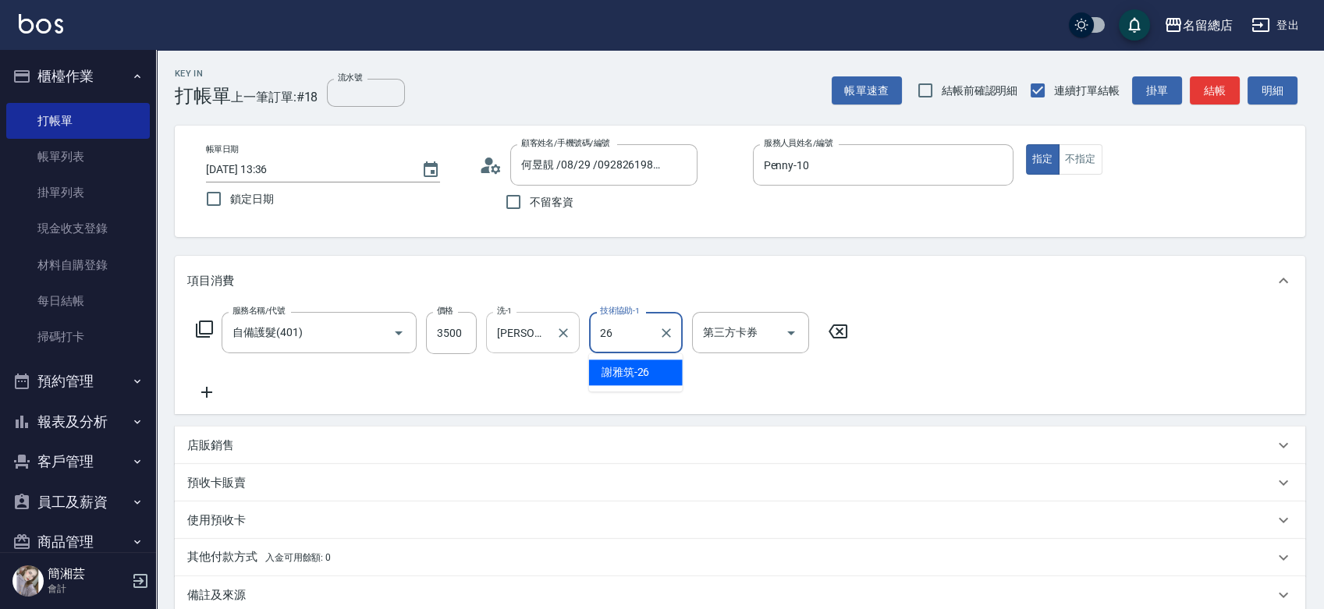
type input "[PERSON_NAME]-26"
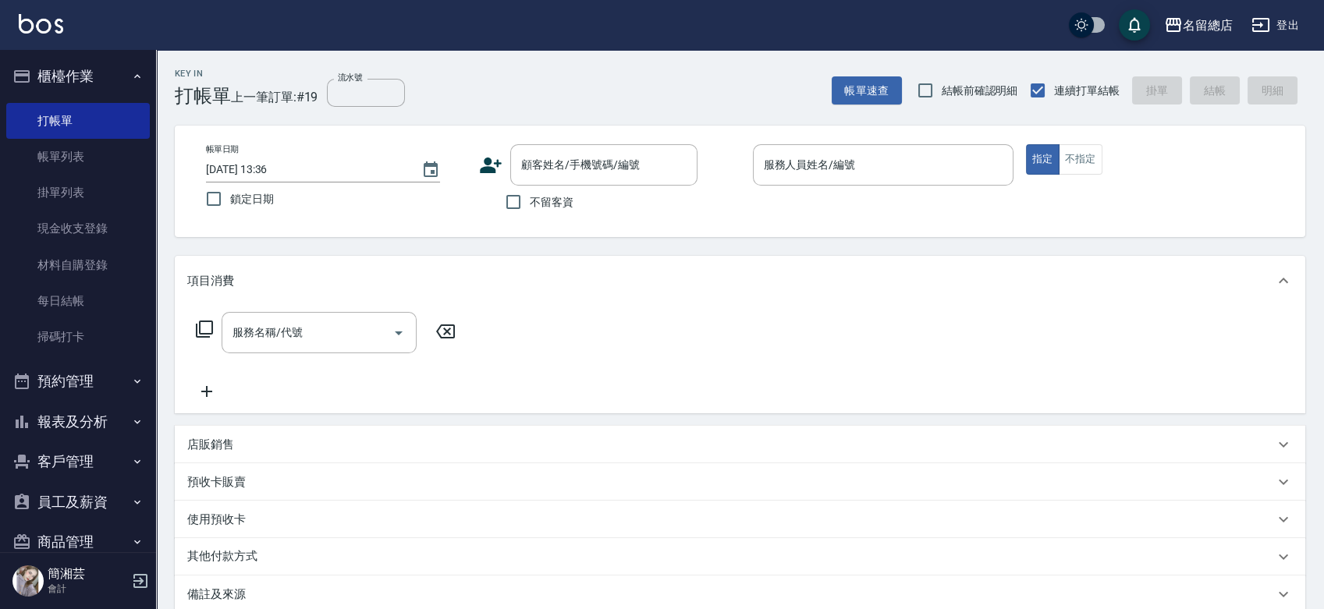
click at [534, 200] on span "不留客資" at bounding box center [552, 202] width 44 height 16
click at [530, 200] on input "不留客資" at bounding box center [513, 202] width 33 height 33
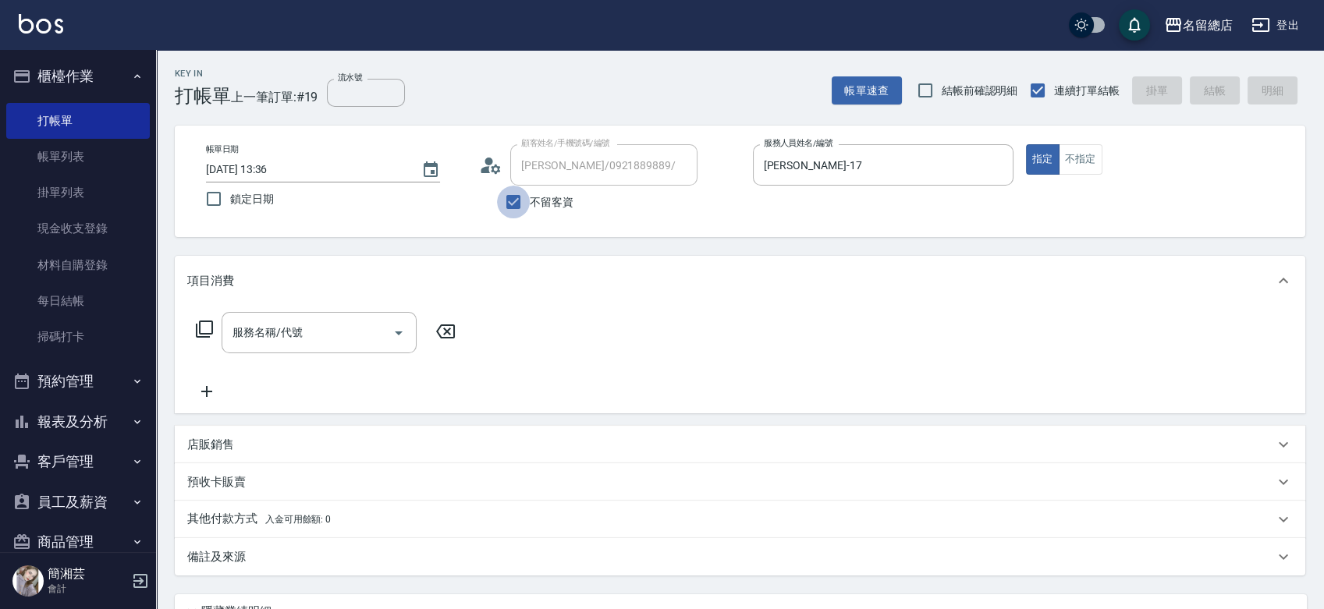
click at [508, 200] on input "不留客資" at bounding box center [513, 202] width 33 height 33
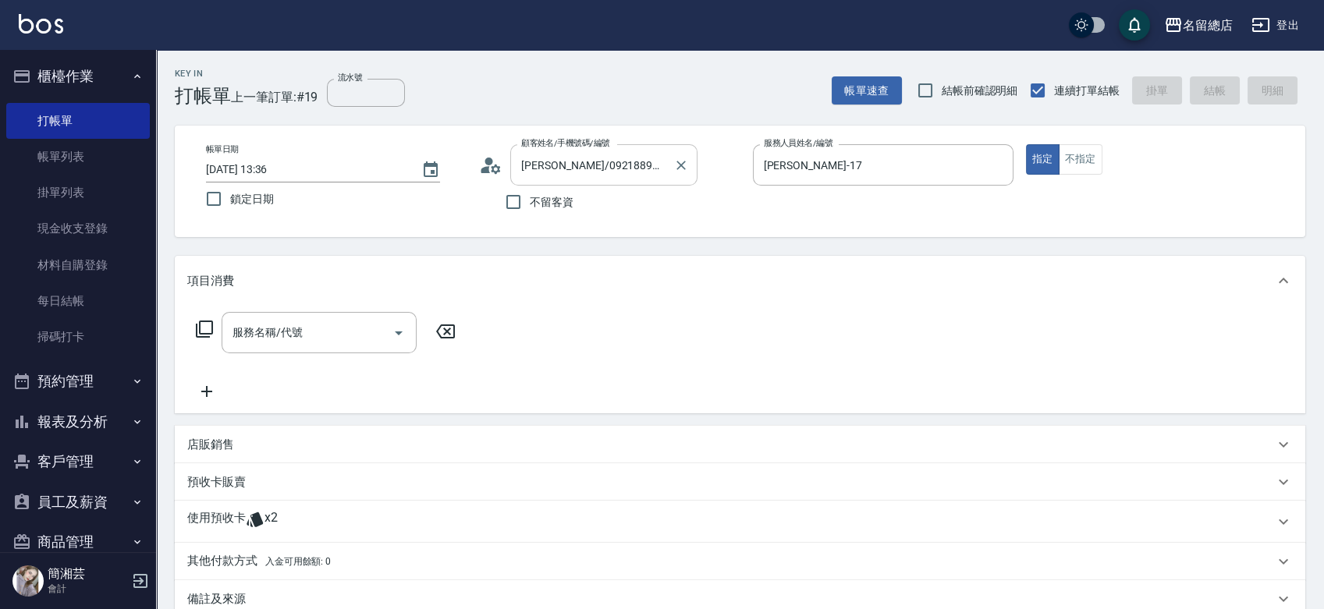
click at [696, 161] on div "[PERSON_NAME]/0921889889/ 顧客姓名/手機號碼/編號" at bounding box center [603, 164] width 187 height 41
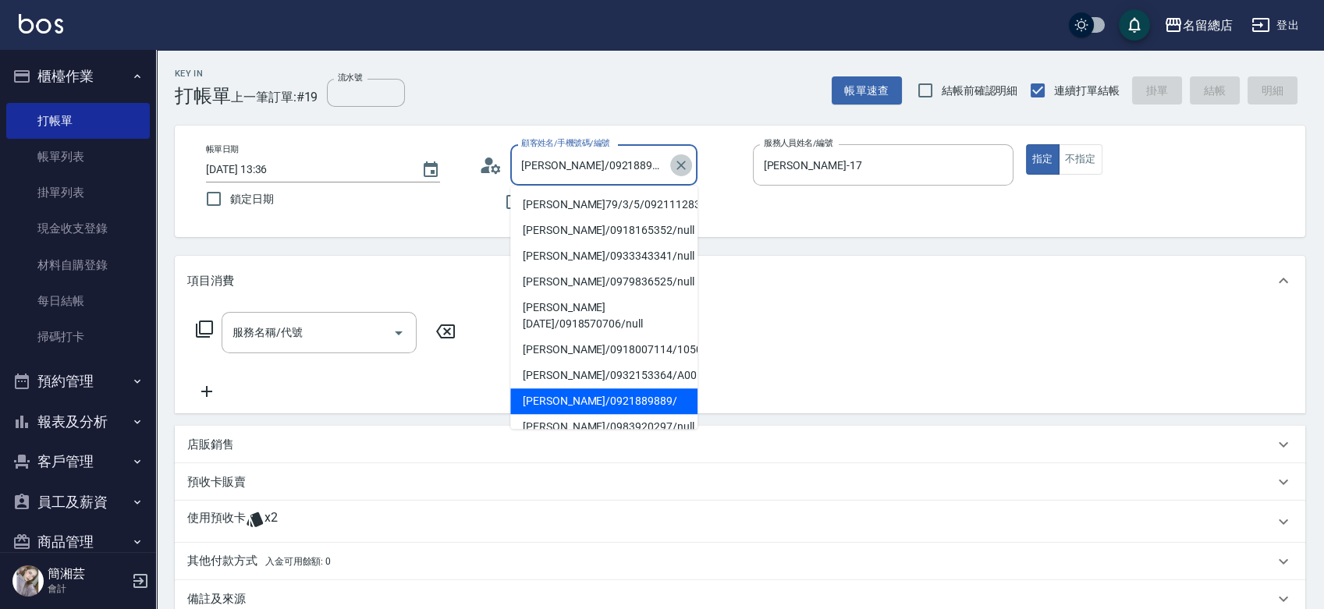
click at [686, 161] on icon "Clear" at bounding box center [681, 166] width 16 height 16
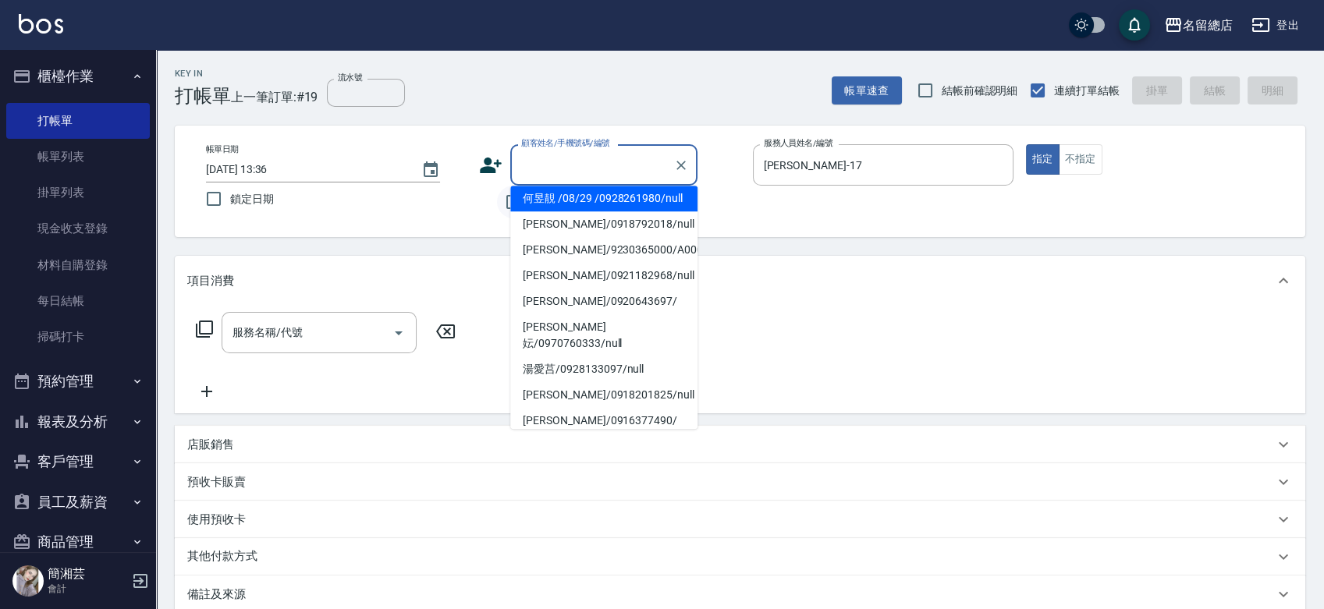
click at [507, 196] on input "不留客資" at bounding box center [513, 202] width 33 height 33
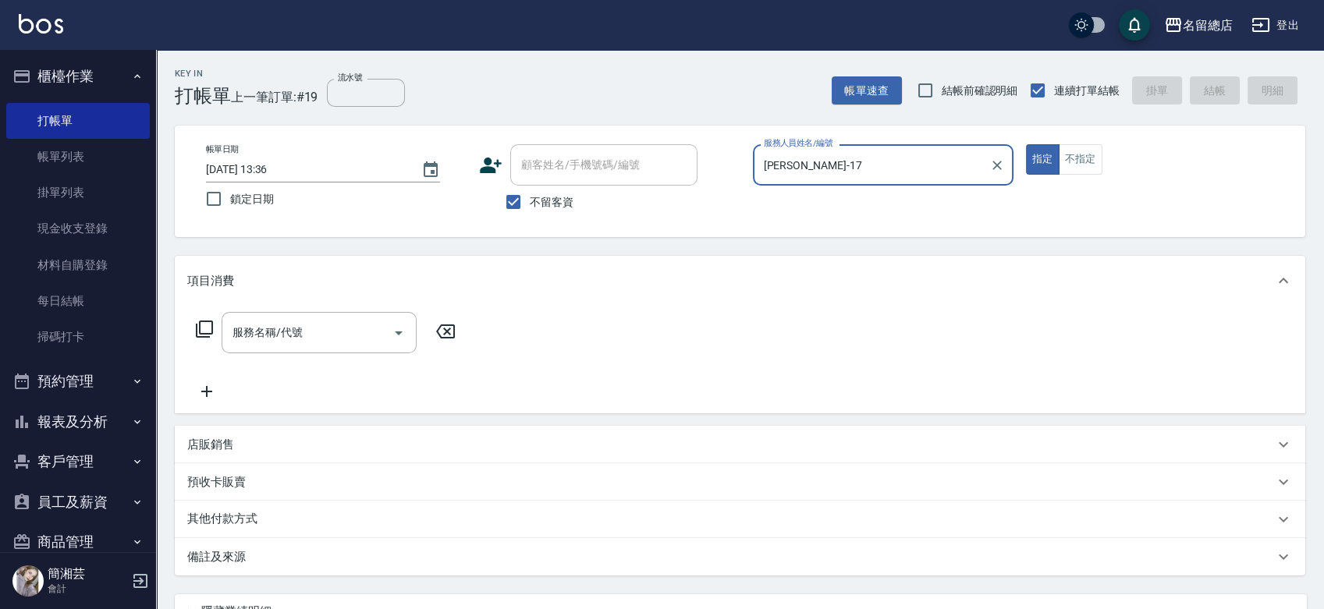
click at [1026, 144] on button "指定" at bounding box center [1043, 159] width 34 height 30
click at [337, 331] on input "服務名稱/代號" at bounding box center [308, 332] width 158 height 27
click at [62, 264] on link "材料自購登錄" at bounding box center [78, 265] width 144 height 36
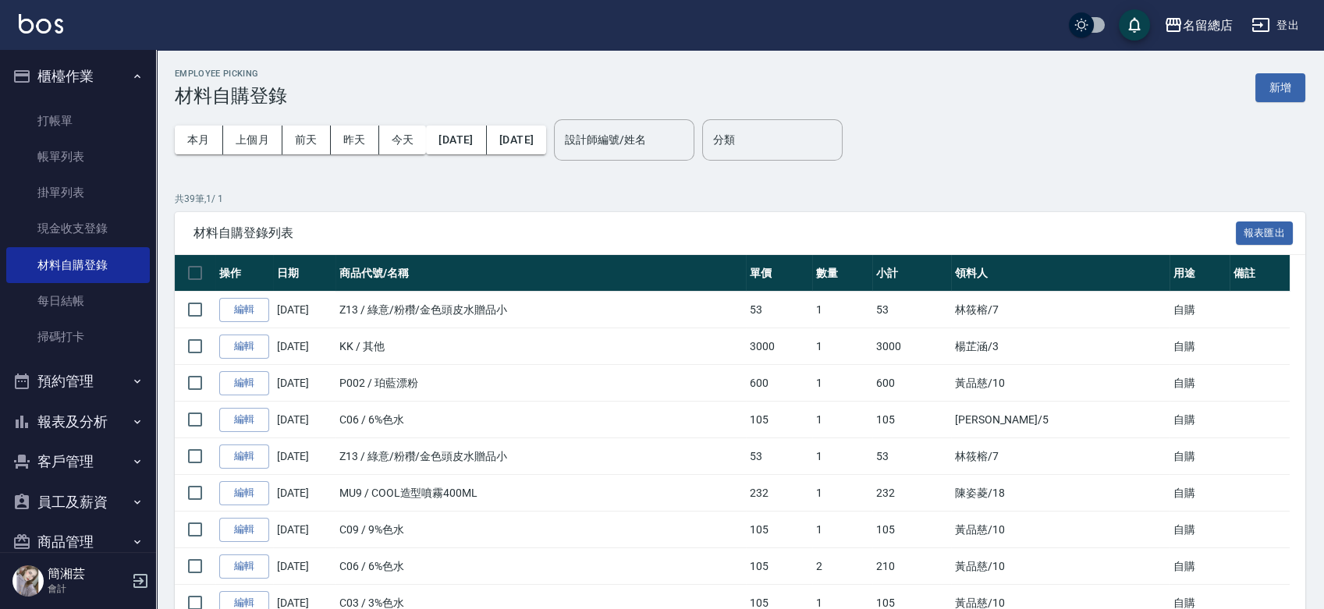
click at [1276, 80] on button "新增" at bounding box center [1280, 87] width 50 height 29
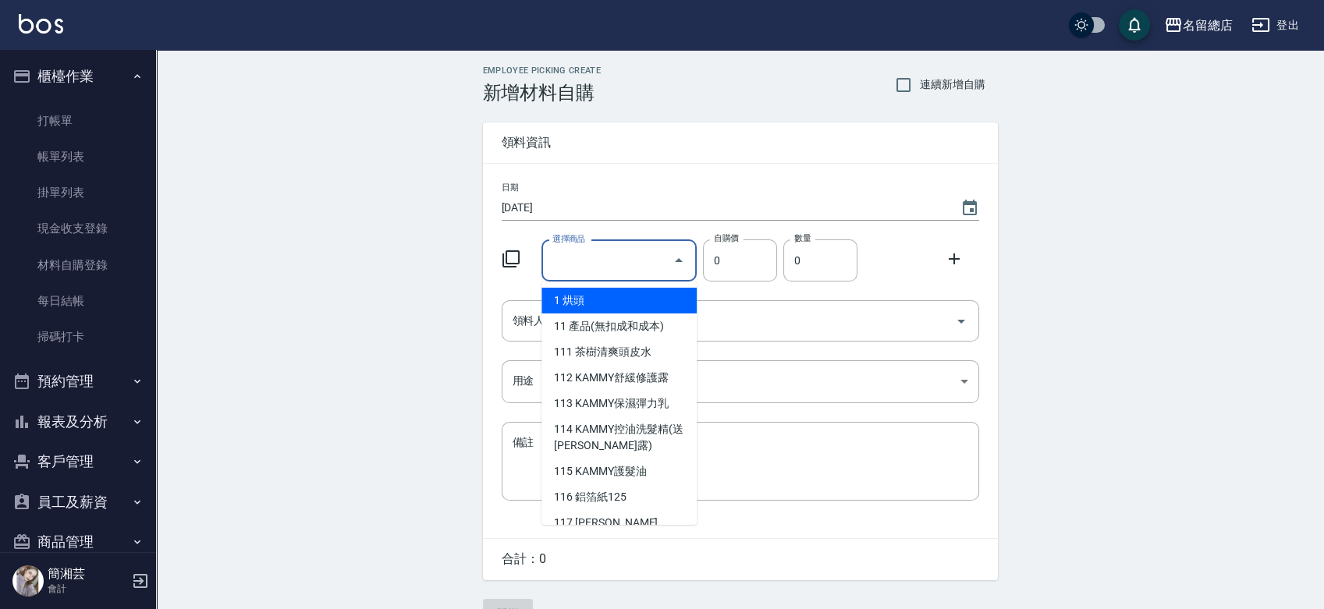
click at [626, 257] on input "選擇商品" at bounding box center [607, 260] width 118 height 27
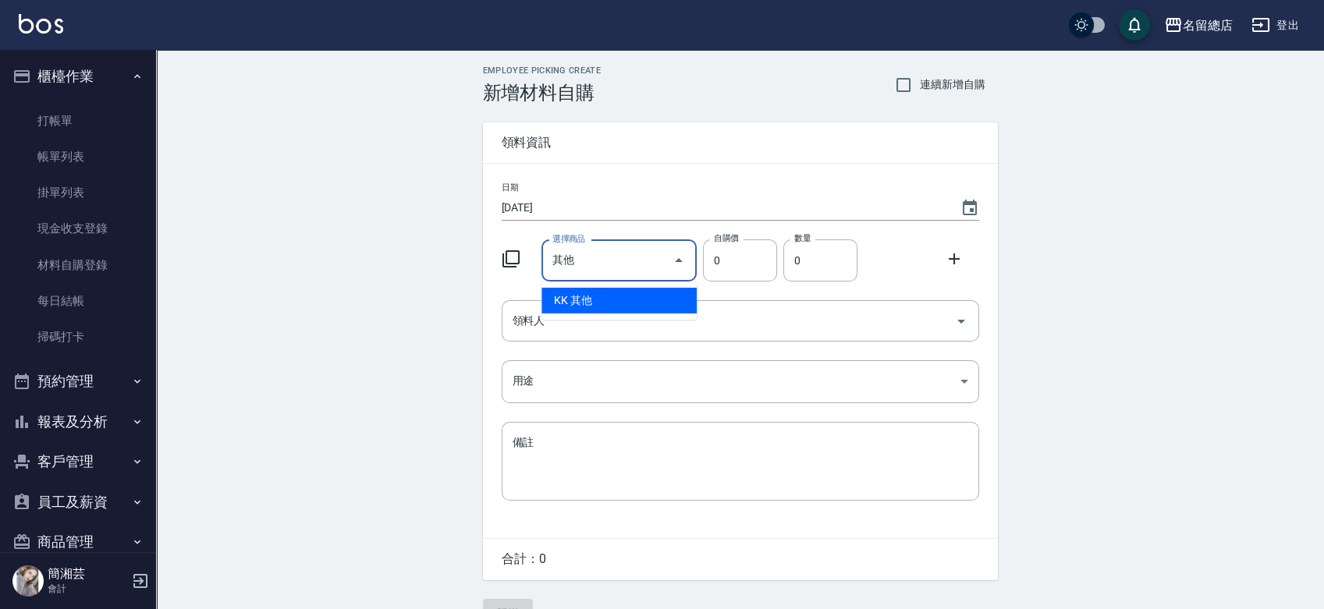
click at [618, 295] on li "KK 其他" at bounding box center [618, 301] width 155 height 26
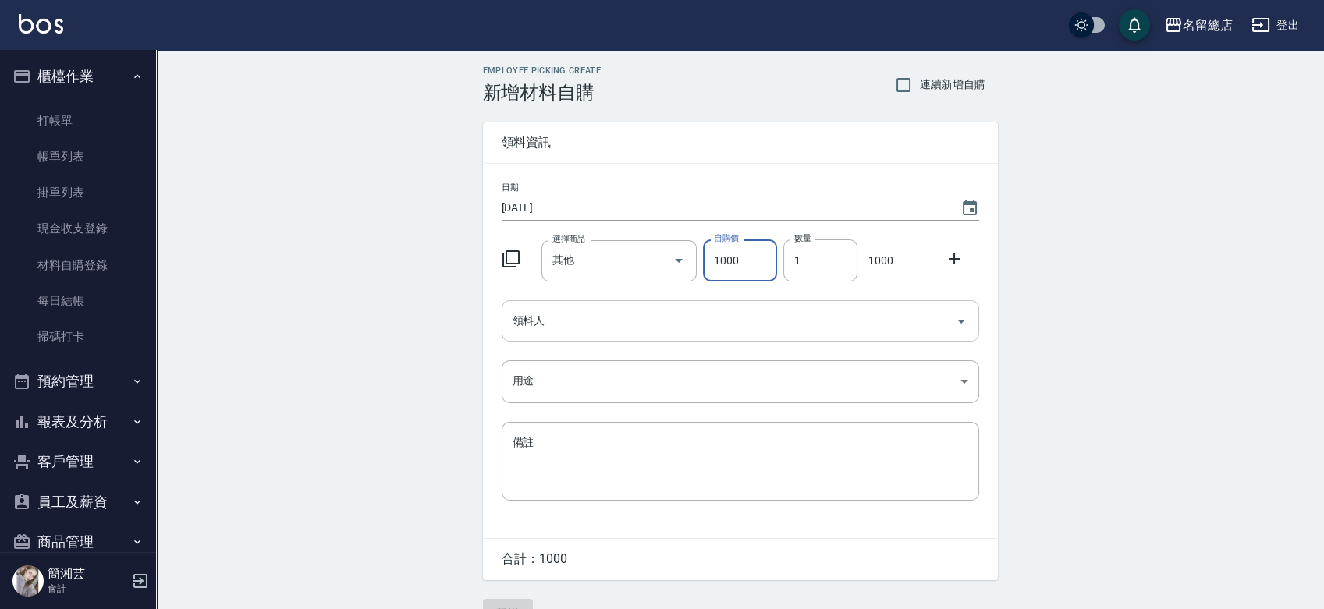
click at [603, 304] on div "領料人" at bounding box center [739, 320] width 477 height 41
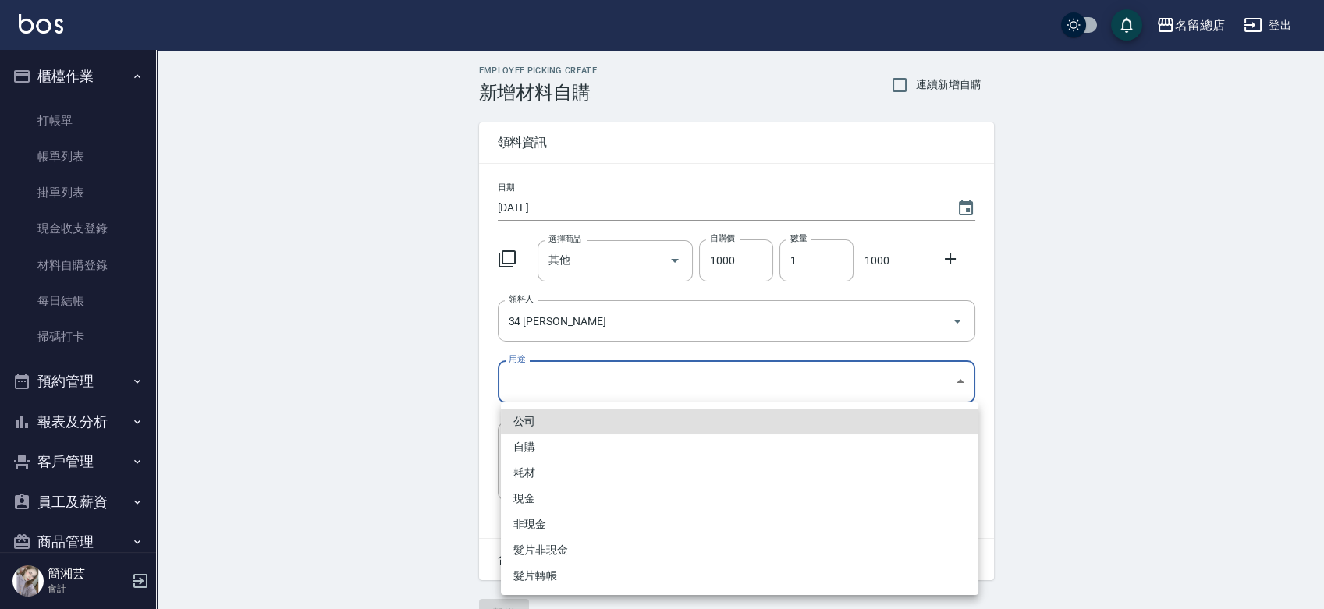
click at [574, 397] on body "名留總店 登出 櫃檯作業 打帳單 帳單列表 掛單列表 現金收支登錄 材料自購登錄 每日結帳 掃碼打卡 預約管理 預約管理 單日預約紀錄 單週預約紀錄 報表及分…" at bounding box center [662, 321] width 1324 height 643
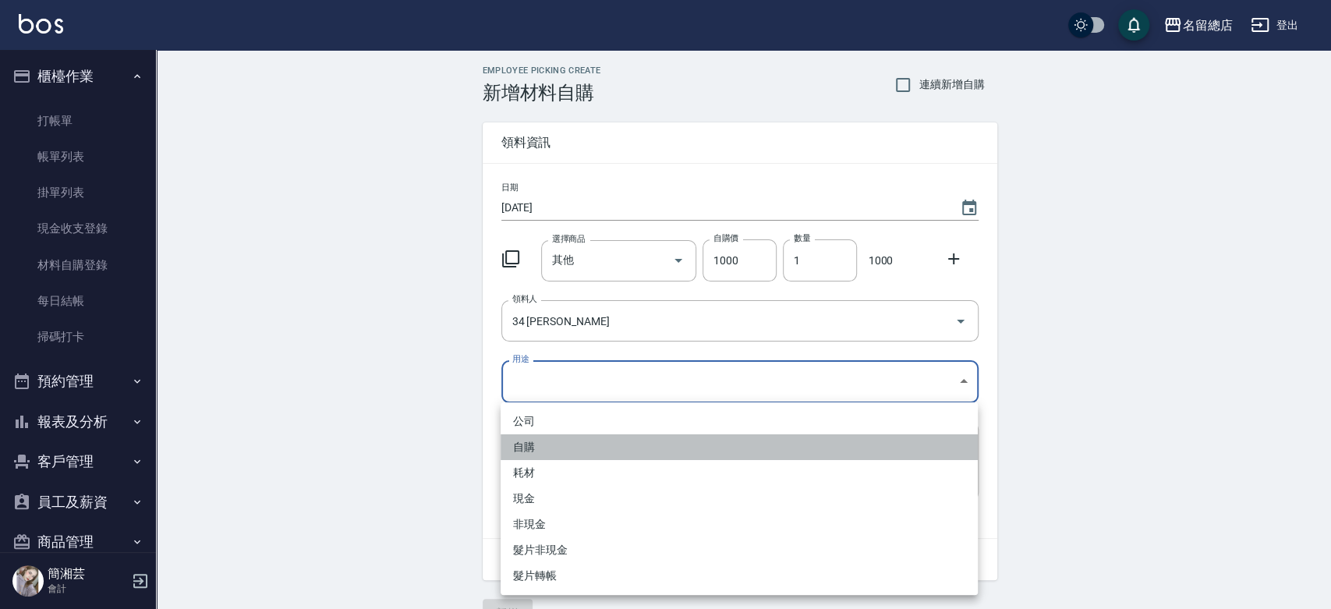
click at [562, 447] on li "自購" at bounding box center [739, 447] width 477 height 26
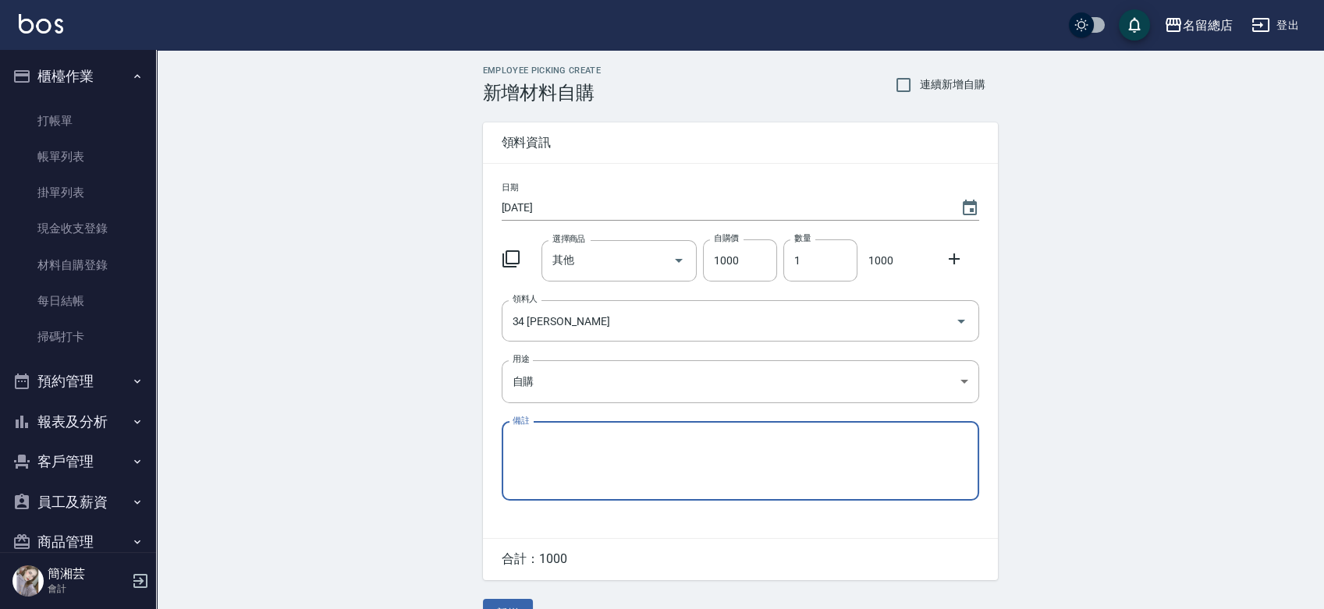
click at [594, 439] on textarea "備註" at bounding box center [739, 460] width 455 height 53
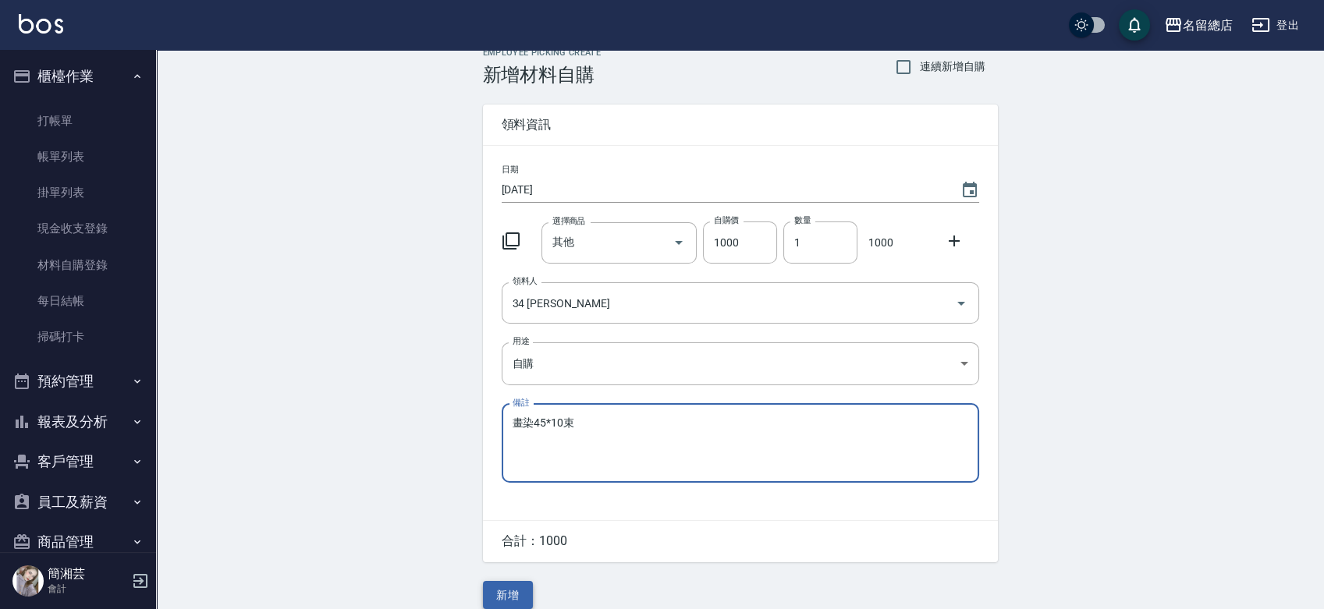
scroll to position [34, 0]
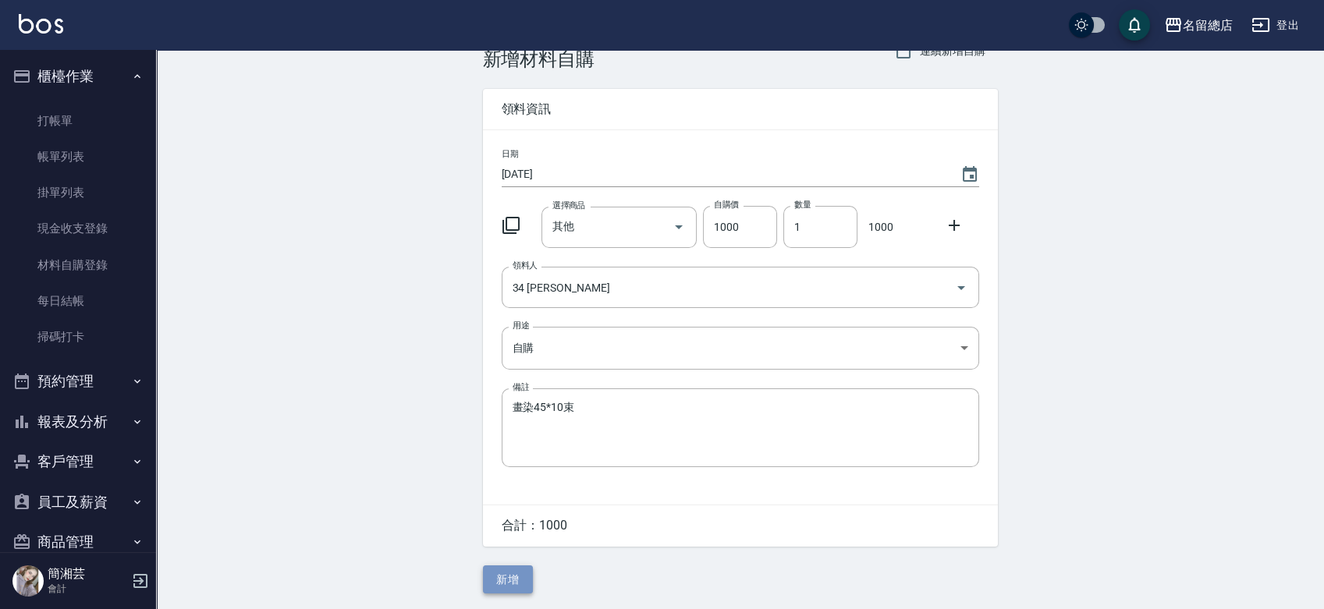
click at [502, 581] on button "新增" at bounding box center [508, 579] width 50 height 29
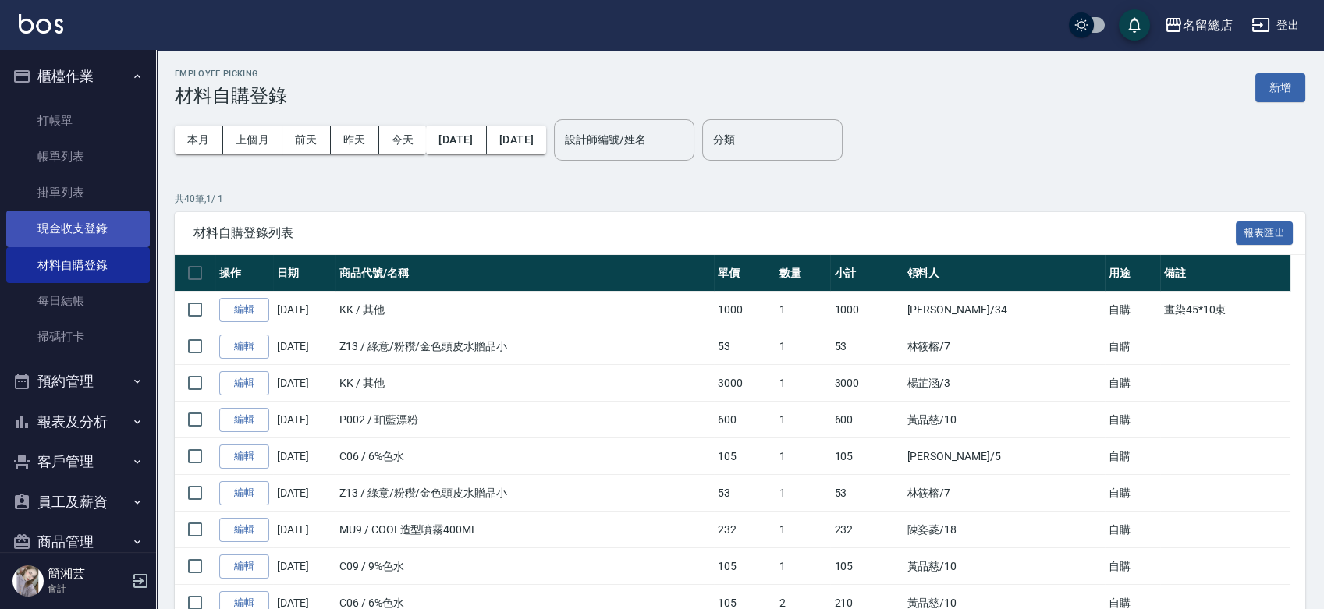
click at [80, 227] on link "現金收支登錄" at bounding box center [78, 229] width 144 height 36
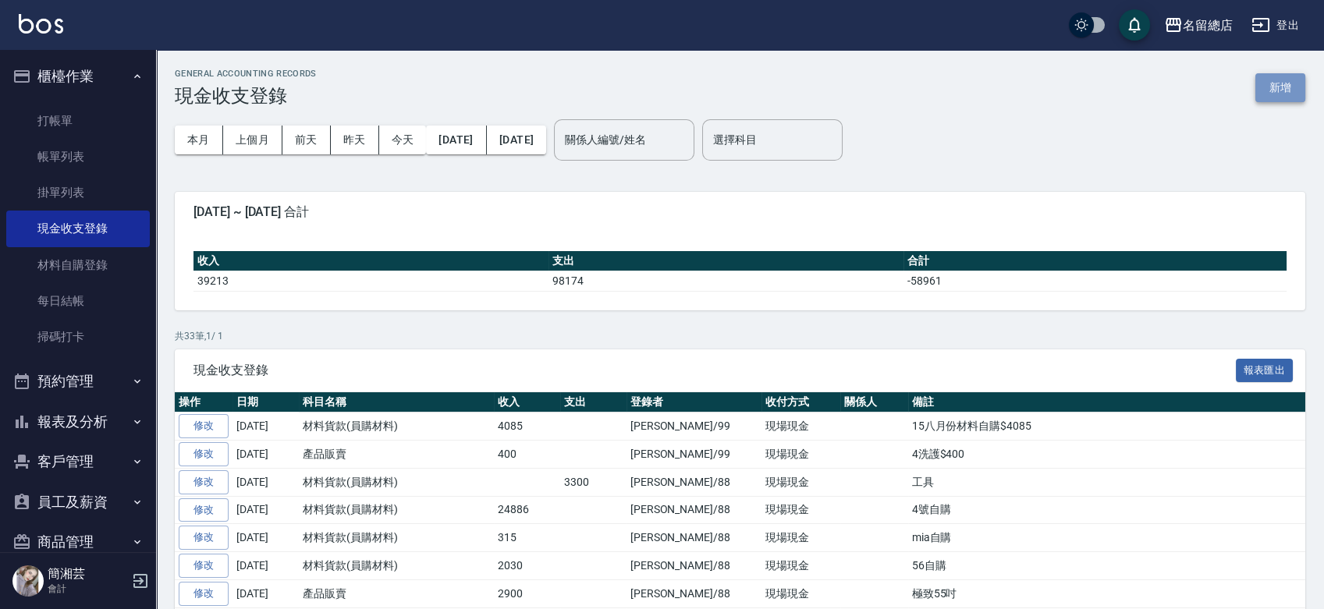
click at [1291, 94] on button "新增" at bounding box center [1280, 87] width 50 height 29
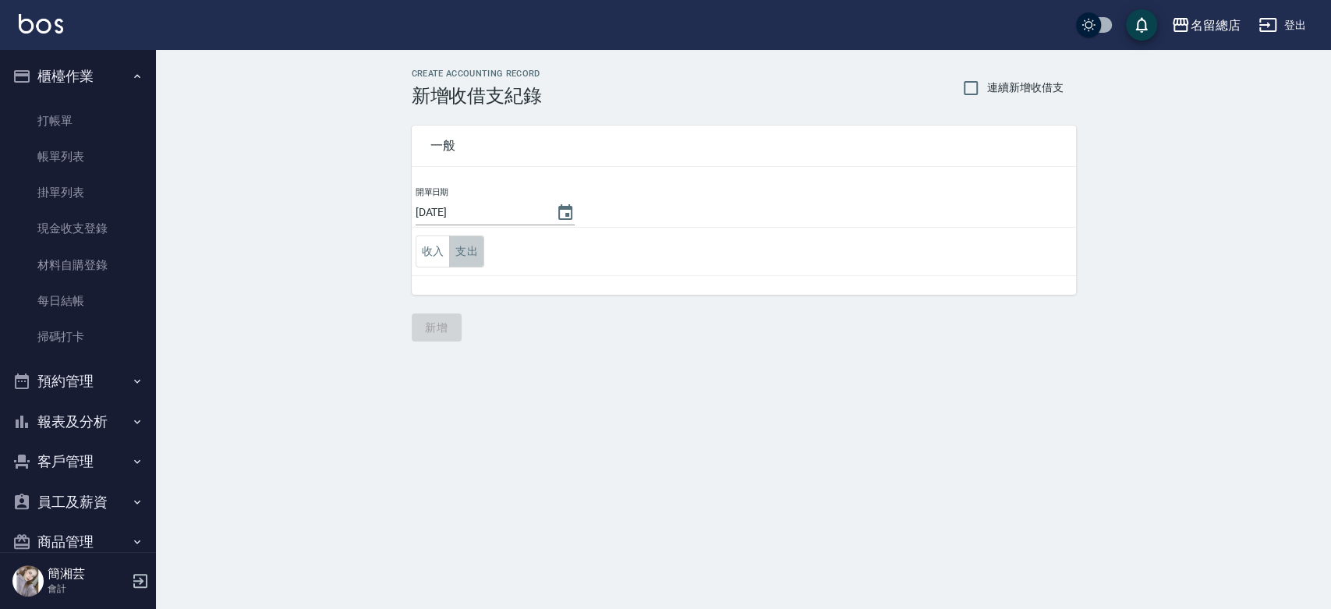
click at [471, 250] on button "支出" at bounding box center [466, 252] width 35 height 32
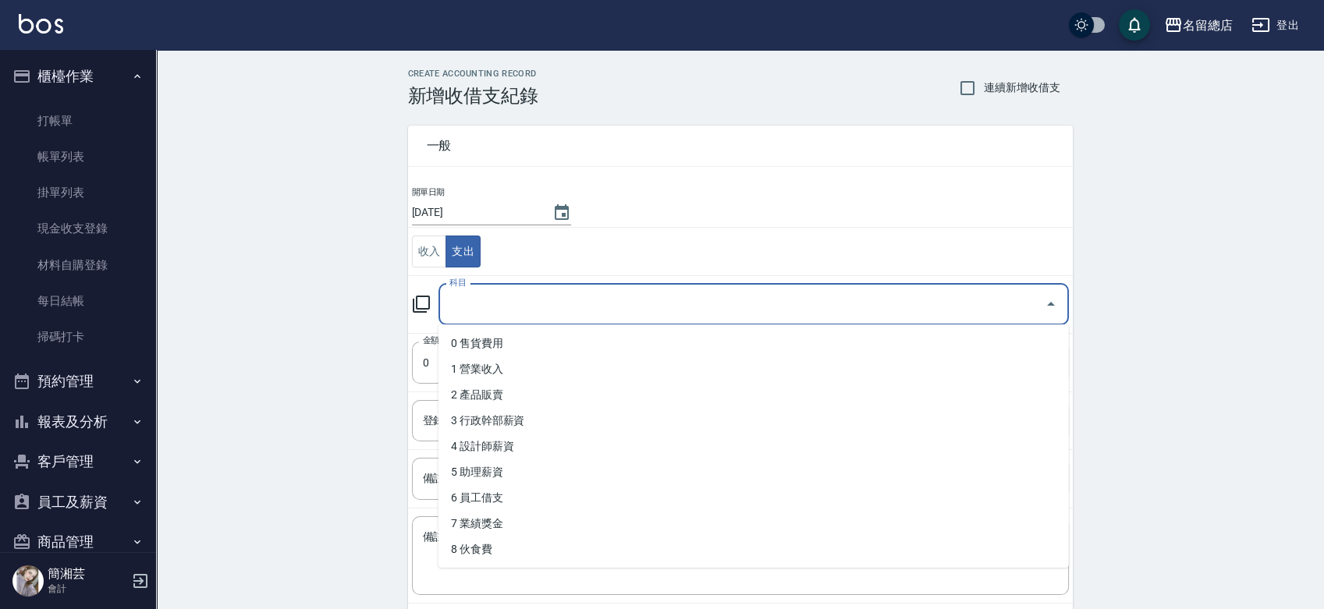
click at [523, 301] on input "科目" at bounding box center [741, 304] width 593 height 27
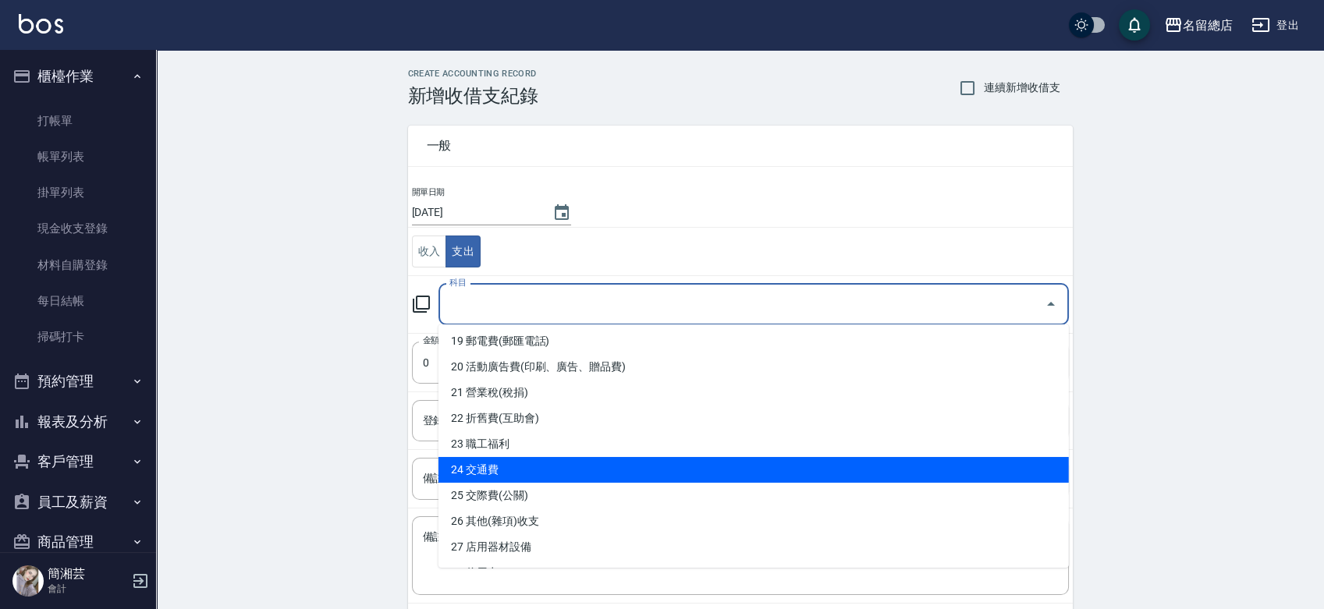
scroll to position [519, 0]
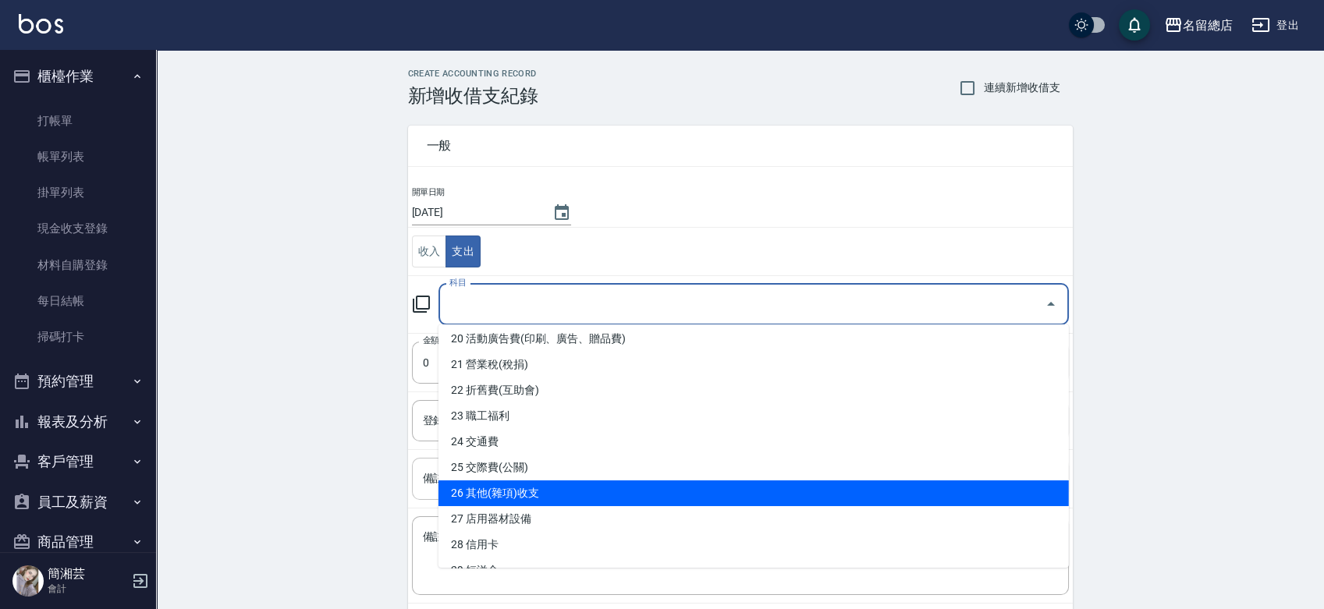
click at [541, 491] on li "26 其他(雜項)收支" at bounding box center [753, 493] width 630 height 26
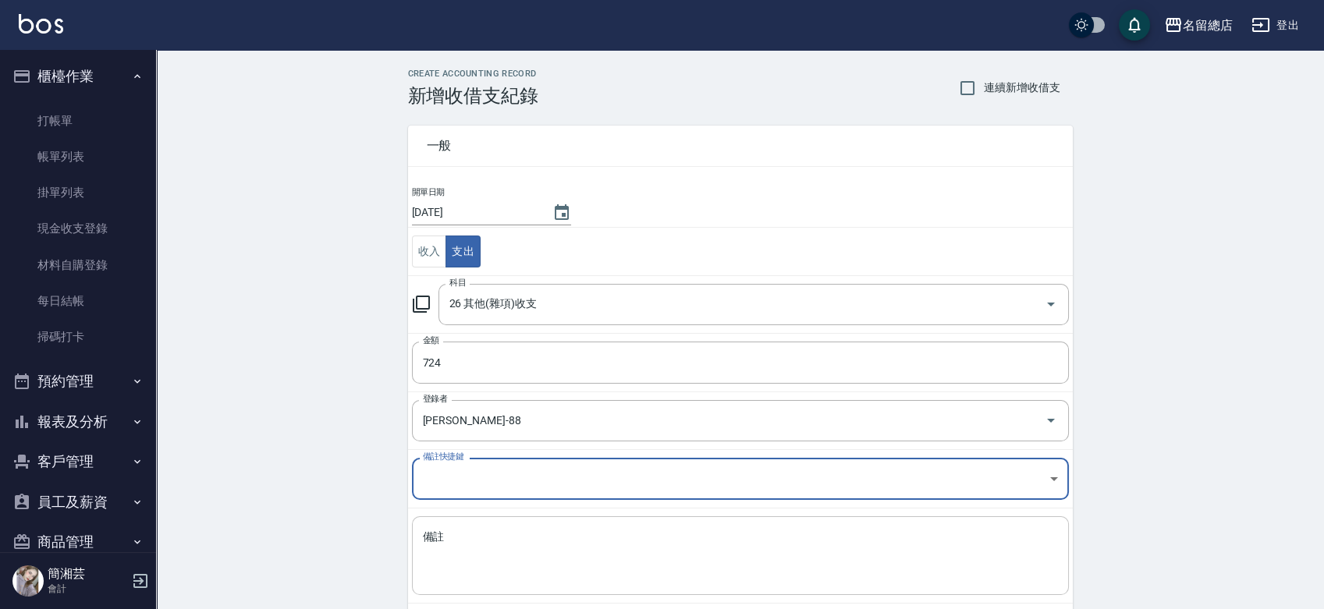
click at [648, 539] on textarea "備註" at bounding box center [740, 556] width 635 height 53
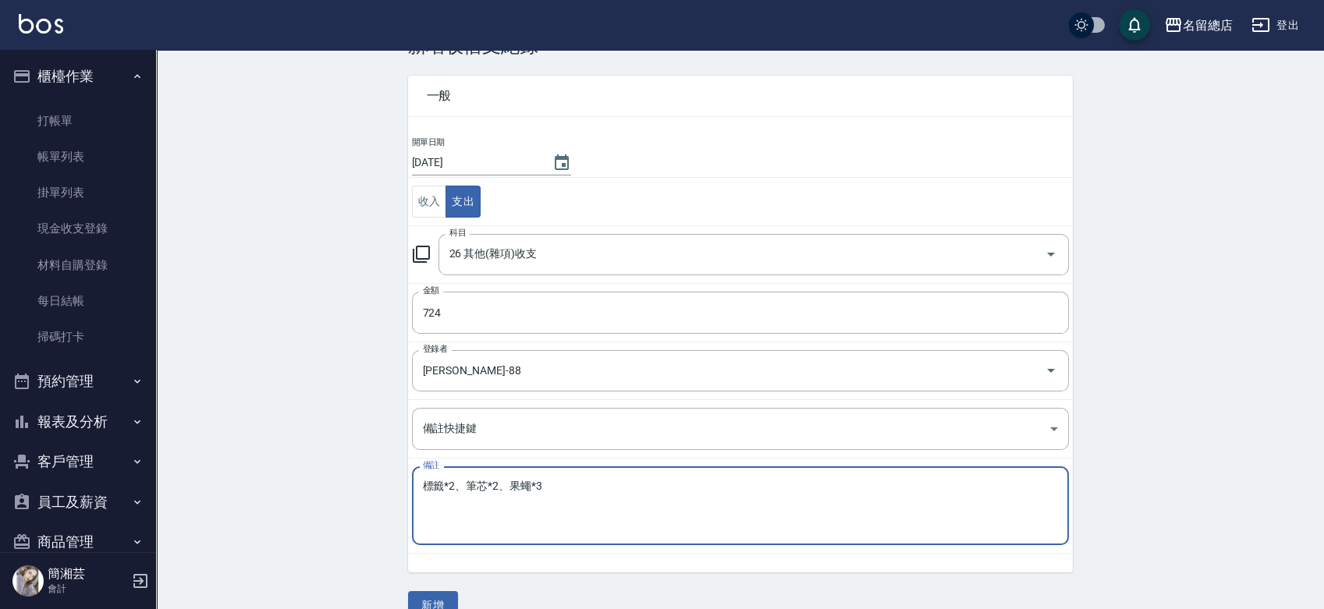
scroll to position [78, 0]
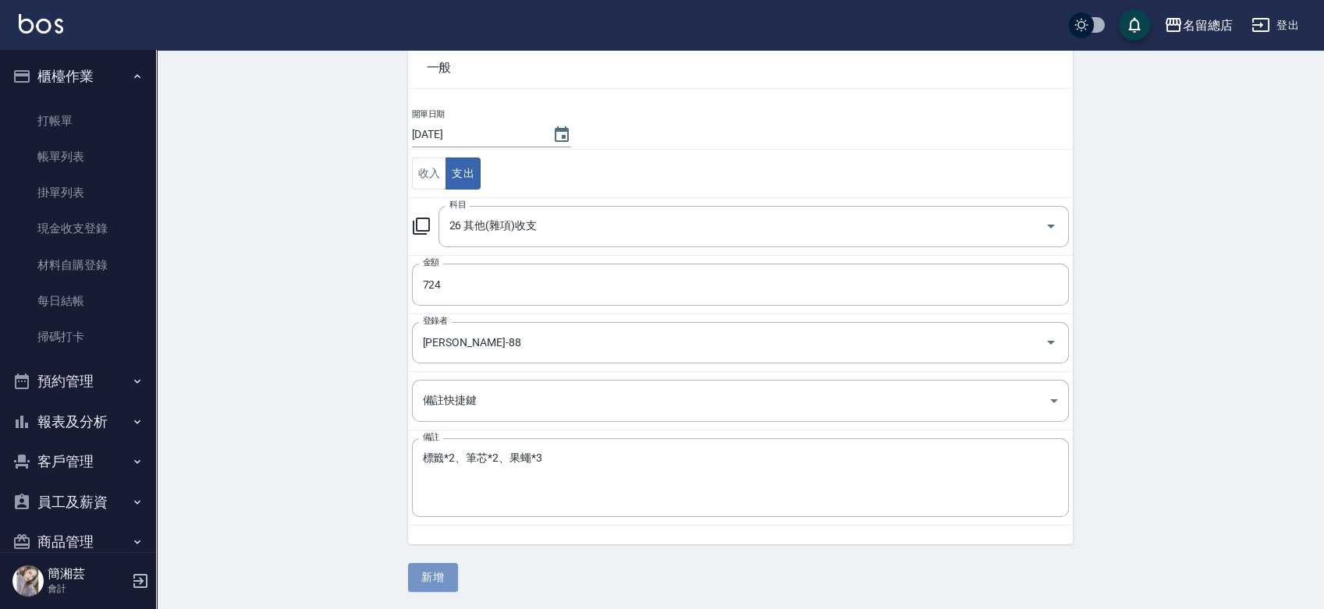
drag, startPoint x: 438, startPoint y: 574, endPoint x: 444, endPoint y: 568, distance: 8.8
click at [440, 574] on button "新增" at bounding box center [433, 577] width 50 height 29
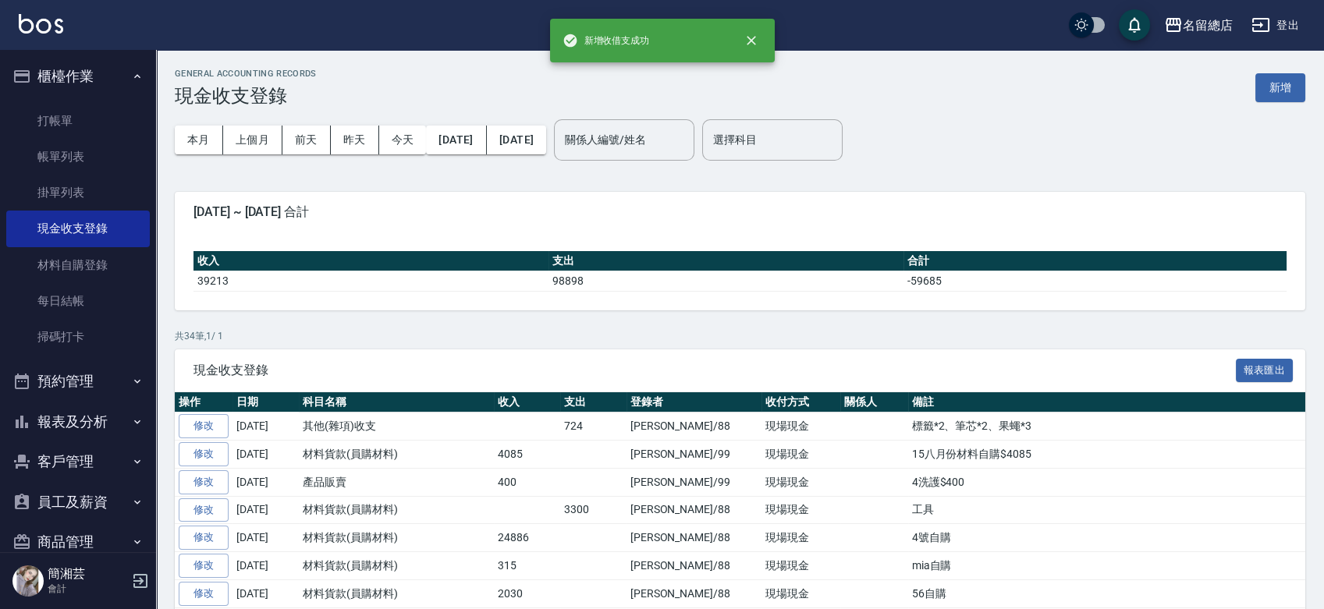
click at [96, 416] on button "報表及分析" at bounding box center [78, 422] width 144 height 41
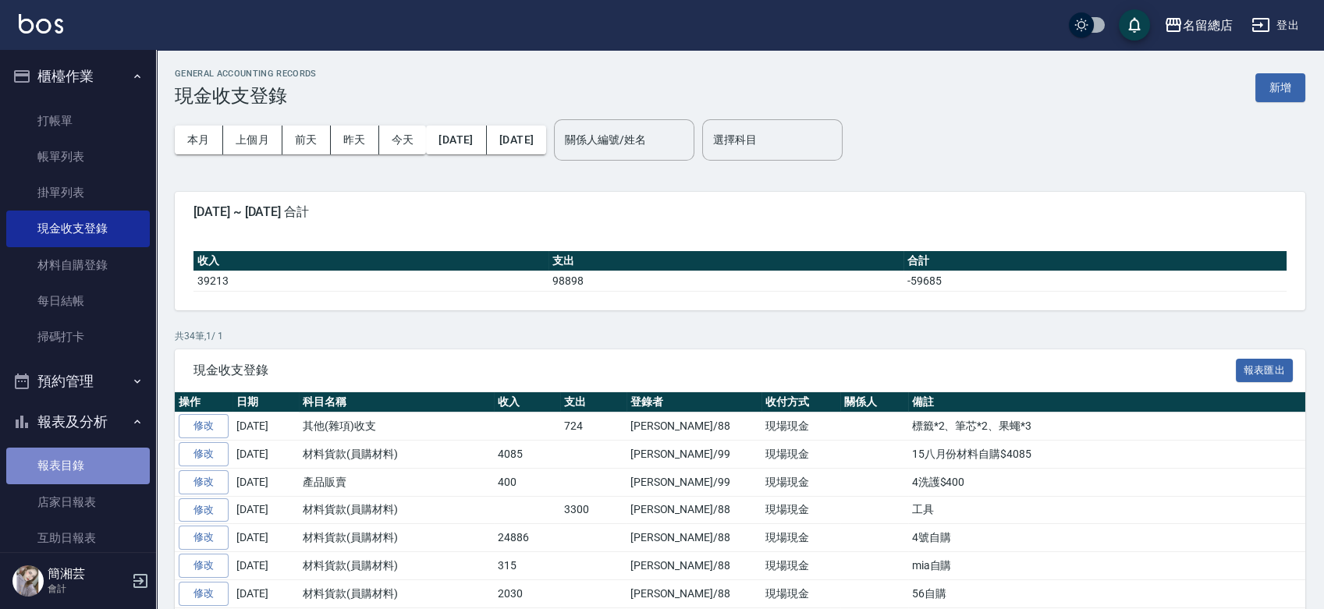
click at [87, 472] on link "報表目錄" at bounding box center [78, 466] width 144 height 36
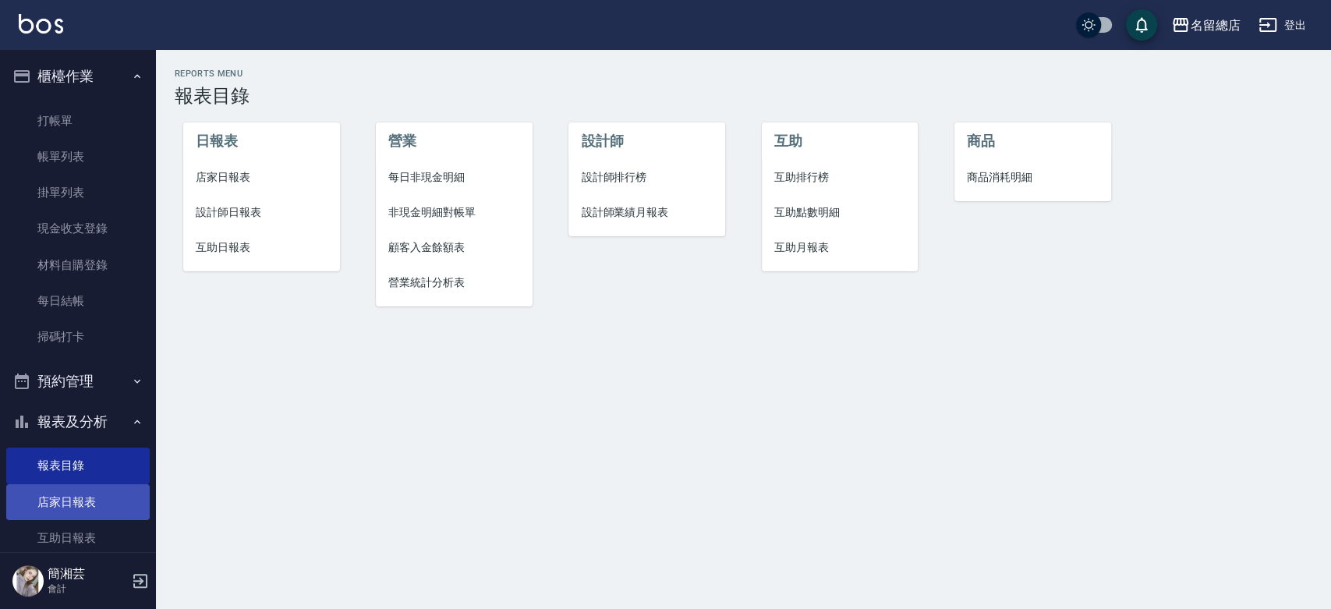
click at [82, 494] on link "店家日報表" at bounding box center [78, 502] width 144 height 36
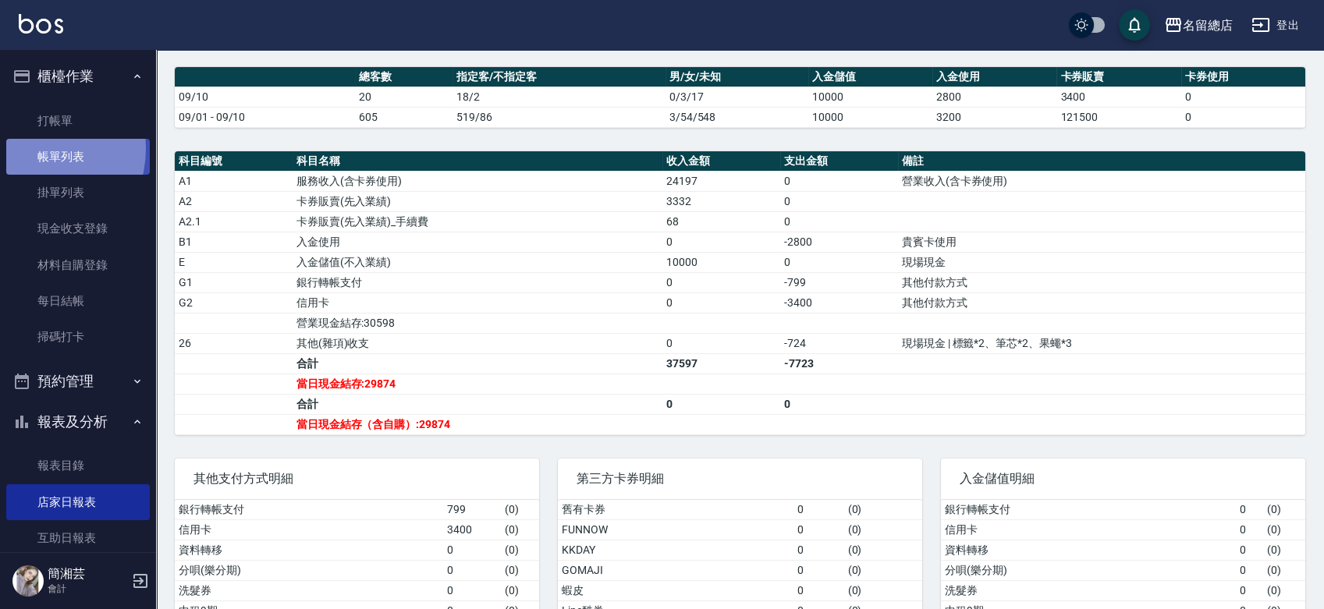
click at [32, 149] on link "帳單列表" at bounding box center [78, 157] width 144 height 36
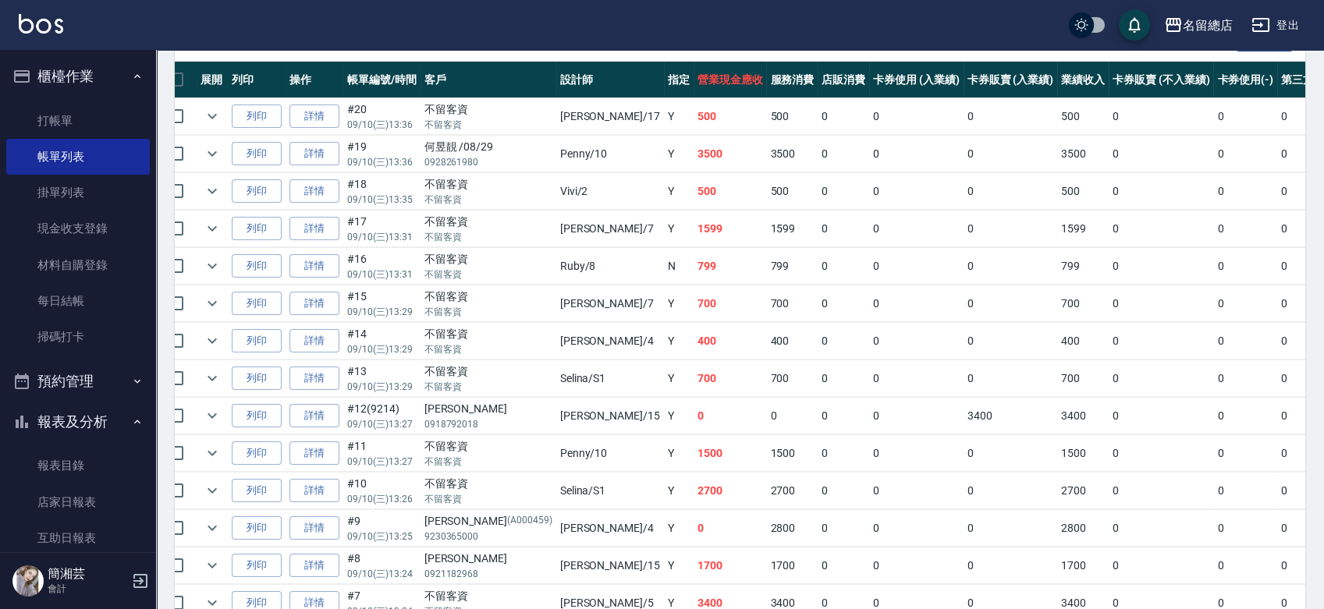
scroll to position [332, 0]
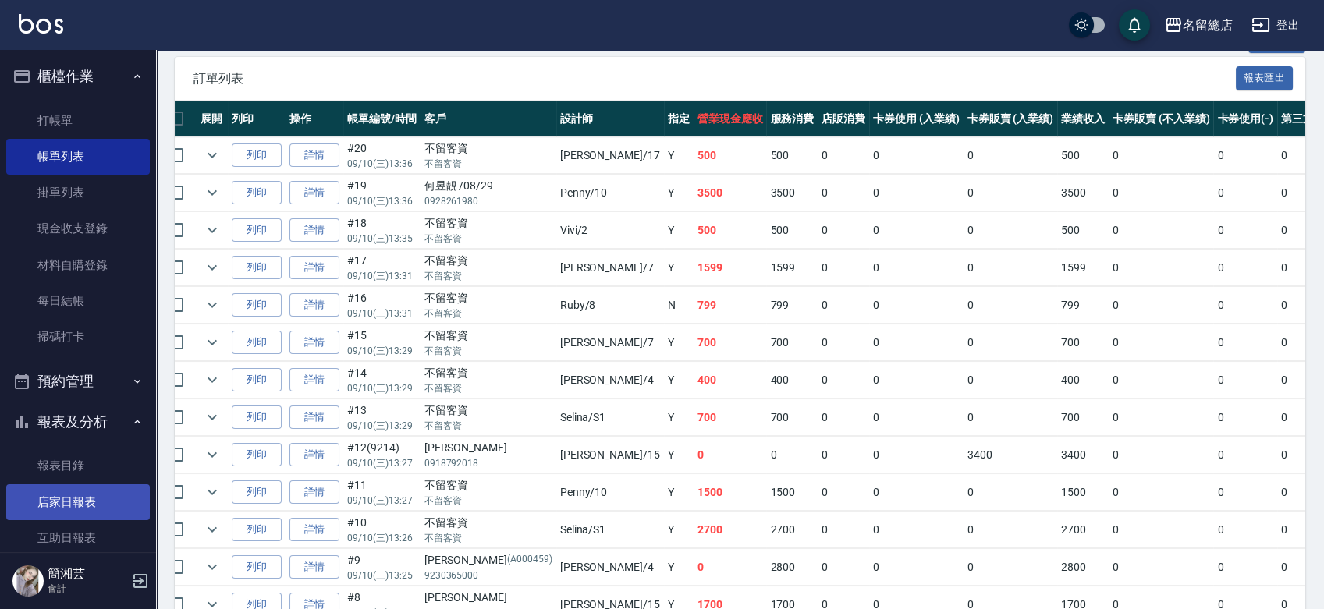
click at [66, 501] on link "店家日報表" at bounding box center [78, 502] width 144 height 36
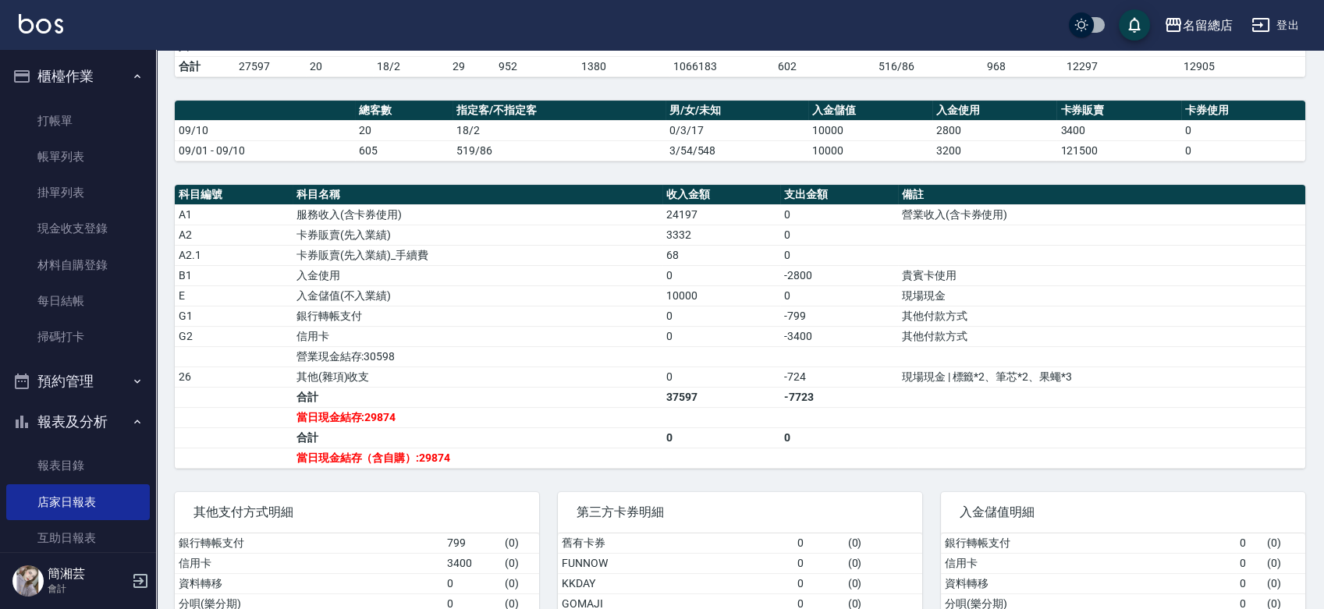
scroll to position [433, 0]
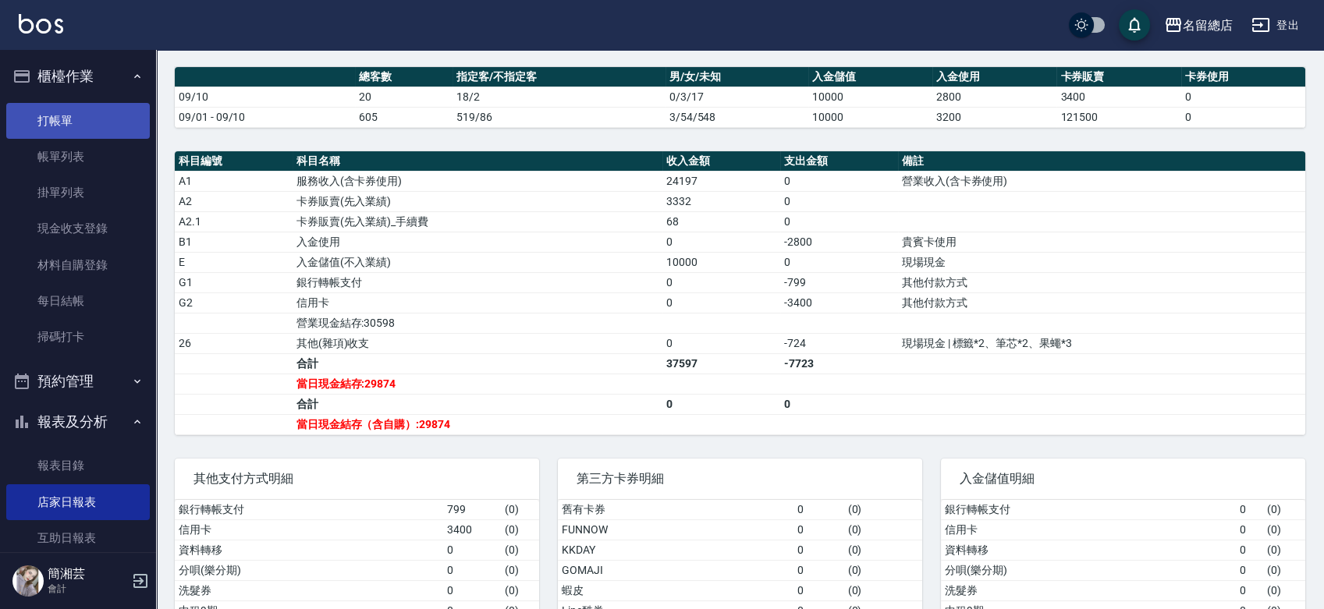
click at [73, 109] on link "打帳單" at bounding box center [78, 121] width 144 height 36
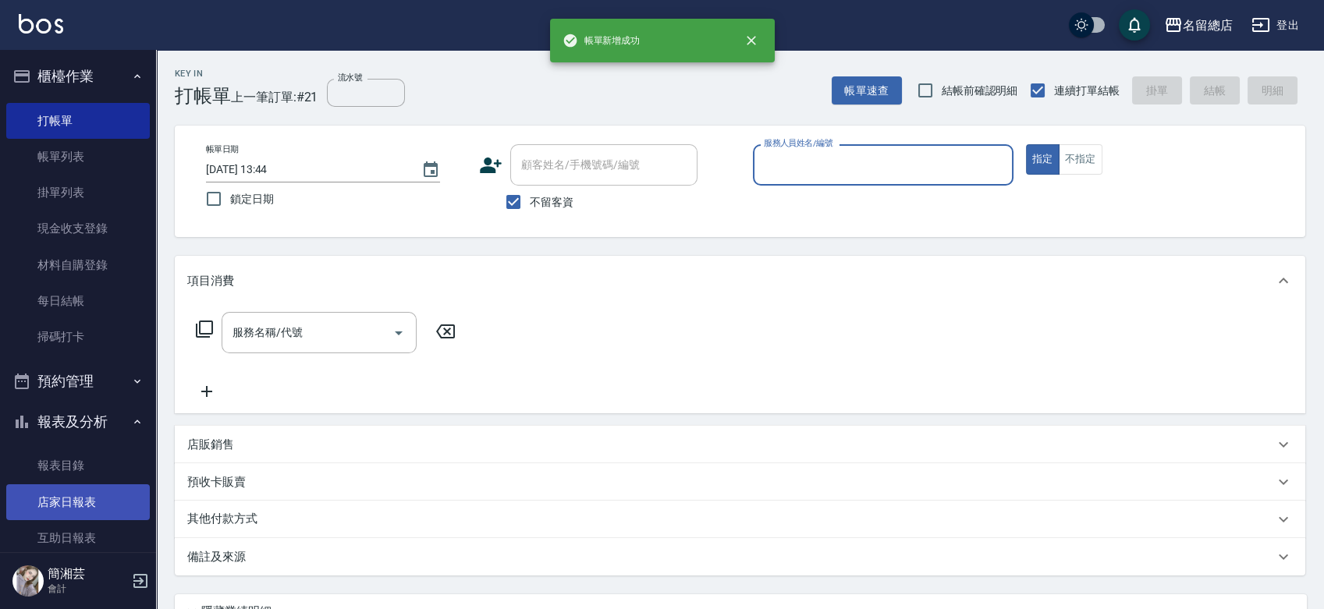
click at [39, 509] on link "店家日報表" at bounding box center [78, 502] width 144 height 36
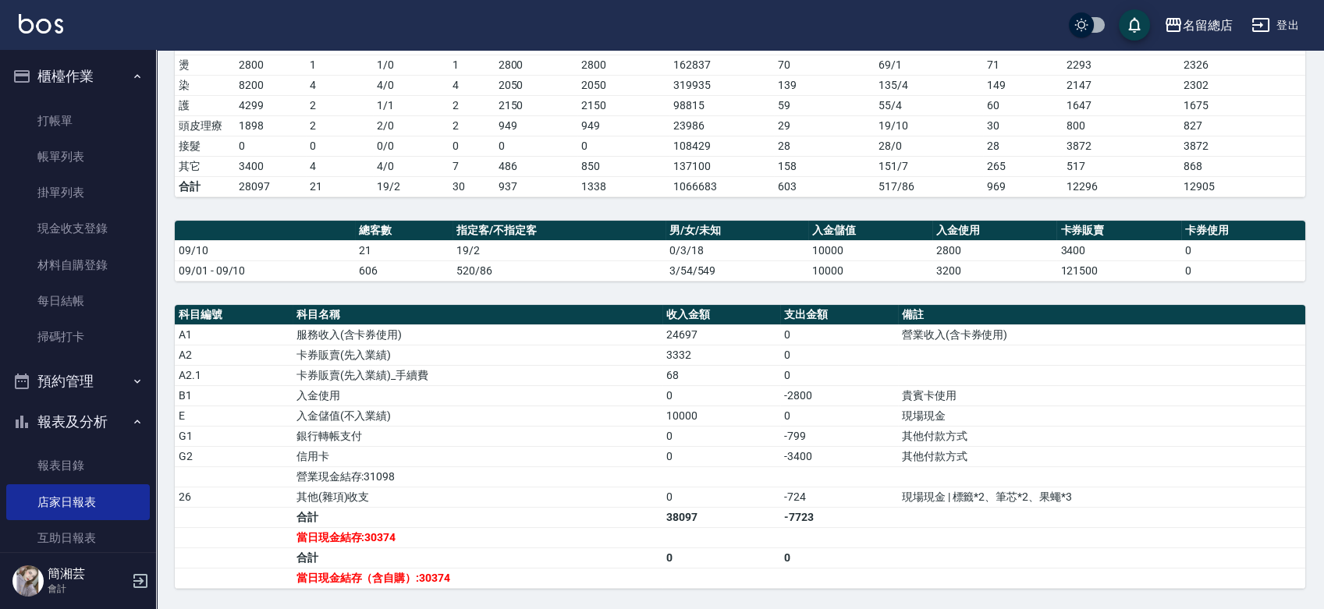
scroll to position [433, 0]
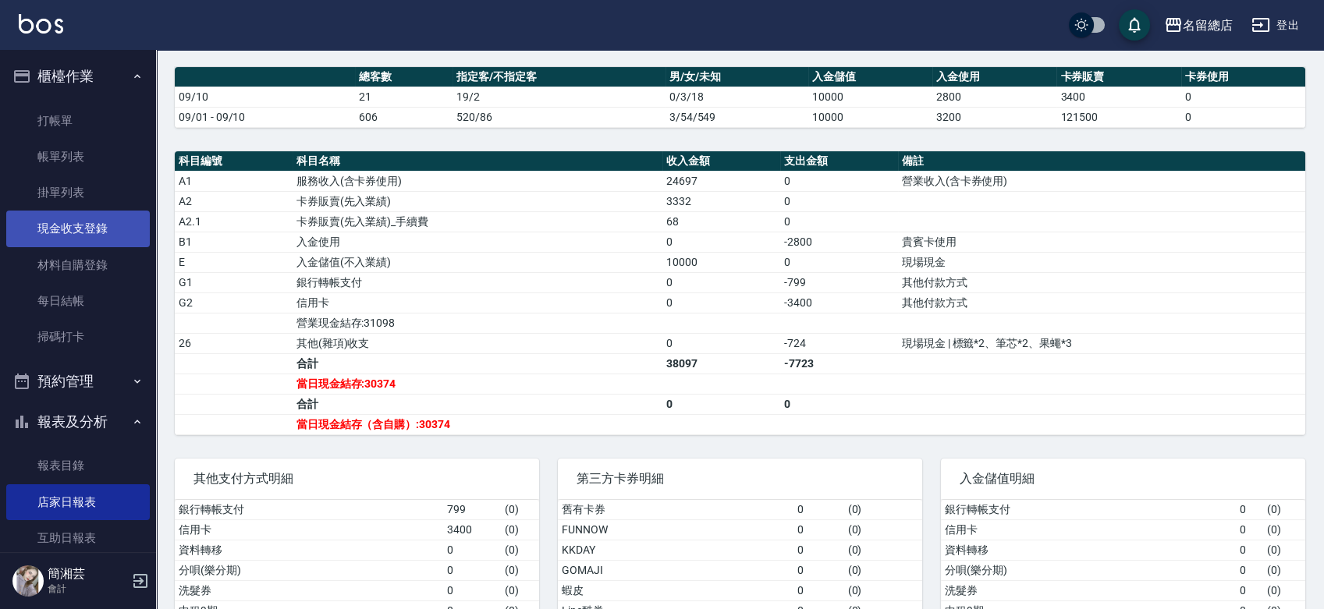
drag, startPoint x: 65, startPoint y: 226, endPoint x: 85, endPoint y: 233, distance: 21.5
click at [65, 225] on link "現金收支登錄" at bounding box center [78, 229] width 144 height 36
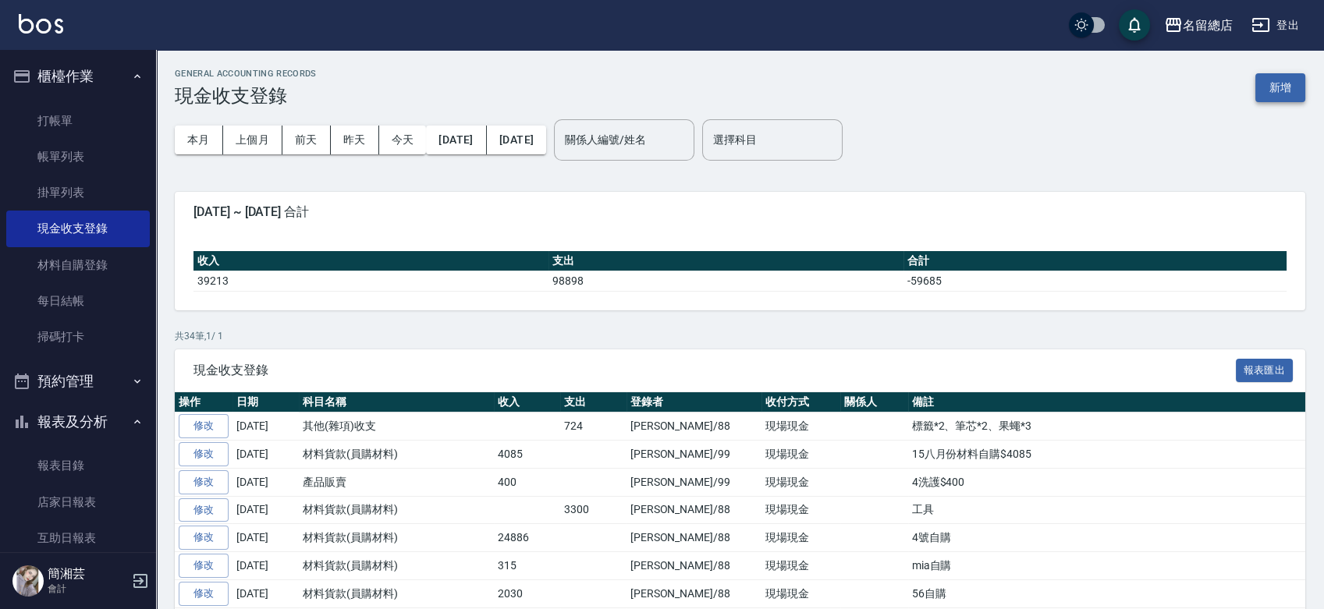
click at [1294, 87] on button "新增" at bounding box center [1280, 87] width 50 height 29
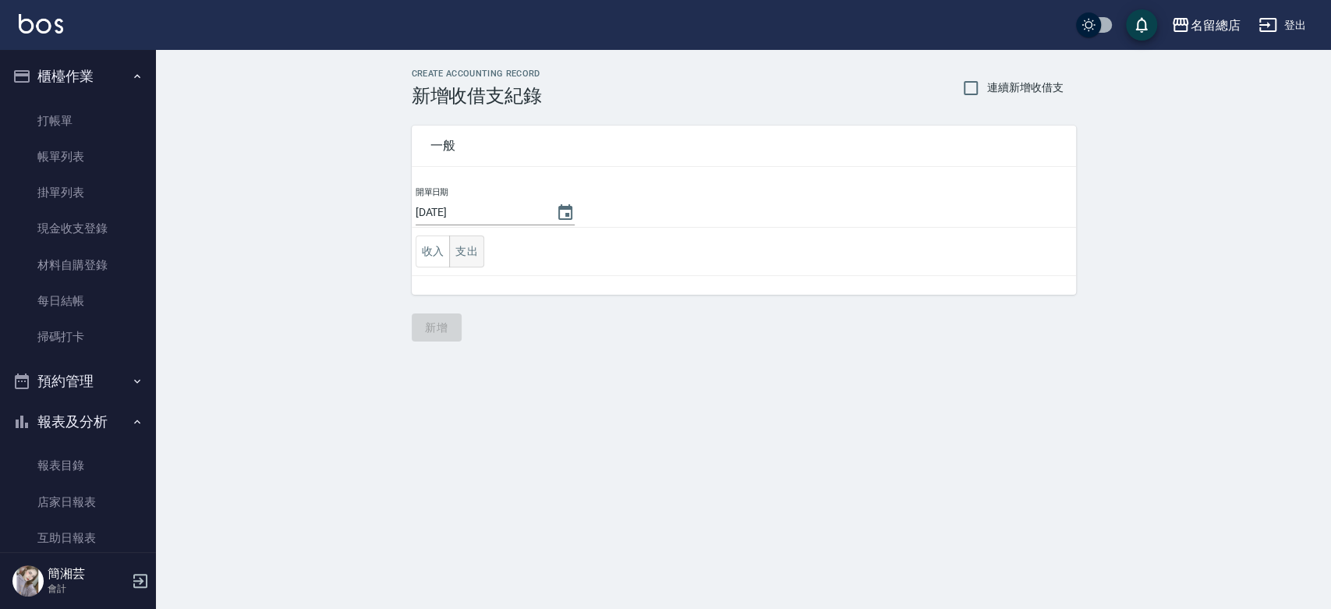
click at [459, 248] on button "支出" at bounding box center [466, 252] width 35 height 32
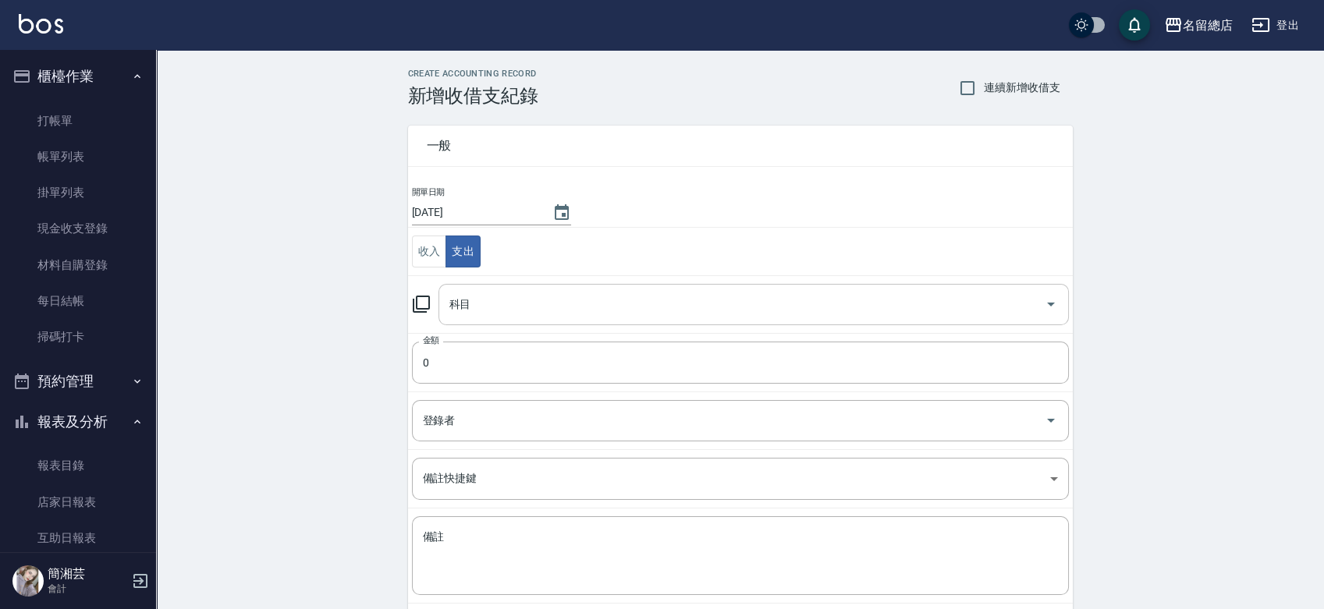
click at [512, 317] on div "科目" at bounding box center [753, 304] width 630 height 41
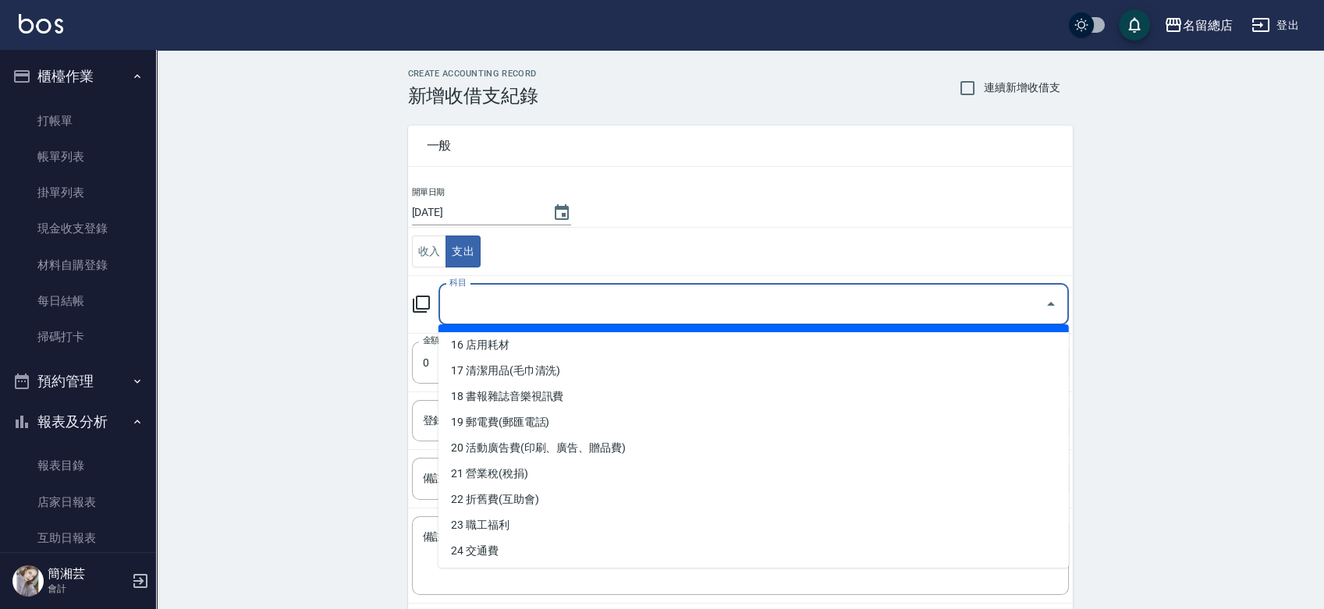
scroll to position [433, 0]
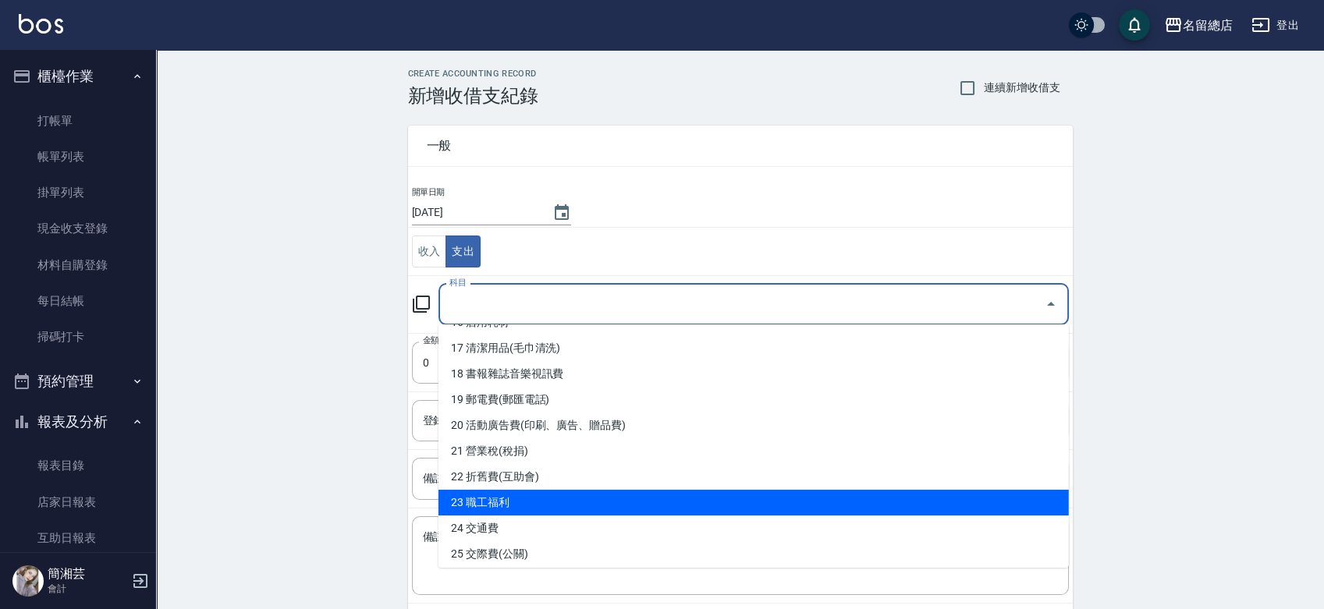
click at [511, 499] on li "23 職工福利" at bounding box center [753, 503] width 630 height 26
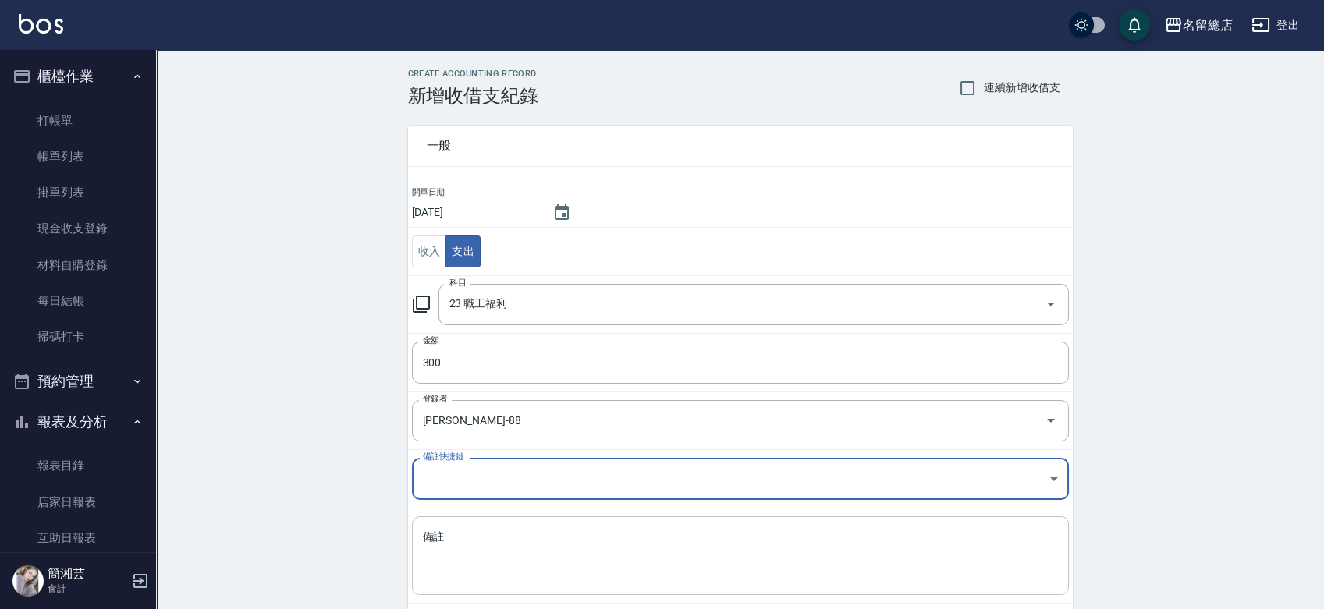
click at [463, 538] on textarea "備註" at bounding box center [740, 556] width 635 height 53
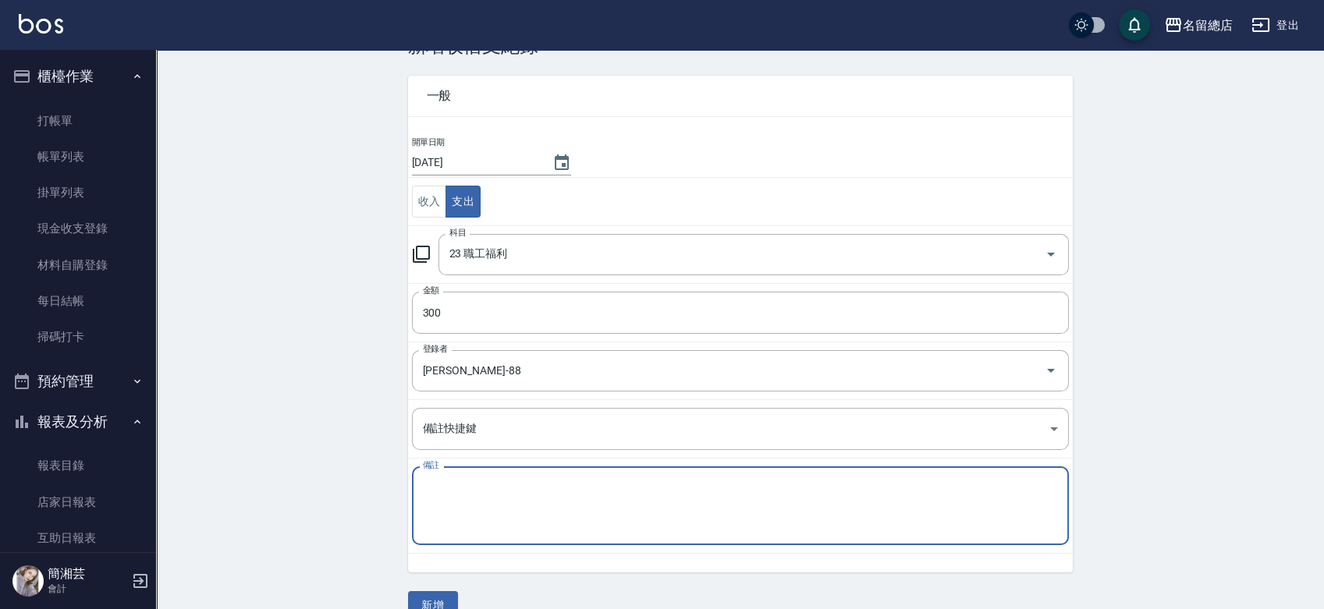
scroll to position [78, 0]
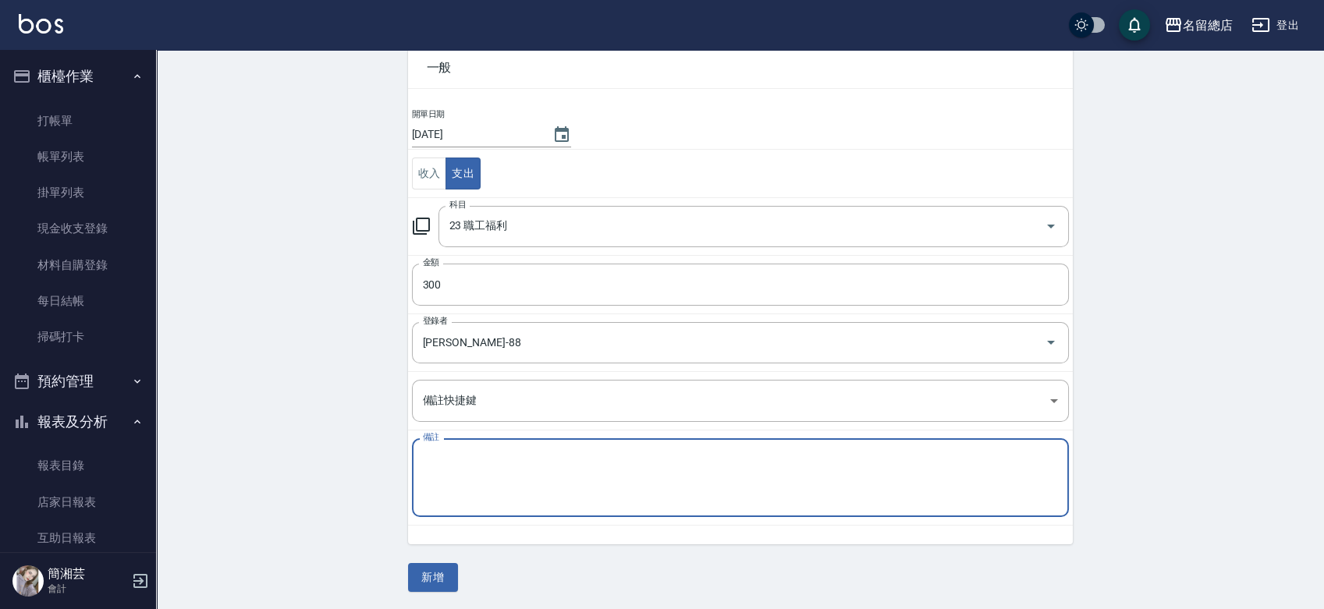
click at [443, 558] on div "一般 開單日期 [DATE] 收入 支出 科目 23 職工福利 科目 金額 300 金額 登錄者 [PERSON_NAME]-88 登錄者 備註快捷鍵 ​ 備…" at bounding box center [740, 310] width 664 height 563
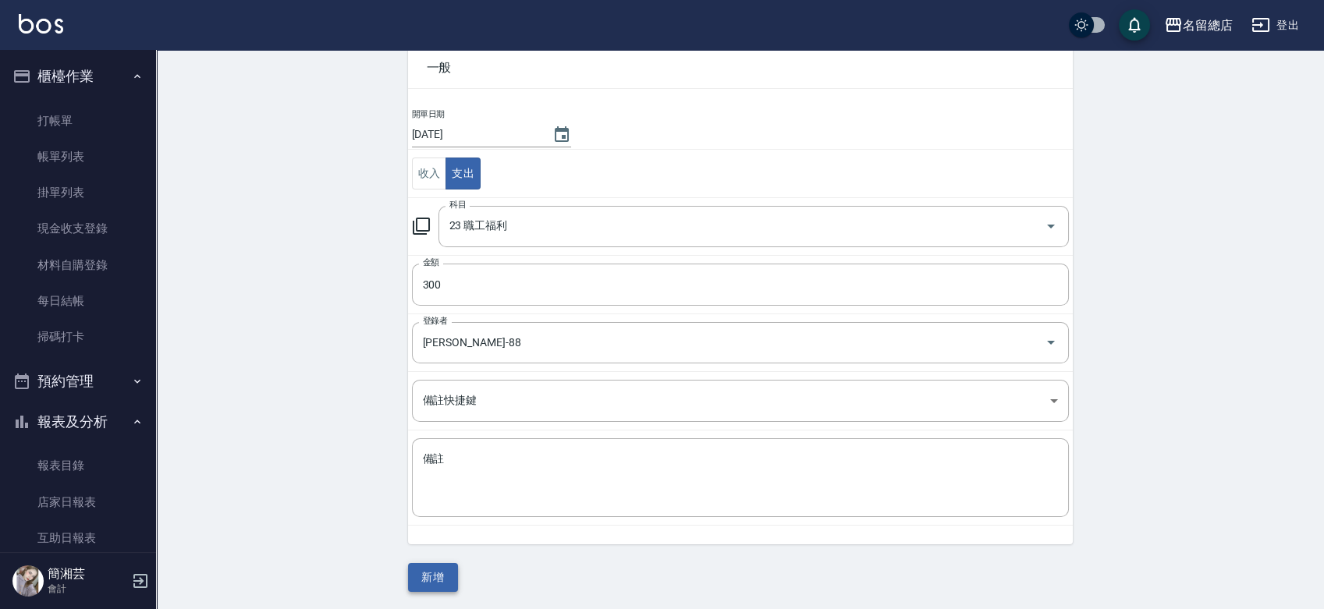
click at [449, 572] on button "新增" at bounding box center [433, 577] width 50 height 29
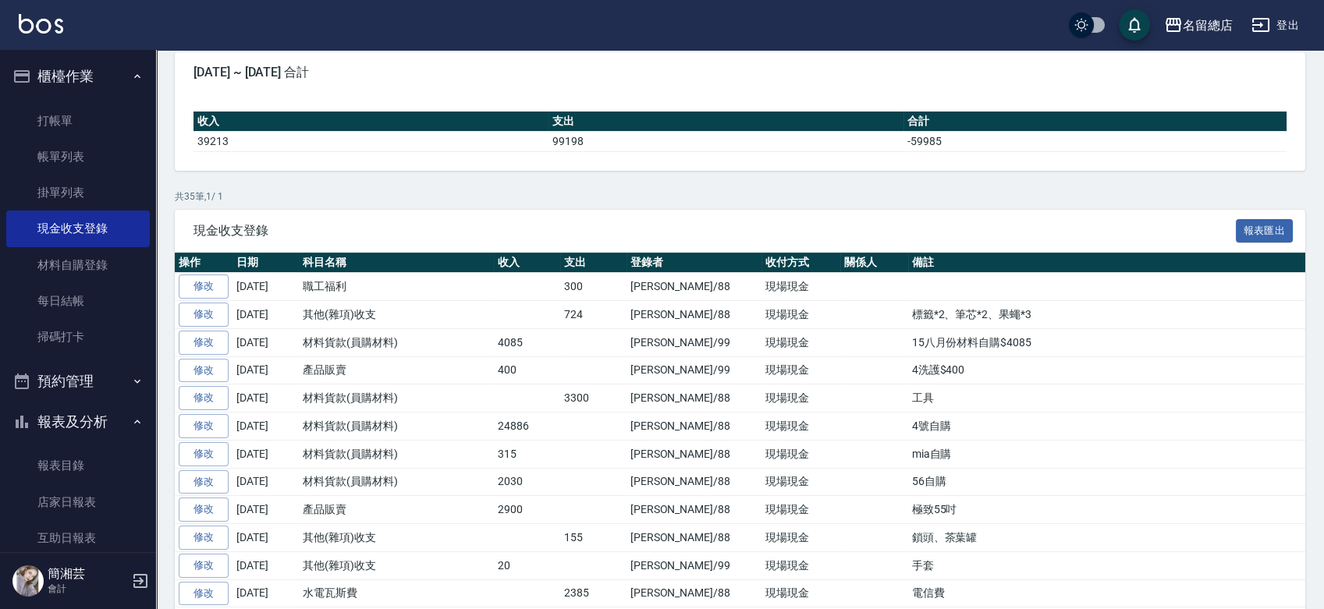
scroll to position [137, 0]
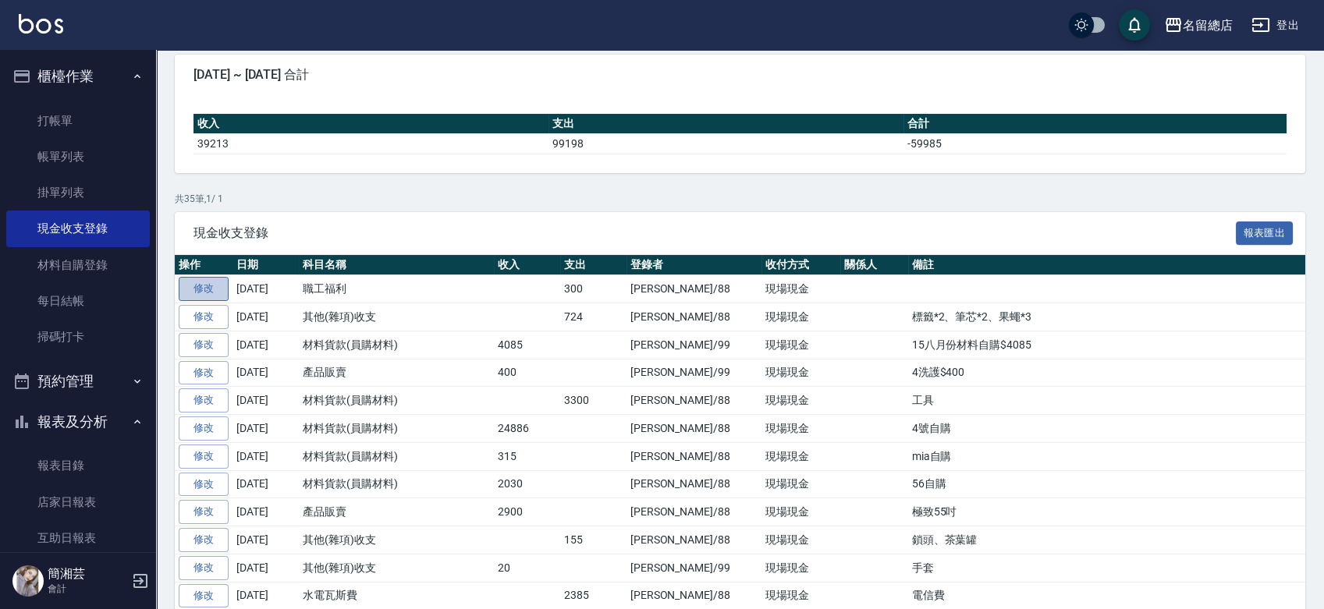
click at [210, 288] on link "修改" at bounding box center [204, 289] width 50 height 24
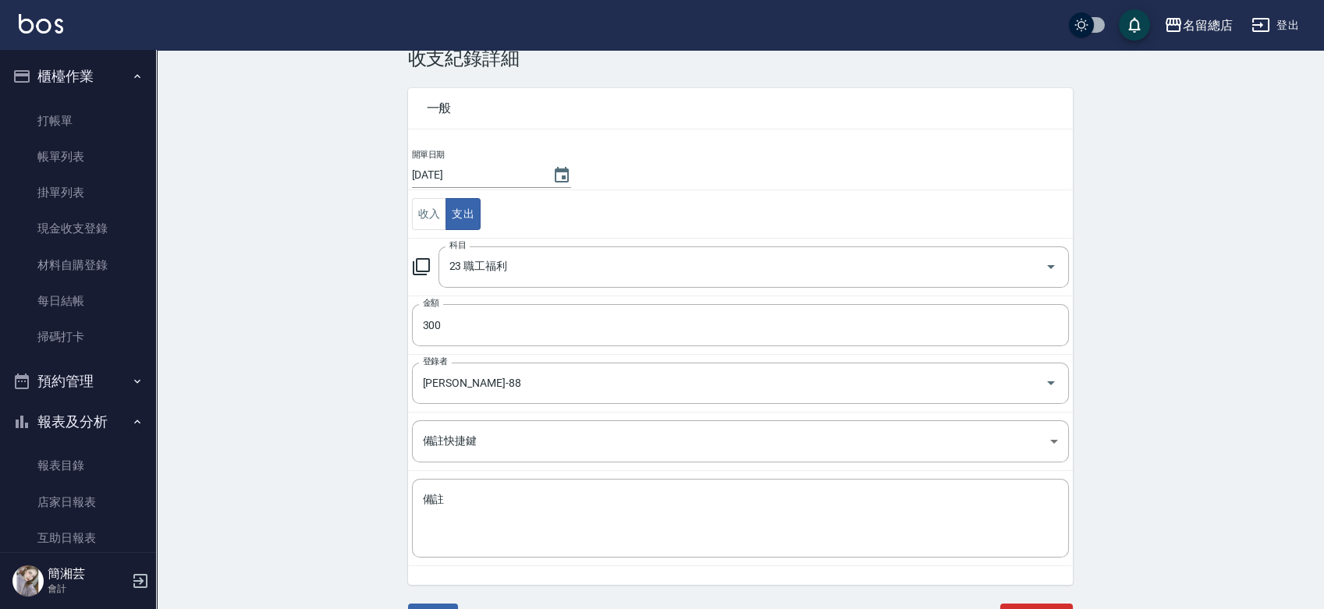
scroll to position [59, 0]
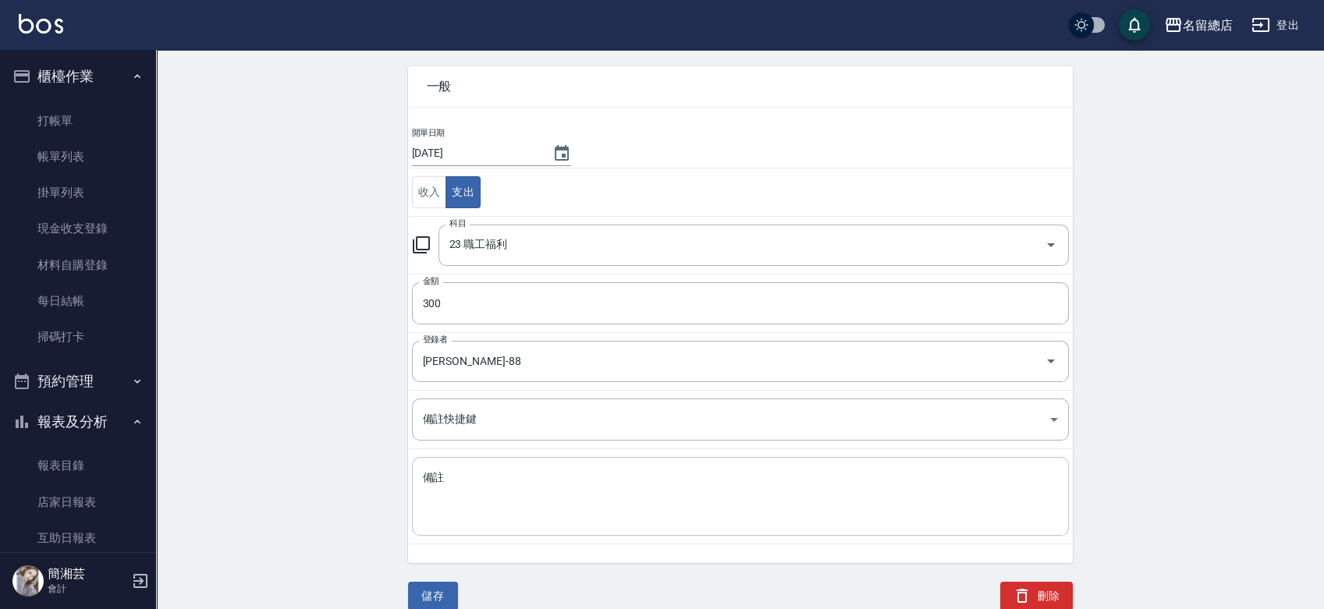
click at [459, 510] on textarea "備註" at bounding box center [740, 496] width 635 height 53
click at [439, 589] on button "儲存" at bounding box center [433, 596] width 50 height 29
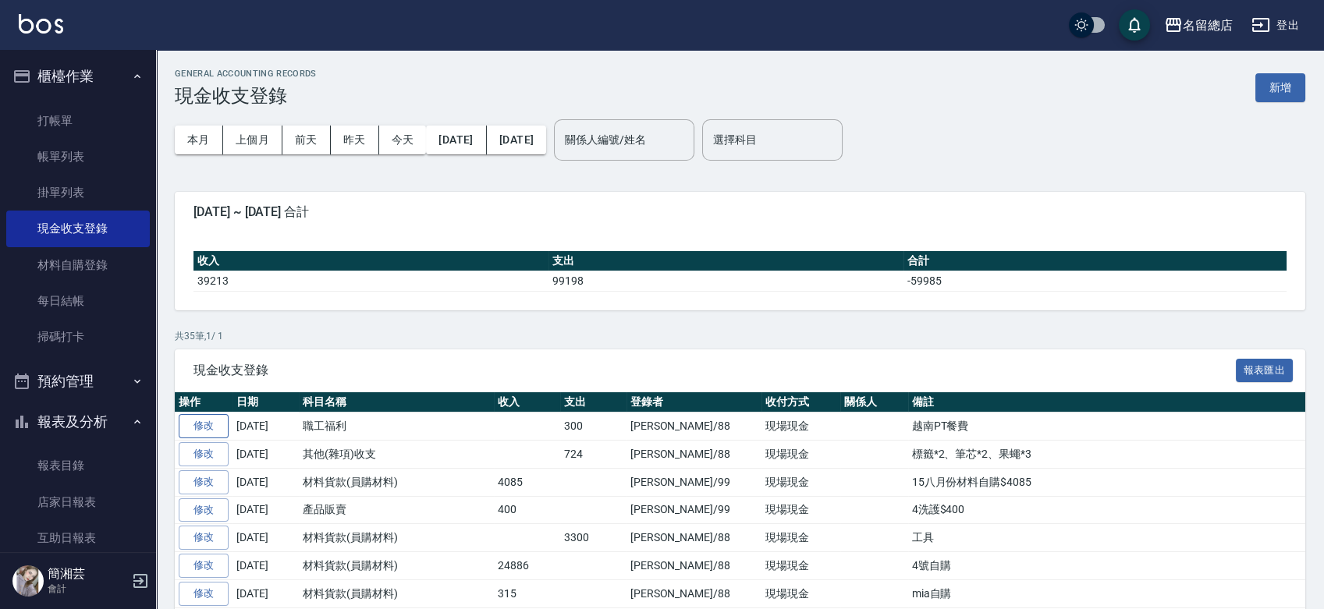
click at [215, 427] on link "修改" at bounding box center [204, 426] width 50 height 24
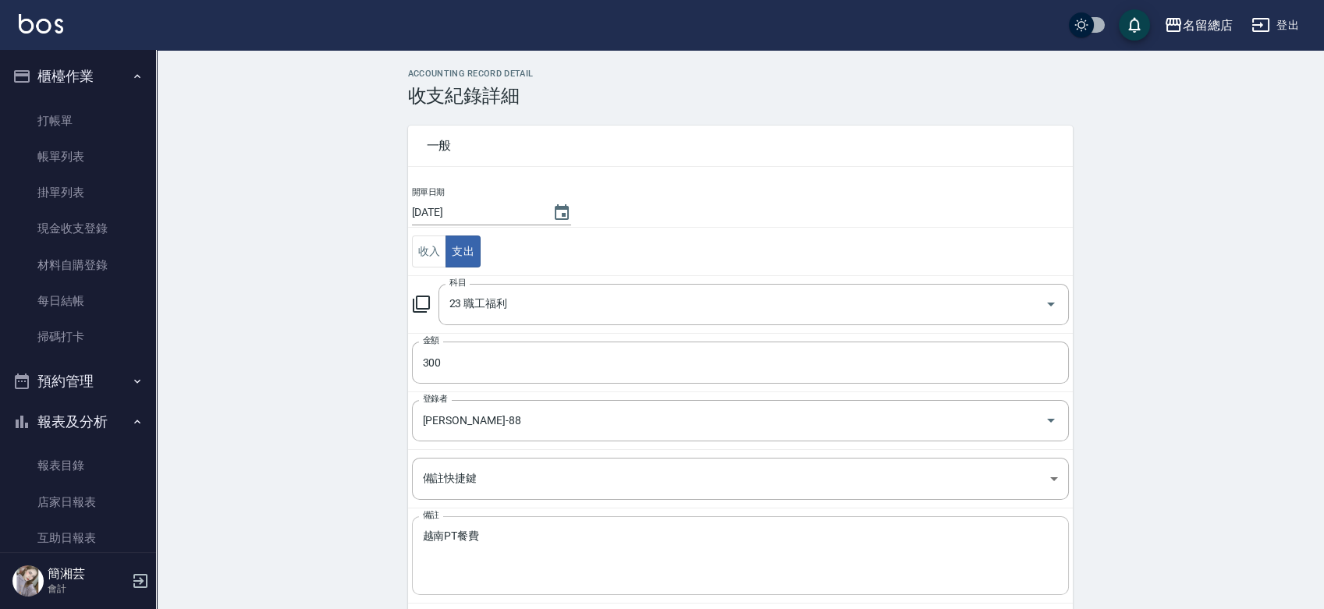
click at [459, 530] on textarea "越南PT餐費" at bounding box center [740, 556] width 635 height 53
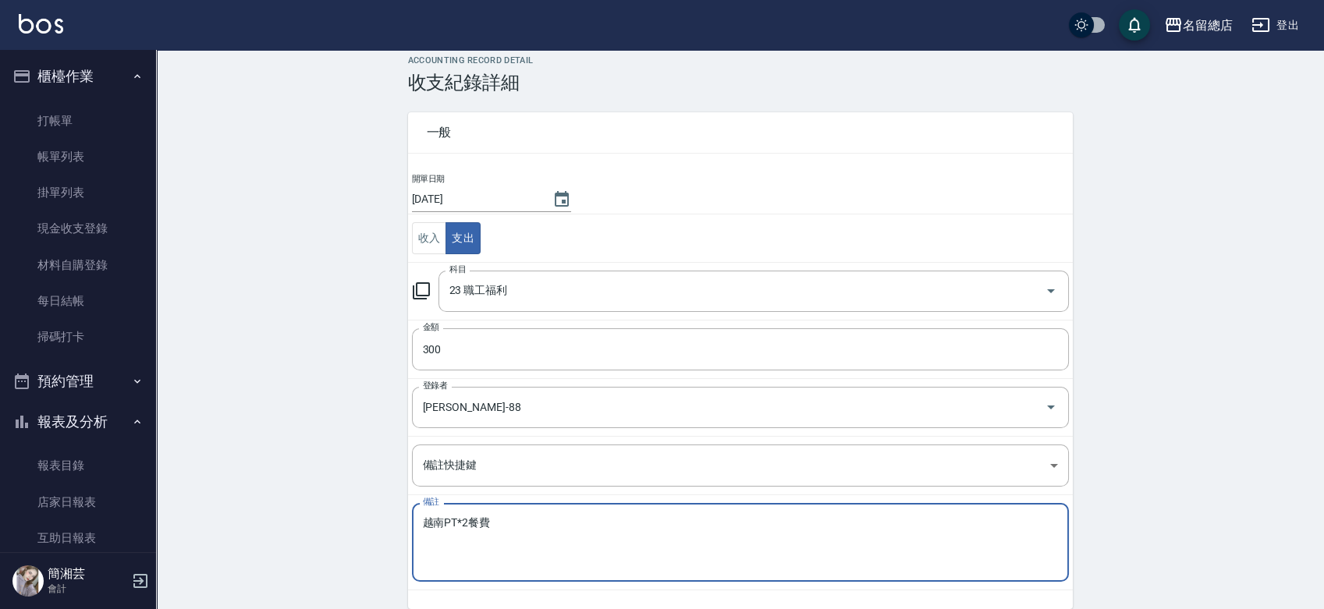
scroll to position [59, 0]
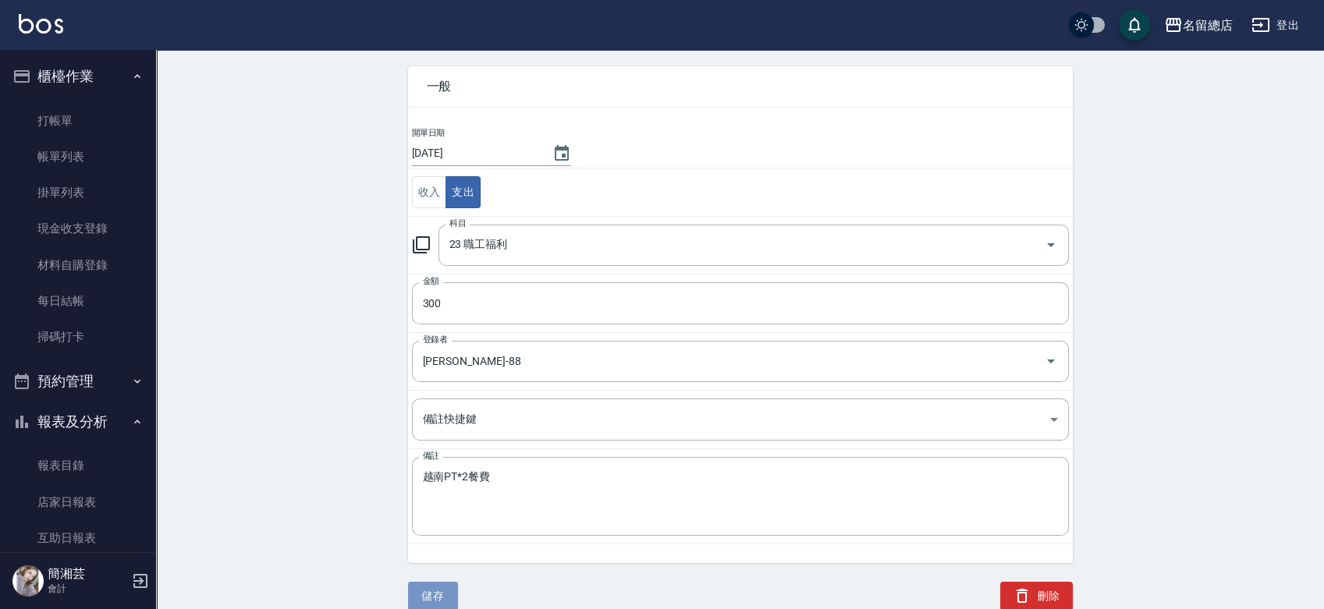
drag, startPoint x: 429, startPoint y: 589, endPoint x: 434, endPoint y: 575, distance: 15.1
click at [431, 589] on button "儲存" at bounding box center [433, 596] width 50 height 29
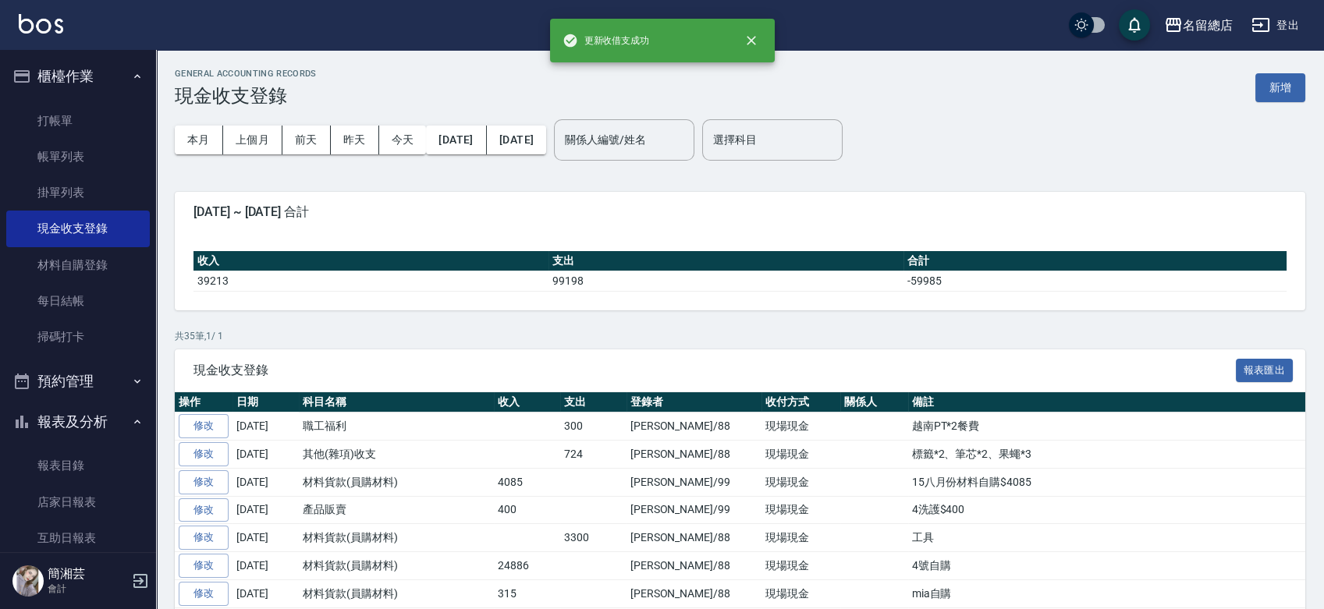
click at [57, 94] on button "櫃檯作業" at bounding box center [78, 76] width 144 height 41
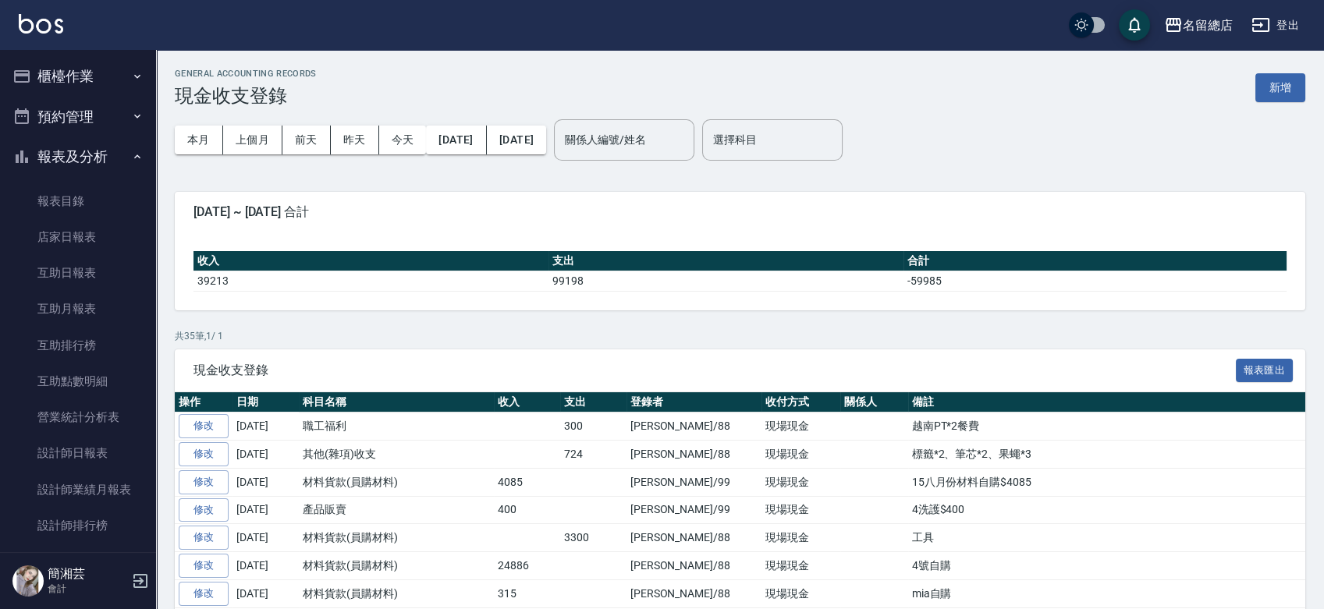
click at [54, 102] on ul "櫃檯作業 打帳單 帳單列表 掛單列表 現金收支登錄 材料自購登錄 每日結帳 掃碼打卡 預約管理 預約管理 單日預約紀錄 單週預約紀錄 報表及分析 報表目錄 店…" at bounding box center [78, 435] width 144 height 771
click at [61, 70] on button "櫃檯作業" at bounding box center [78, 76] width 144 height 41
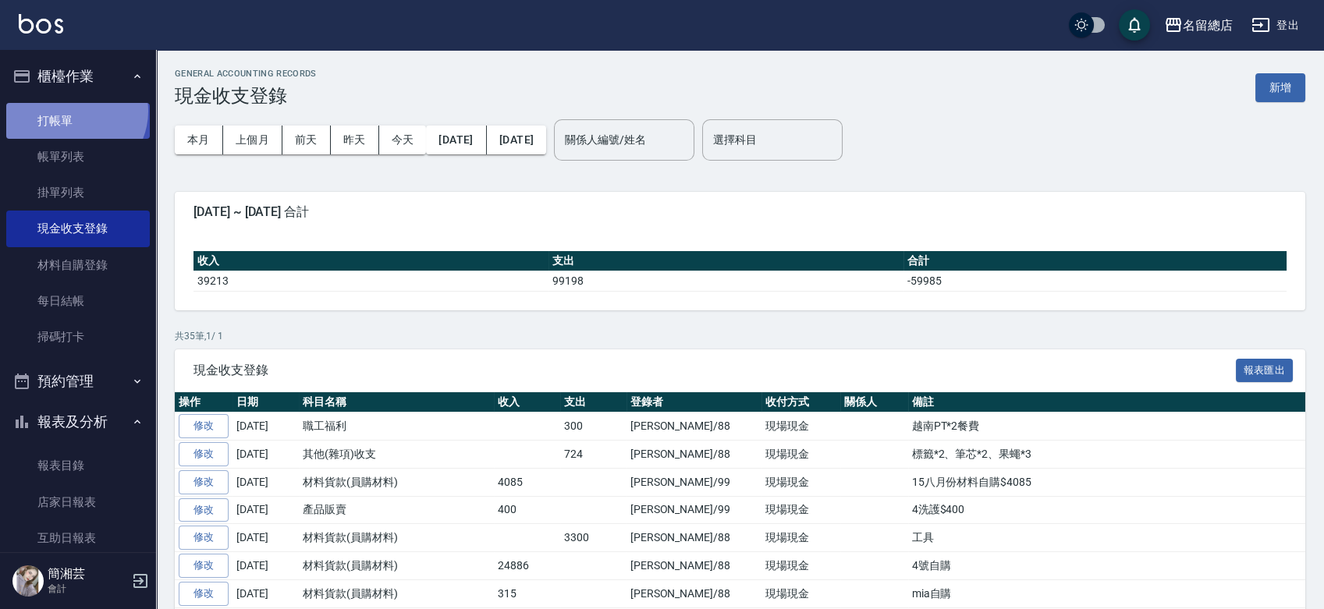
click at [73, 111] on link "打帳單" at bounding box center [78, 121] width 144 height 36
